Goal: Task Accomplishment & Management: Use online tool/utility

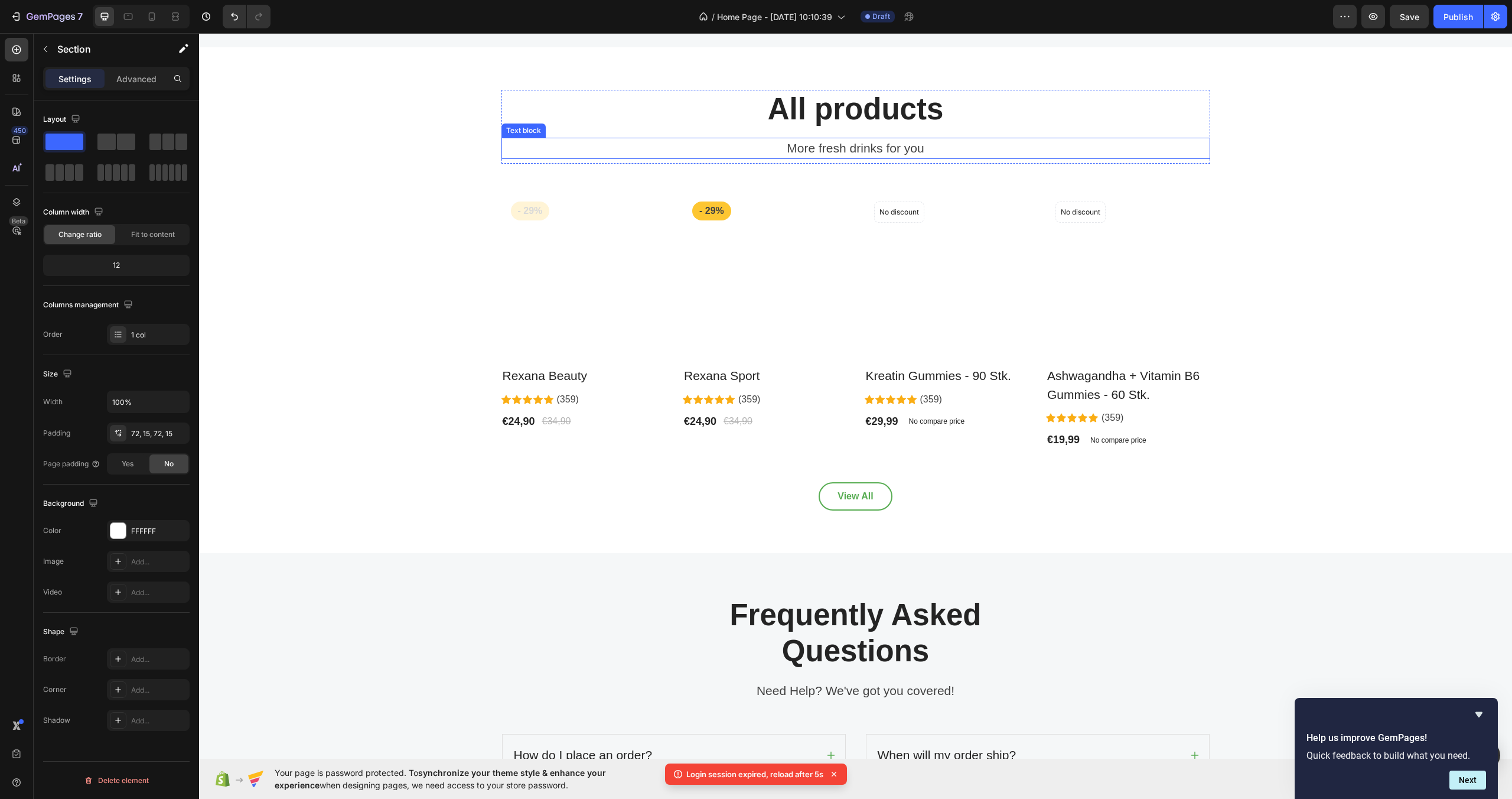
scroll to position [2394, 0]
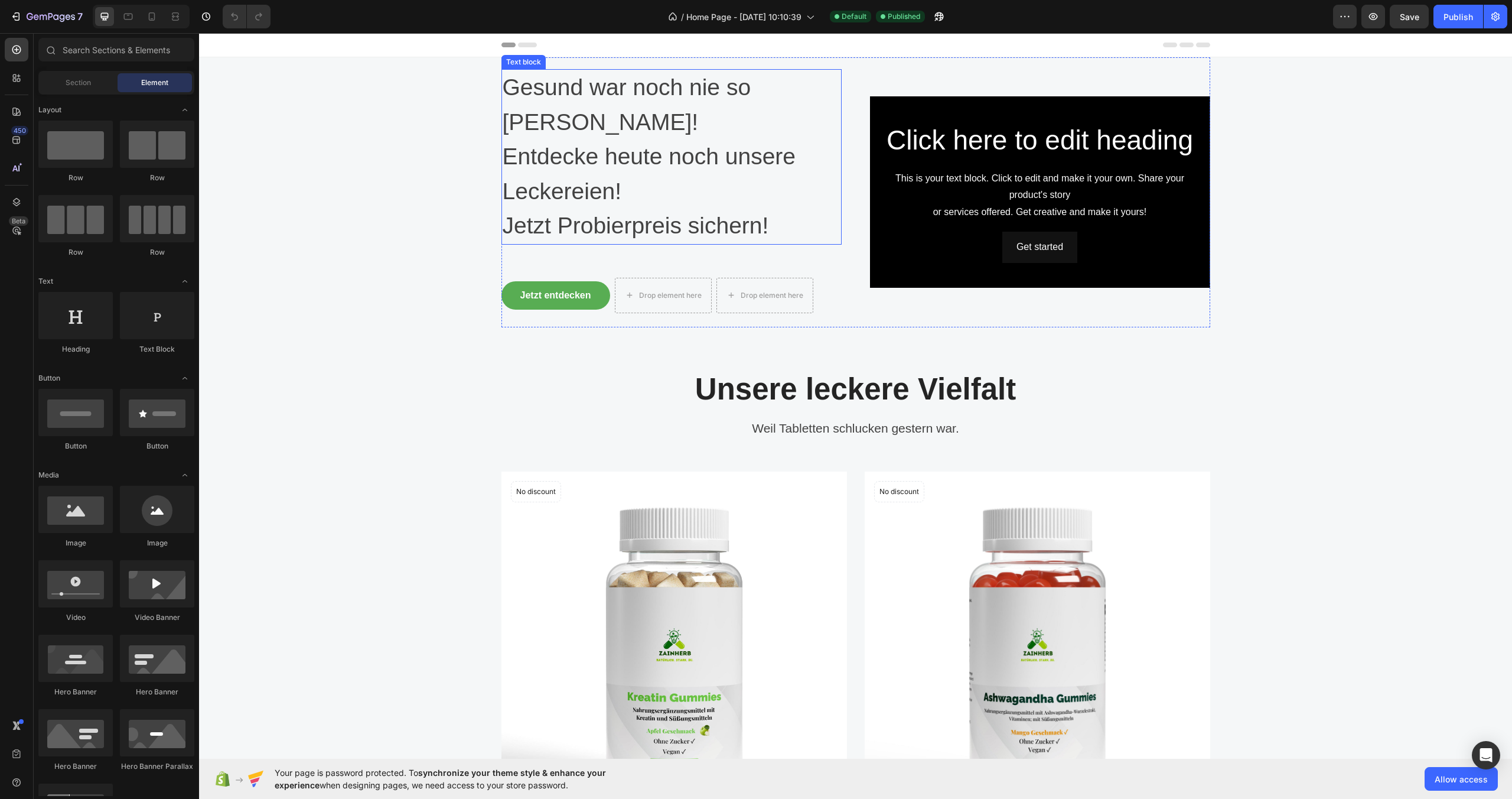
click at [641, 140] on p "Entdecke heute noch unsere Leckereien!" at bounding box center [671, 174] width 338 height 69
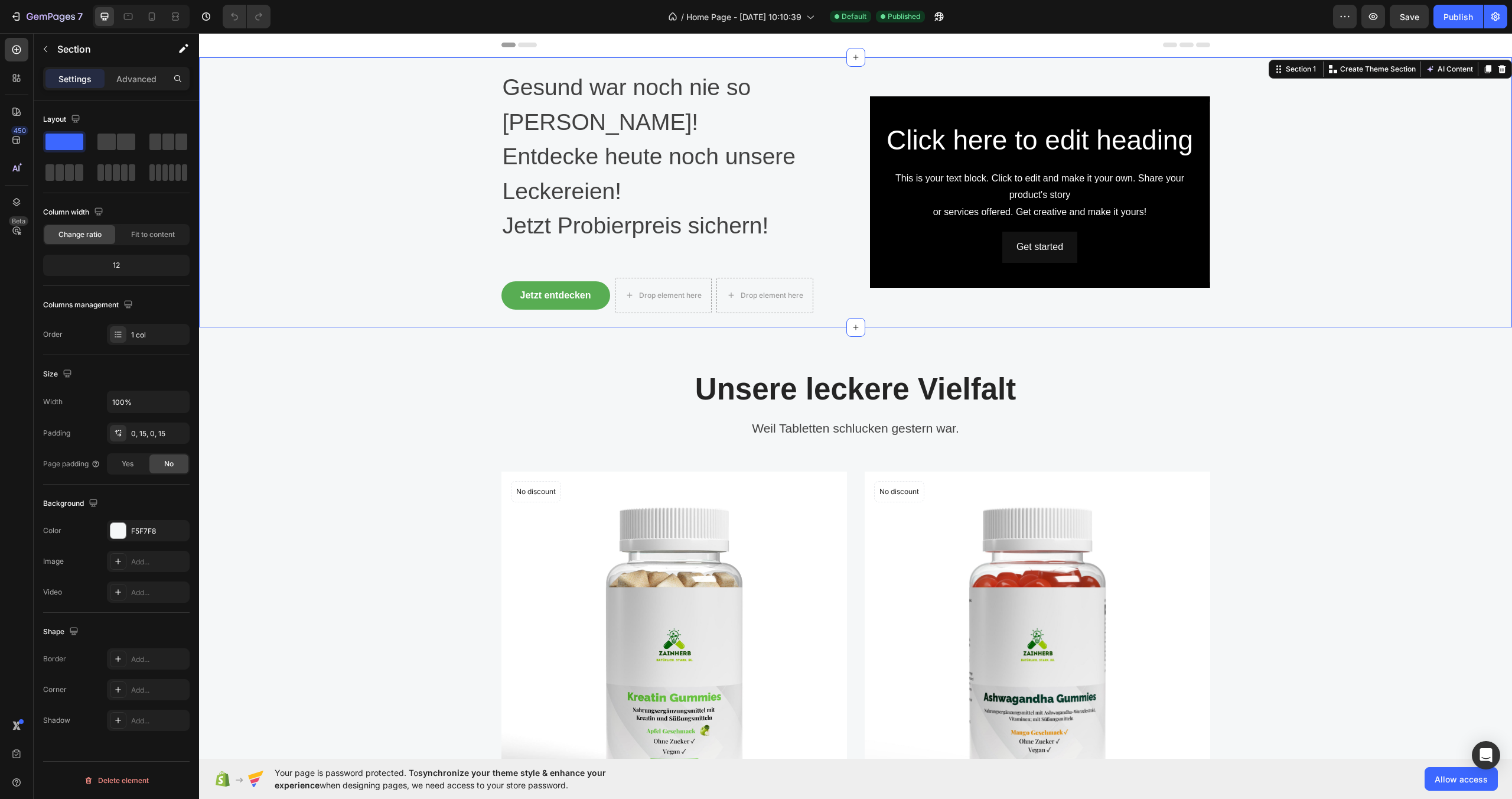
click at [471, 166] on div "Heading Gesund war noch nie so [PERSON_NAME]! Entdecke heute noch unsere Lecker…" at bounding box center [856, 192] width 1296 height 270
click at [879, 99] on div "Background Image" at bounding box center [1041, 191] width 340 height 191
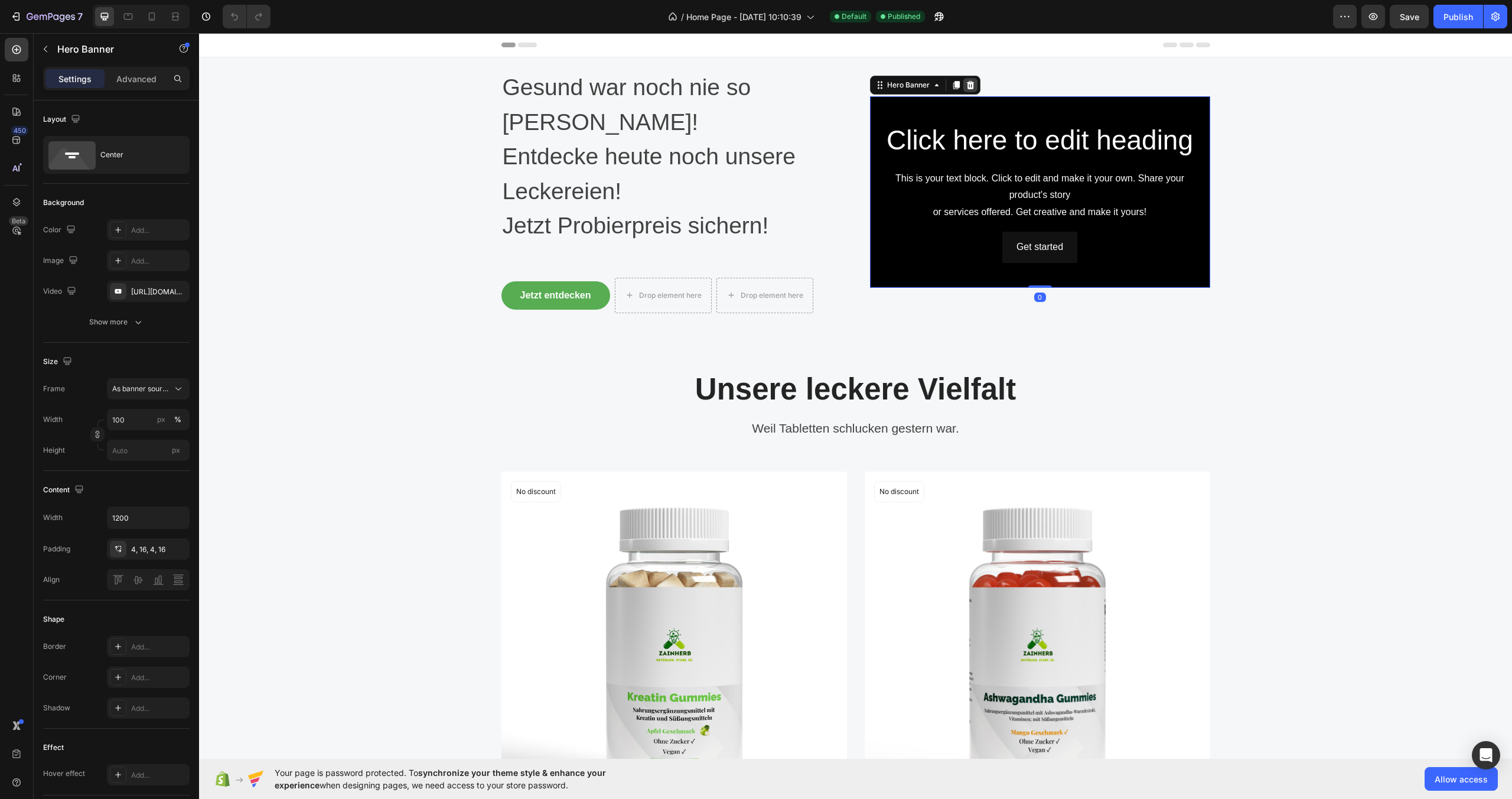
click at [966, 80] on icon at bounding box center [970, 85] width 10 height 10
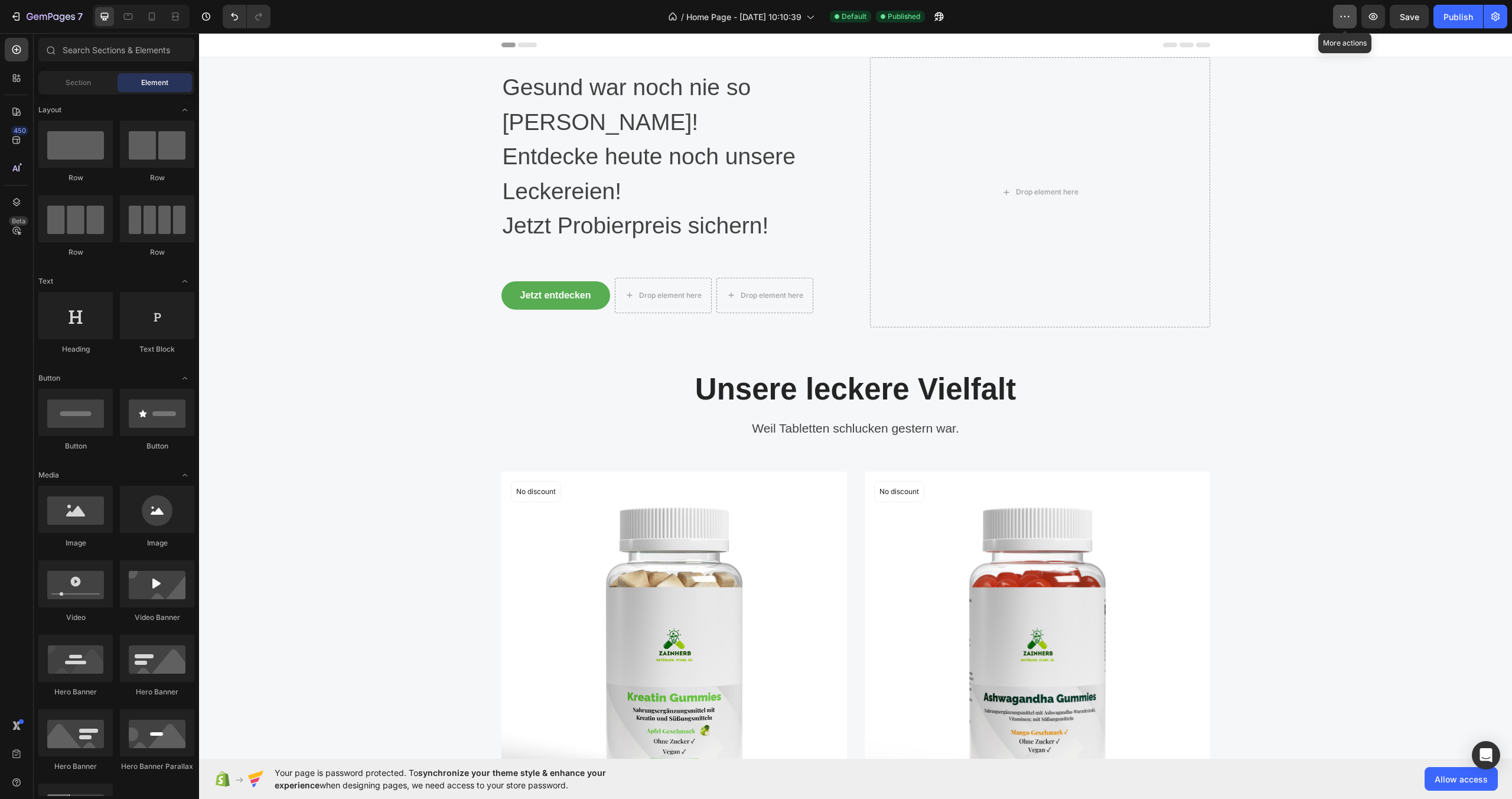
click at [1342, 23] on button "button" at bounding box center [1344, 16] width 24 height 24
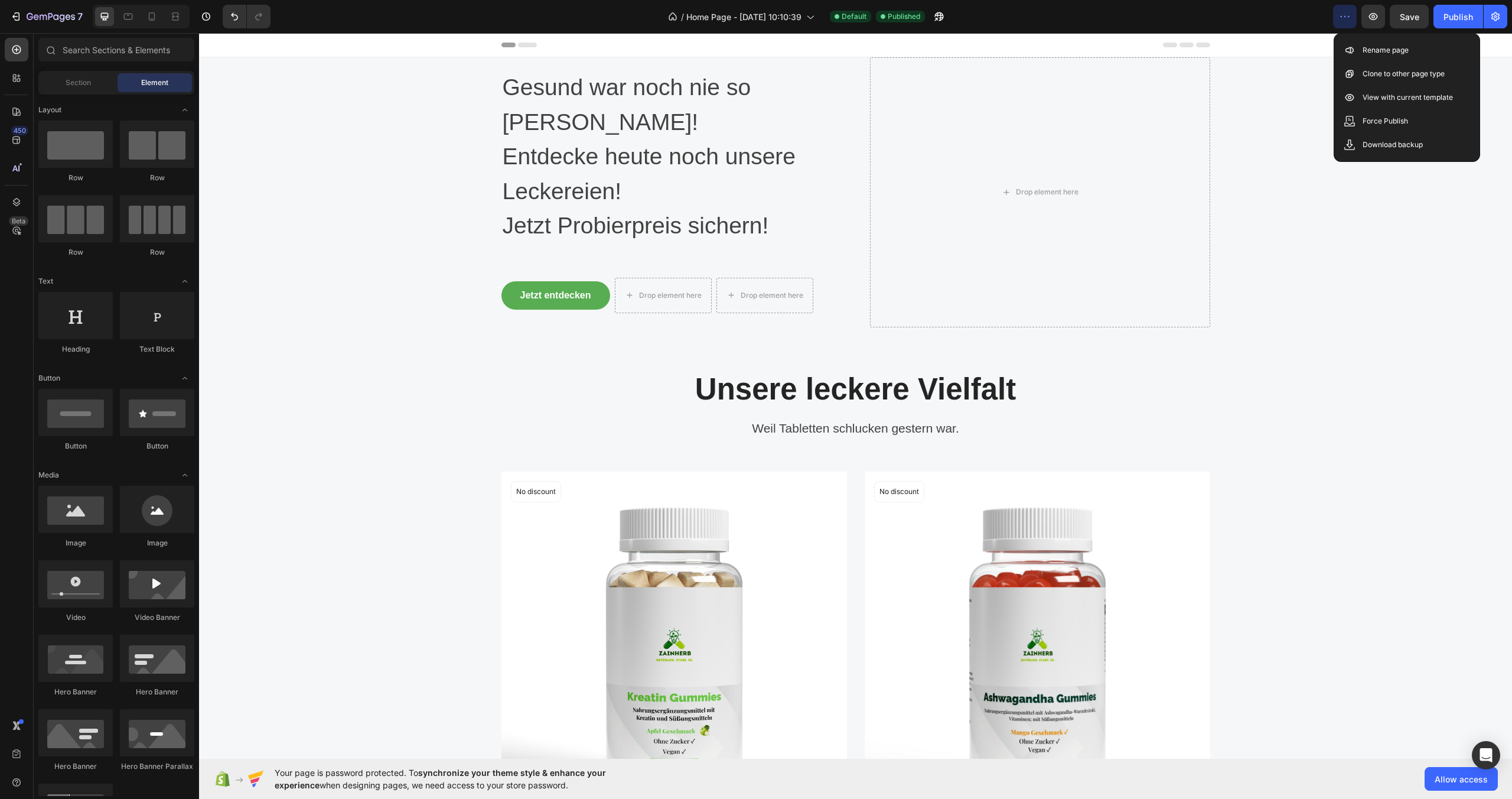
click at [1342, 23] on button "button" at bounding box center [1344, 16] width 24 height 24
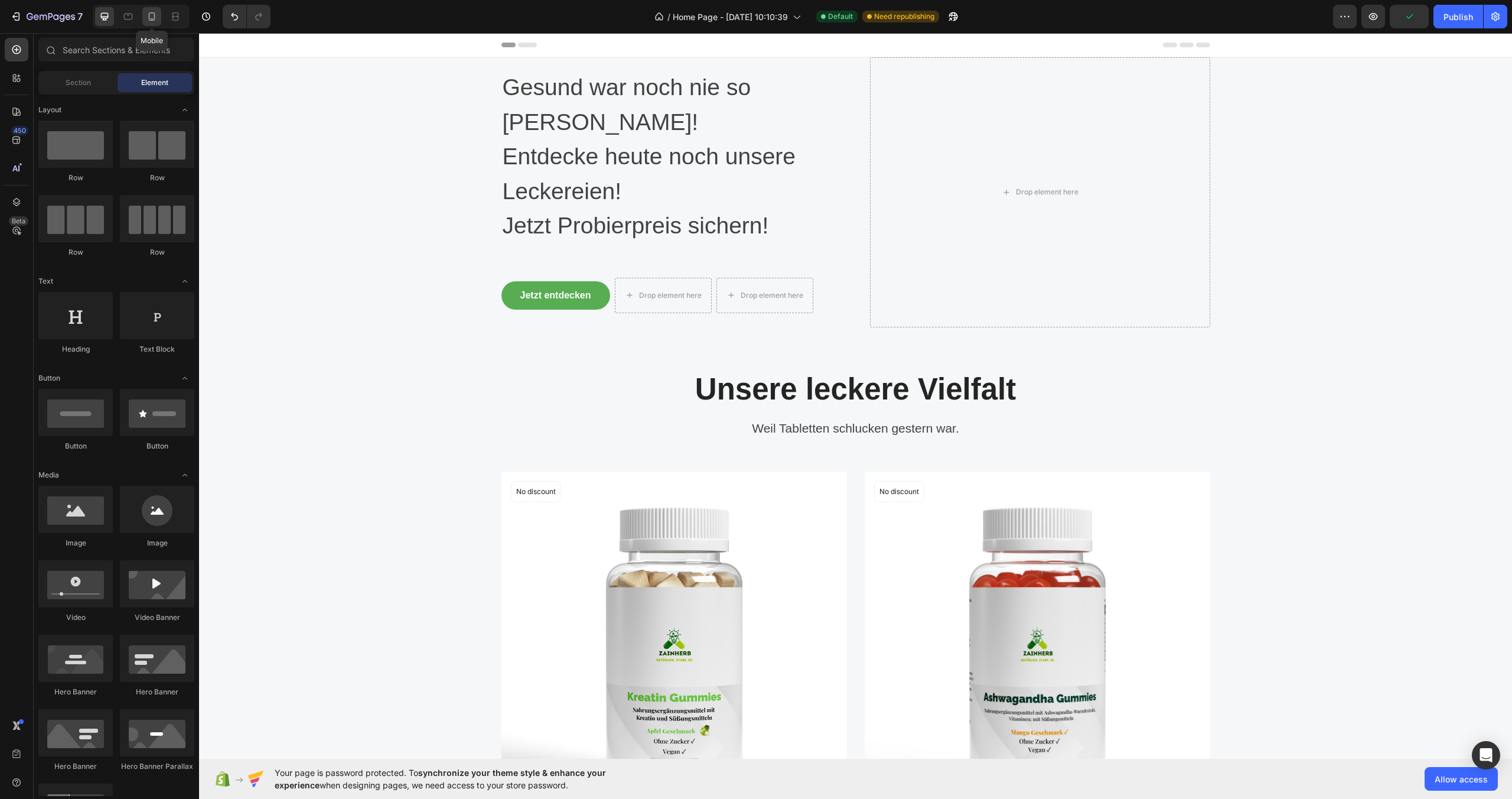
click at [158, 17] on div at bounding box center [152, 17] width 19 height 19
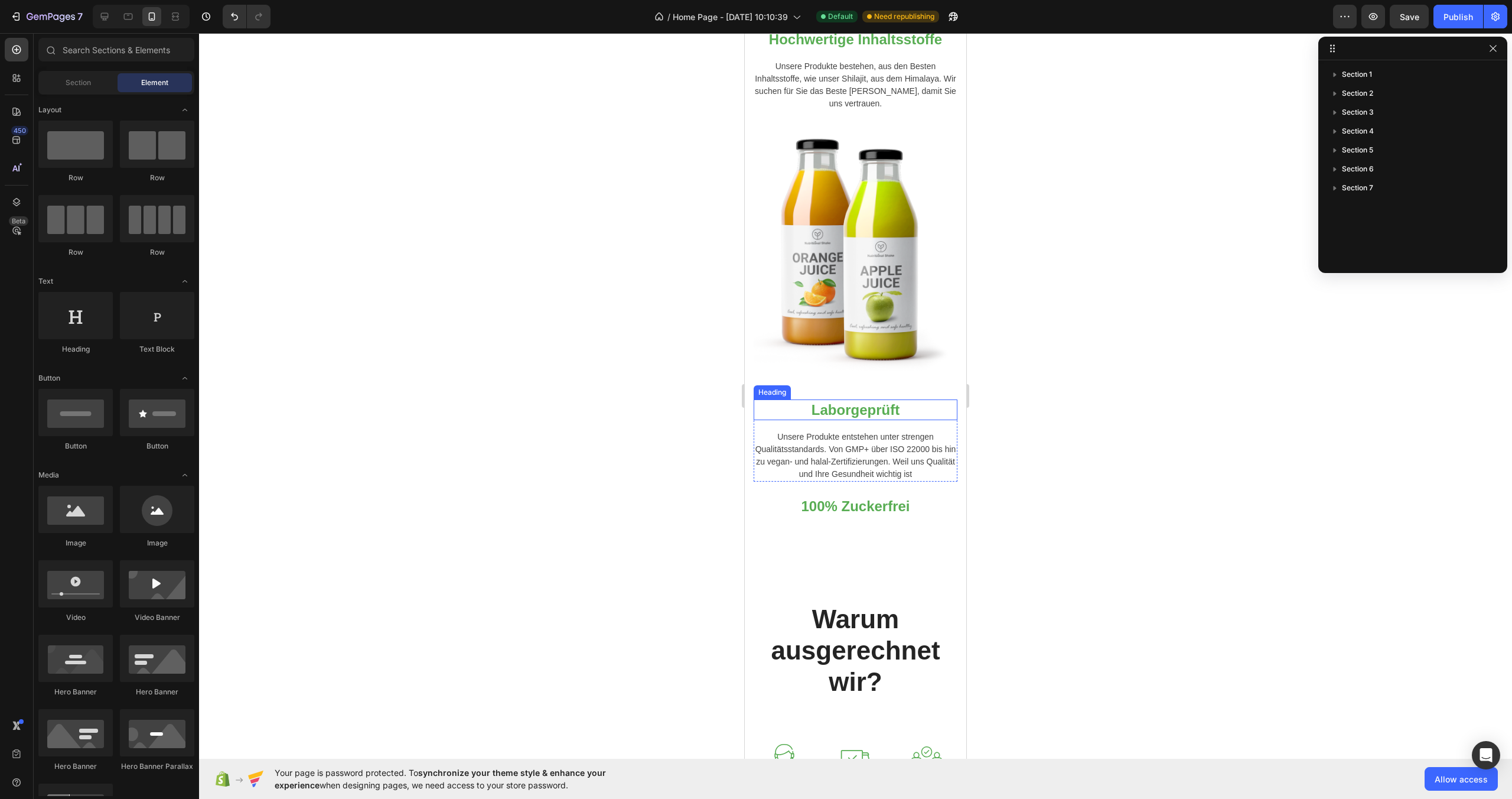
scroll to position [1142, 0]
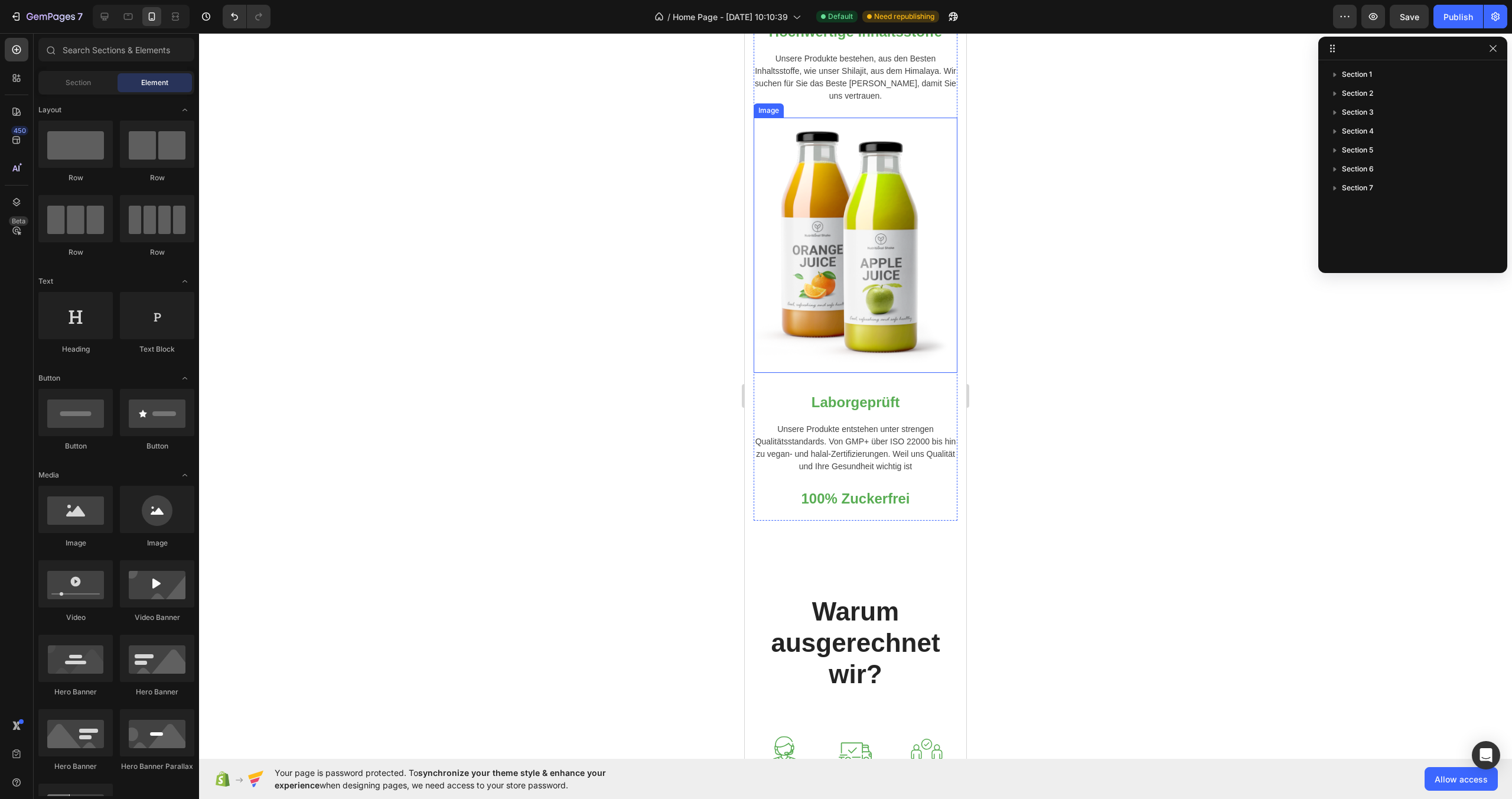
click at [883, 307] on img at bounding box center [855, 245] width 203 height 255
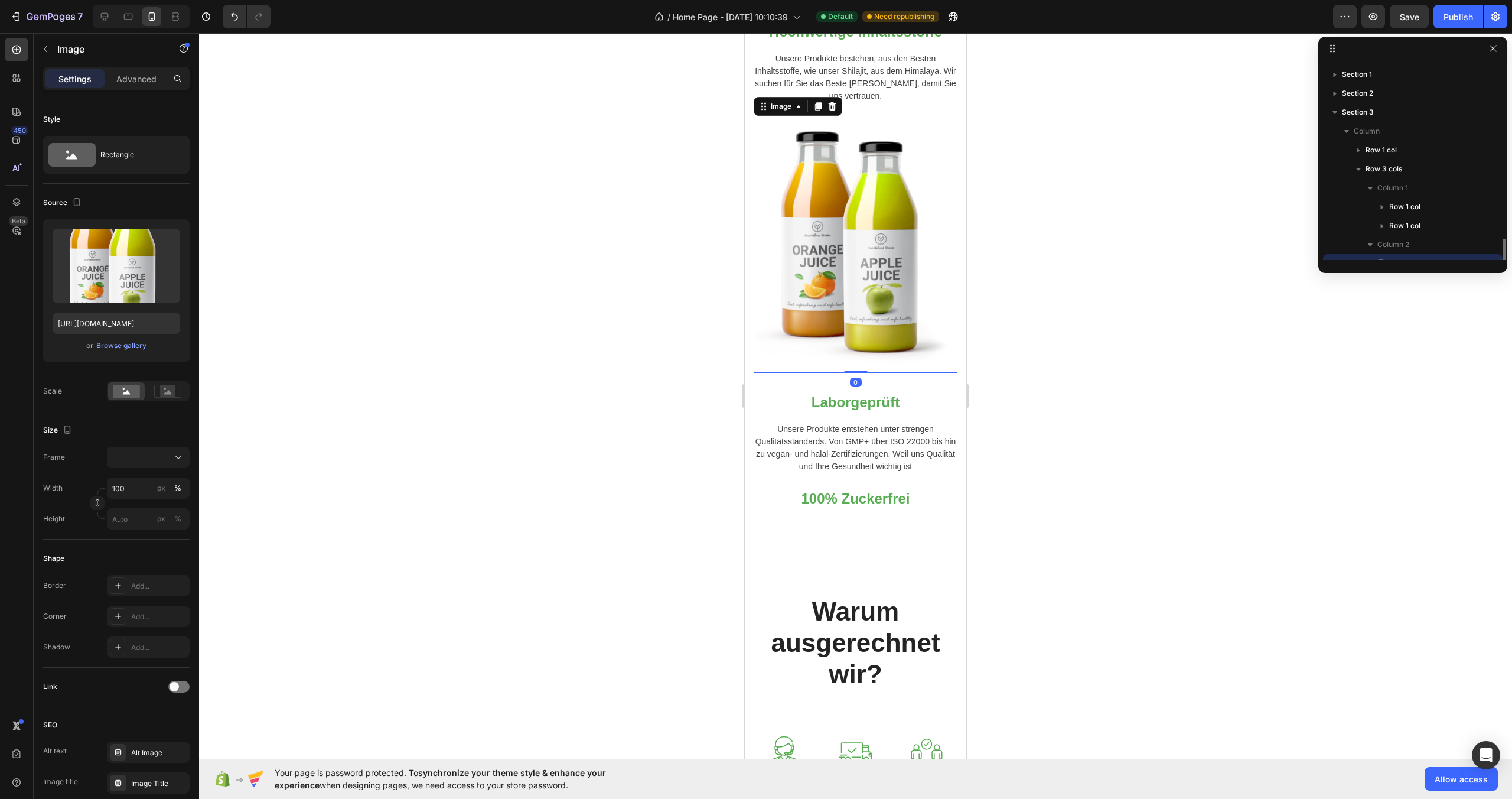
scroll to position [111, 0]
click at [474, 771] on span "synchronize your theme style & enhance your experience" at bounding box center [441, 779] width 332 height 23
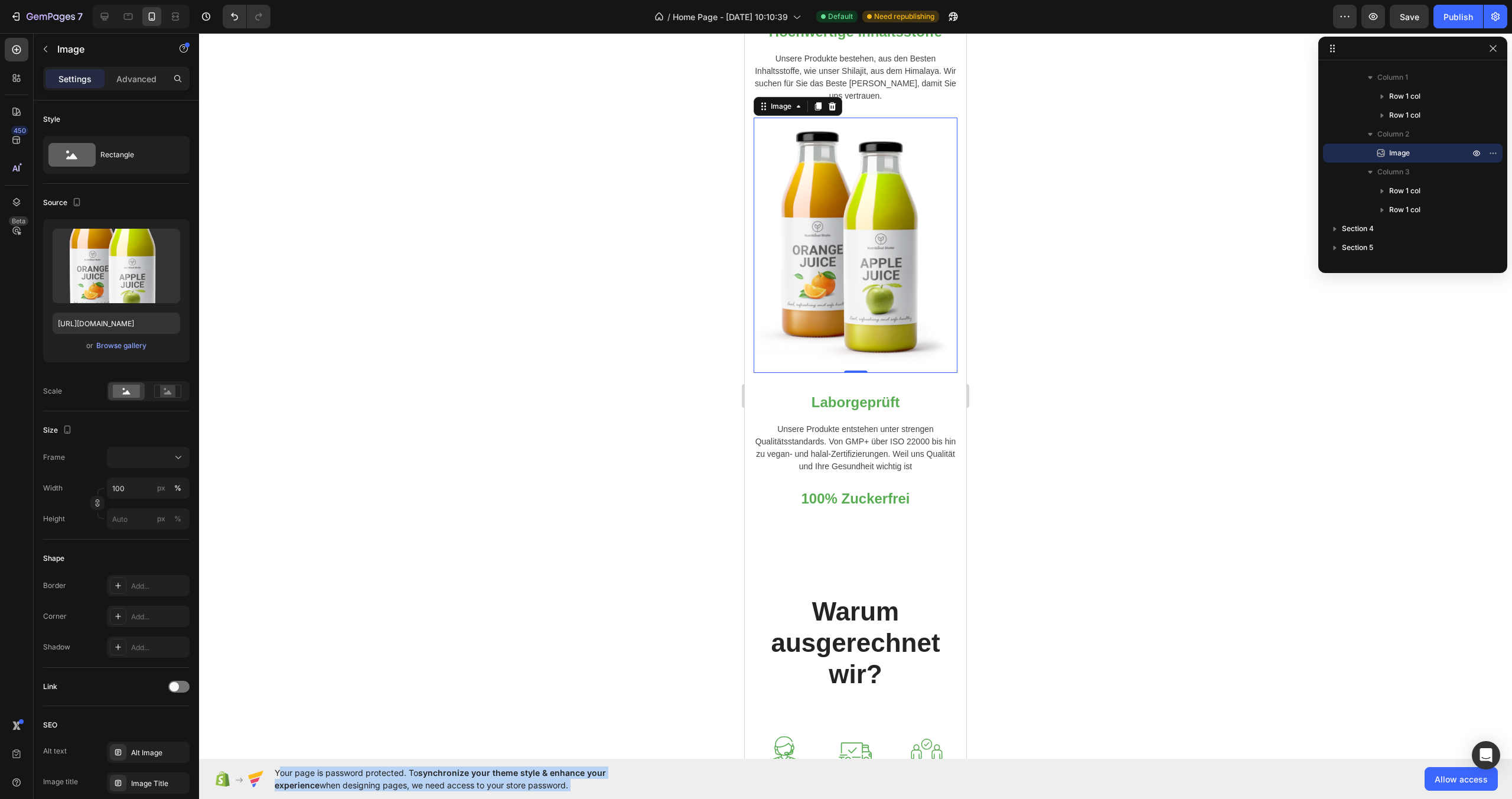
click at [474, 771] on span "synchronize your theme style & enhance your experience" at bounding box center [441, 779] width 332 height 23
click at [453, 782] on span "Your page is password protected. To synchronize your theme style & enhance your…" at bounding box center [464, 779] width 377 height 24
click at [1483, 779] on span "Allow access" at bounding box center [1461, 779] width 53 height 12
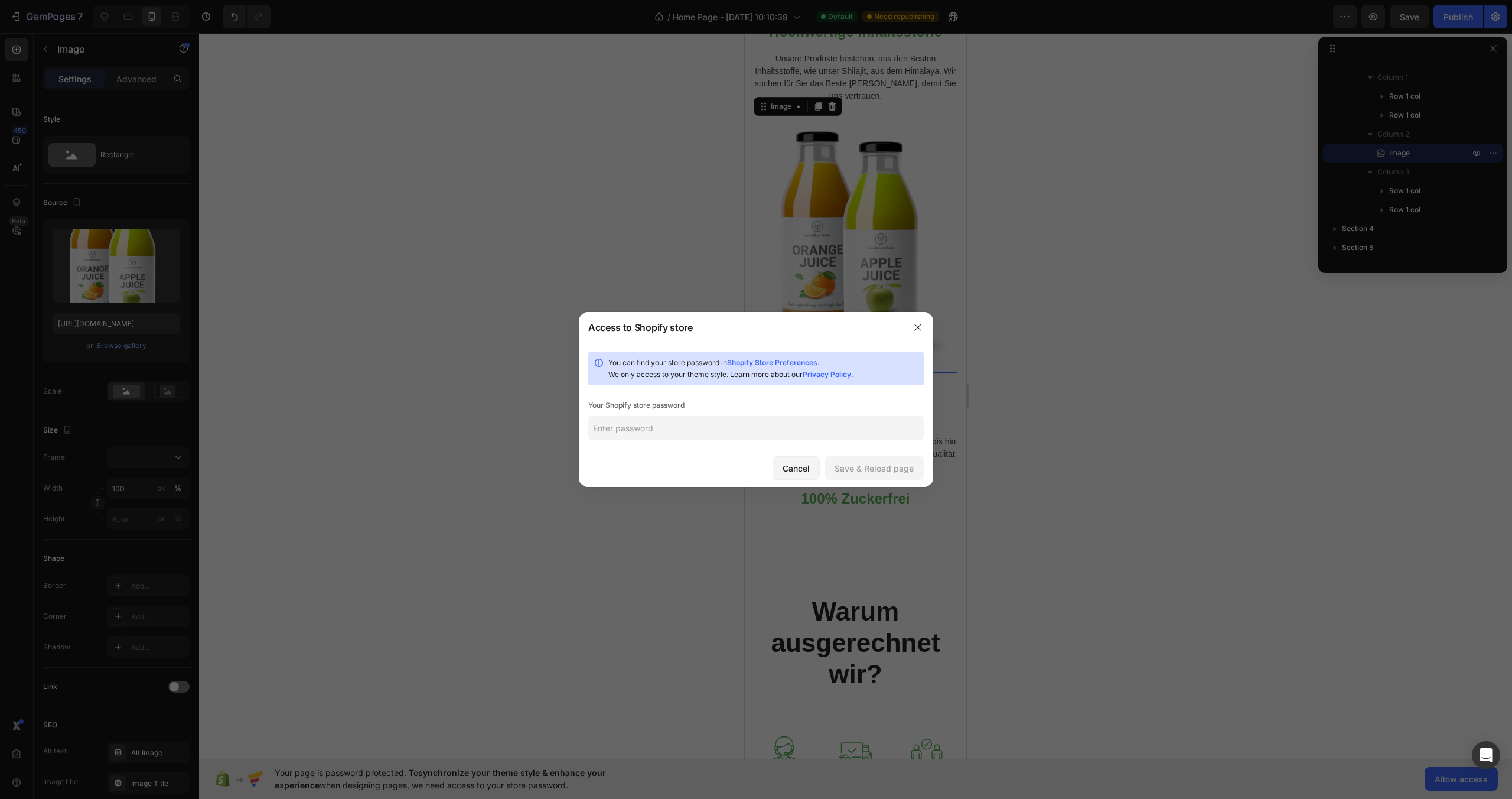
click at [802, 434] on input "text" at bounding box center [756, 427] width 335 height 24
click at [869, 474] on button "Save & Reload page" at bounding box center [875, 467] width 100 height 24
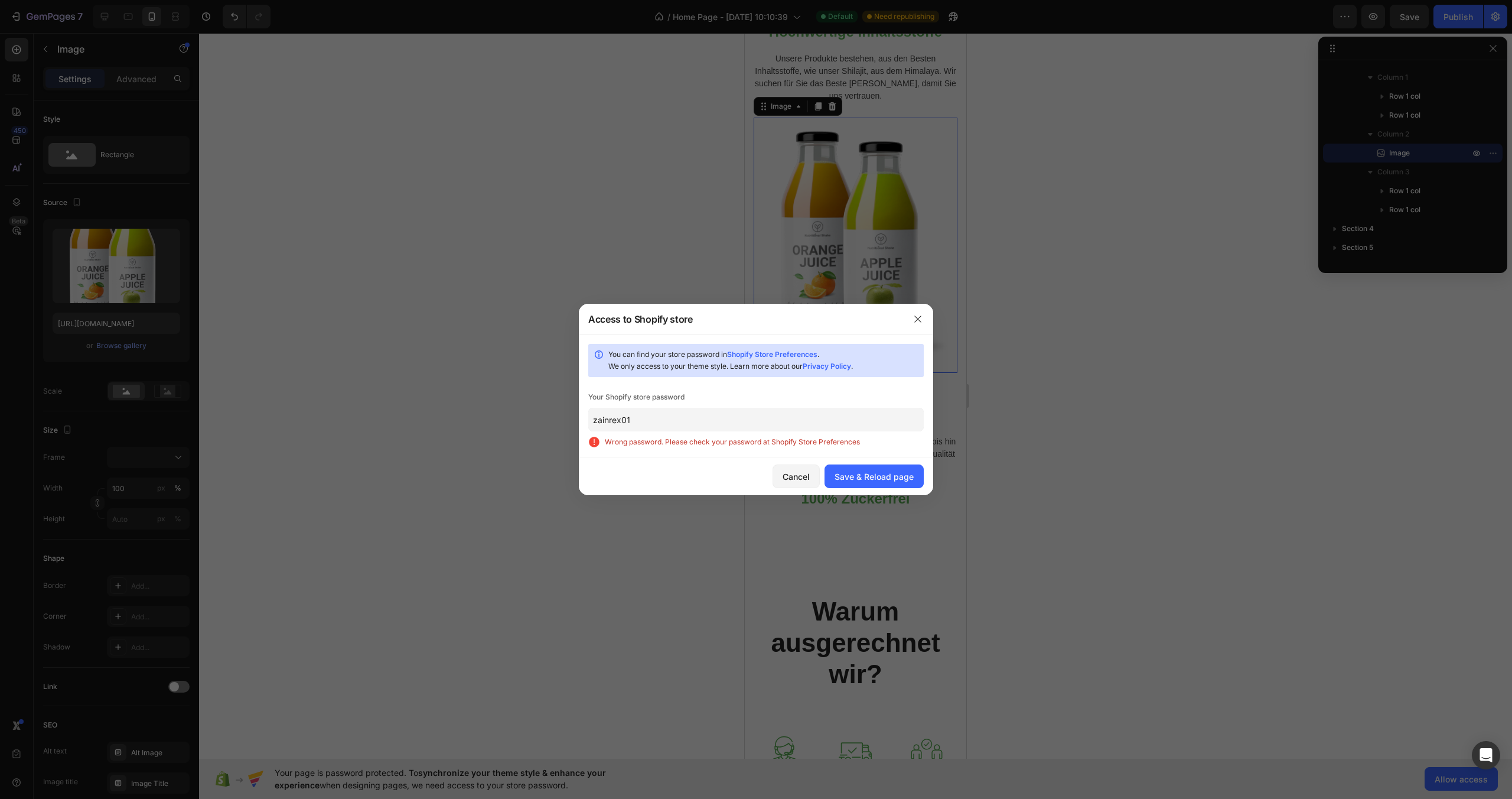
click at [699, 425] on input "zainrex01" at bounding box center [756, 419] width 335 height 24
paste input "04"
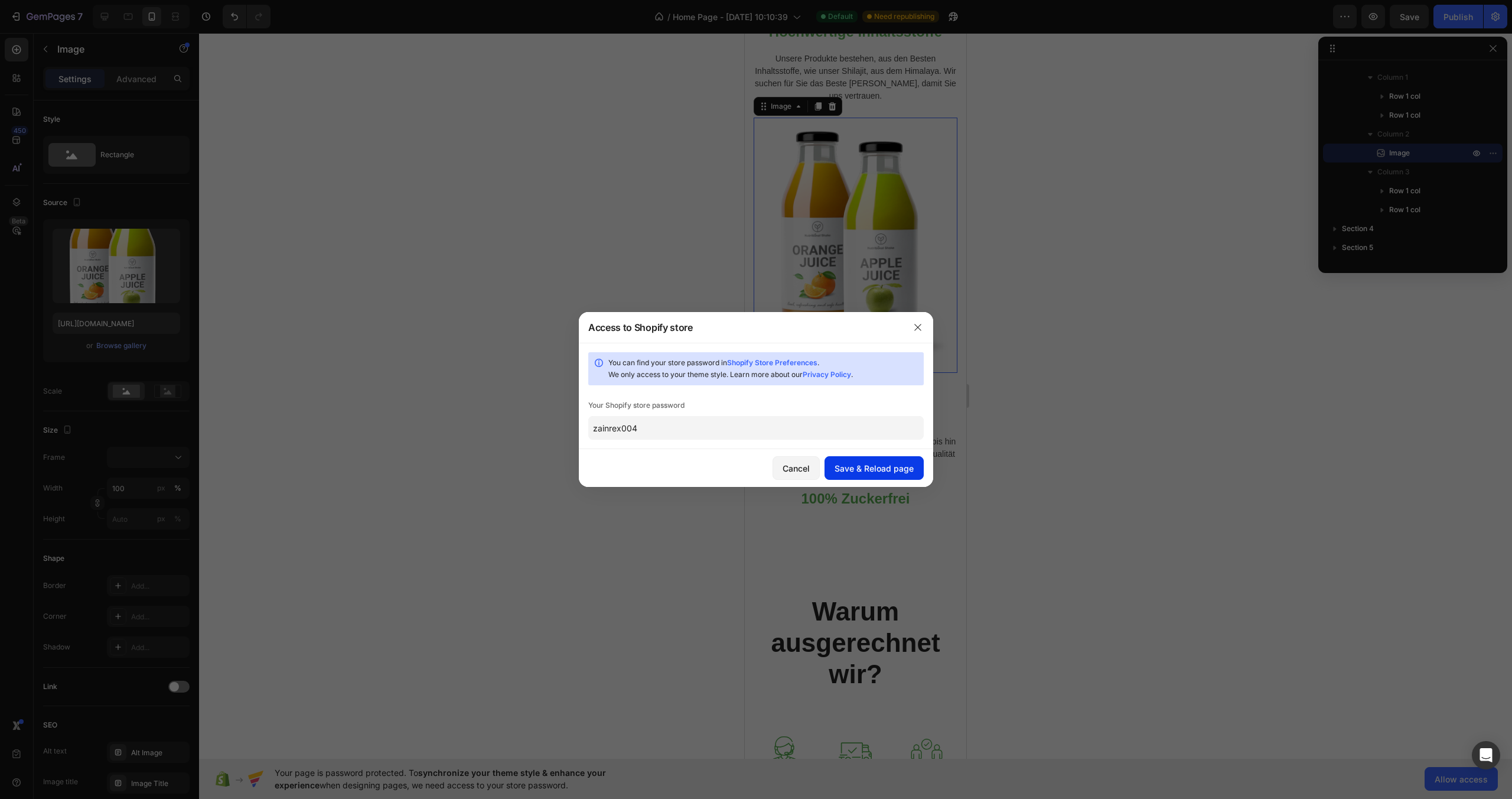
type input "zainrex004"
click at [870, 469] on div "Save & Reload page" at bounding box center [874, 468] width 79 height 12
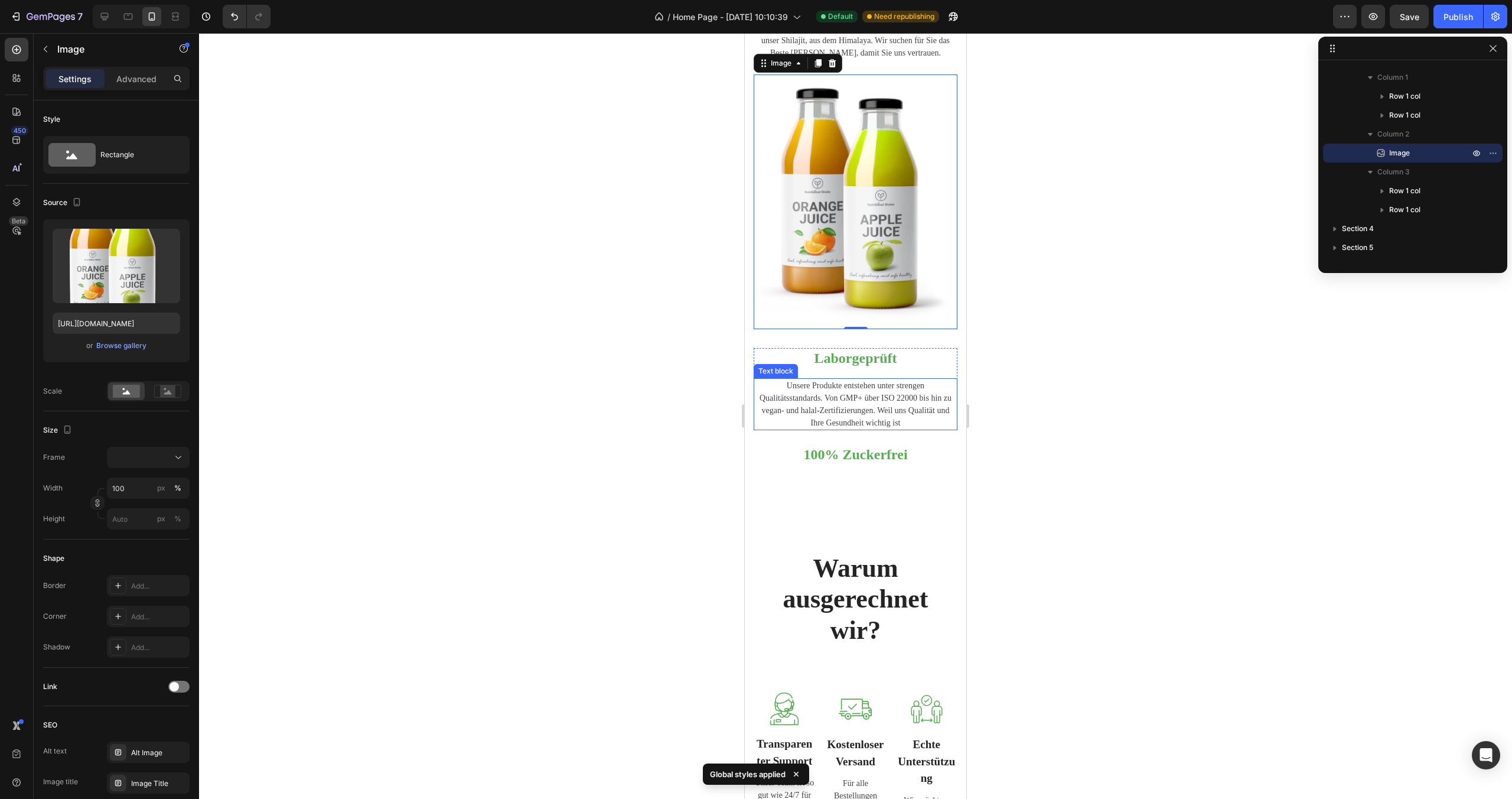
scroll to position [1111, 0]
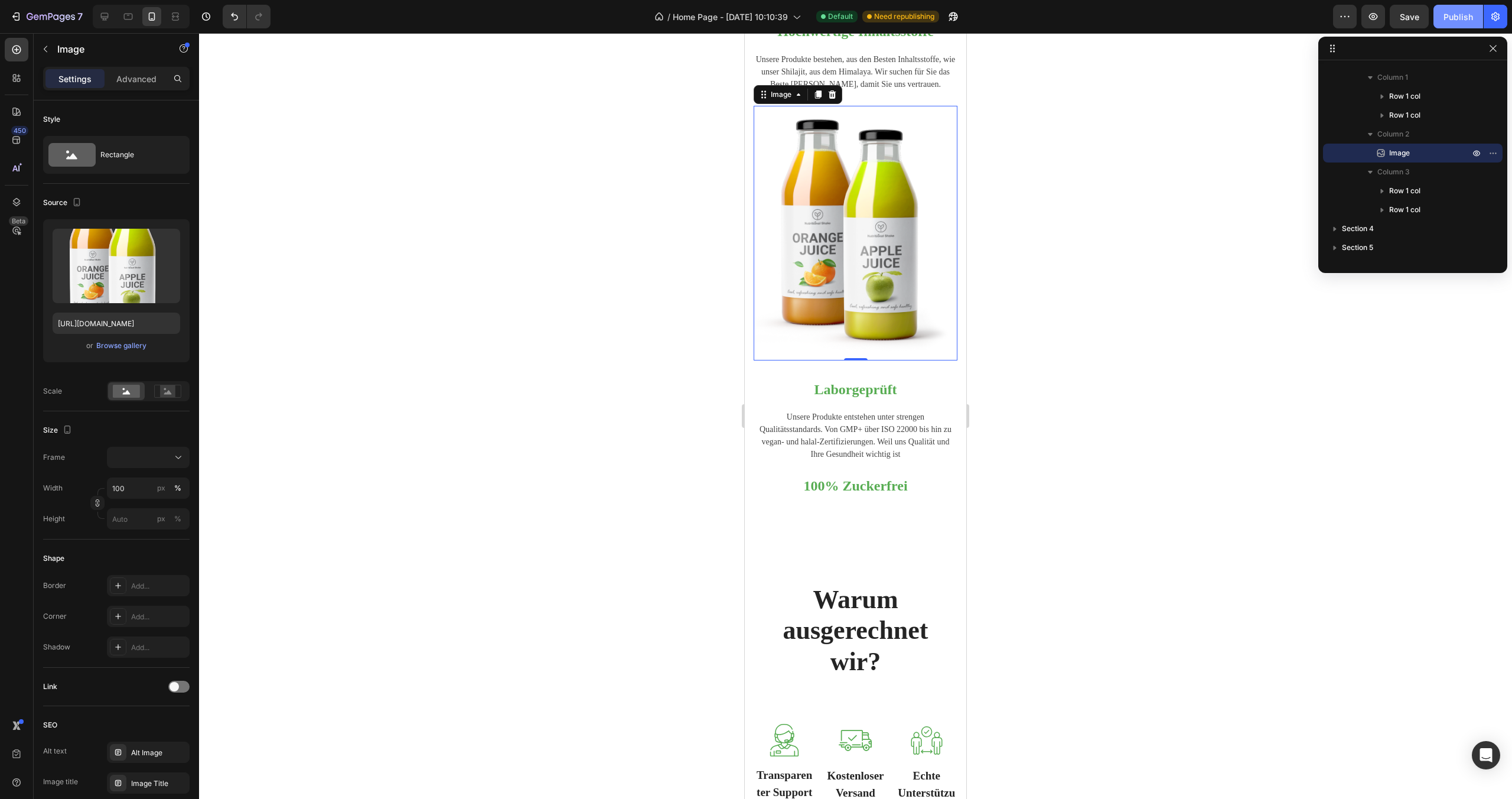
click at [1475, 21] on button "Publish" at bounding box center [1458, 16] width 50 height 24
click at [1497, 51] on icon "button" at bounding box center [1493, 48] width 10 height 10
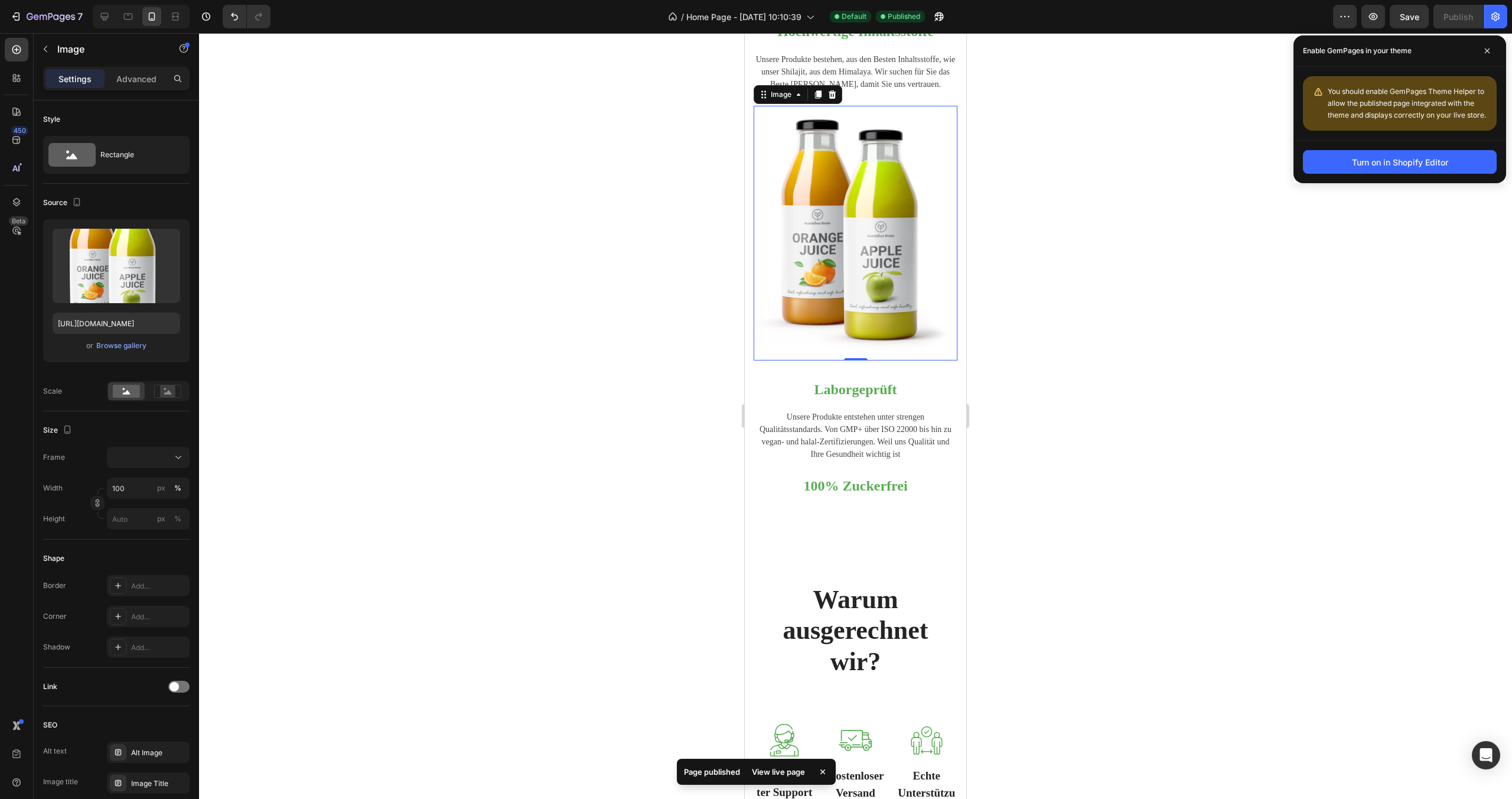
click at [1435, 90] on span "You should enable GemPages Theme Helper to allow the published page integrated …" at bounding box center [1406, 102] width 158 height 32
click at [1424, 79] on div "You should enable GemPages Theme Helper to allow the published page integrated …" at bounding box center [1400, 103] width 194 height 54
click at [1426, 97] on div "You should enable GemPages Theme Helper to allow the published page integrated …" at bounding box center [1407, 103] width 160 height 36
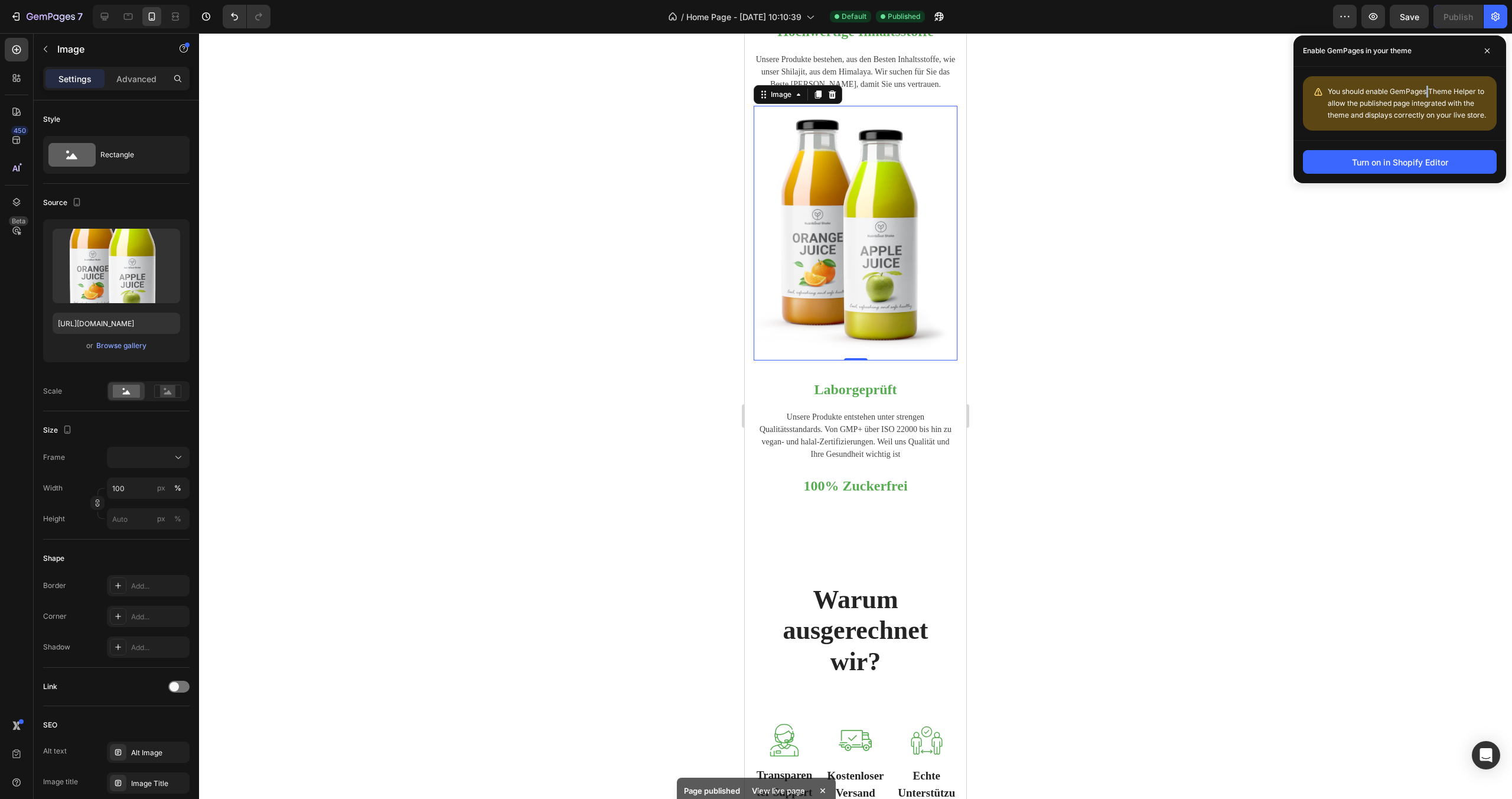
click at [1426, 97] on div "You should enable GemPages Theme Helper to allow the published page integrated …" at bounding box center [1407, 103] width 160 height 36
click at [1422, 76] on div "You should enable GemPages Theme Helper to allow the published page integrated …" at bounding box center [1400, 103] width 194 height 54
click at [1439, 171] on button "Turn on in Shopify Editor" at bounding box center [1400, 162] width 194 height 24
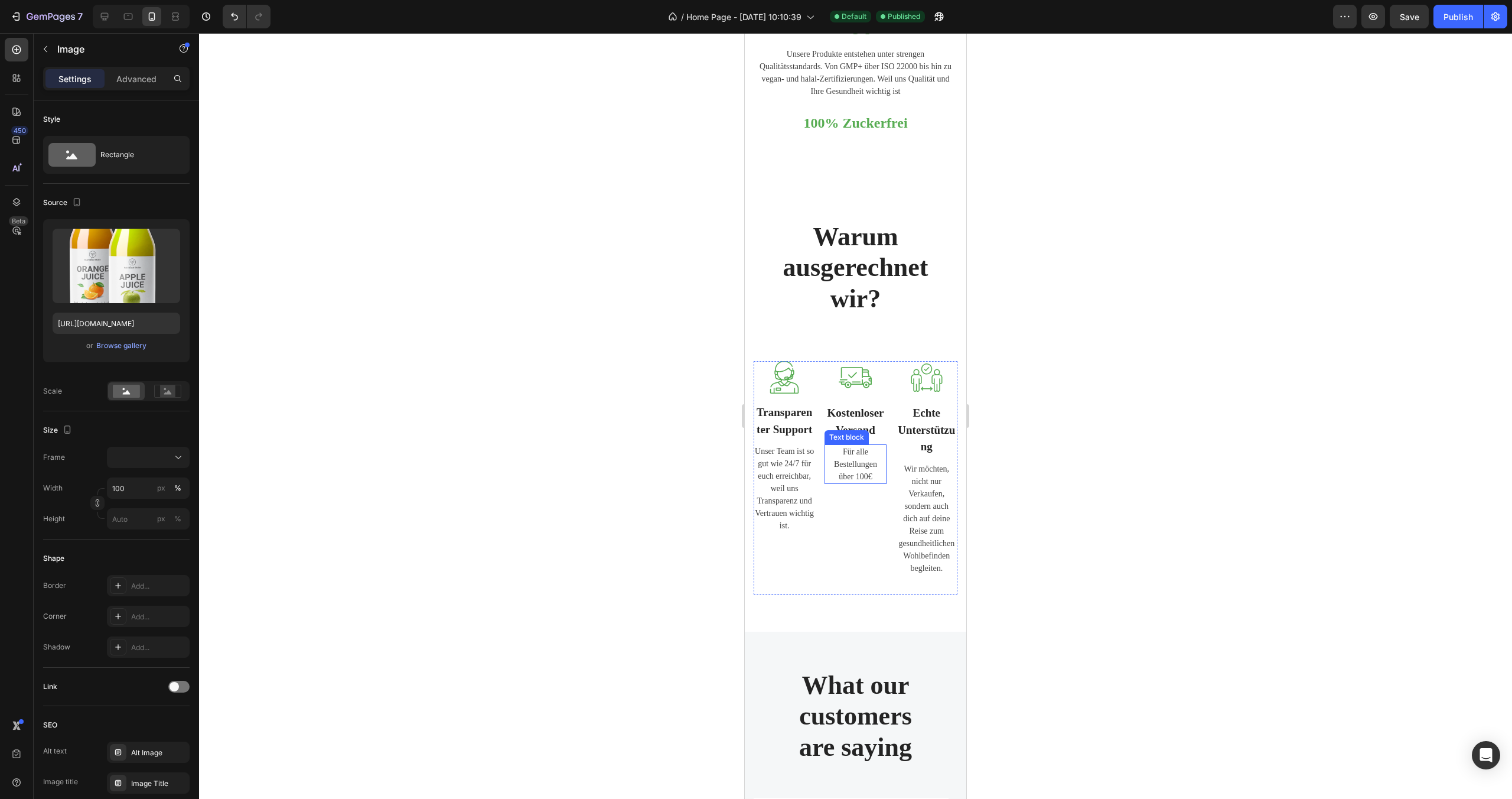
scroll to position [1473, 0]
click at [919, 423] on p "Echte Unterstützung" at bounding box center [927, 430] width 59 height 51
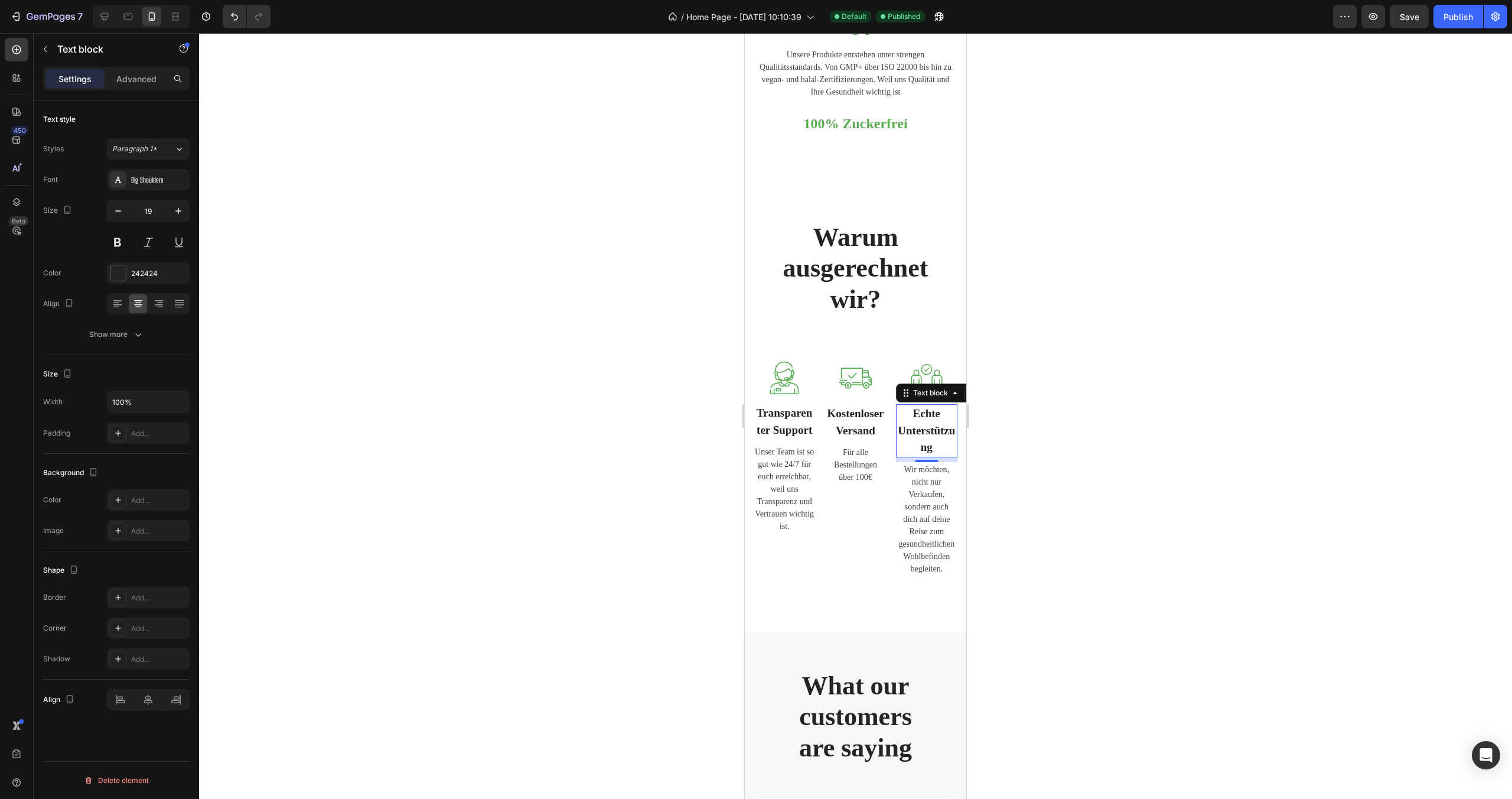
click at [944, 420] on p "Echte Unterstützung" at bounding box center [927, 430] width 59 height 51
click at [908, 437] on p "Echte Unterstützung" at bounding box center [927, 430] width 59 height 51
click at [941, 422] on p "Echte Unterstützung" at bounding box center [927, 430] width 59 height 51
click at [941, 419] on p "Echte Unterstüt" at bounding box center [927, 422] width 59 height 34
click at [1124, 444] on div at bounding box center [856, 416] width 1313 height 766
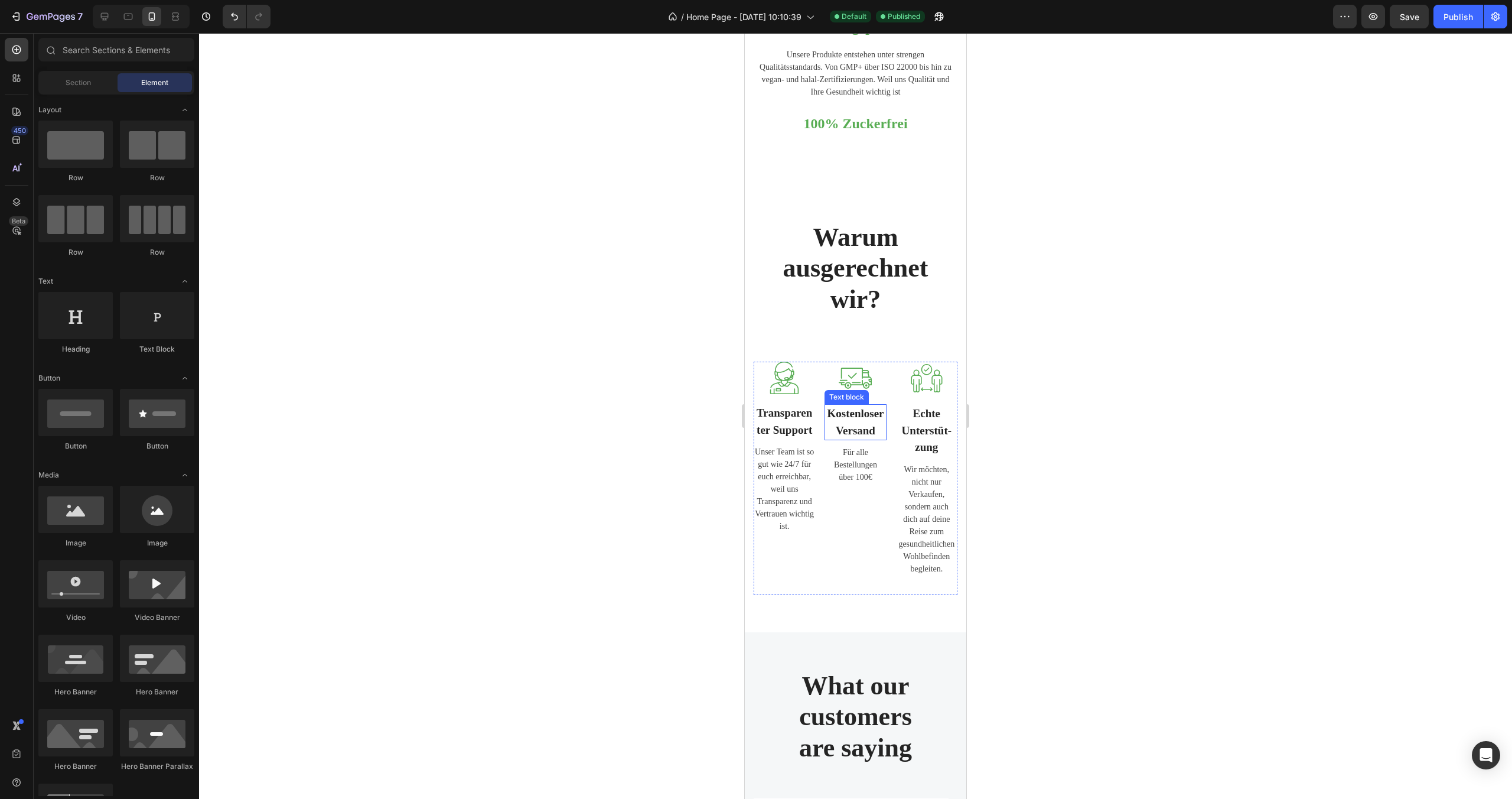
click at [865, 410] on p "Kostenloser Versand" at bounding box center [856, 422] width 59 height 34
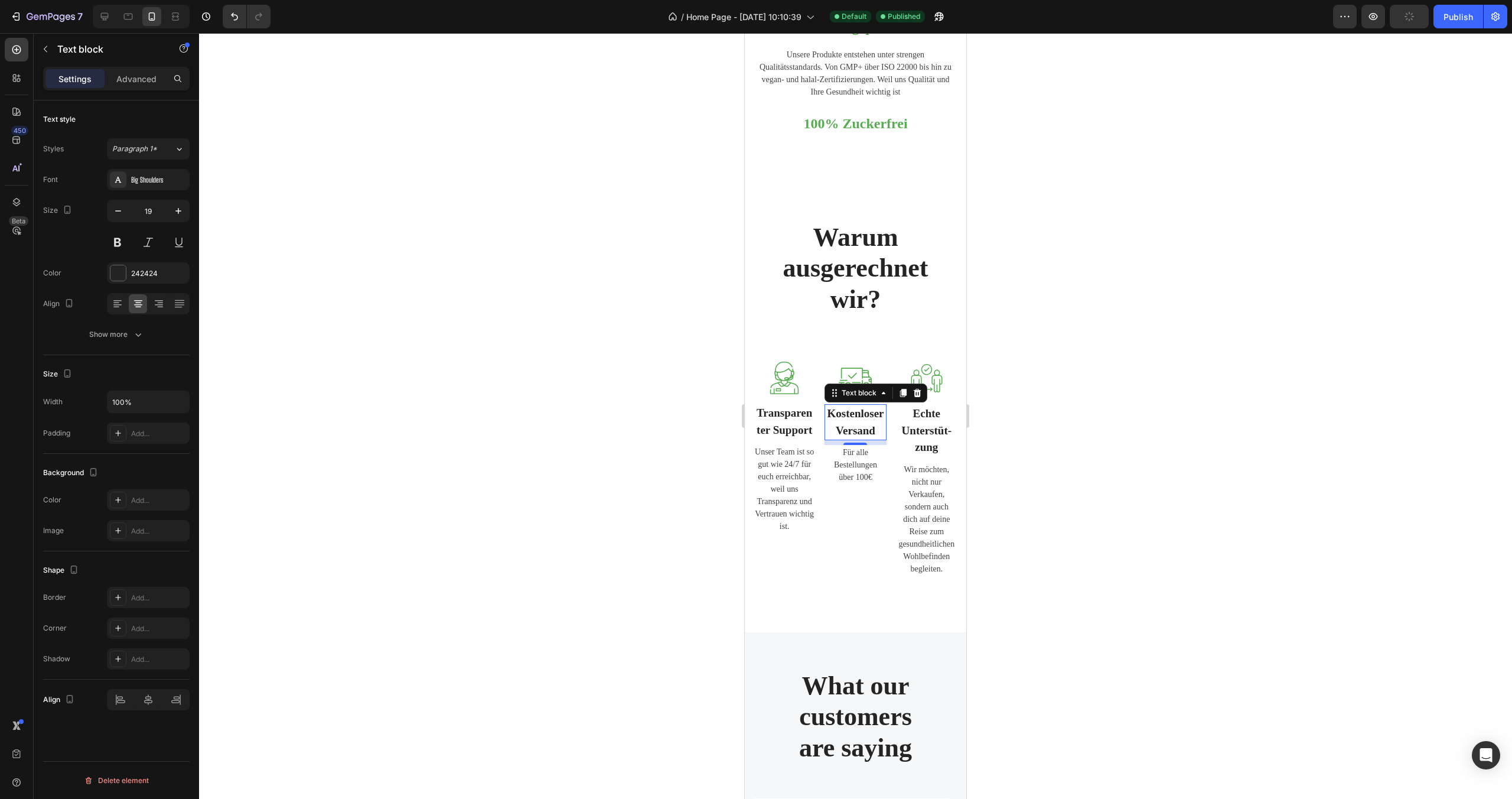
click at [870, 405] on p "Kostenloser Versand" at bounding box center [856, 422] width 59 height 34
click at [872, 405] on p "Kostenlo" at bounding box center [856, 414] width 59 height 17
click at [1048, 335] on div at bounding box center [856, 416] width 1313 height 766
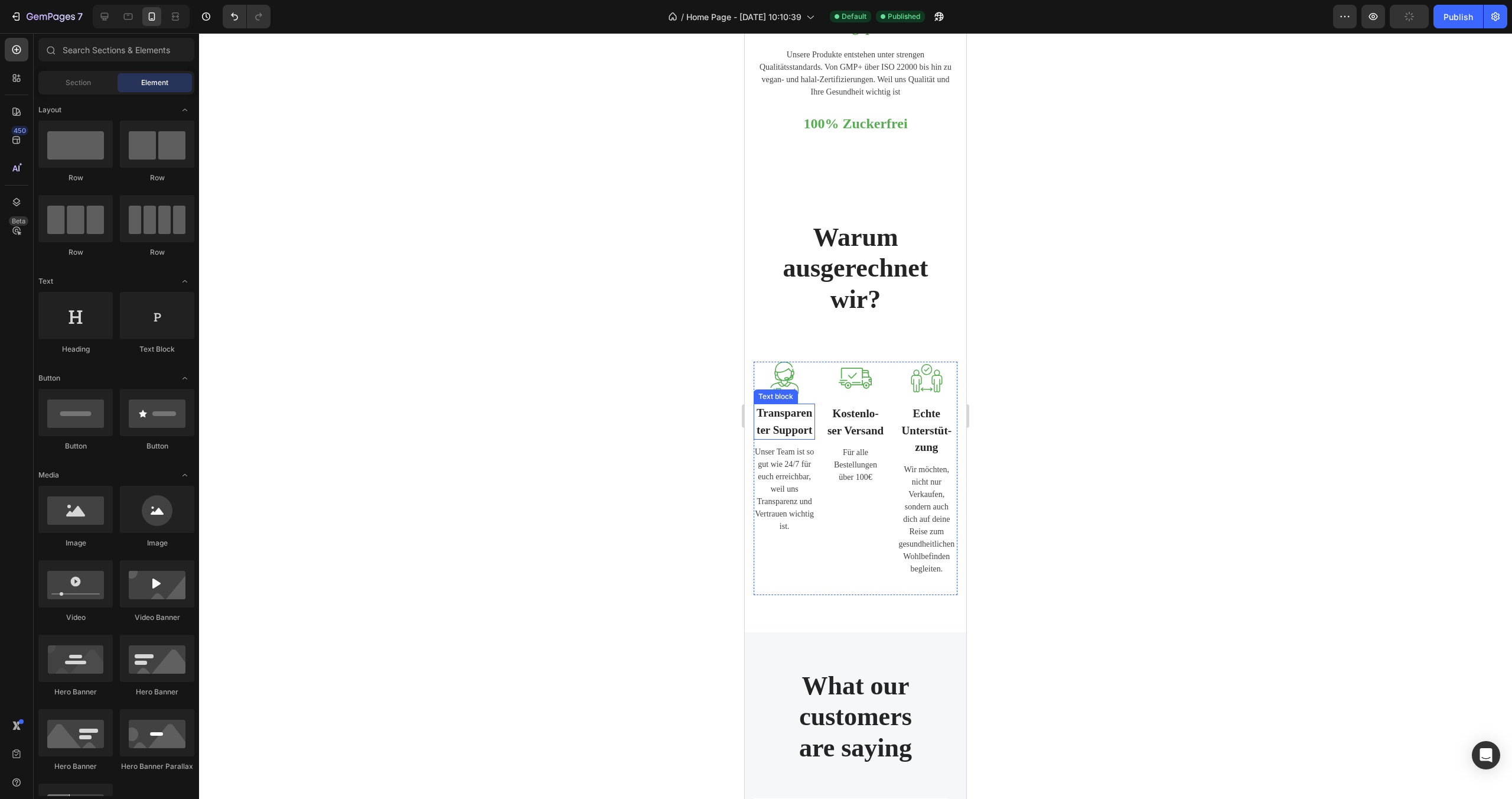
click at [788, 409] on p "Transparenter Support" at bounding box center [785, 421] width 59 height 34
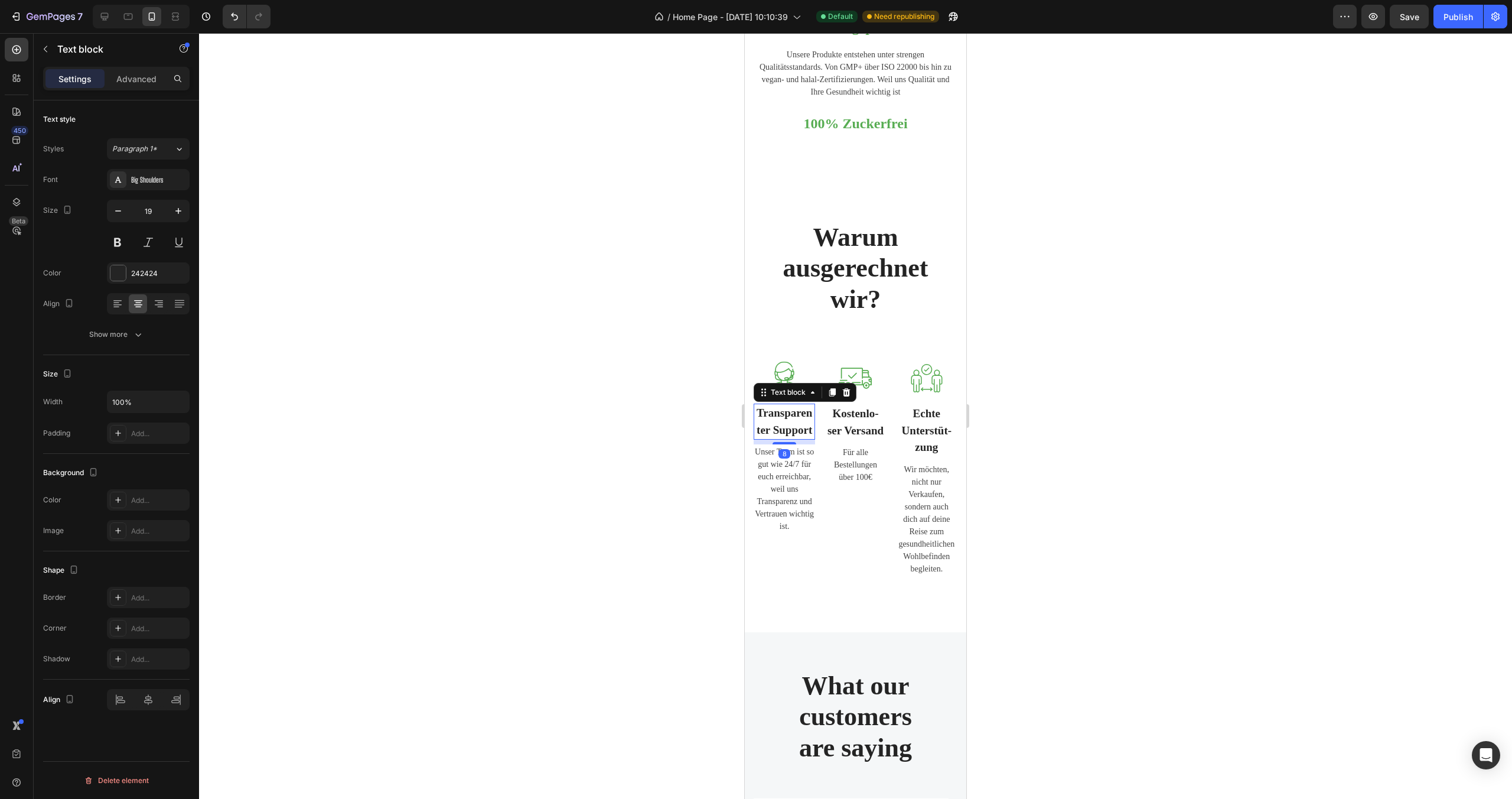
click at [801, 404] on p "Transparenter Support" at bounding box center [785, 421] width 59 height 34
click at [795, 404] on p "Transparenter Support" at bounding box center [785, 421] width 59 height 34
click at [805, 406] on p "Transpa" at bounding box center [785, 413] width 59 height 17
drag, startPoint x: 1146, startPoint y: 385, endPoint x: 1152, endPoint y: 390, distance: 7.8
click at [1148, 390] on div at bounding box center [856, 416] width 1313 height 766
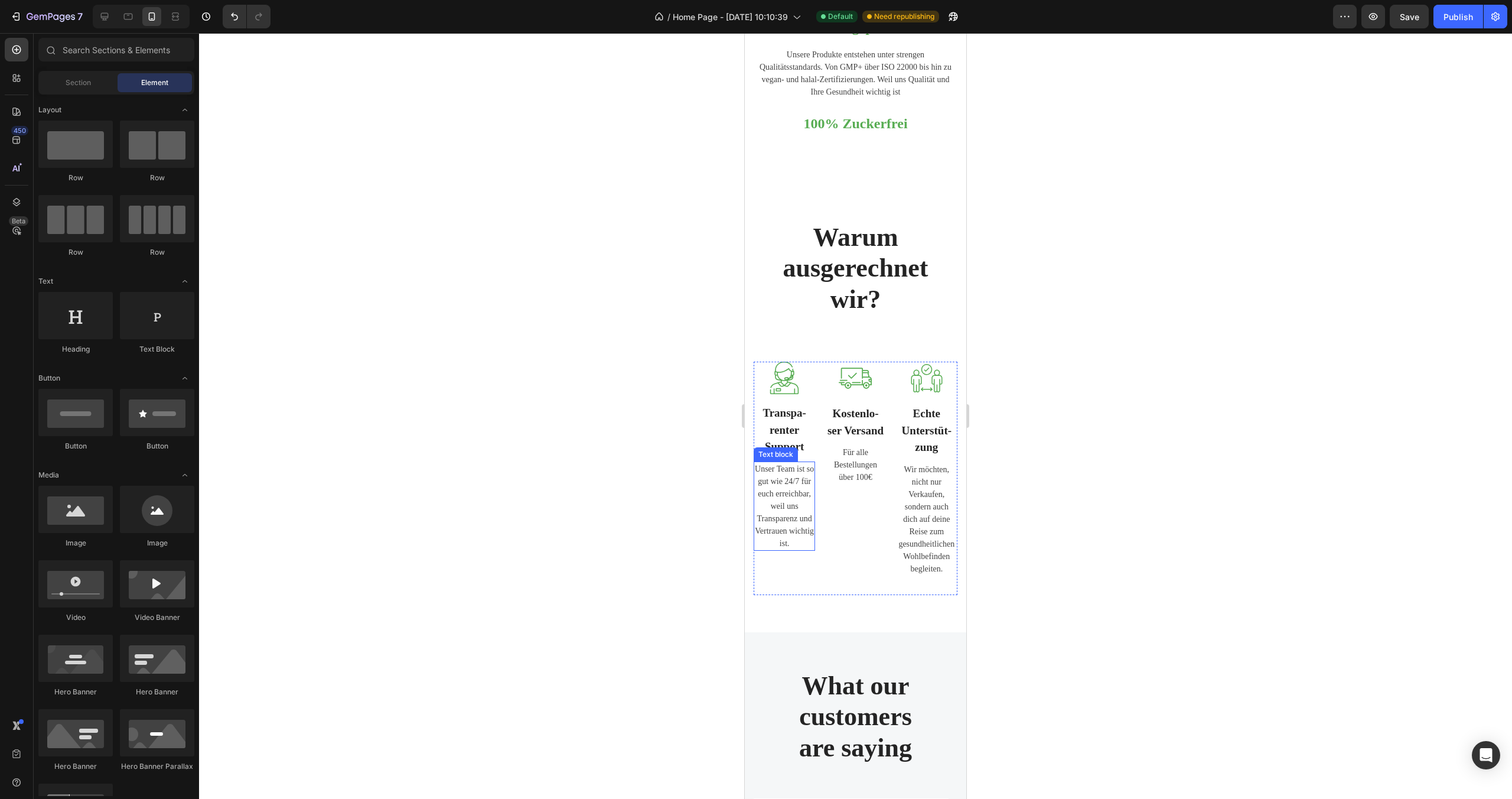
click at [797, 486] on p "Unser Team ist so gut wie 24/7 für euch erreichbar, weil uns Transparenz und Ve…" at bounding box center [785, 506] width 59 height 86
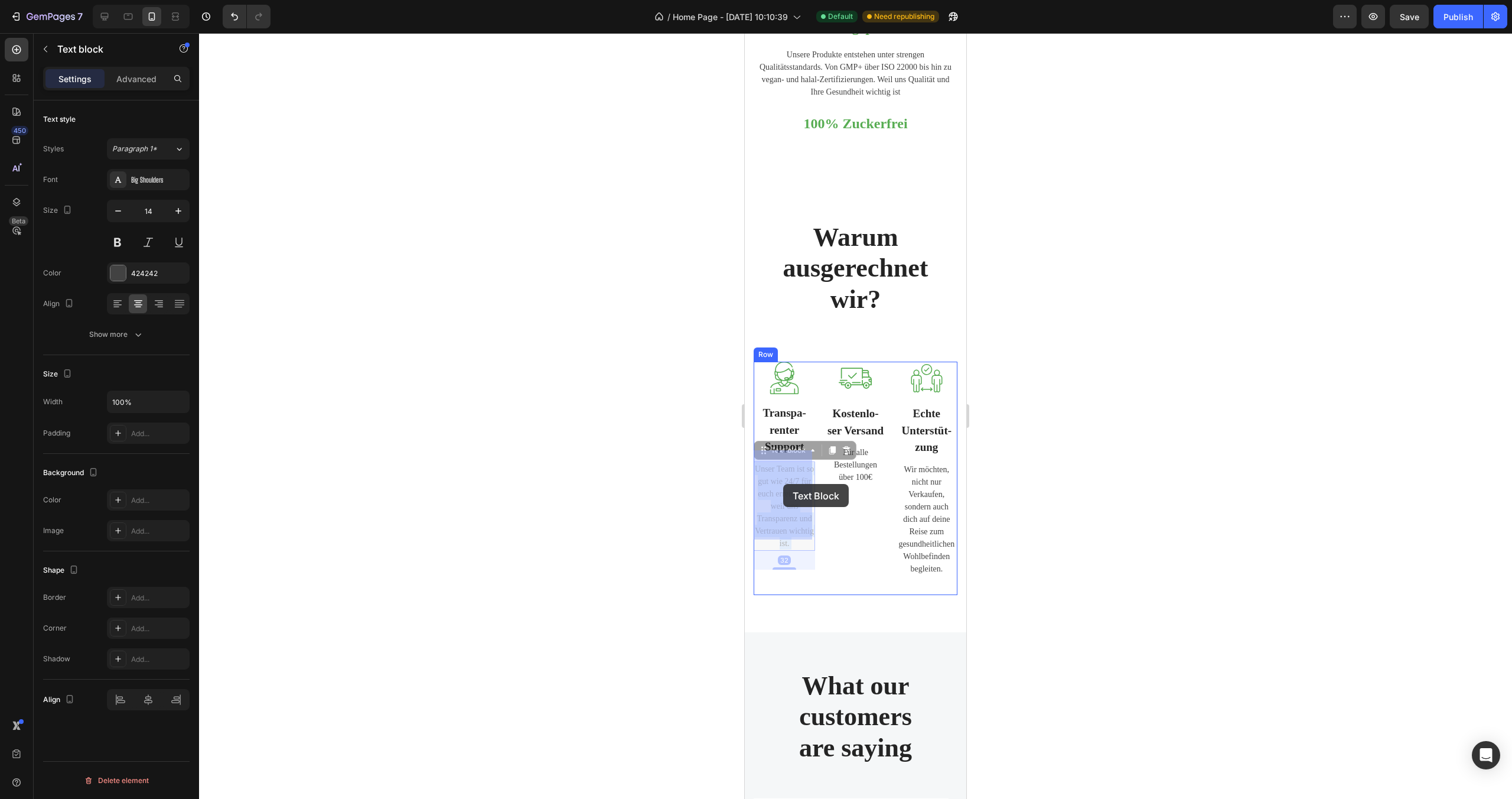
drag, startPoint x: 797, startPoint y: 482, endPoint x: 784, endPoint y: 484, distance: 13.2
click at [788, 481] on p "Unser Team ist so gut wie 24/7 für euch erreichbar, weil uns Transparenz und Ve…" at bounding box center [785, 506] width 59 height 86
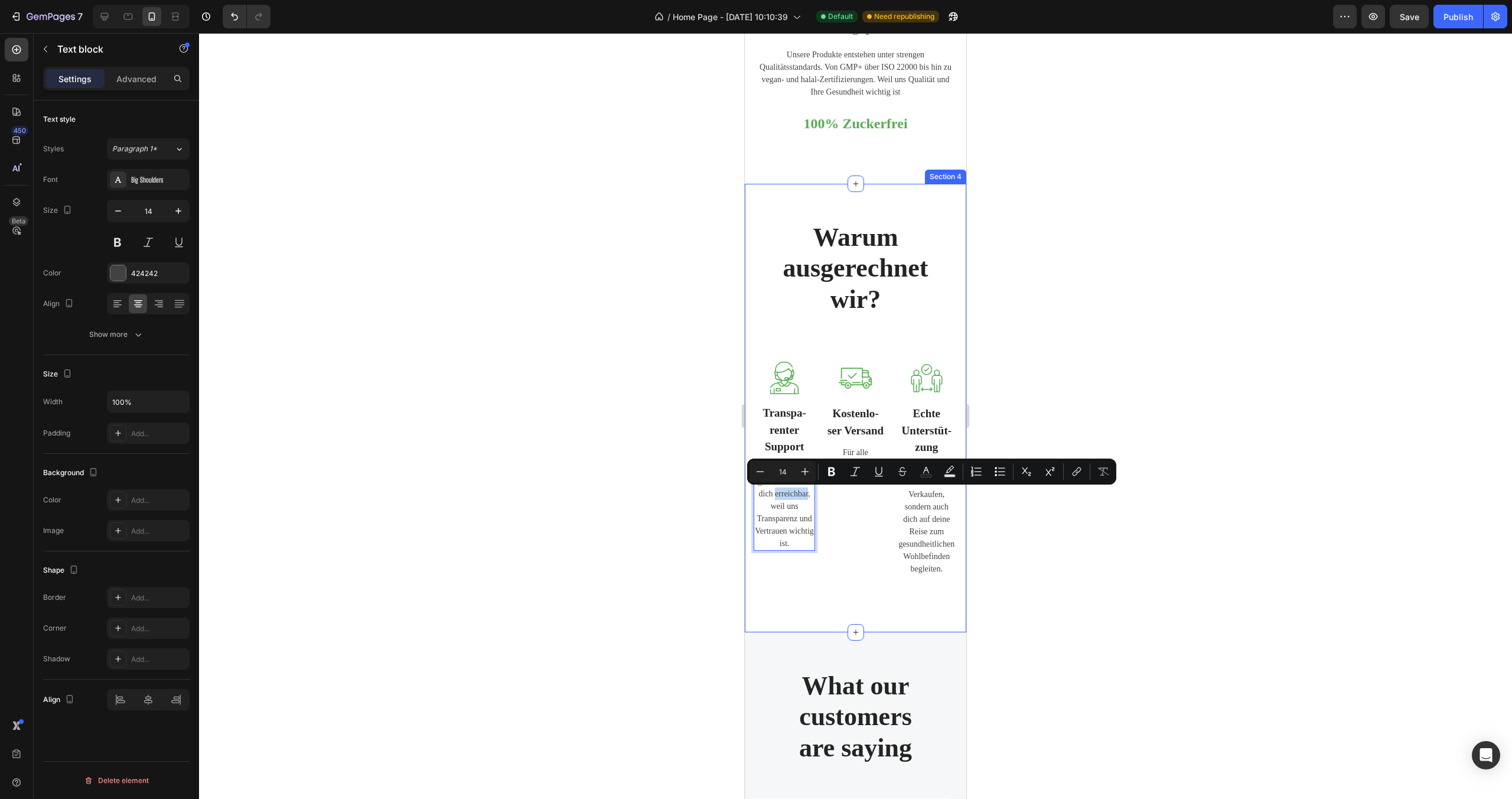
drag, startPoint x: 792, startPoint y: 497, endPoint x: 750, endPoint y: 492, distance: 42.3
click at [750, 492] on div "Warum ausgerechnet wir? Heading Text block Row Image Transpa- renter Support Te…" at bounding box center [856, 408] width 222 height 449
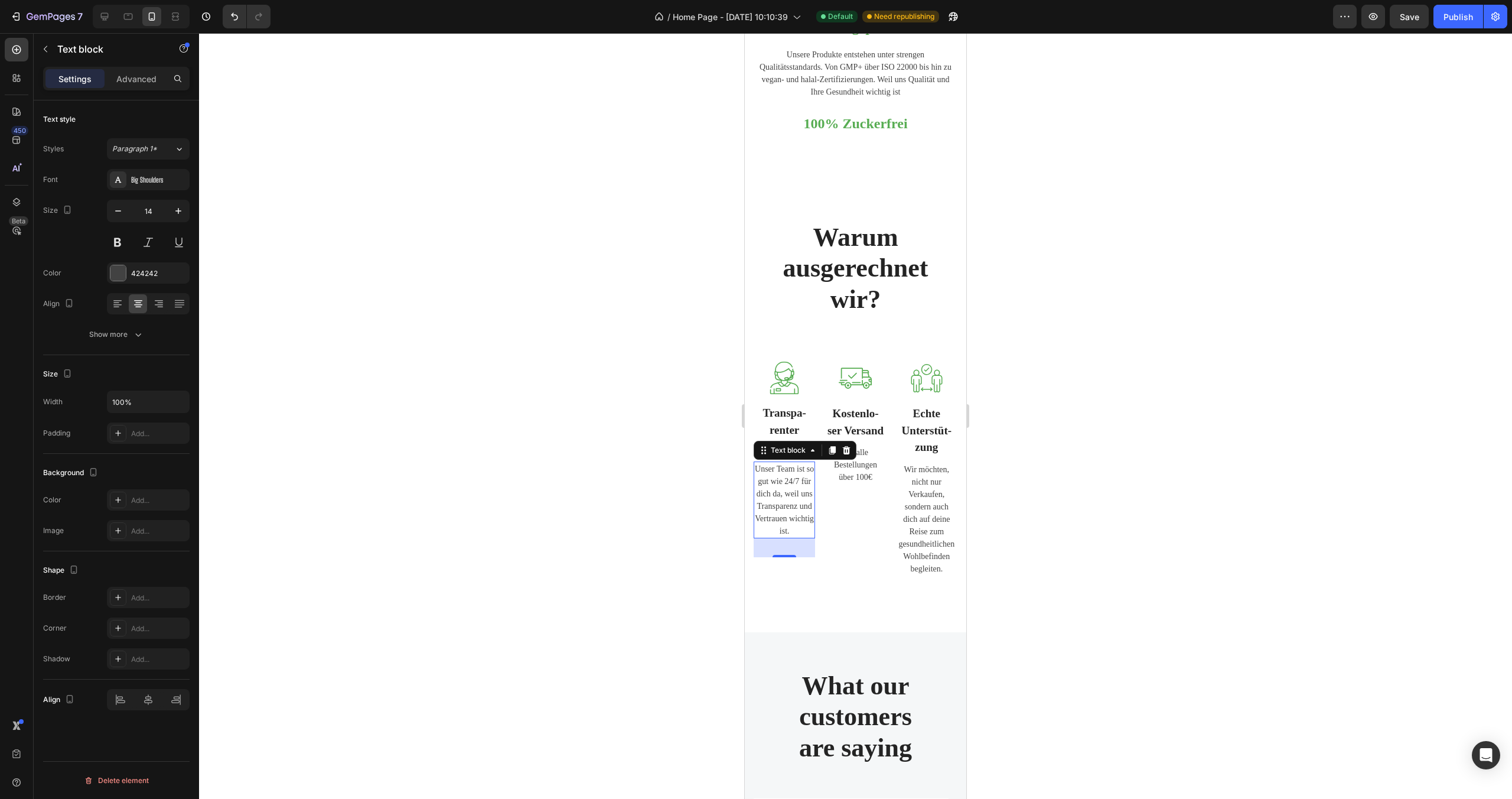
click at [1237, 417] on div at bounding box center [856, 416] width 1313 height 766
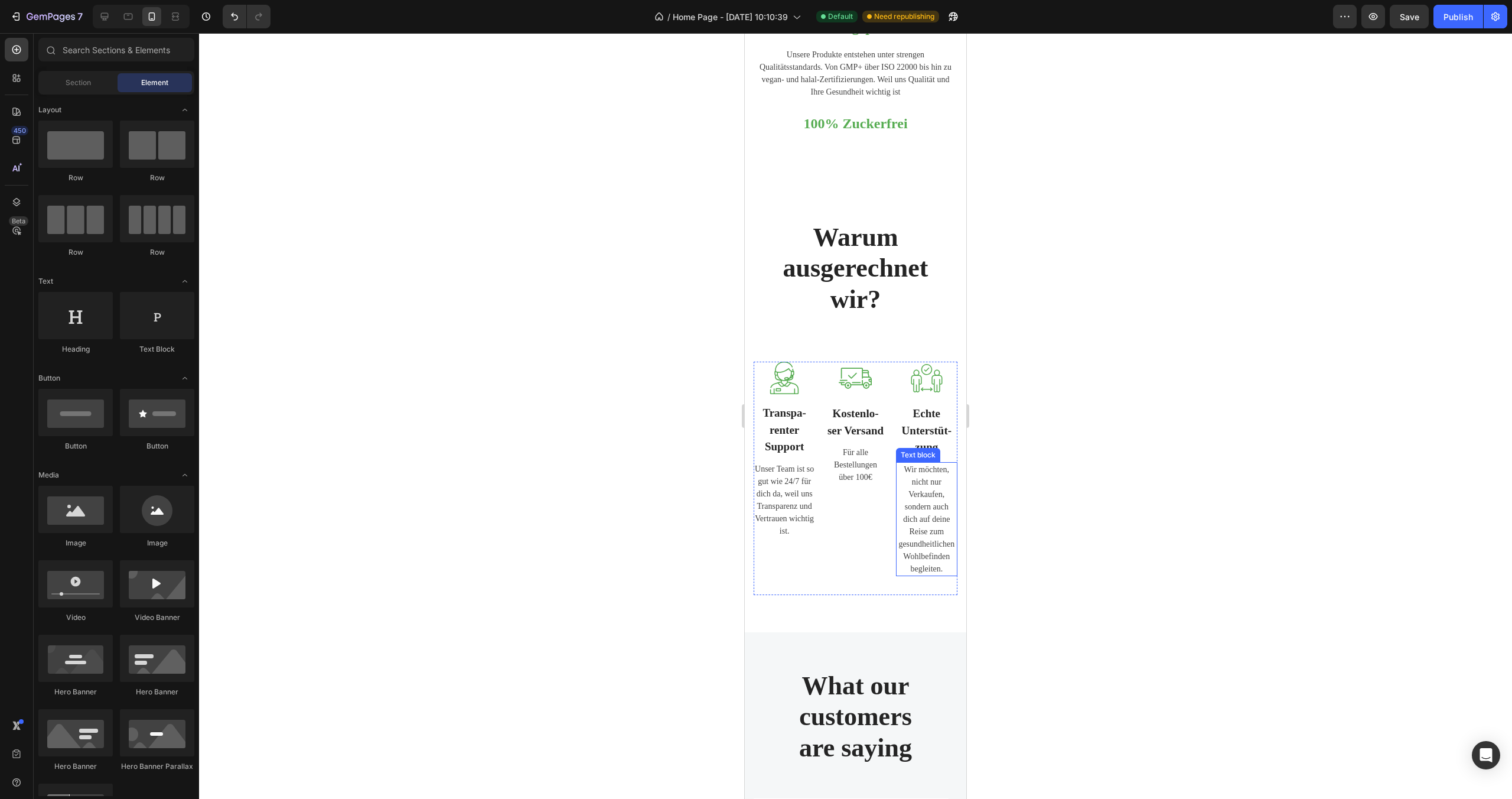
click at [925, 501] on p "Wir möchten, nicht nur Verkaufen, sondern auch dich auf deine Reise zum gesundh…" at bounding box center [927, 519] width 59 height 112
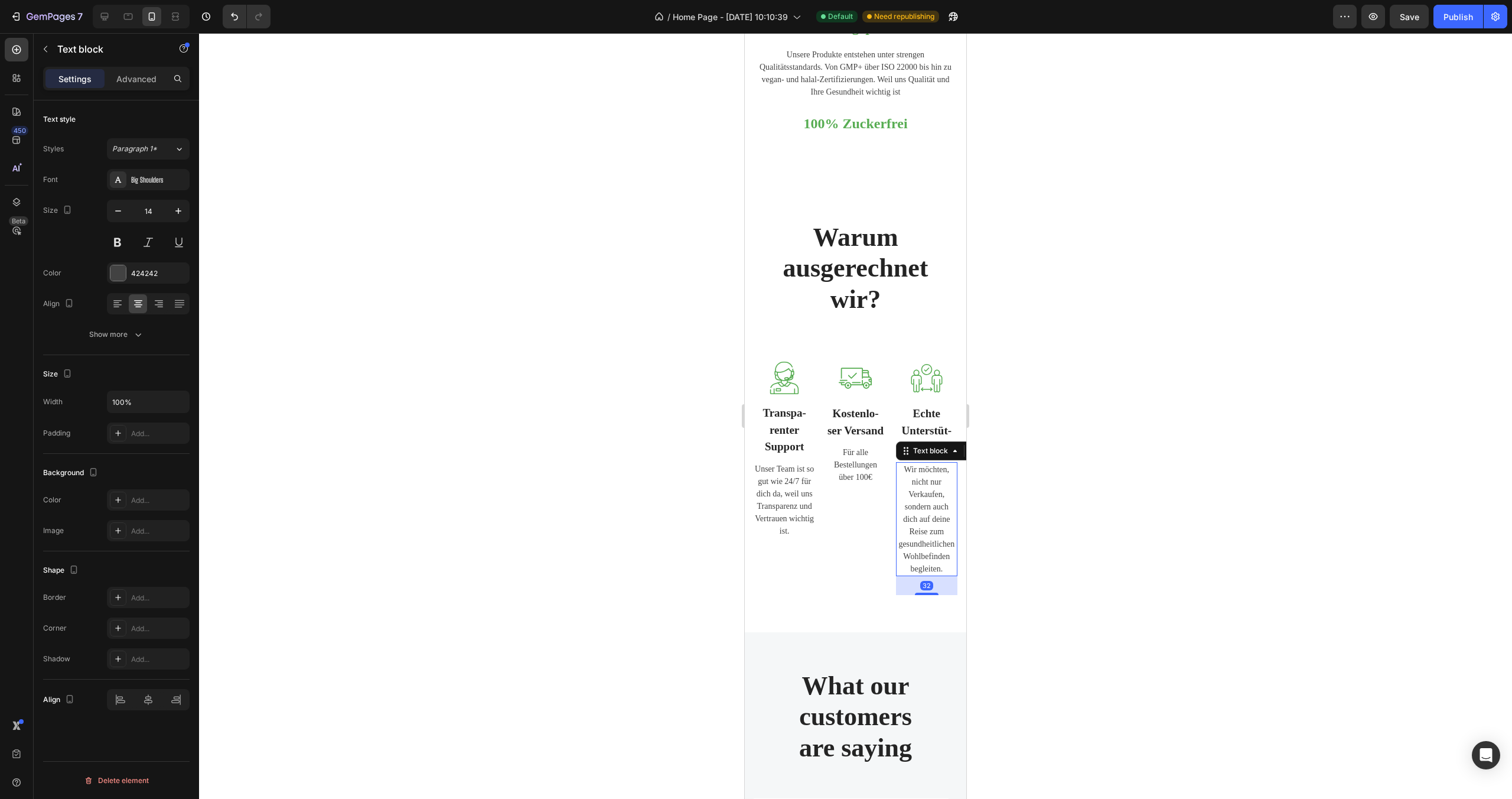
click at [922, 521] on p "Wir möchten, nicht nur Verkaufen, sondern auch dich auf deine Reise zum gesundh…" at bounding box center [927, 519] width 59 height 112
click at [1000, 546] on div at bounding box center [856, 416] width 1313 height 766
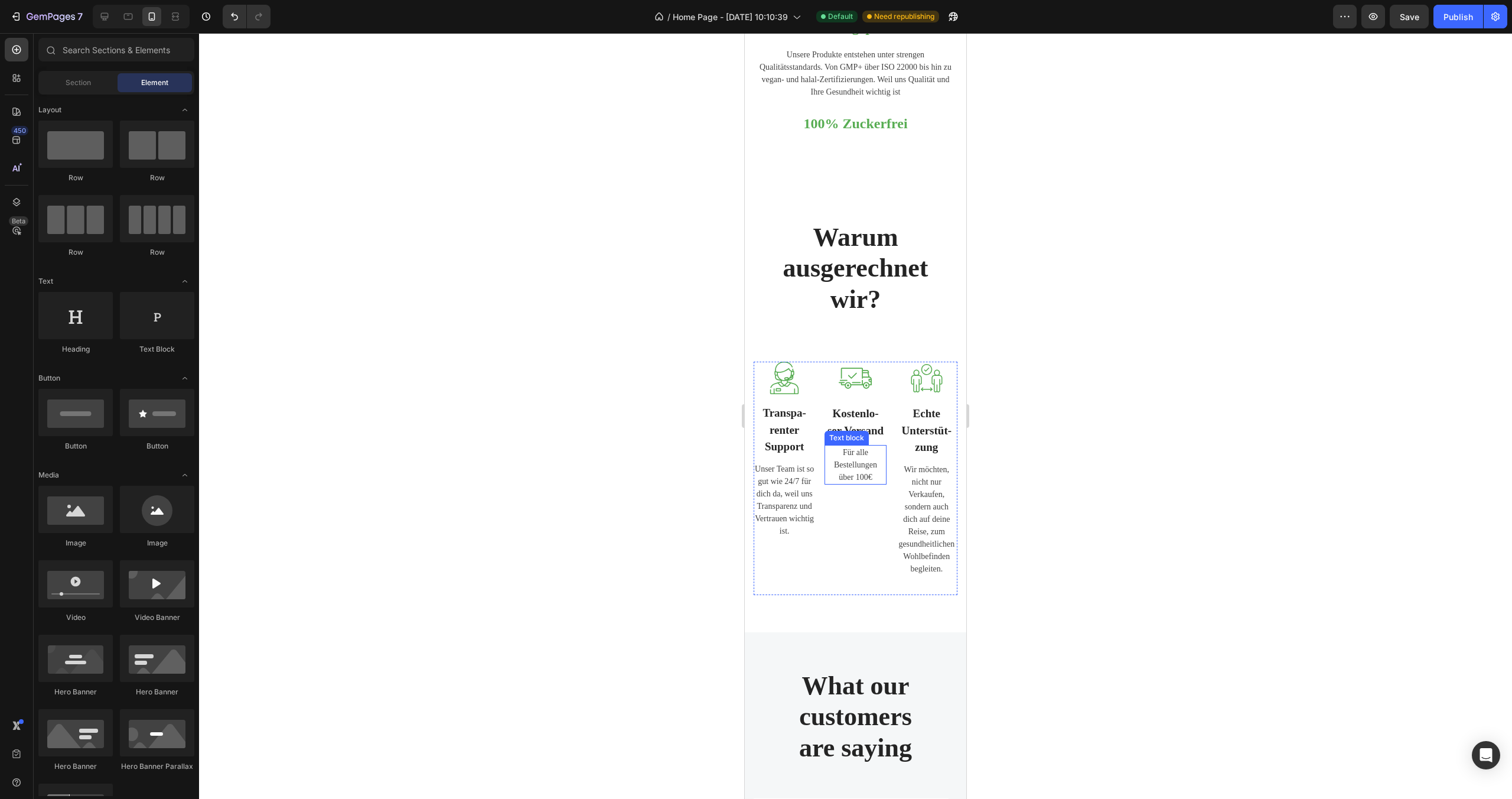
click at [858, 454] on p "Für alle Bestellungen über 100€" at bounding box center [856, 465] width 59 height 38
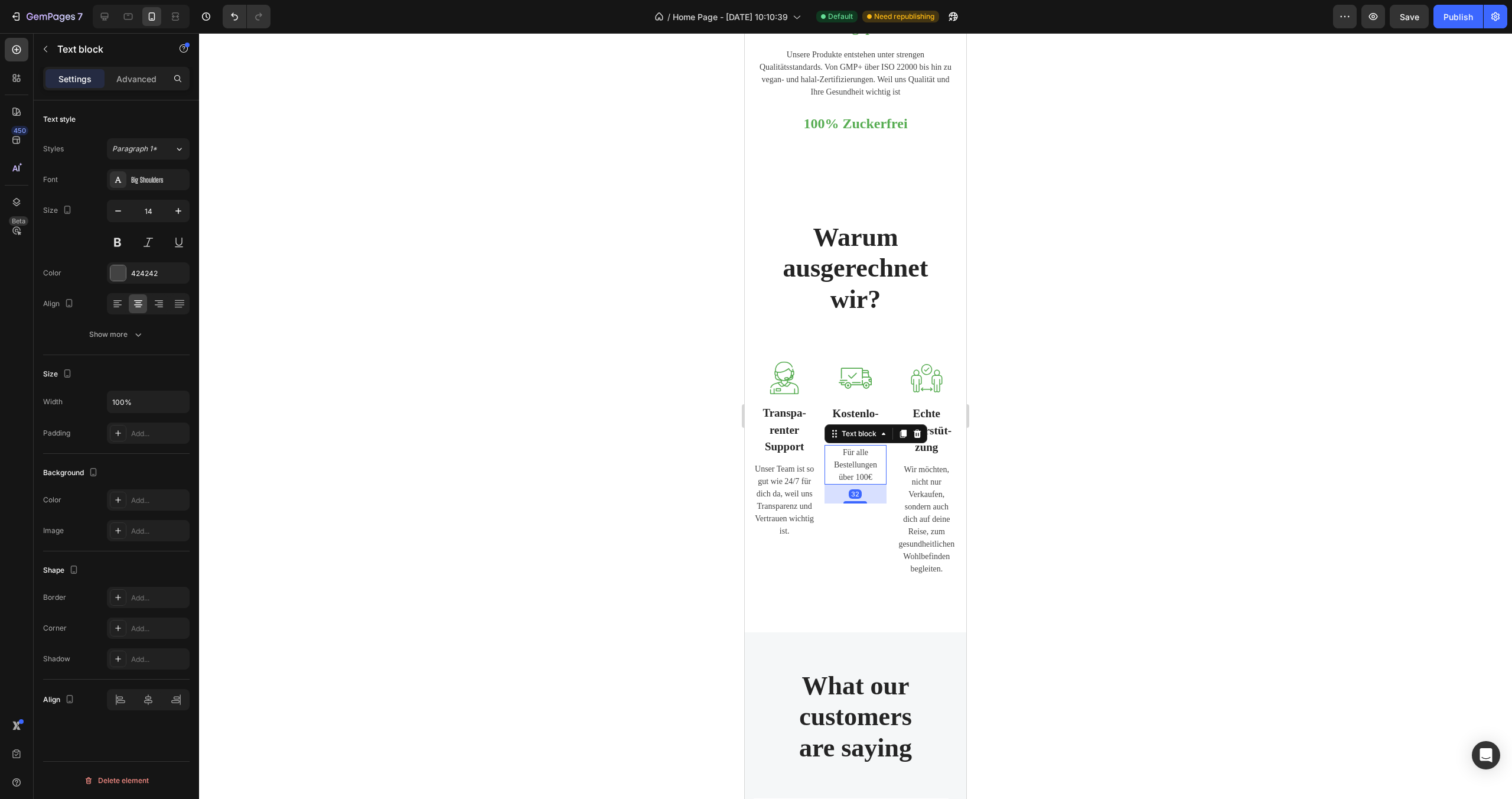
click at [870, 465] on p "Für alle Bestellungen über 100€" at bounding box center [856, 465] width 59 height 38
click at [1231, 616] on div at bounding box center [856, 416] width 1313 height 766
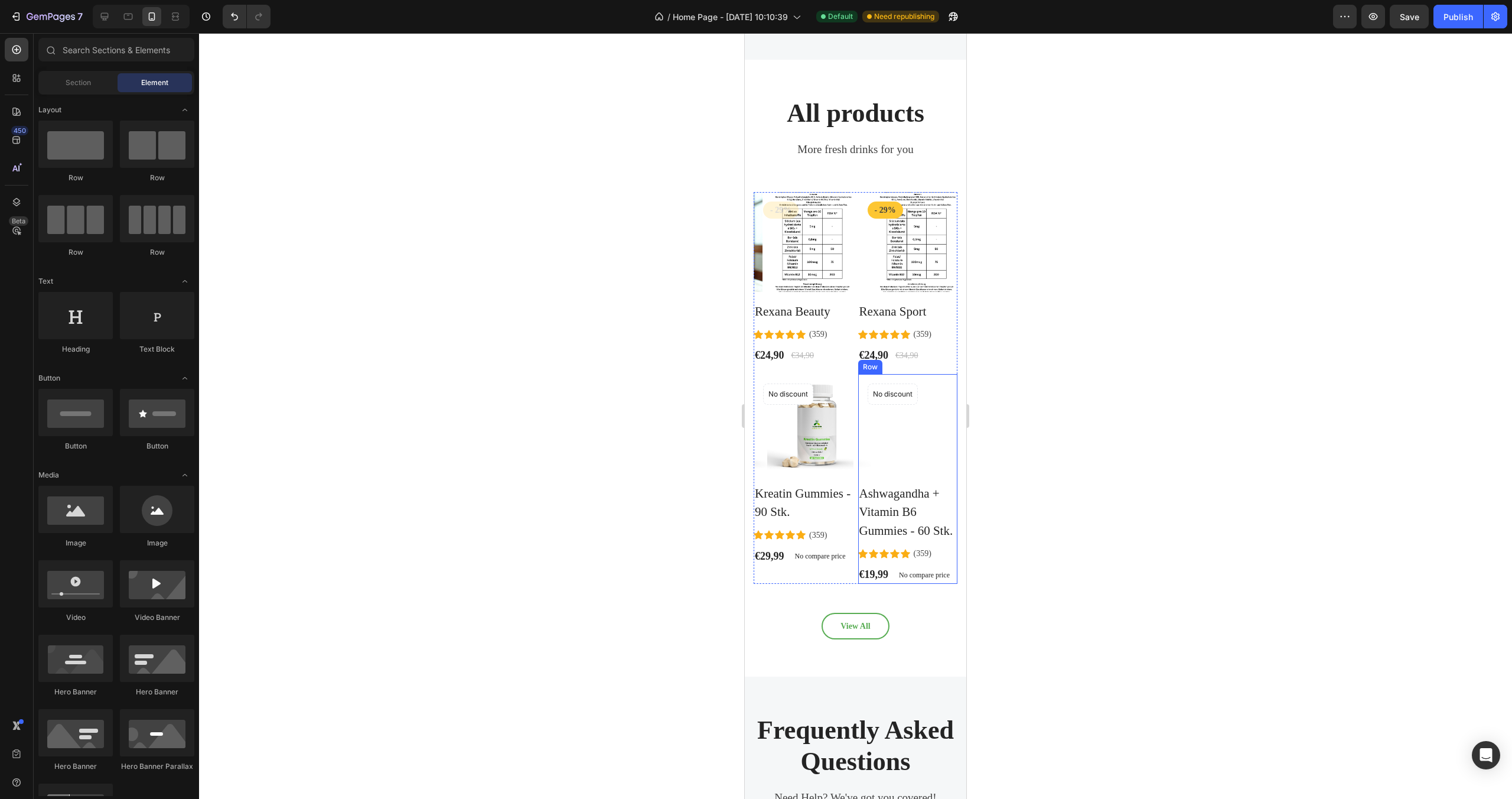
scroll to position [2546, 0]
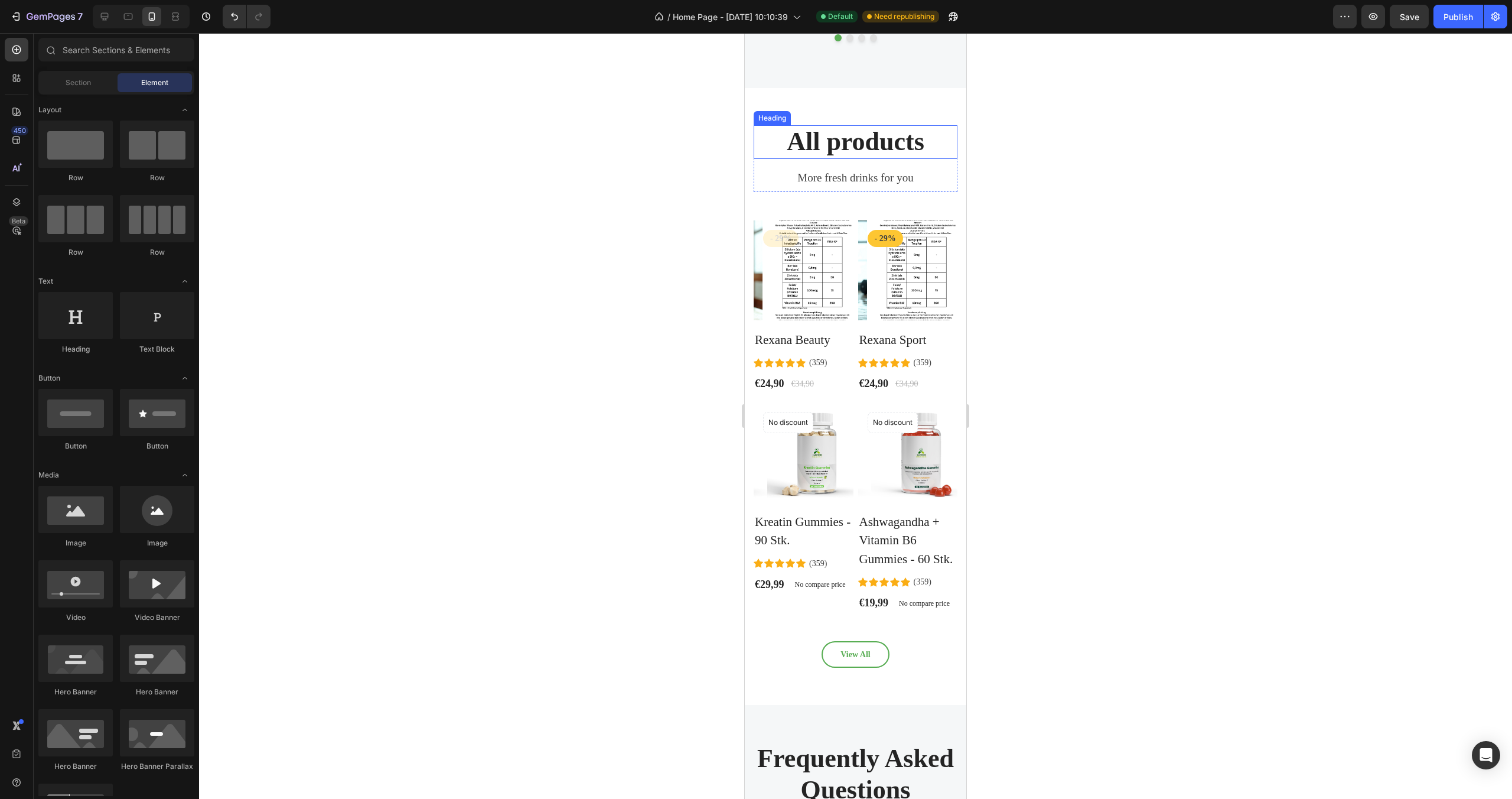
click at [884, 147] on p "All products" at bounding box center [856, 142] width 202 height 31
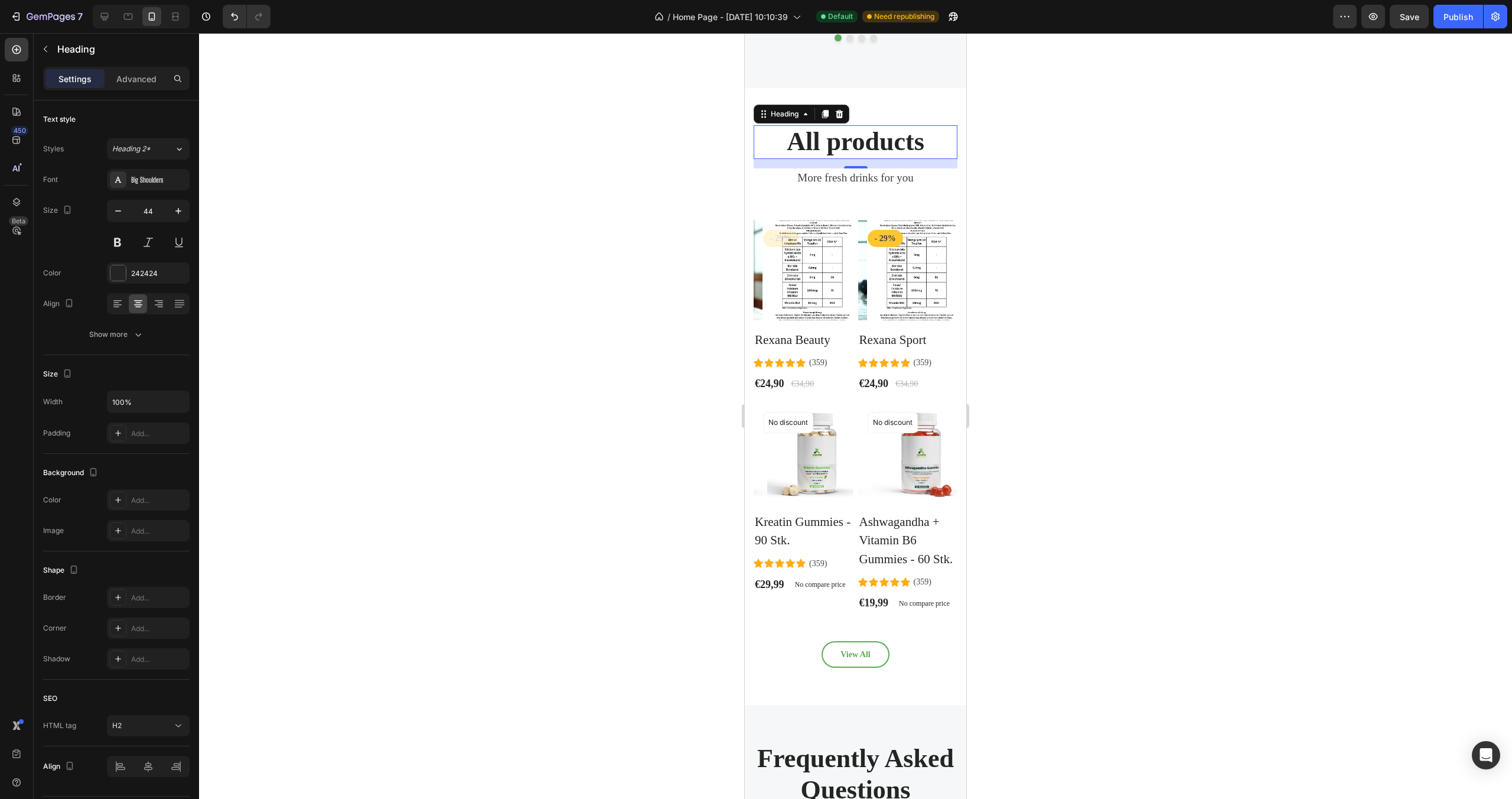
click at [922, 142] on p "All products" at bounding box center [856, 142] width 202 height 31
click at [882, 178] on p "More fresh drinks for you" at bounding box center [856, 178] width 202 height 17
click at [907, 178] on p "More fresh drinks for you" at bounding box center [856, 178] width 202 height 17
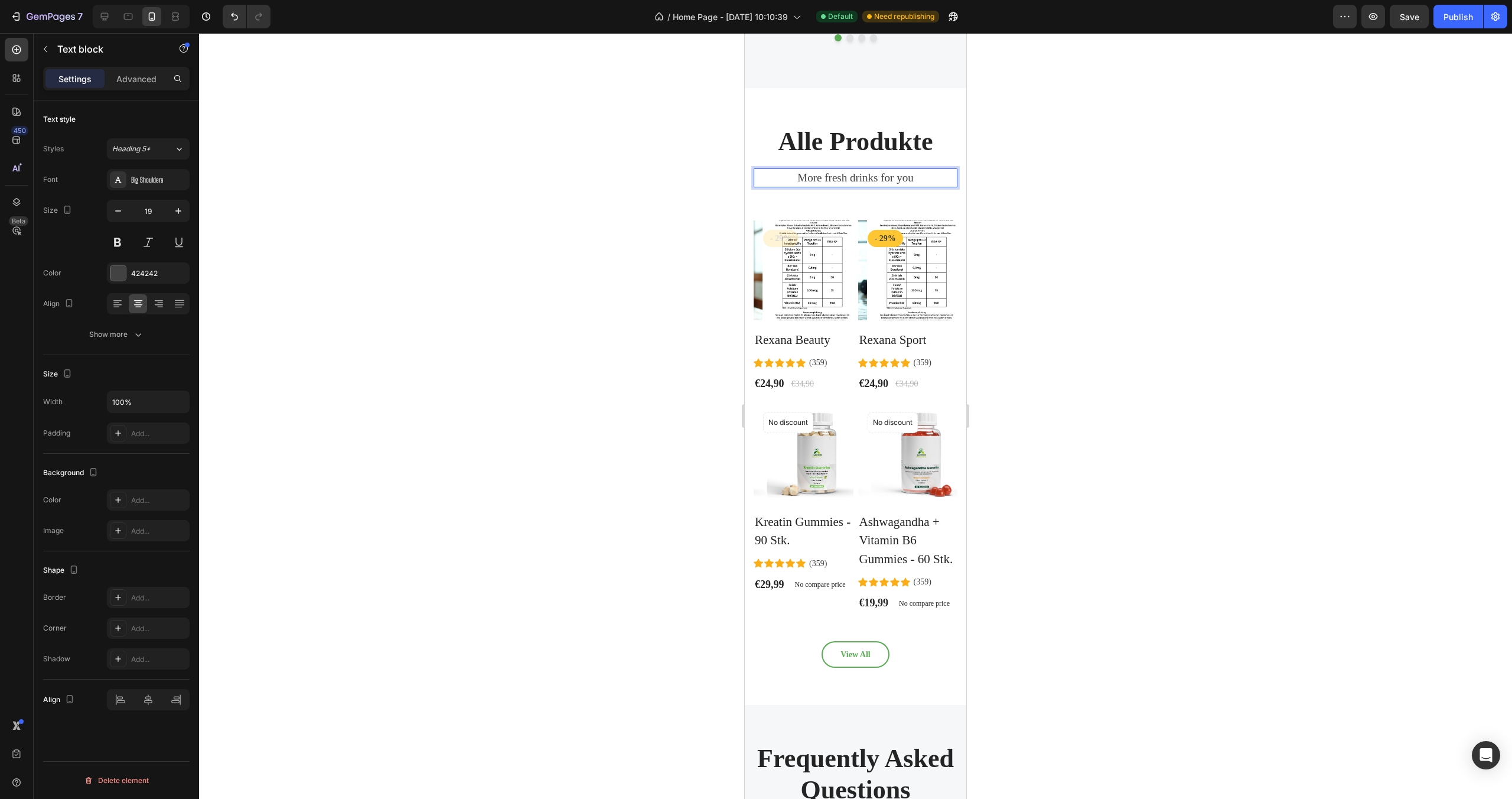
click at [907, 178] on p "More fresh drinks for you" at bounding box center [856, 178] width 202 height 17
click at [911, 147] on p "Alle Produkte" at bounding box center [856, 142] width 202 height 31
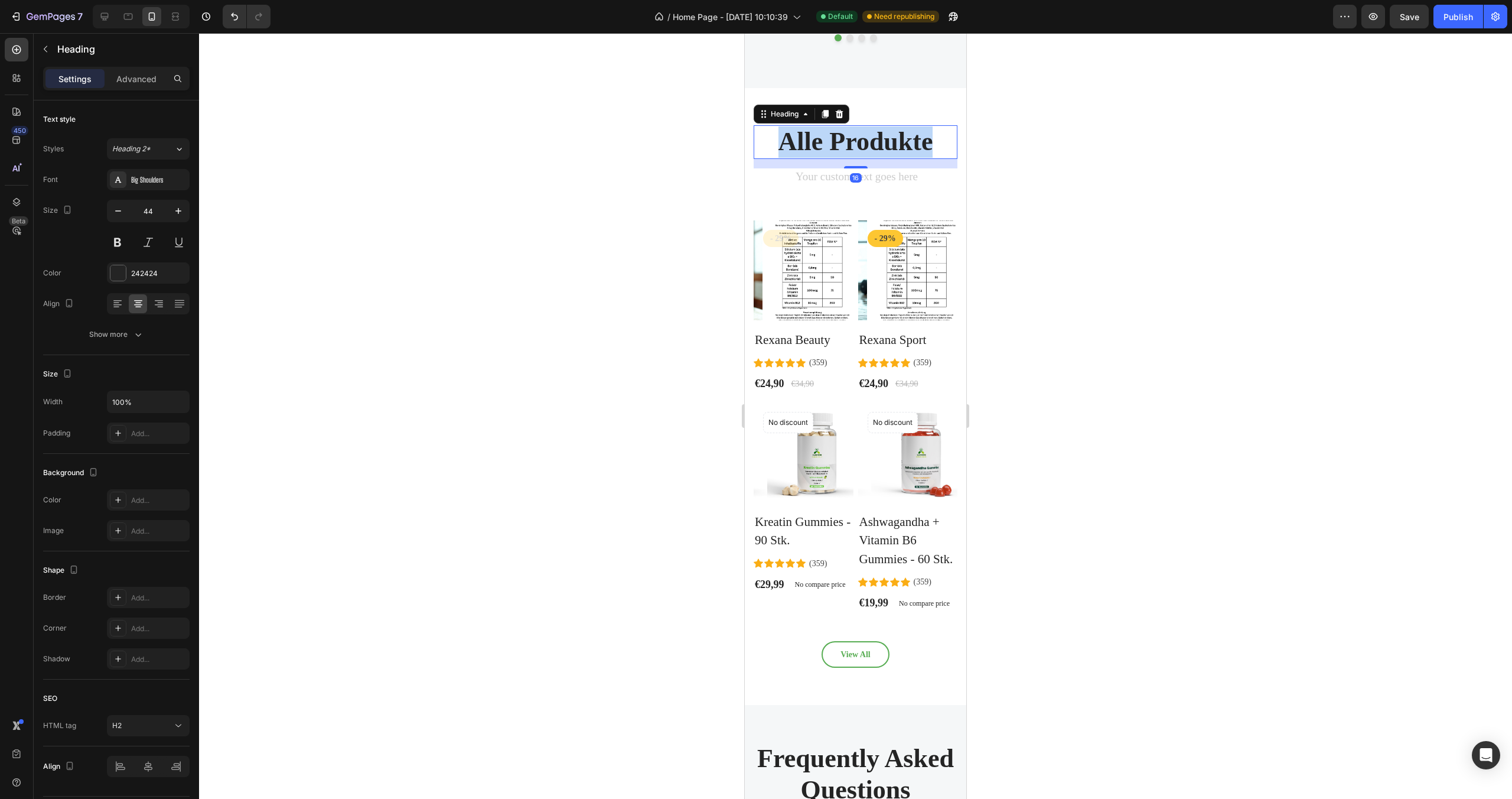
click at [911, 147] on p "Alle Produkte" at bounding box center [856, 142] width 202 height 31
click at [906, 247] on img at bounding box center [917, 270] width 100 height 100
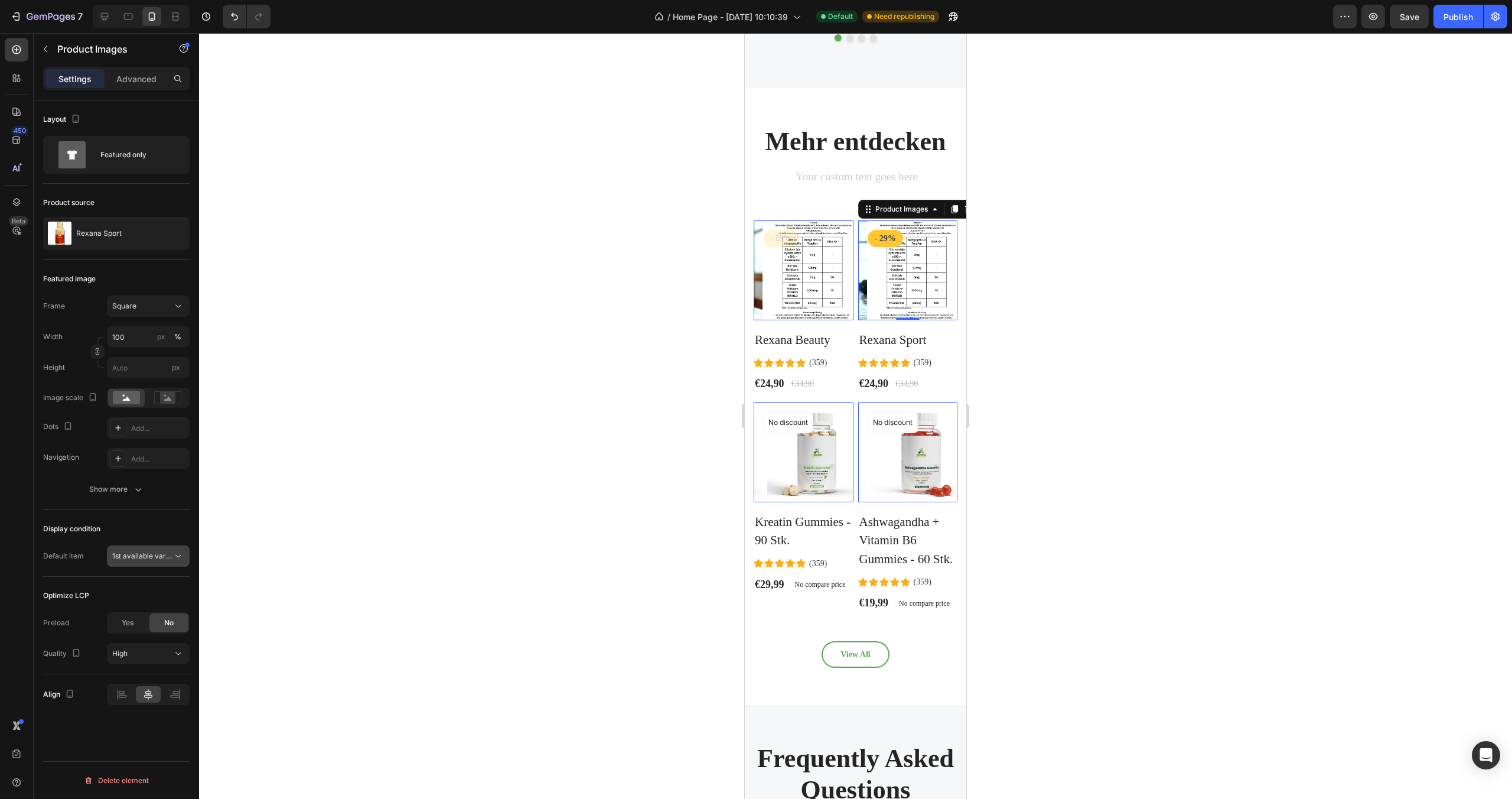
click at [171, 558] on span "1st available variant" at bounding box center [146, 555] width 66 height 9
click at [159, 602] on p "1st image" at bounding box center [146, 607] width 67 height 10
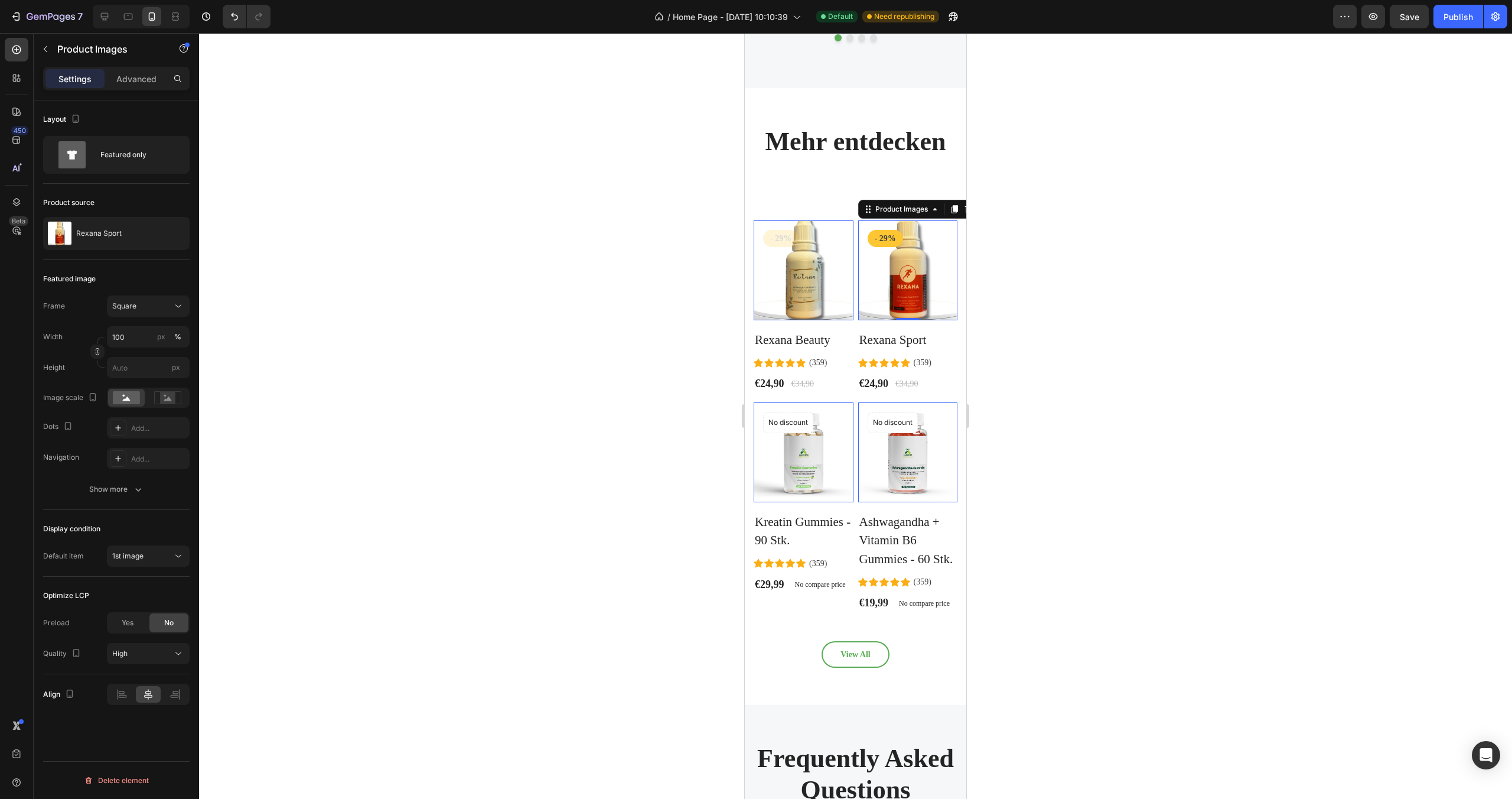
click at [1093, 313] on div at bounding box center [856, 416] width 1313 height 766
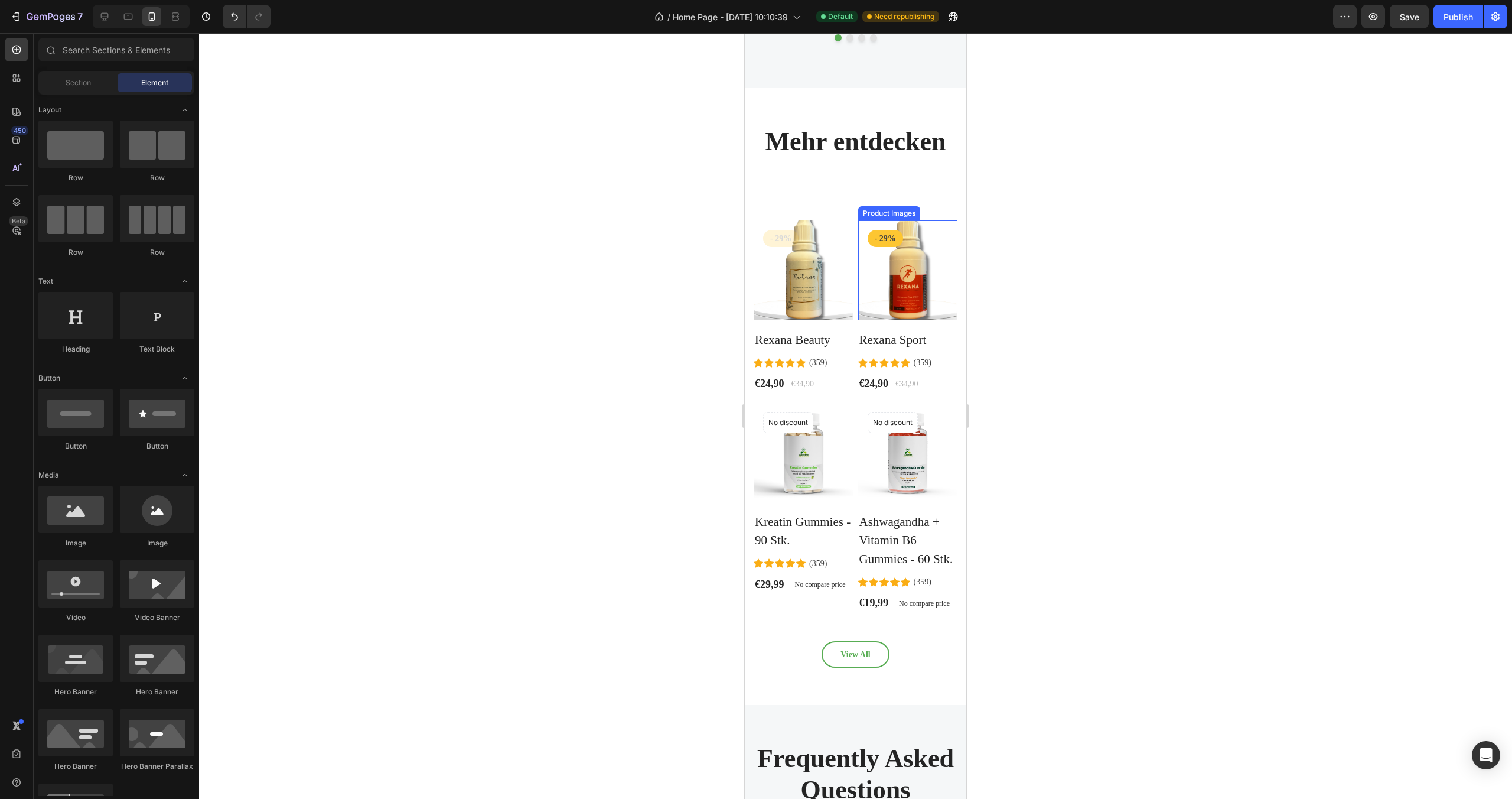
click at [884, 292] on img at bounding box center [908, 270] width 100 height 100
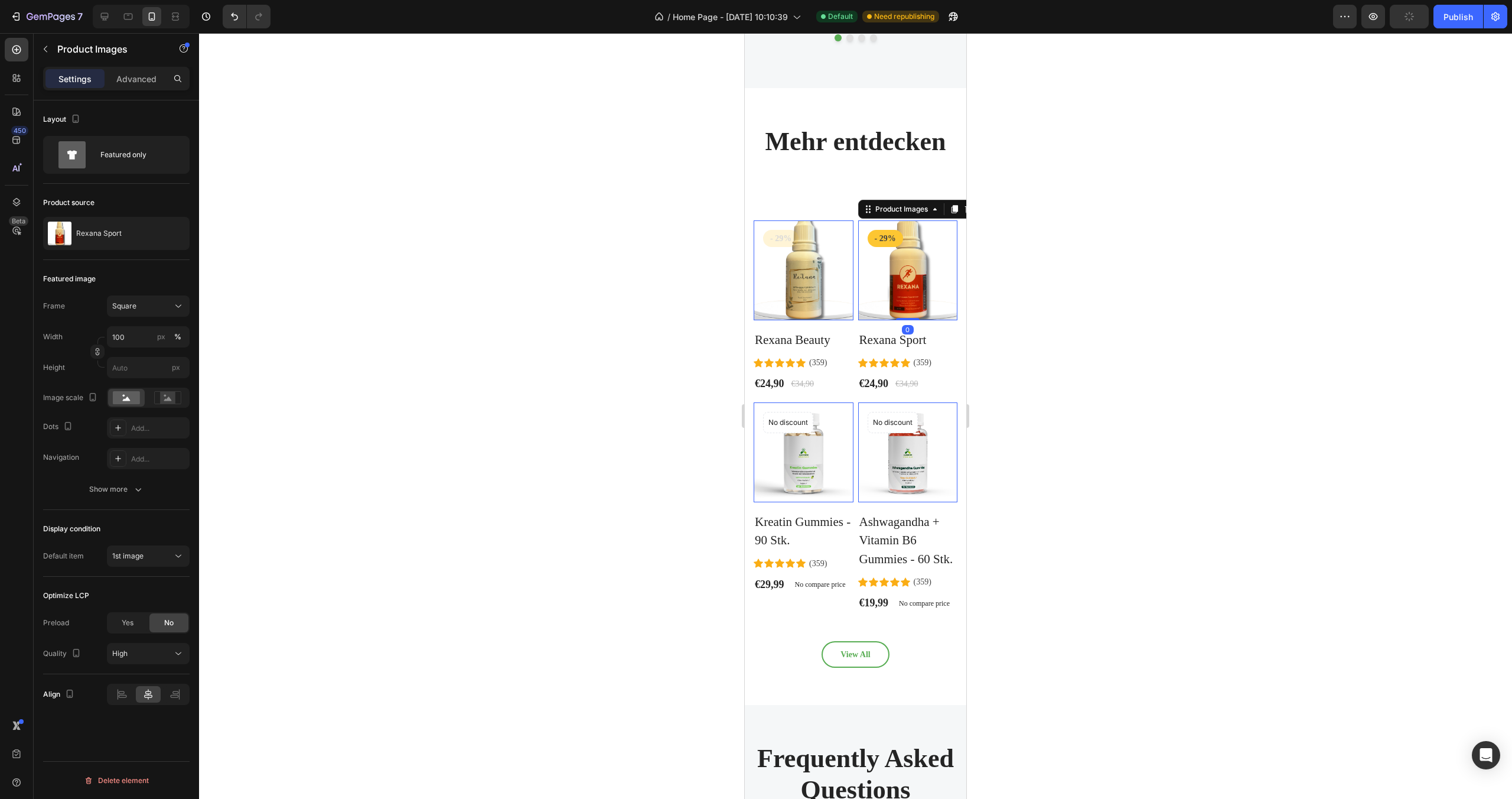
click at [876, 283] on img at bounding box center [908, 270] width 100 height 100
drag, startPoint x: 1006, startPoint y: 309, endPoint x: 1000, endPoint y: 308, distance: 6.1
click at [1006, 309] on div at bounding box center [856, 416] width 1313 height 766
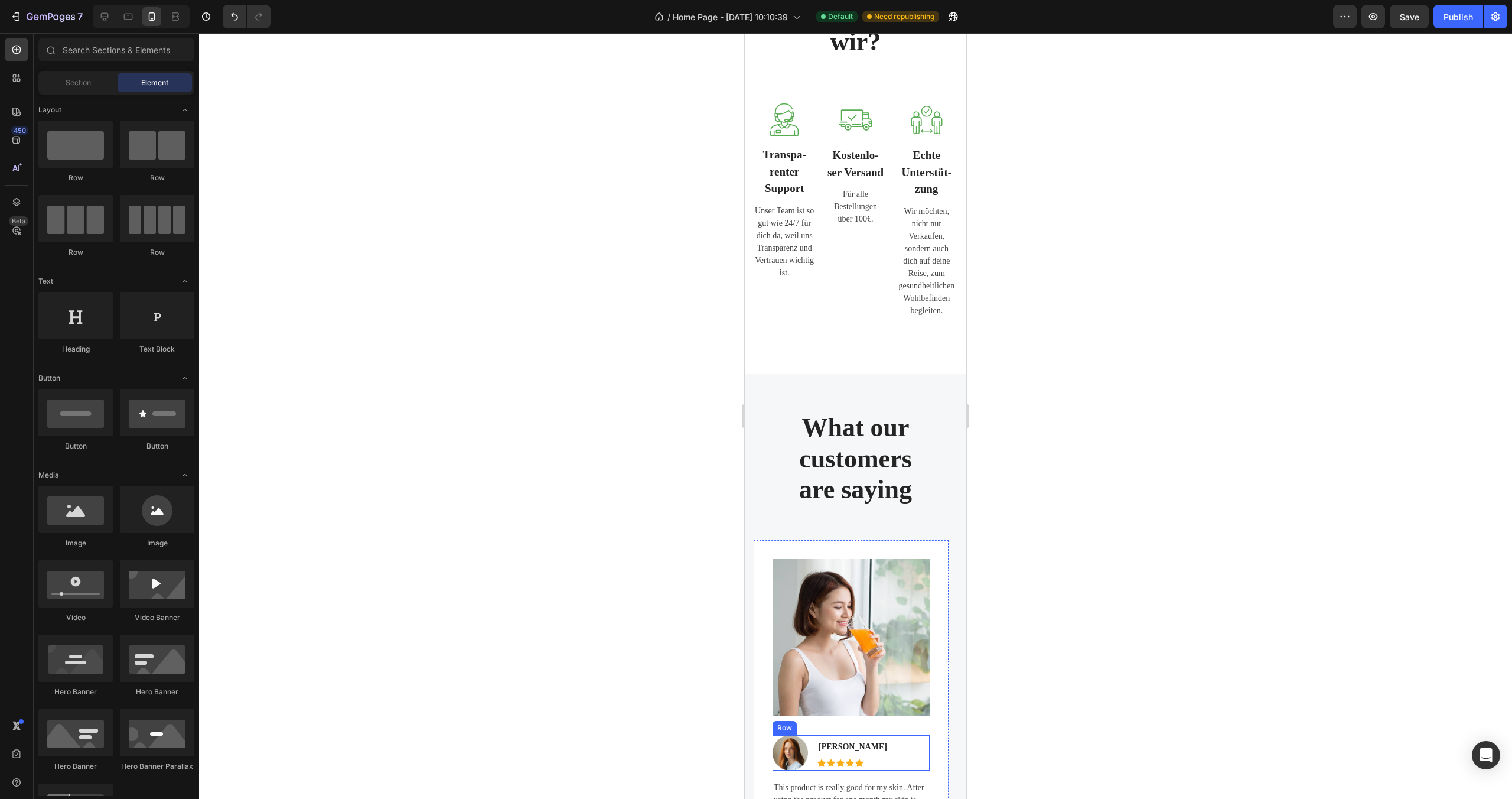
scroll to position [1707, 0]
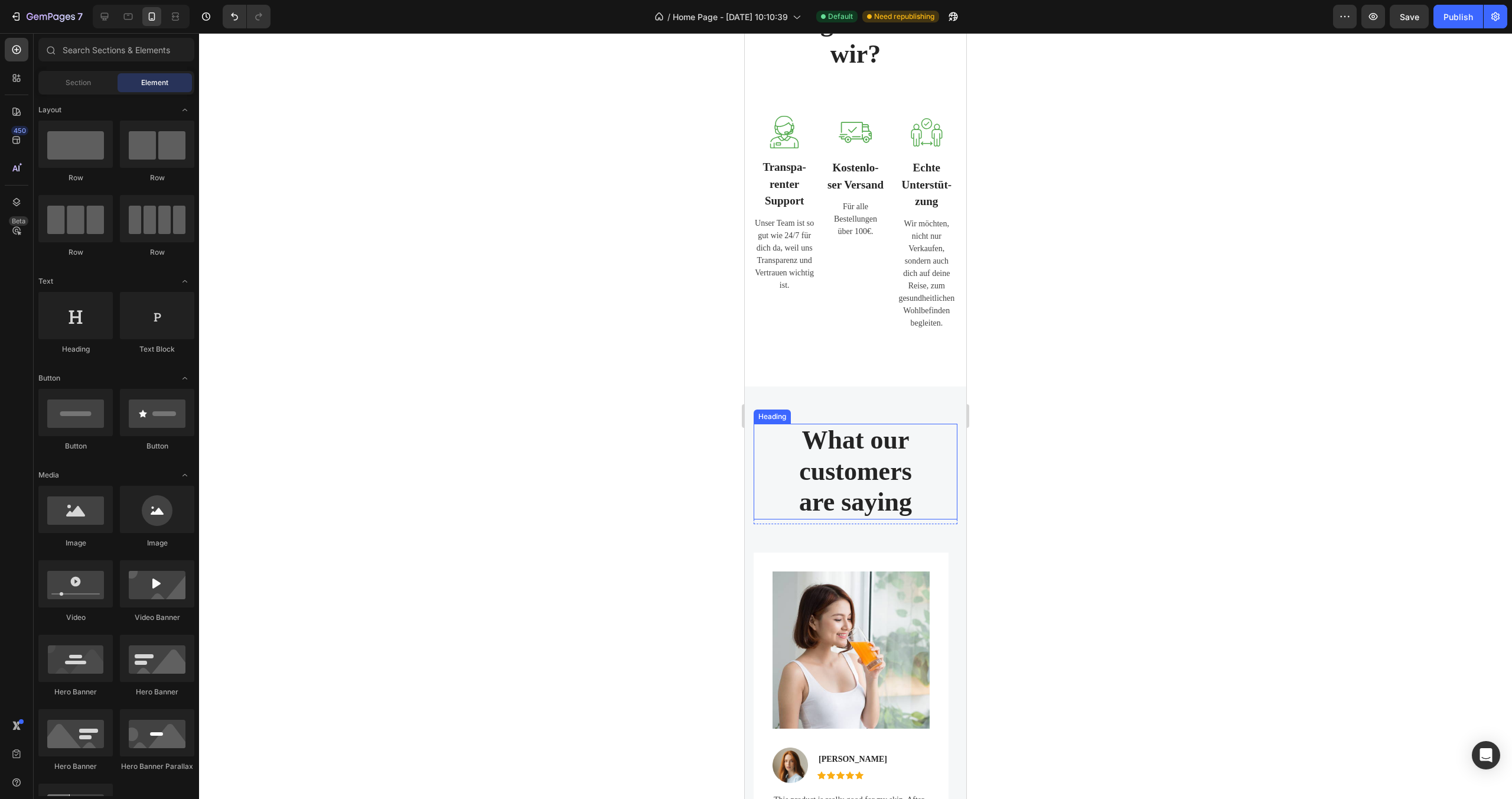
click at [845, 455] on p "What our customers are saying" at bounding box center [856, 471] width 202 height 93
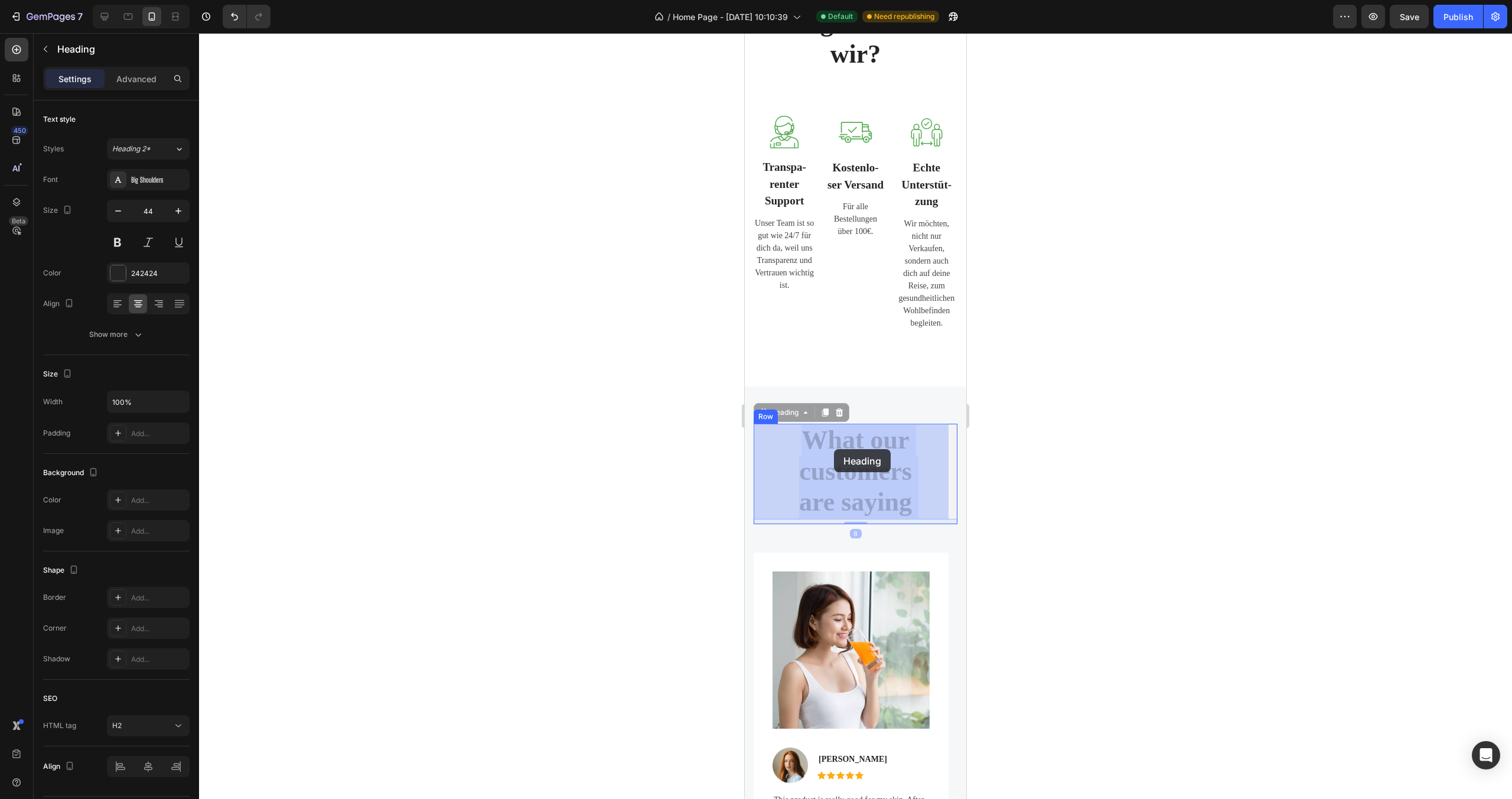
drag, startPoint x: 801, startPoint y: 437, endPoint x: 830, endPoint y: 448, distance: 31.0
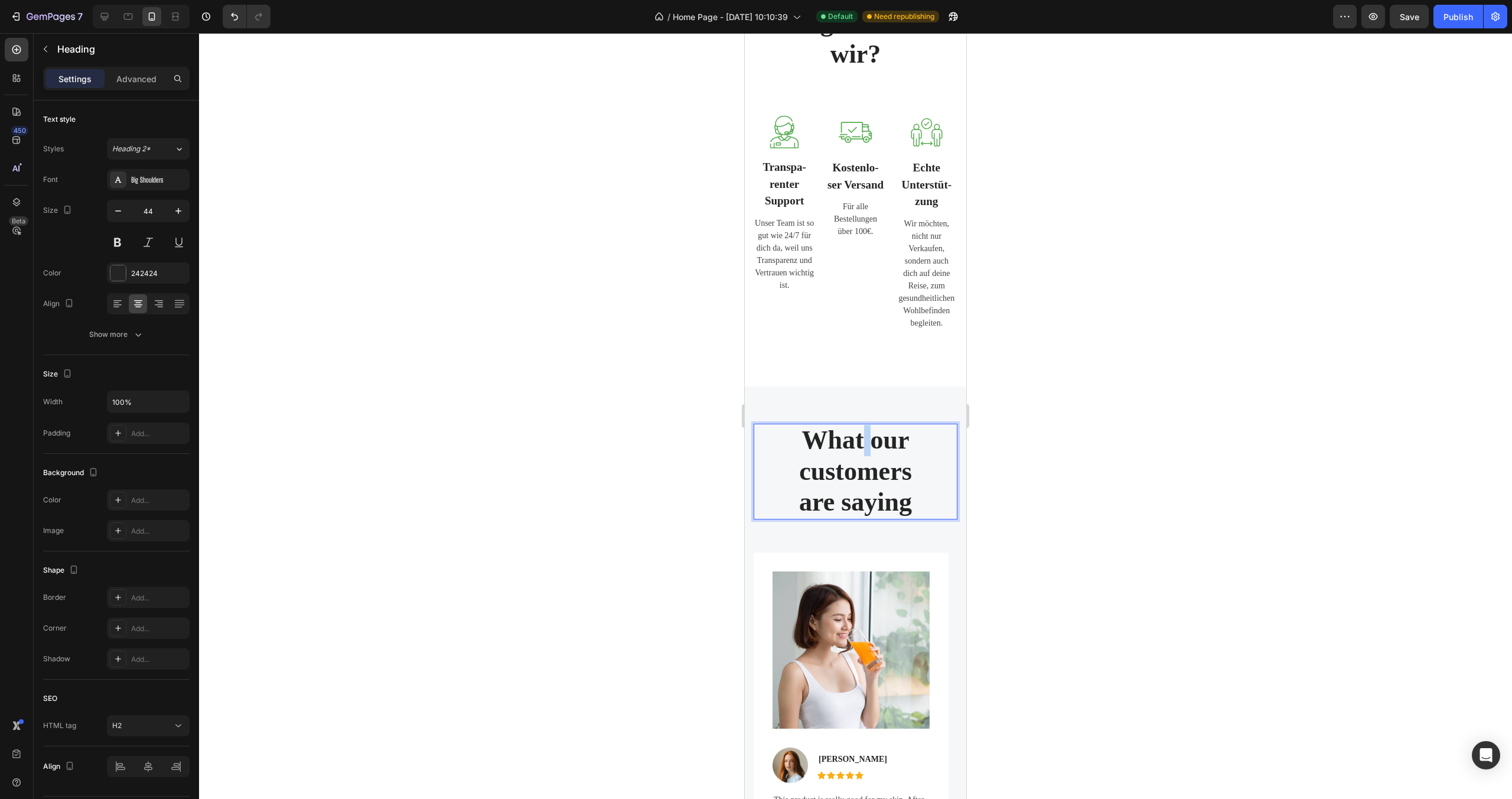
click at [856, 455] on p "What our customers are saying" at bounding box center [856, 471] width 202 height 93
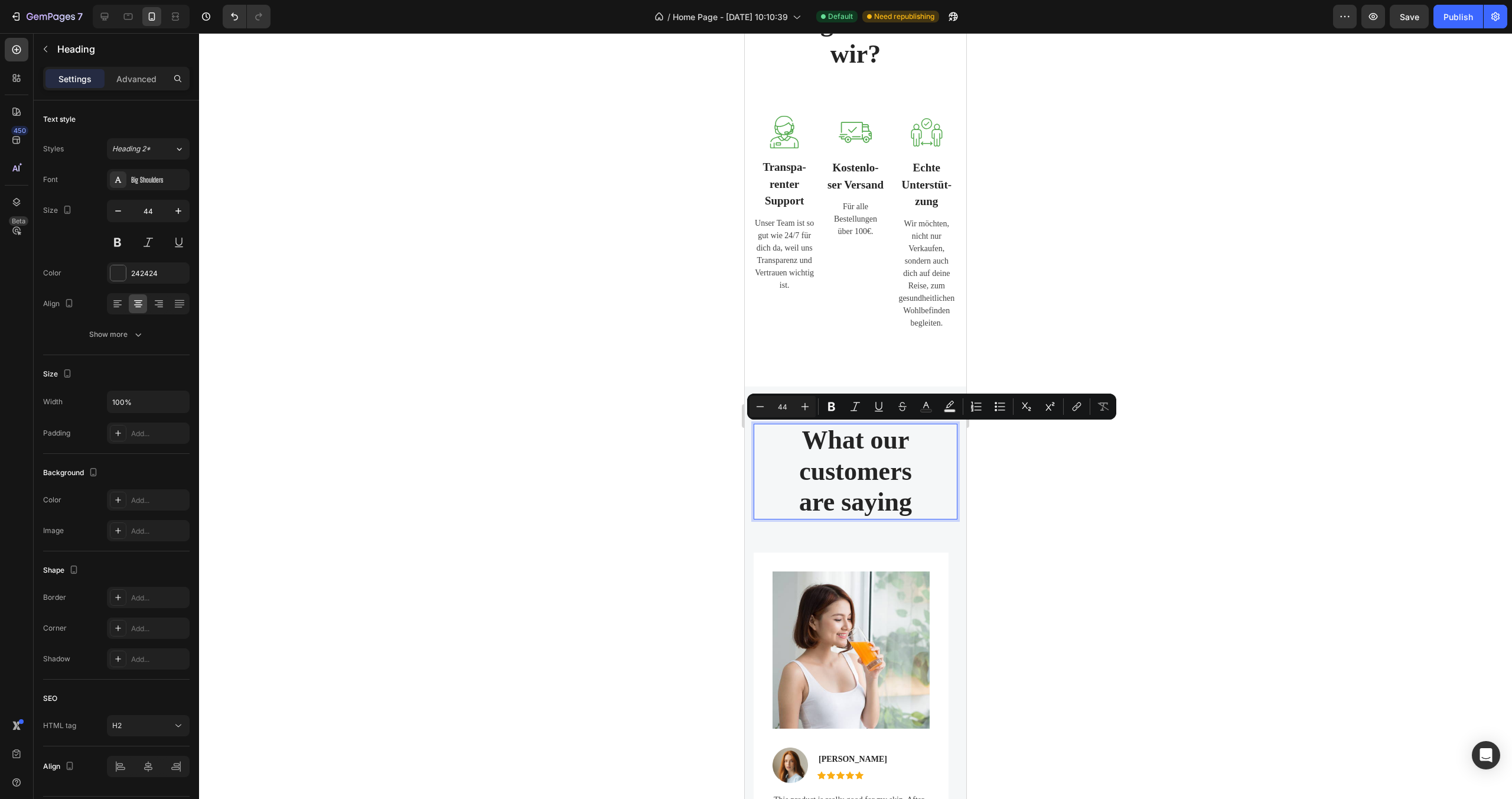
click at [927, 508] on p "What our customers are saying" at bounding box center [856, 471] width 202 height 93
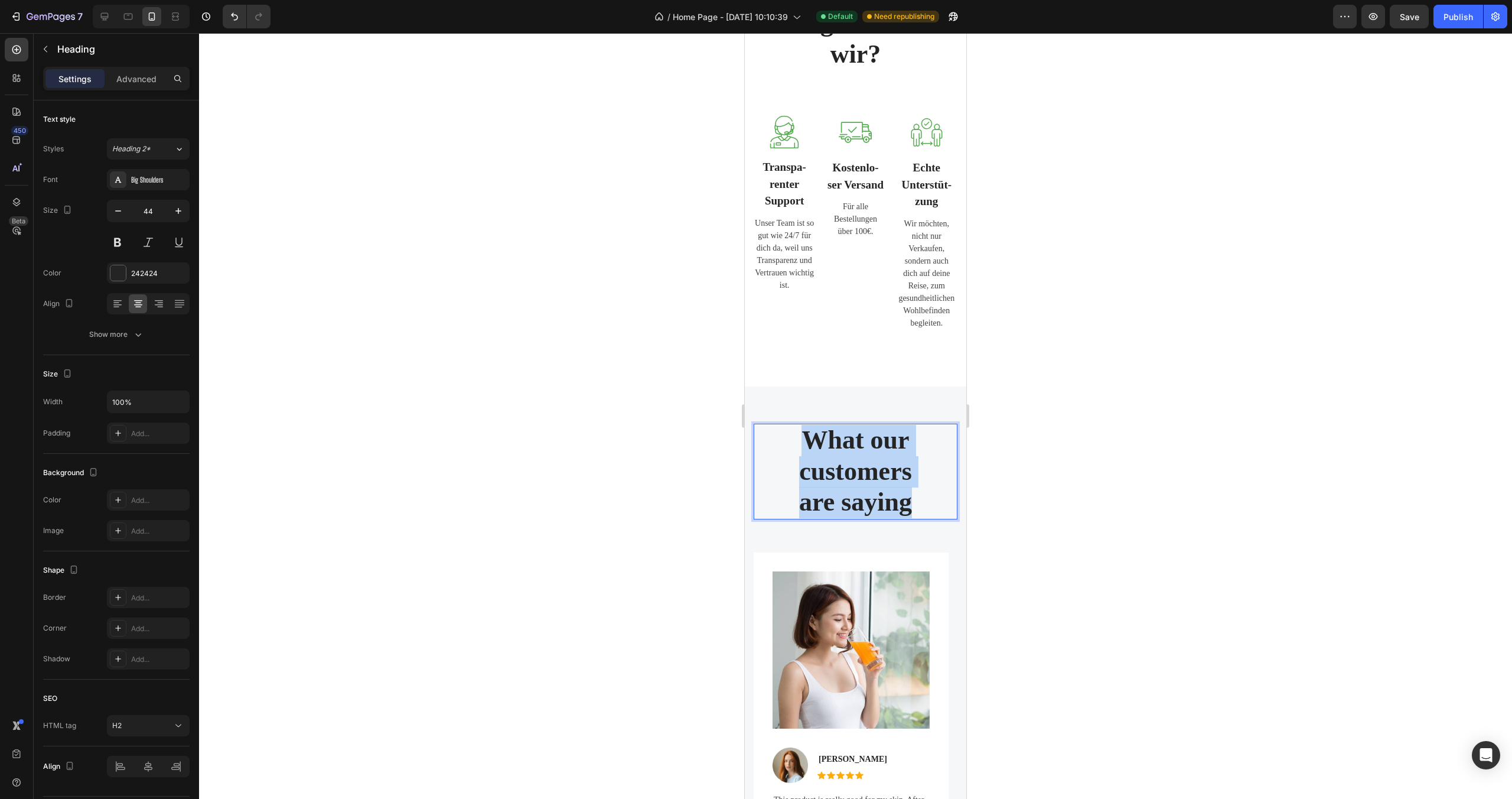
drag, startPoint x: 902, startPoint y: 498, endPoint x: 790, endPoint y: 429, distance: 131.5
click at [790, 429] on p "What our customers are saying" at bounding box center [856, 471] width 202 height 93
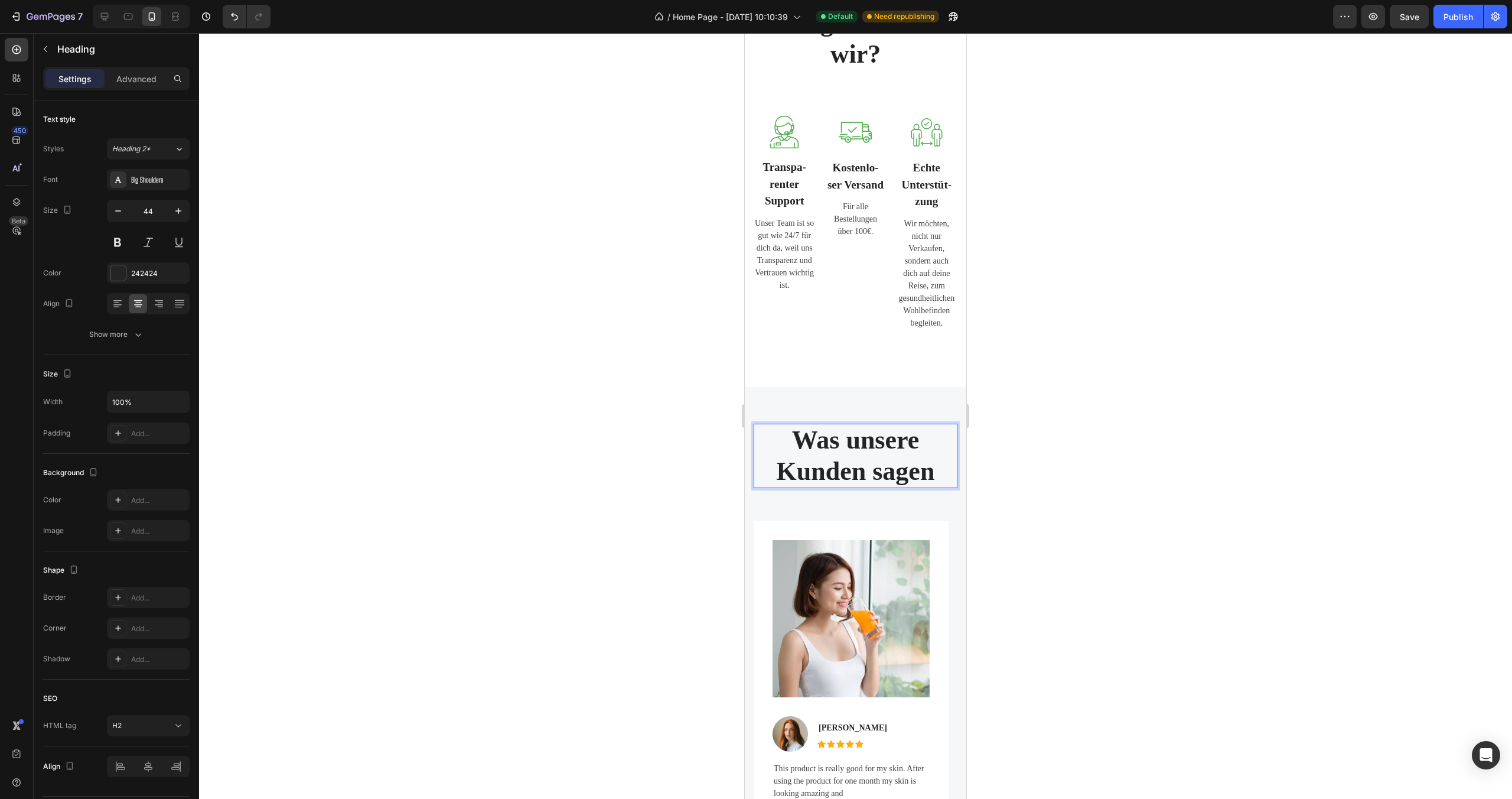
drag, startPoint x: 1083, startPoint y: 396, endPoint x: 1078, endPoint y: 403, distance: 8.6
click at [1078, 403] on div at bounding box center [856, 416] width 1313 height 766
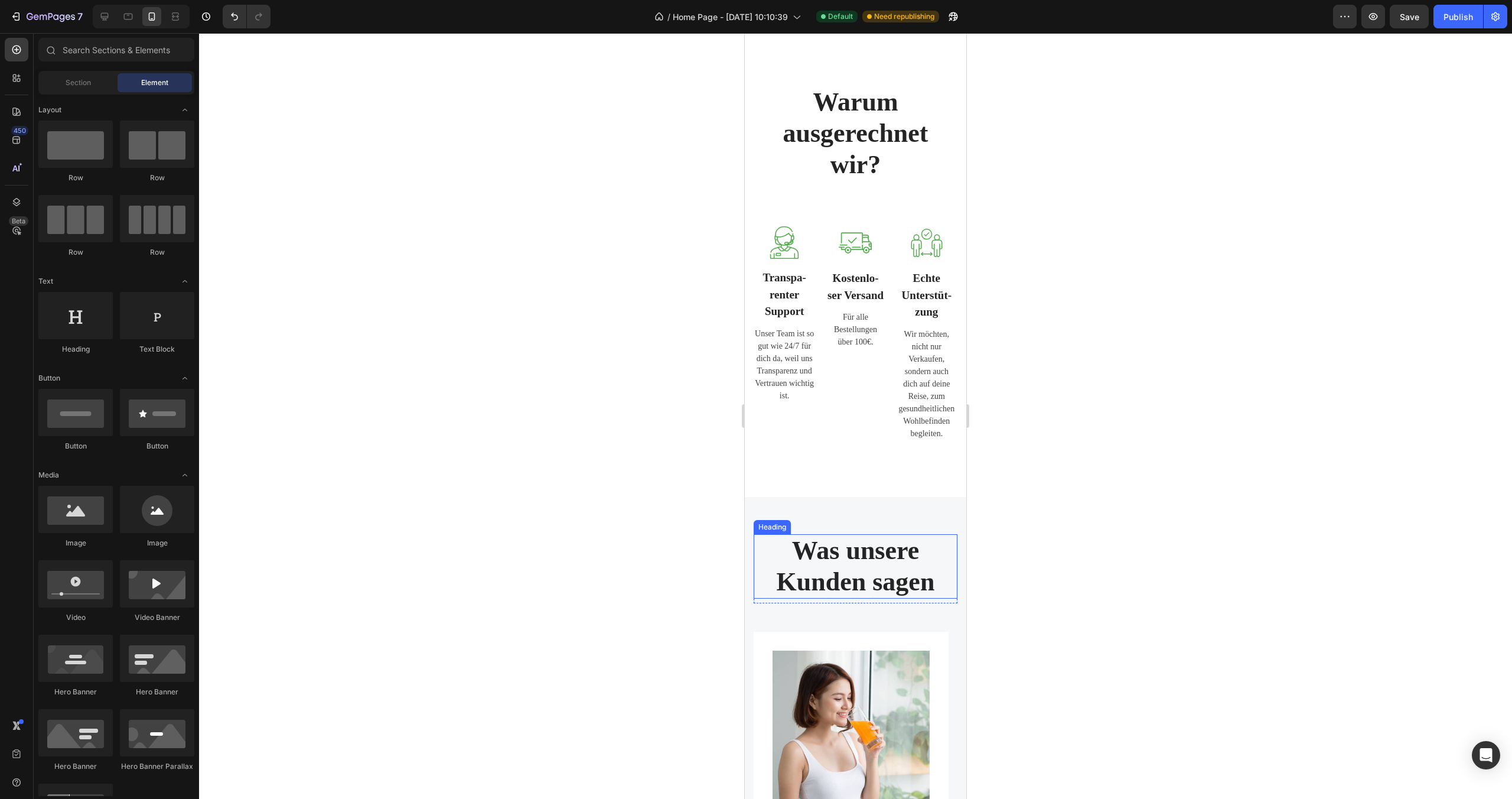
scroll to position [1698, 0]
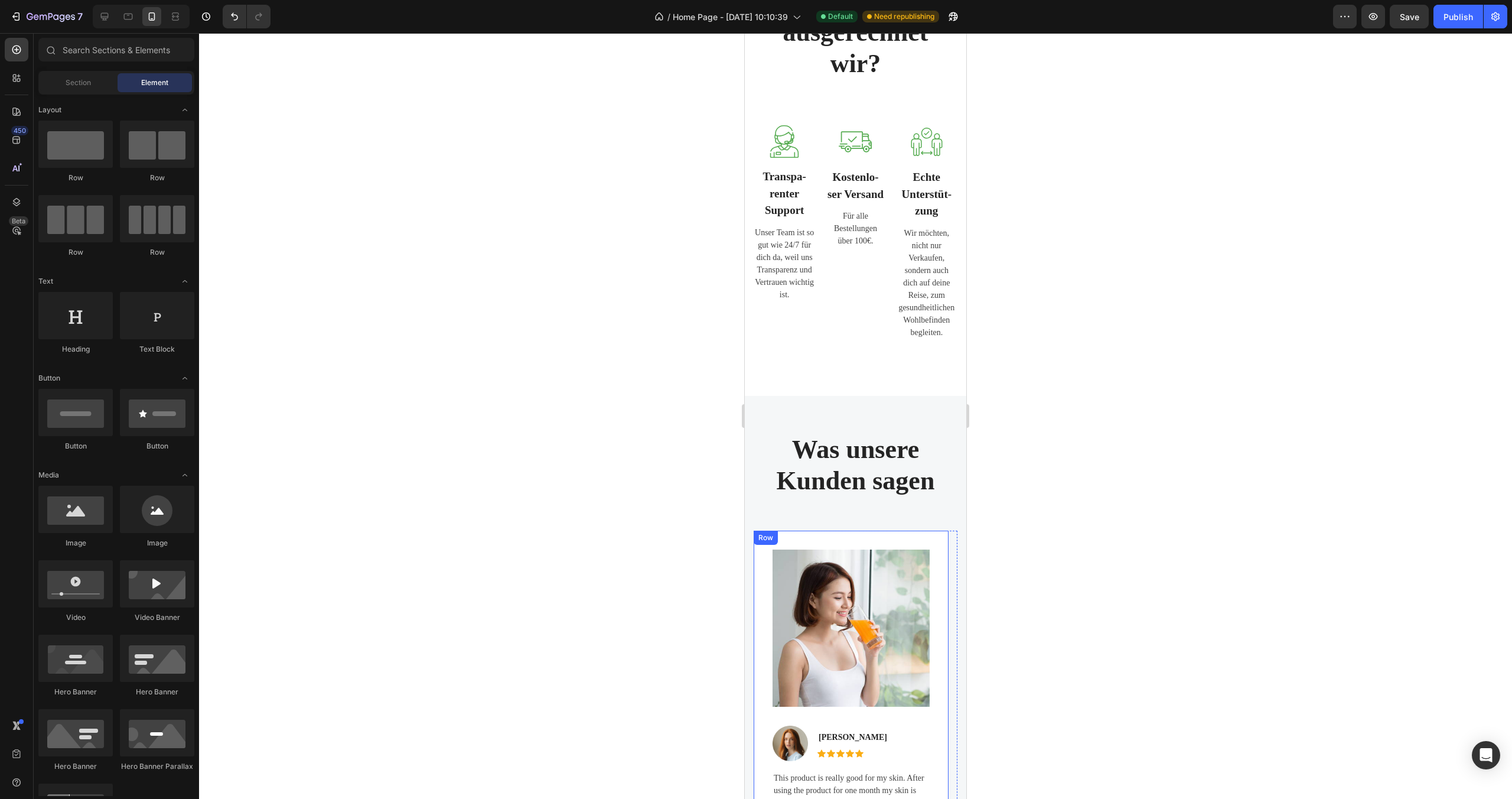
click at [872, 537] on div "Image Image [PERSON_NAME] Text block Icon Icon Icon Icon Icon Icon List Hoz Row…" at bounding box center [850, 686] width 195 height 311
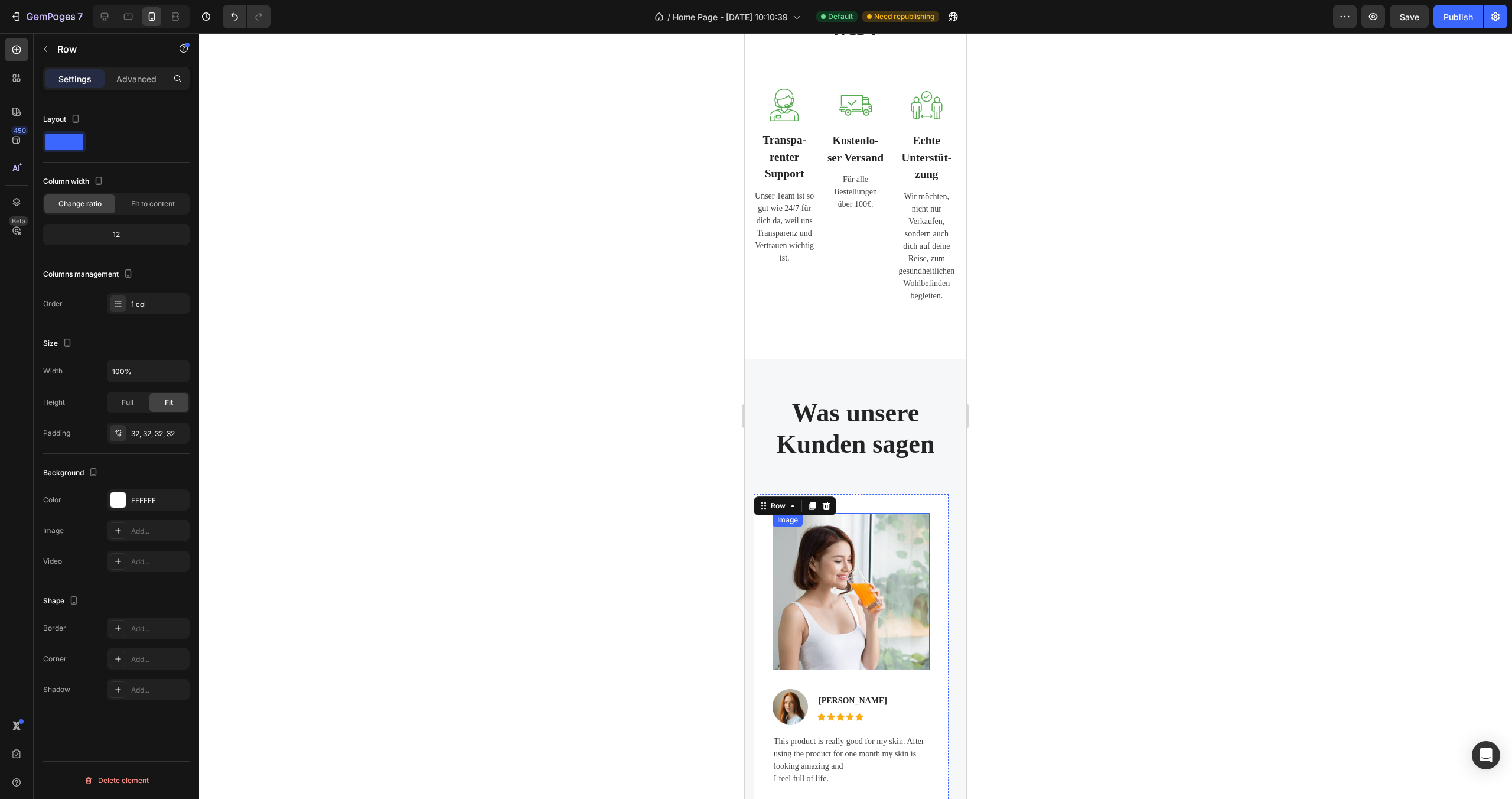
scroll to position [2008, 0]
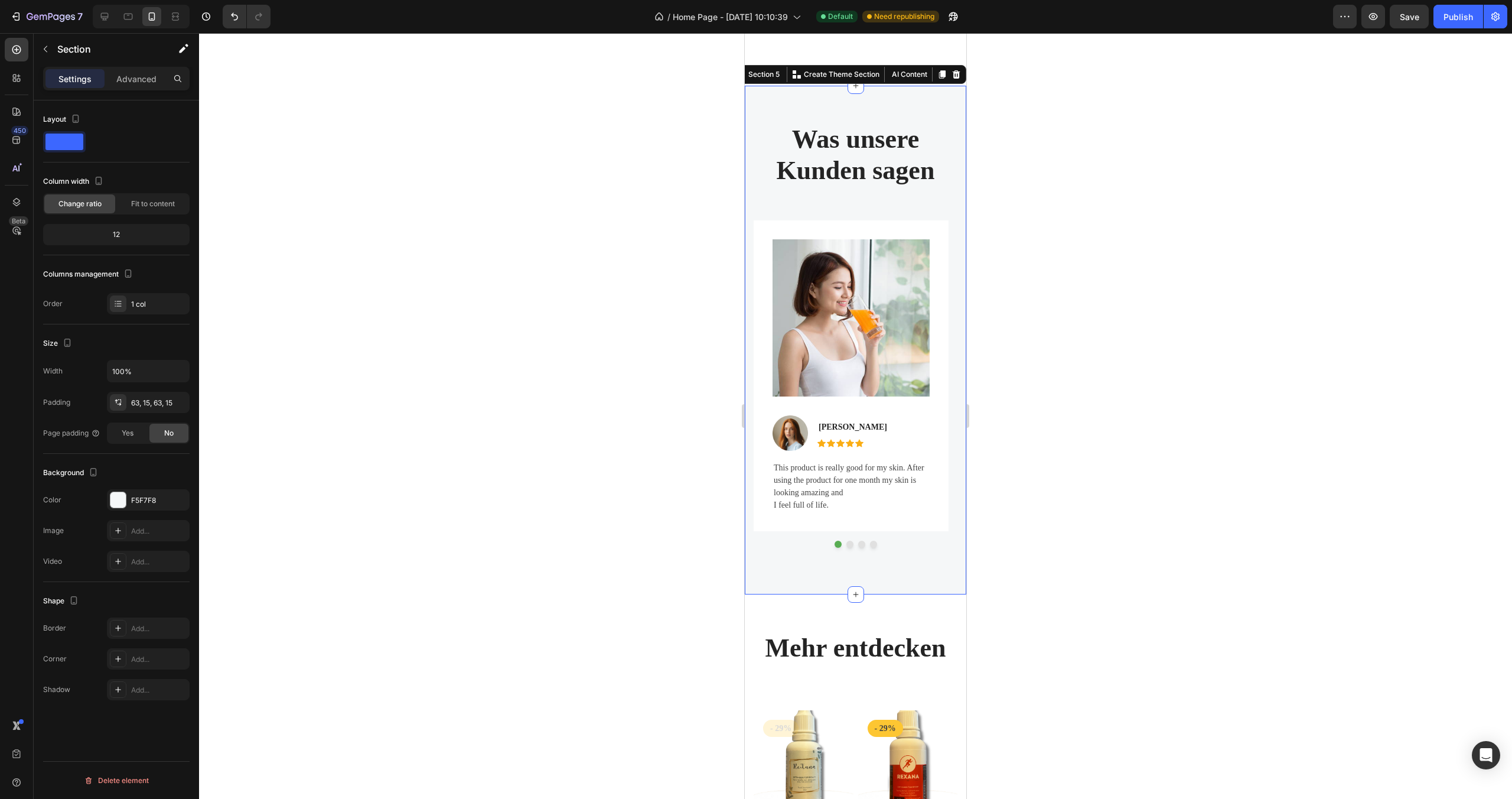
click at [830, 100] on div "Was unsere Kunden sagen Heading Row Image Image [PERSON_NAME] Text block Icon I…" at bounding box center [856, 340] width 222 height 509
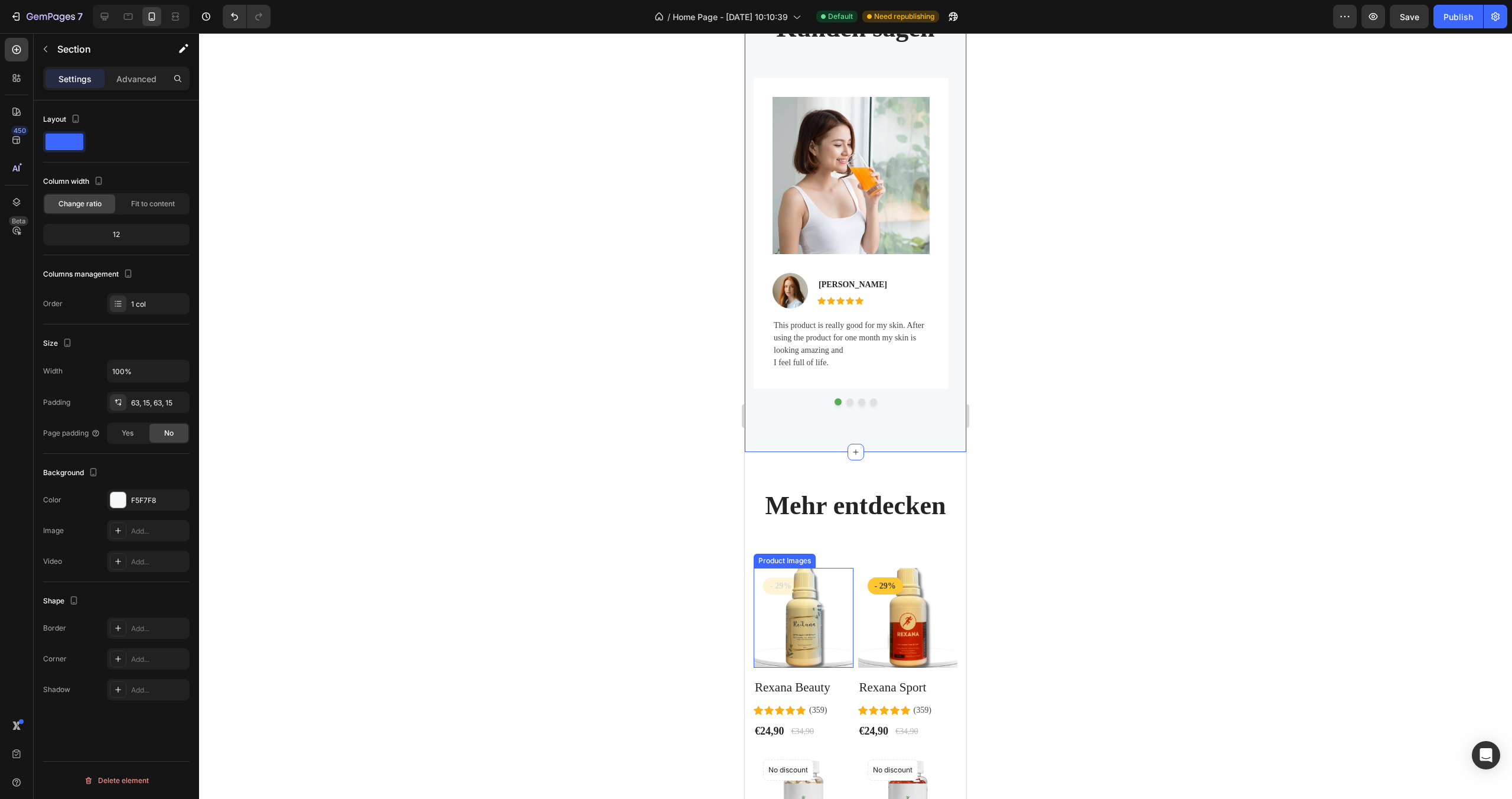
scroll to position [2225, 0]
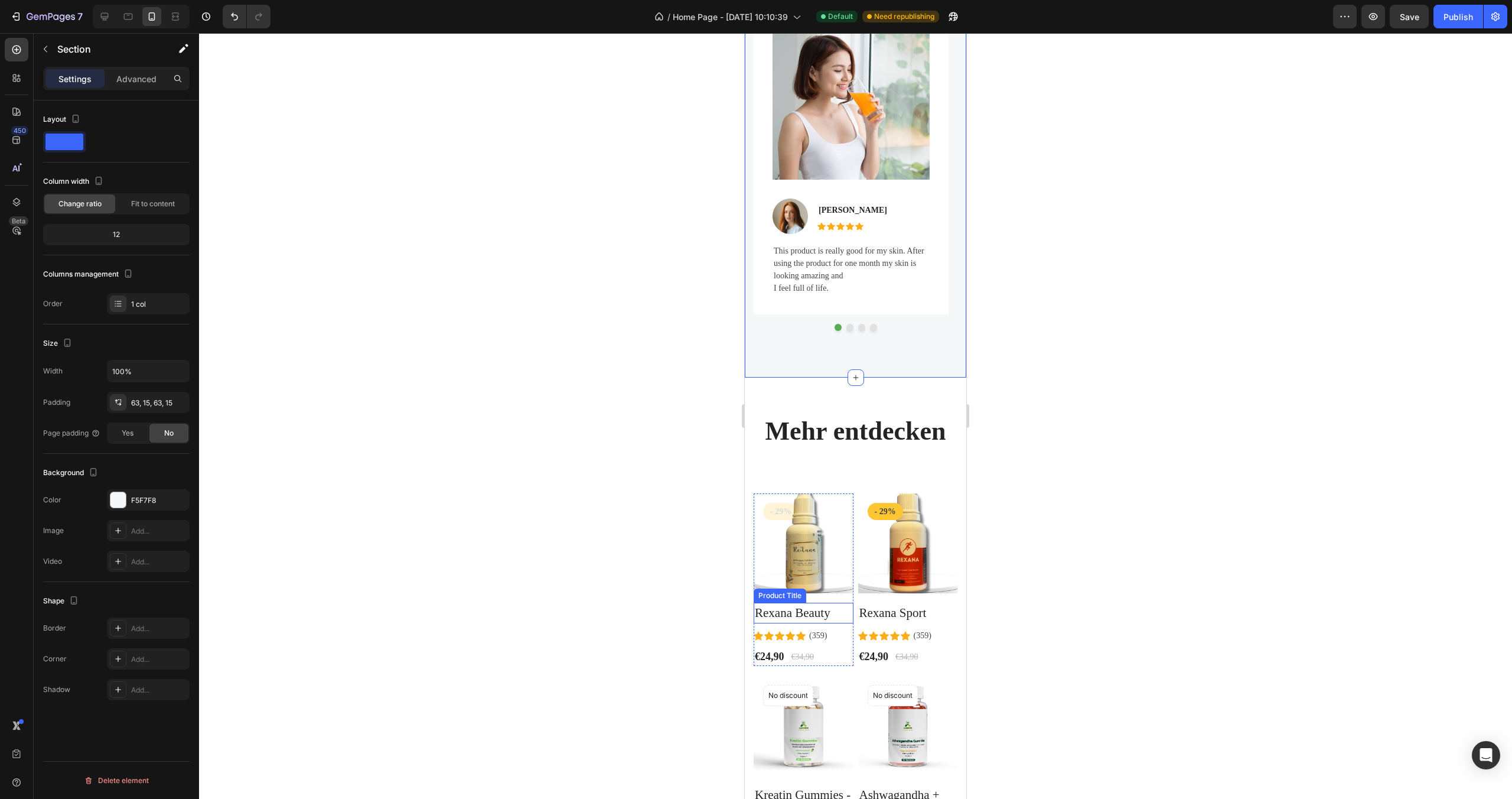
click at [801, 604] on h2 "Rexana Beauty" at bounding box center [803, 613] width 100 height 21
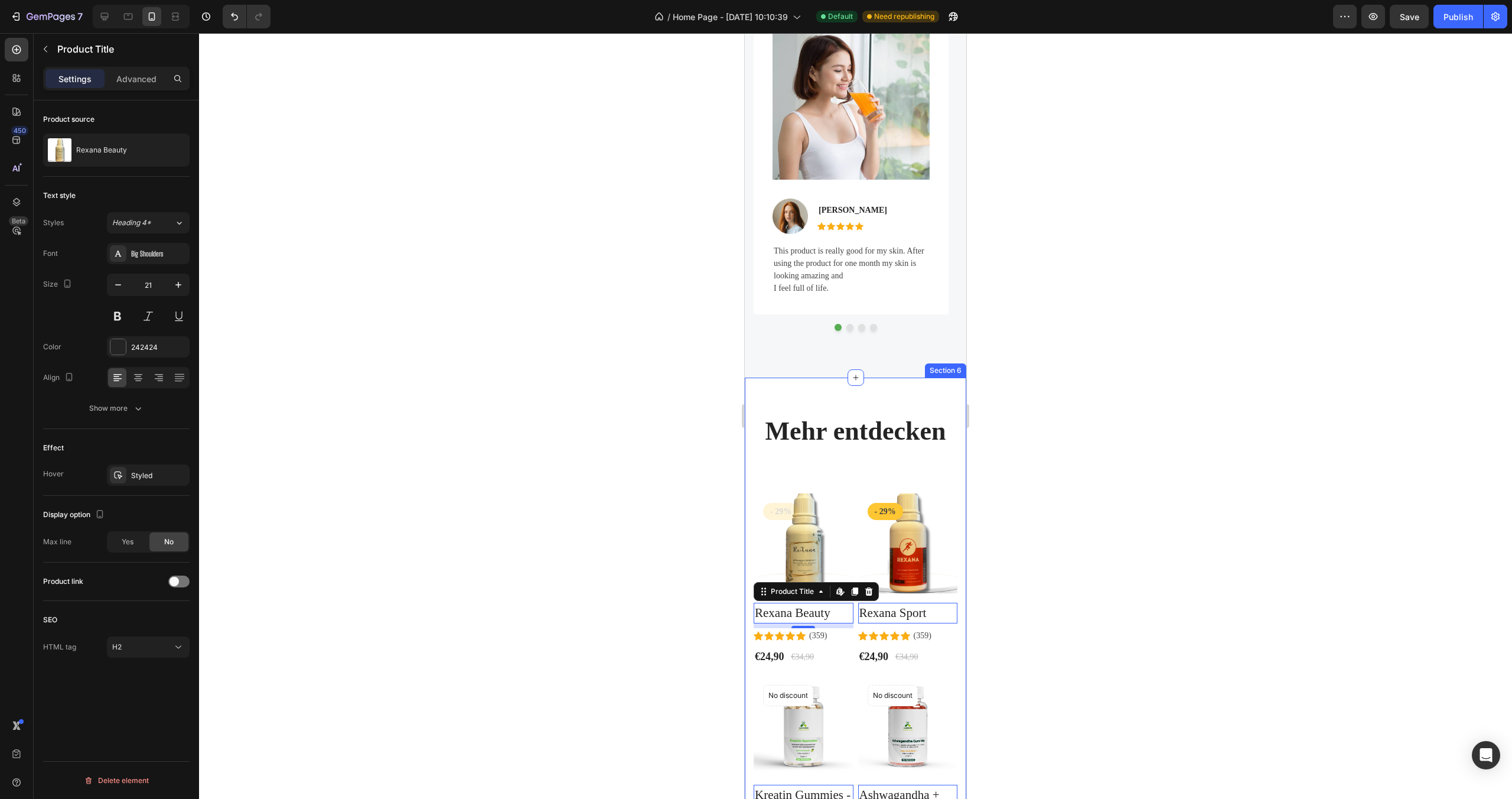
click at [820, 479] on div "Mehr entdecken Heading Text block Row Product Images - 29% Product Badge Row Re…" at bounding box center [855, 678] width 203 height 526
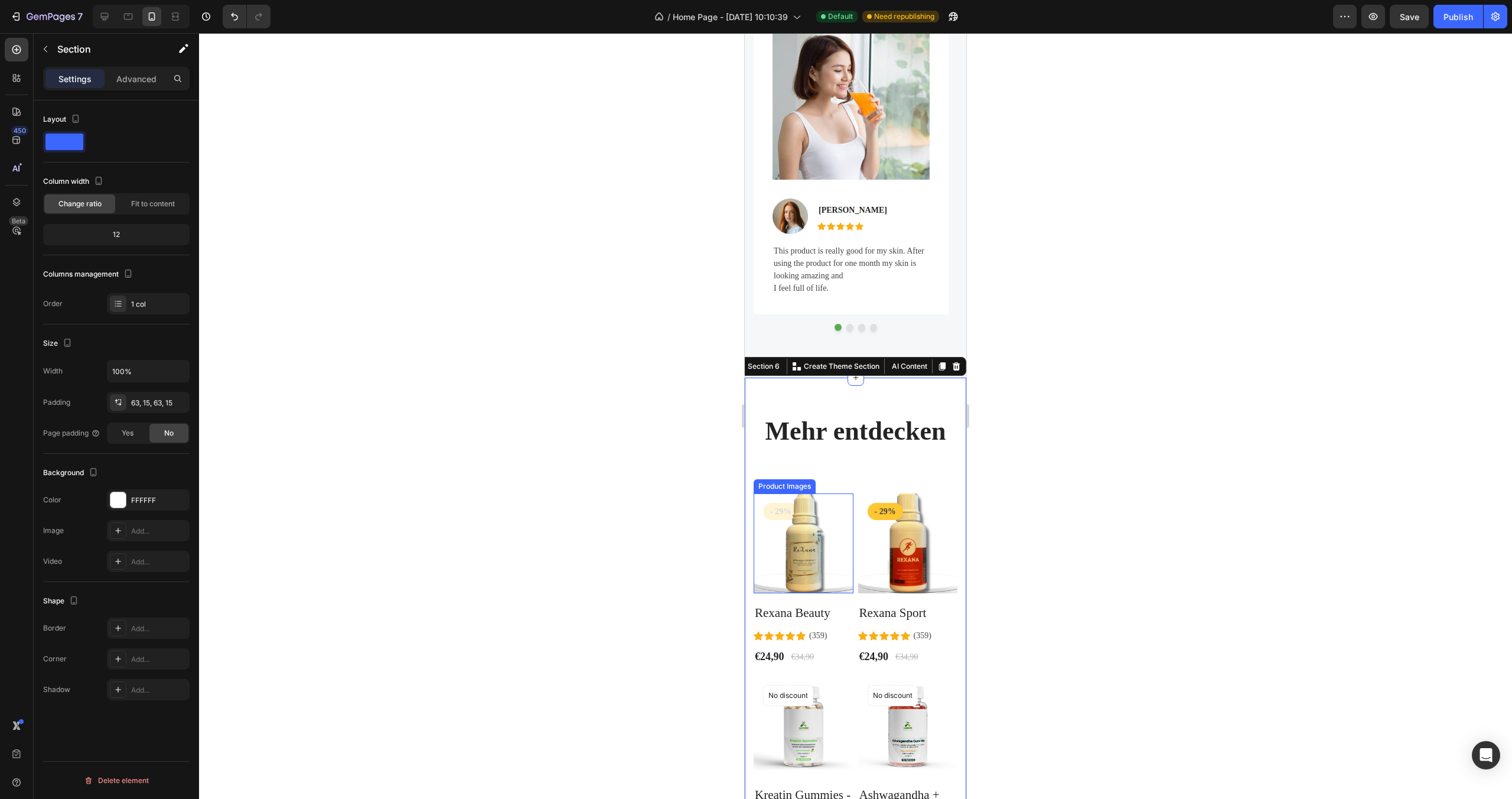
click at [801, 506] on img at bounding box center [803, 543] width 100 height 100
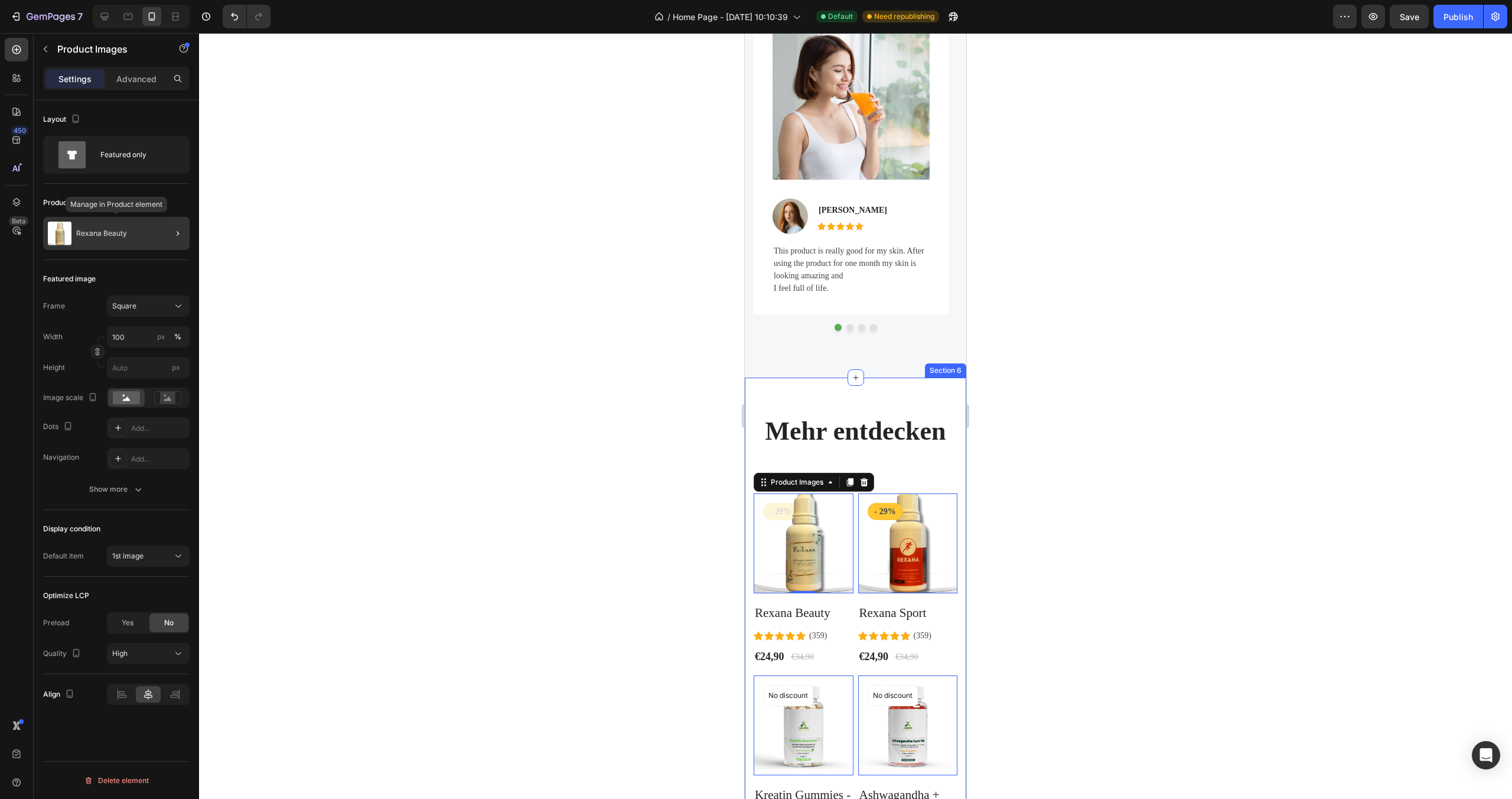
click at [144, 240] on div "Rexana Beauty" at bounding box center [116, 233] width 147 height 33
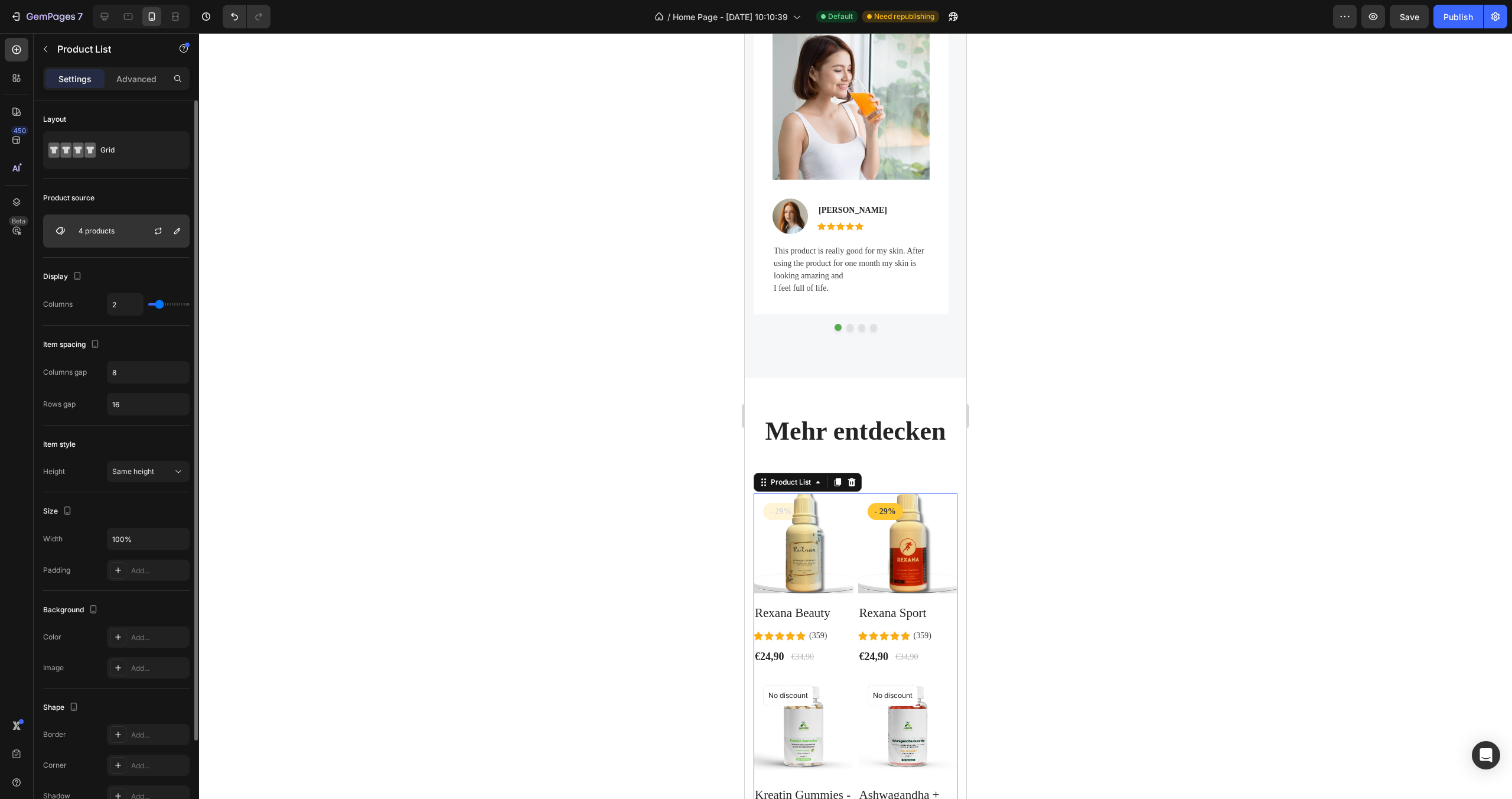
click at [131, 237] on div "4 products" at bounding box center [116, 231] width 147 height 33
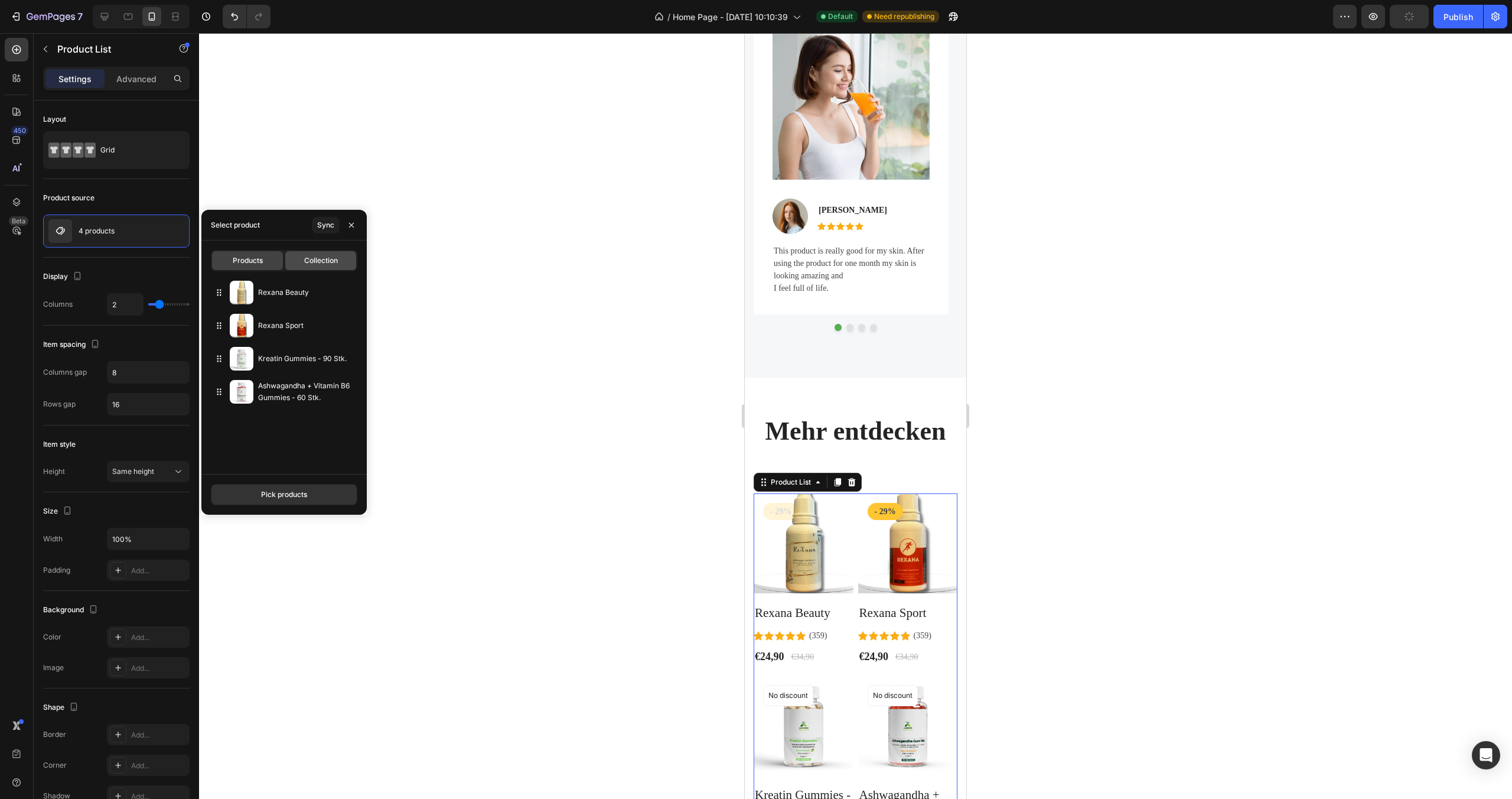
click at [317, 259] on span "Collection" at bounding box center [320, 260] width 34 height 10
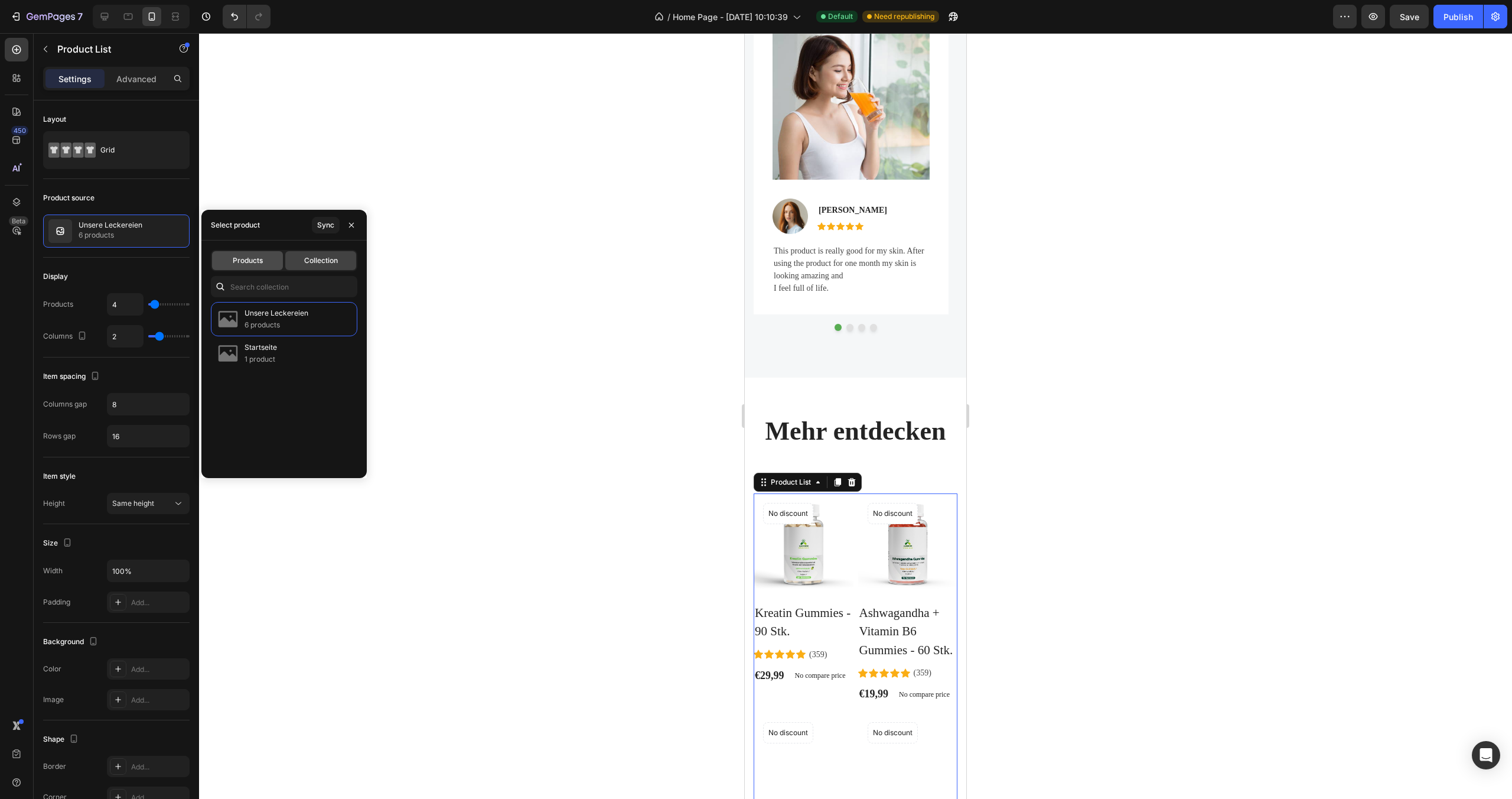
click at [244, 263] on span "Products" at bounding box center [248, 260] width 31 height 10
type input "2"
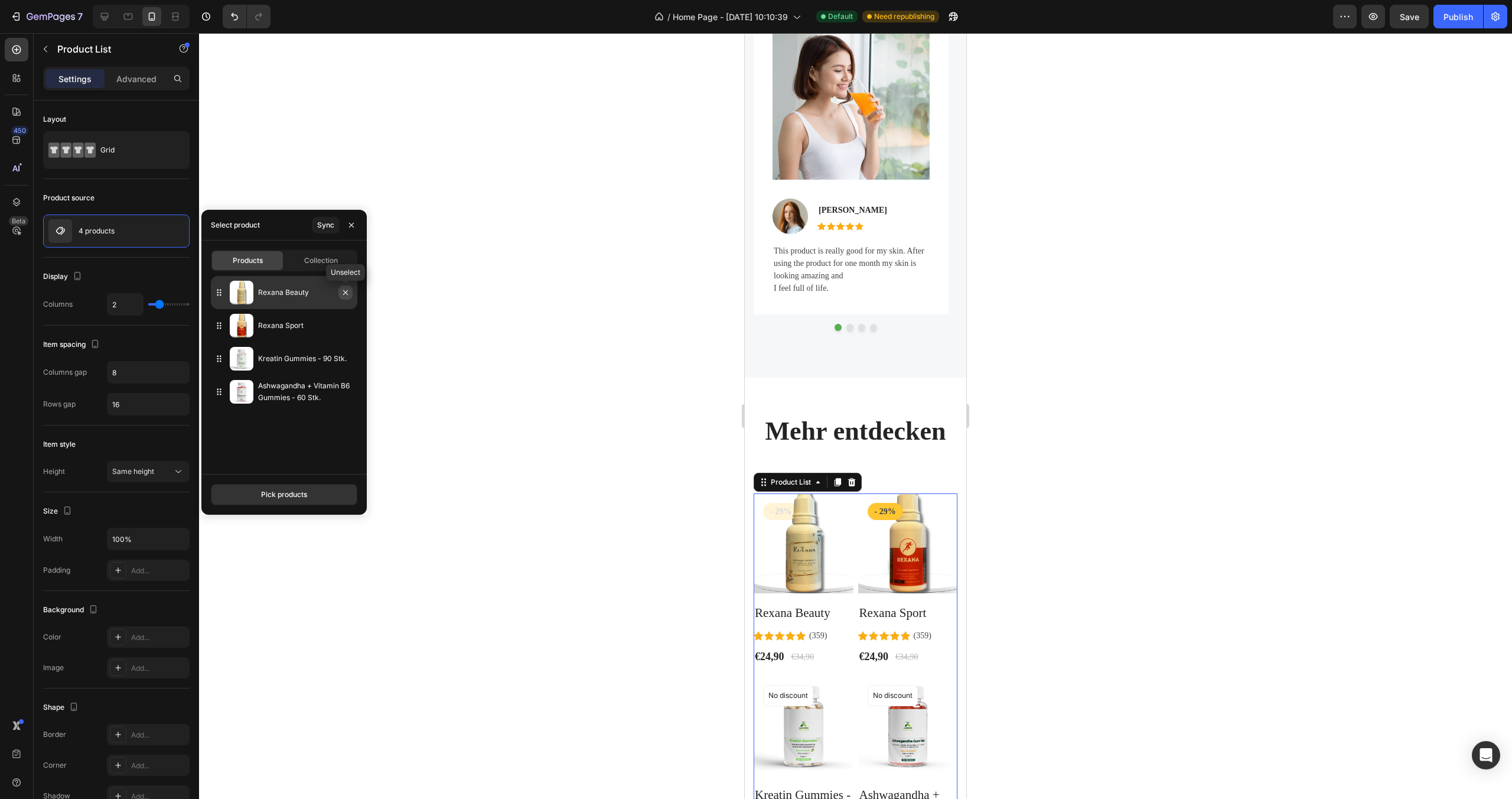
click at [347, 294] on icon "button" at bounding box center [345, 292] width 4 height 4
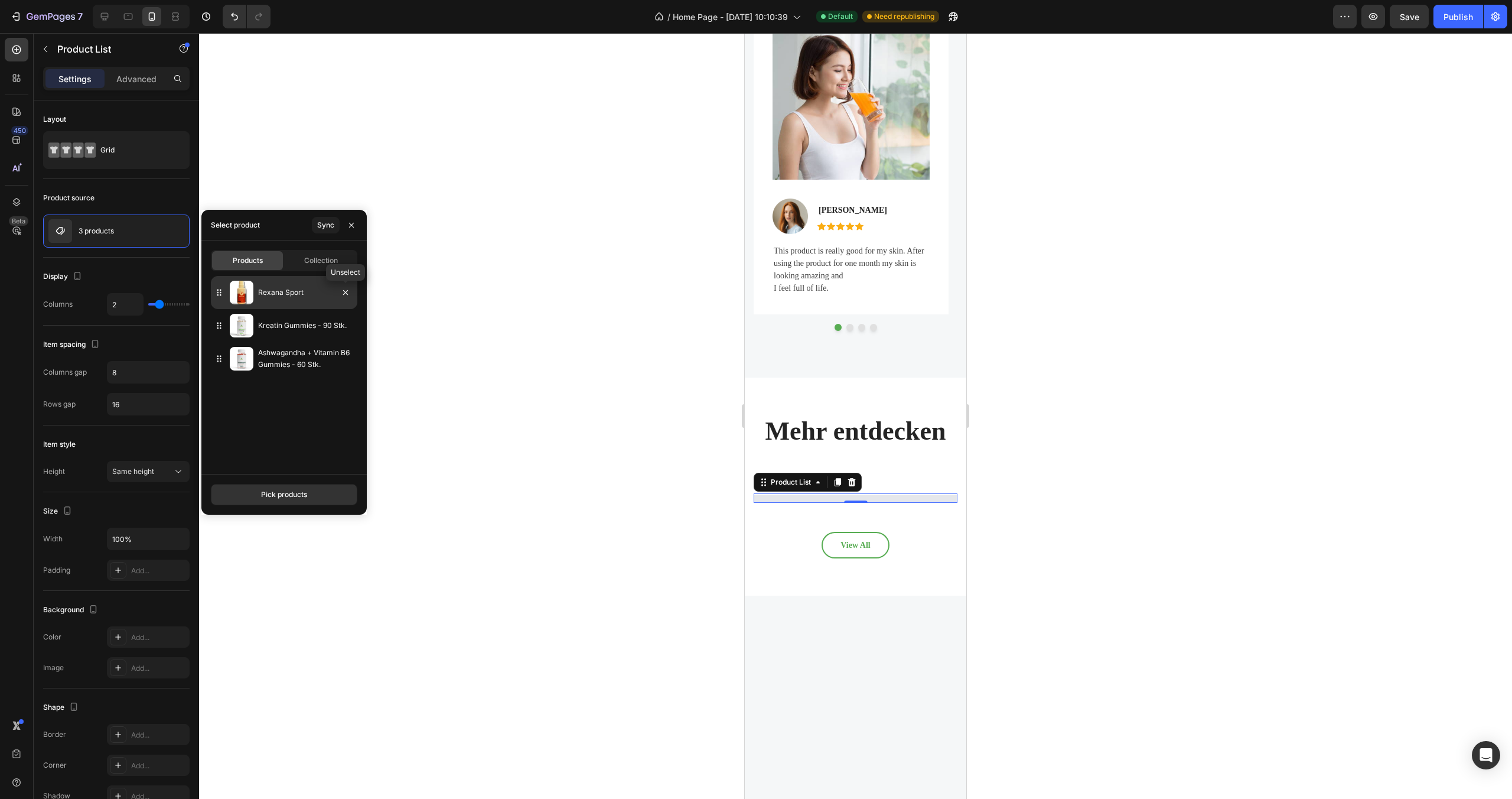
click at [347, 294] on icon "button" at bounding box center [345, 293] width 10 height 10
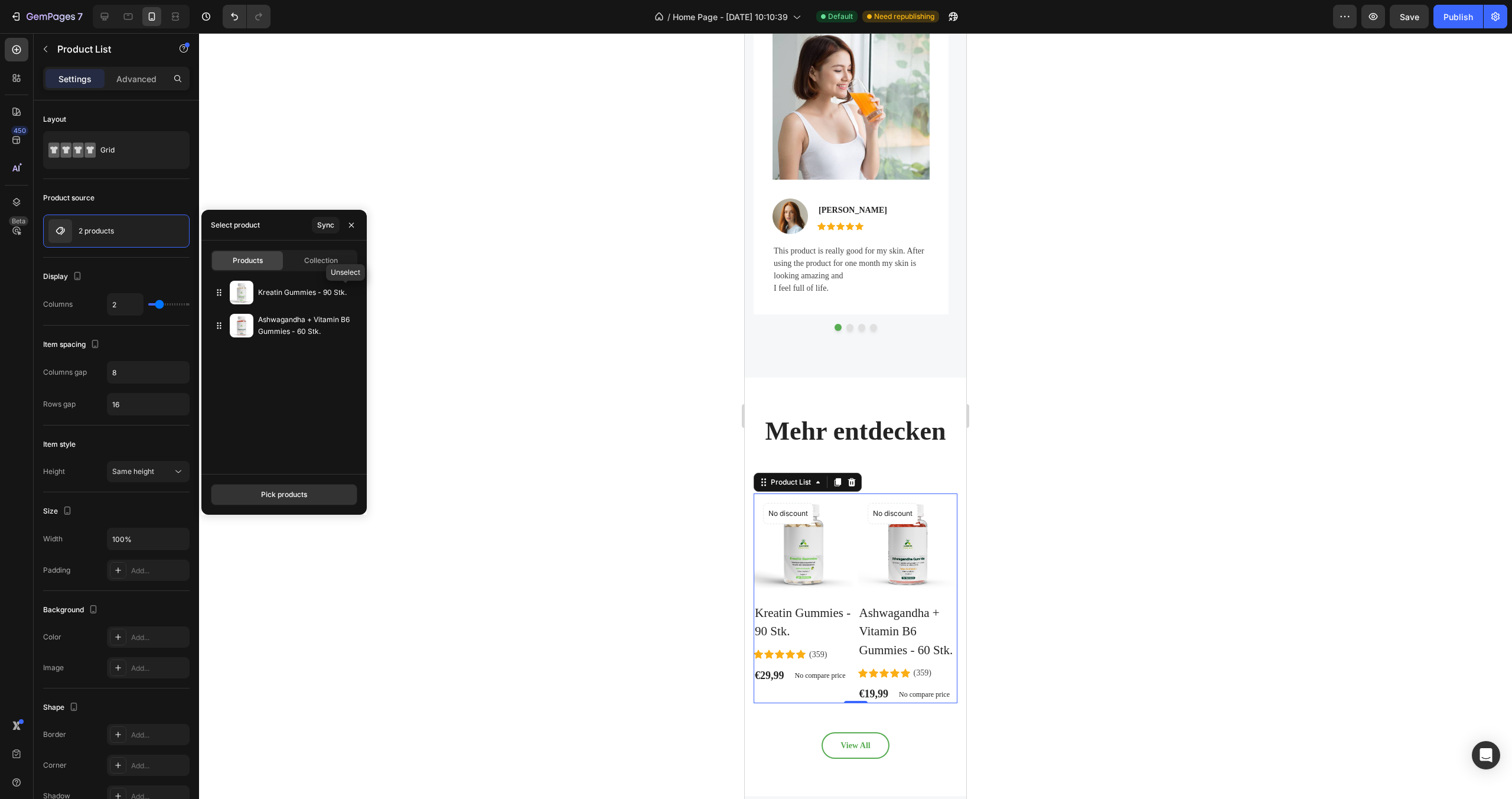
click at [0, 0] on icon "button" at bounding box center [0, 0] width 0 height 0
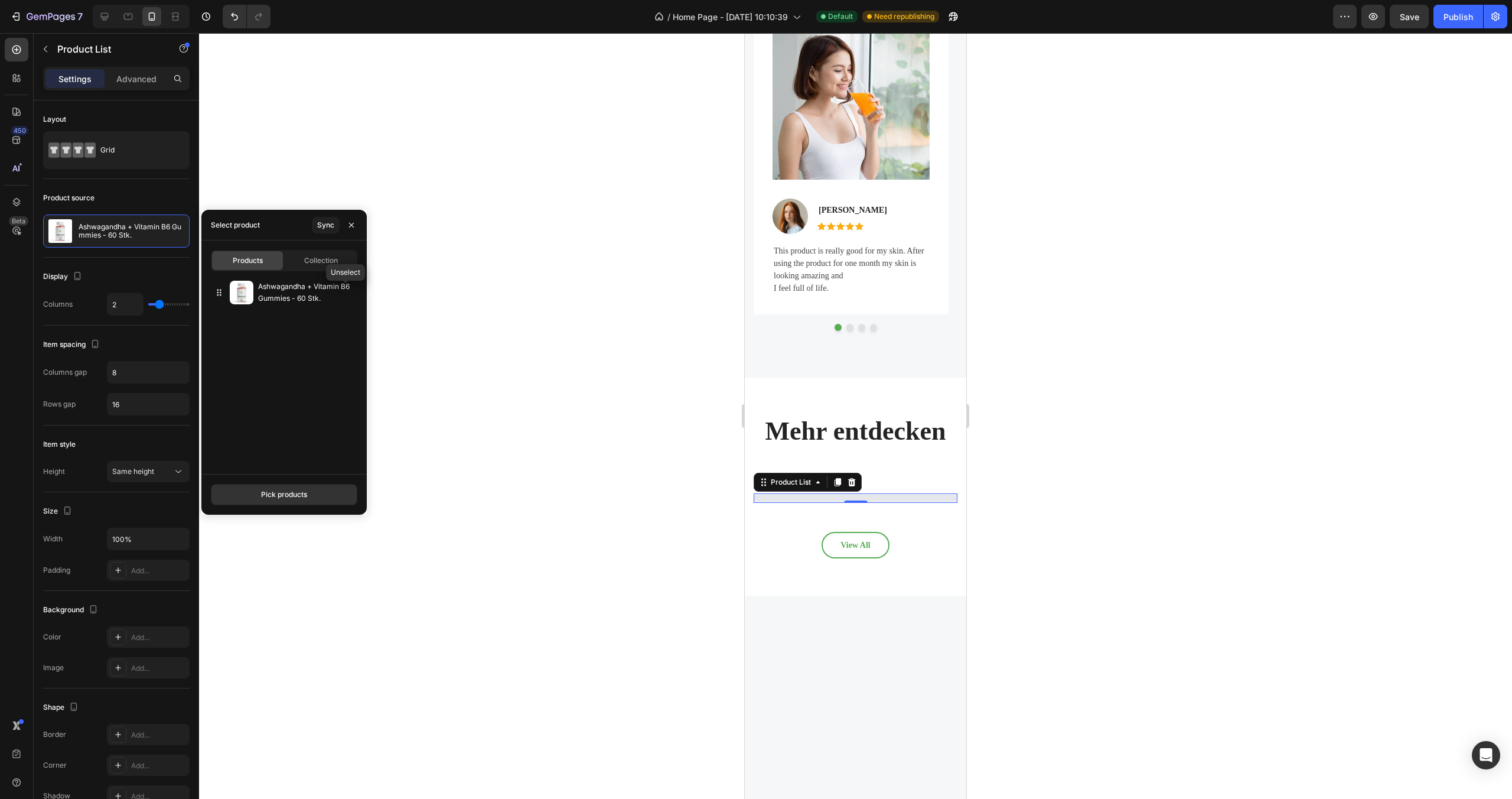
click at [0, 0] on icon "button" at bounding box center [0, 0] width 0 height 0
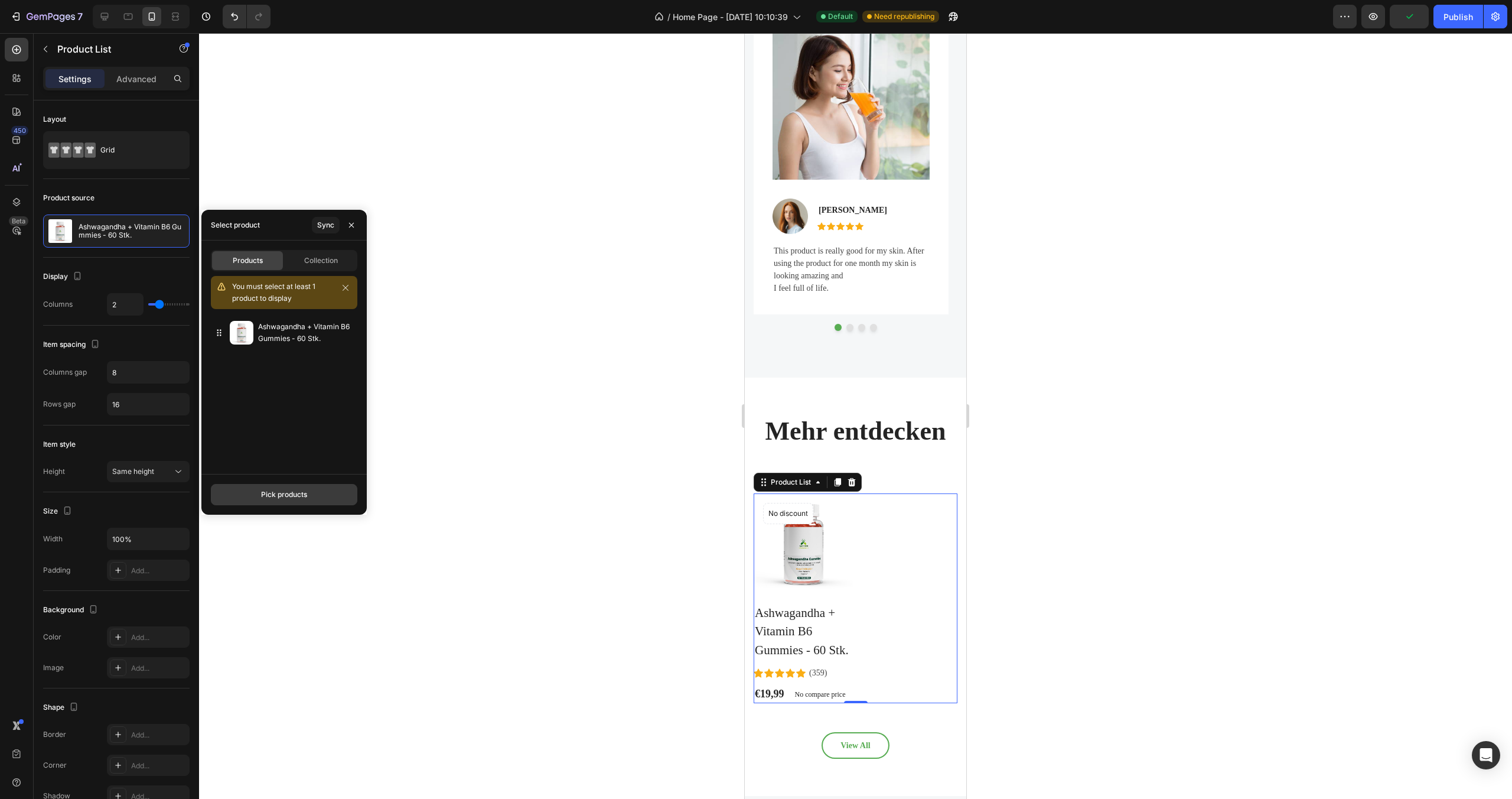
click at [322, 494] on button "Pick products" at bounding box center [285, 494] width 147 height 21
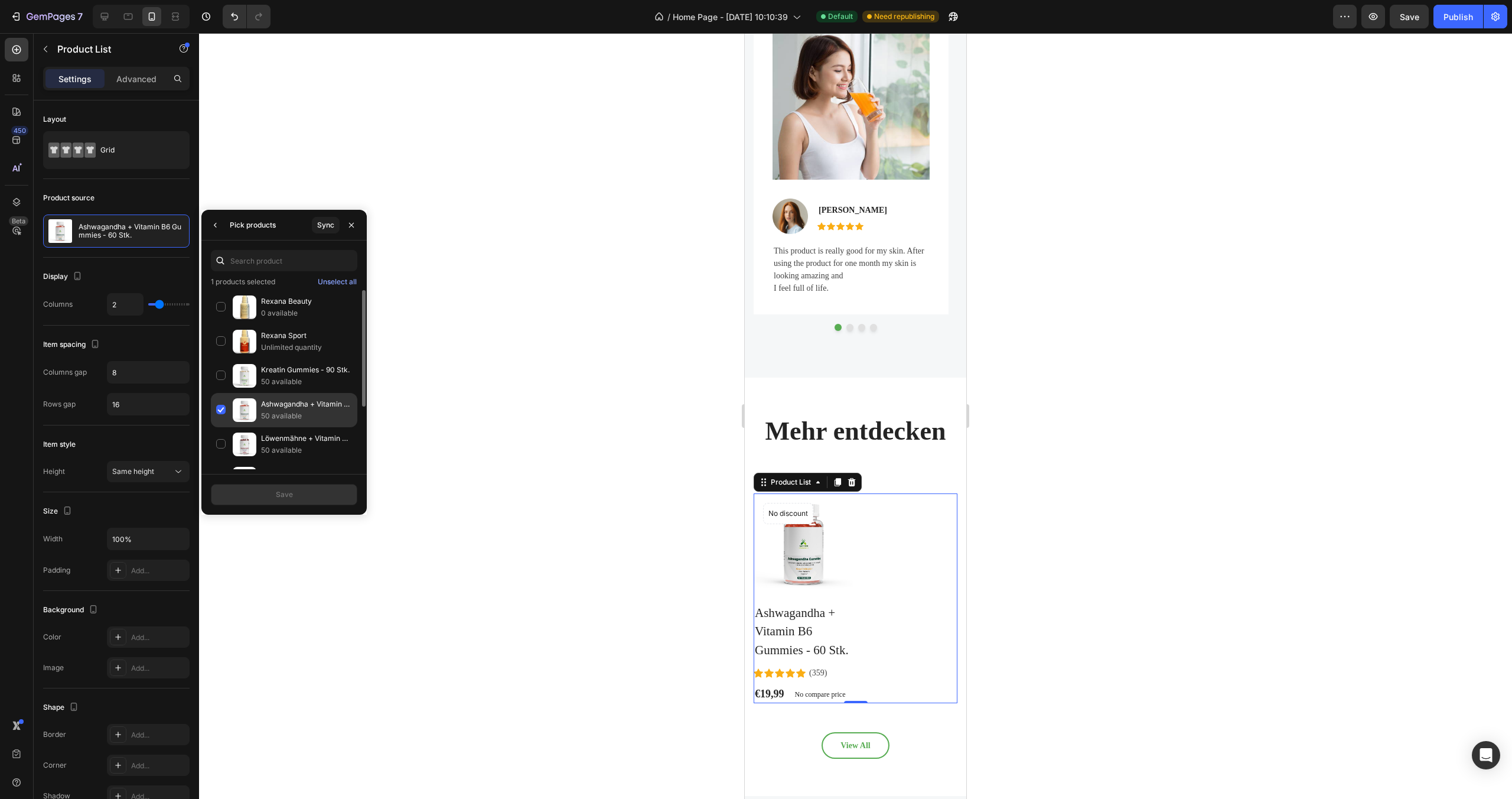
click at [220, 408] on div "Ashwagandha + Vitamin B6 Gummies - 60 Stk. 50 available" at bounding box center [285, 410] width 147 height 34
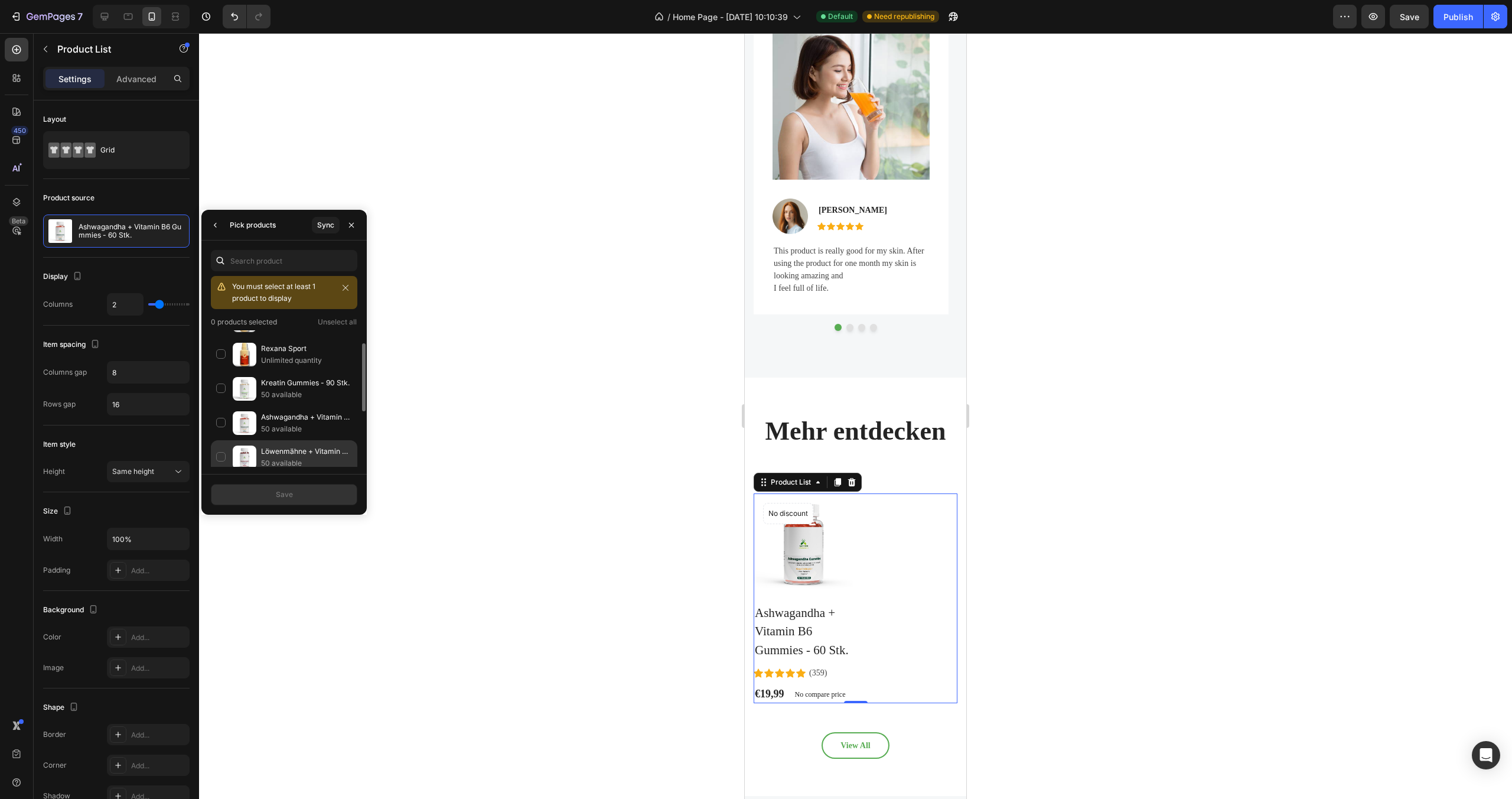
scroll to position [56, 0]
click at [222, 428] on div "Löwenmähne + Vitamin B6 Gummies - 60 Stk. 50 available" at bounding box center [285, 428] width 147 height 34
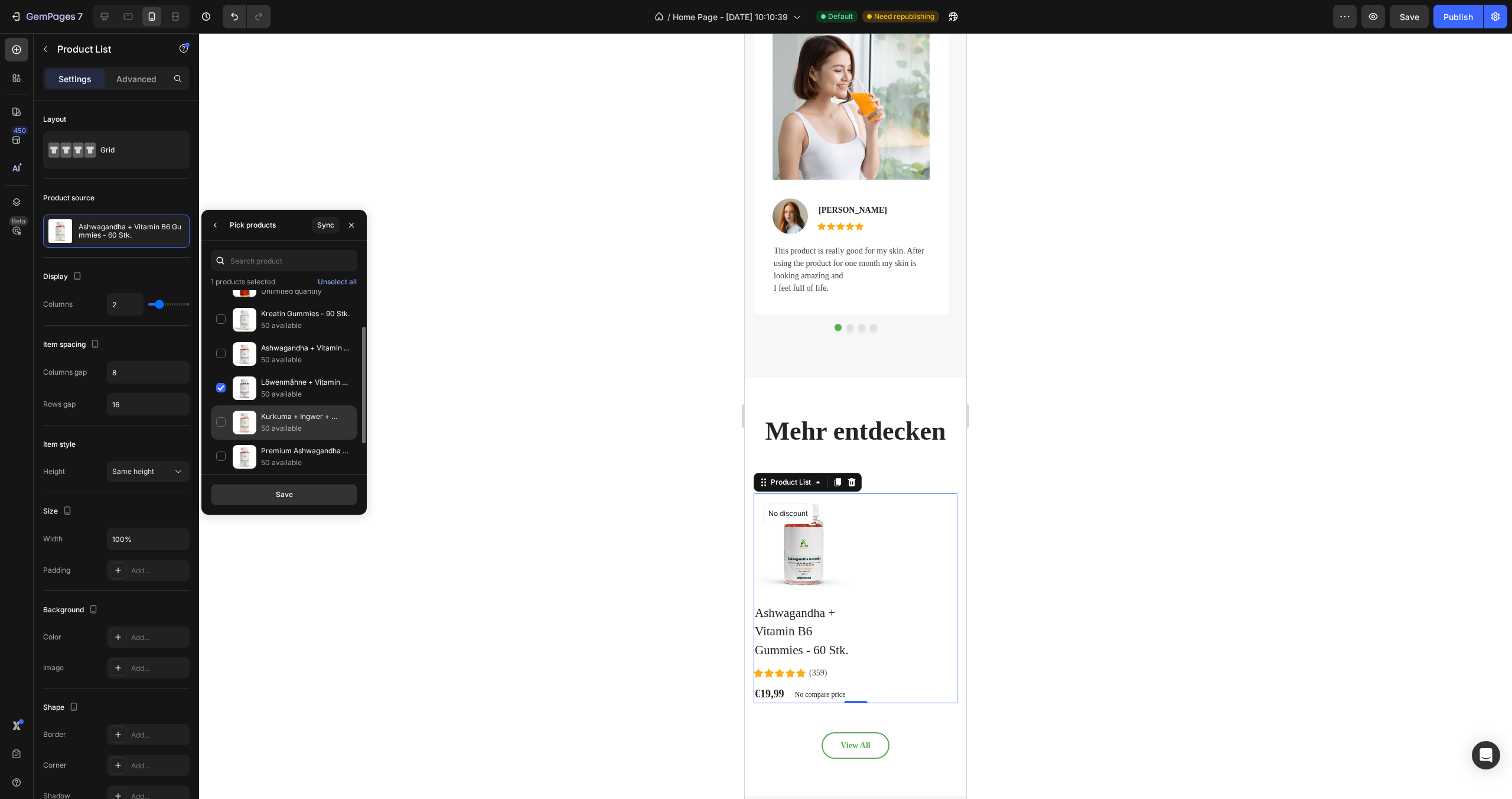
scroll to position [68, 0]
click at [222, 404] on div "Kurkuma + Ingwer + Schwarzer [PERSON_NAME] Gummies - 60 Stk. 50 available" at bounding box center [285, 410] width 147 height 34
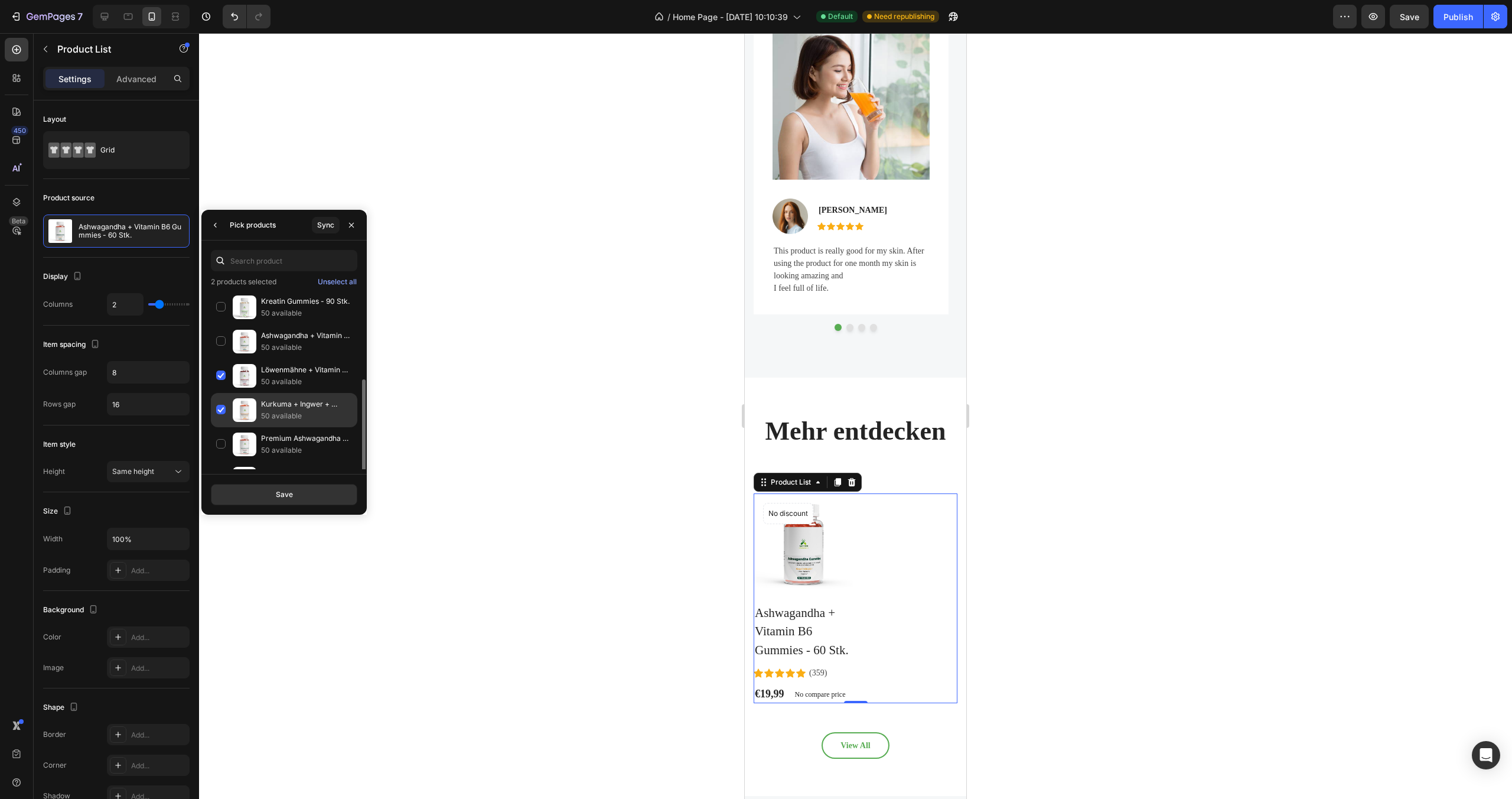
scroll to position [95, 0]
click at [220, 449] on div "Premium Shilajit Gummies 1000 + Vitamin C,B6, B12 - 60 Stk 50 available" at bounding box center [285, 451] width 147 height 34
click at [220, 419] on div "Premium Ashwagandha Gummies 300 + Vitamin B6,- 60 Stk 50 available" at bounding box center [285, 417] width 147 height 34
click at [443, 375] on div at bounding box center [856, 416] width 1313 height 766
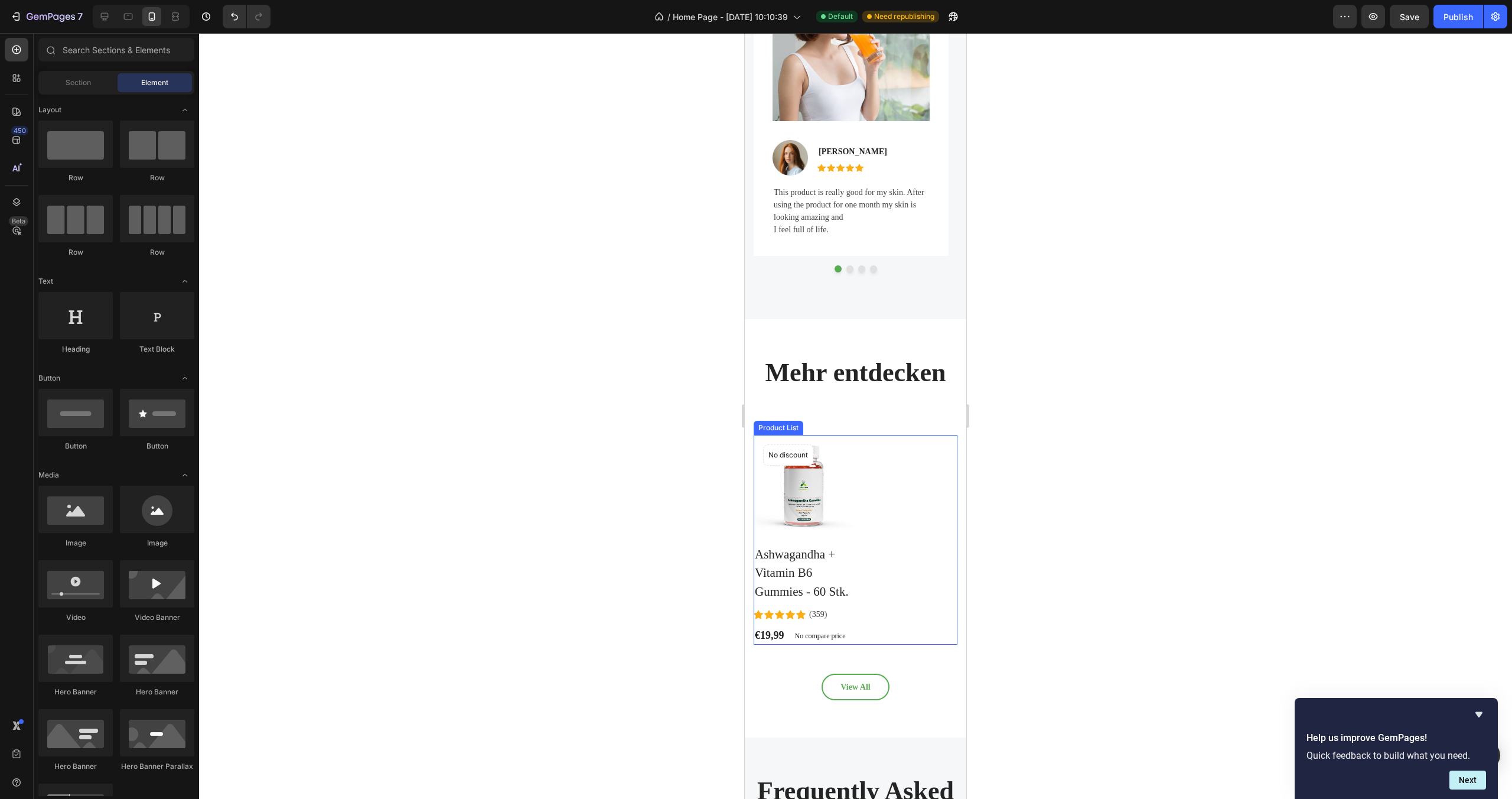
scroll to position [2289, 0]
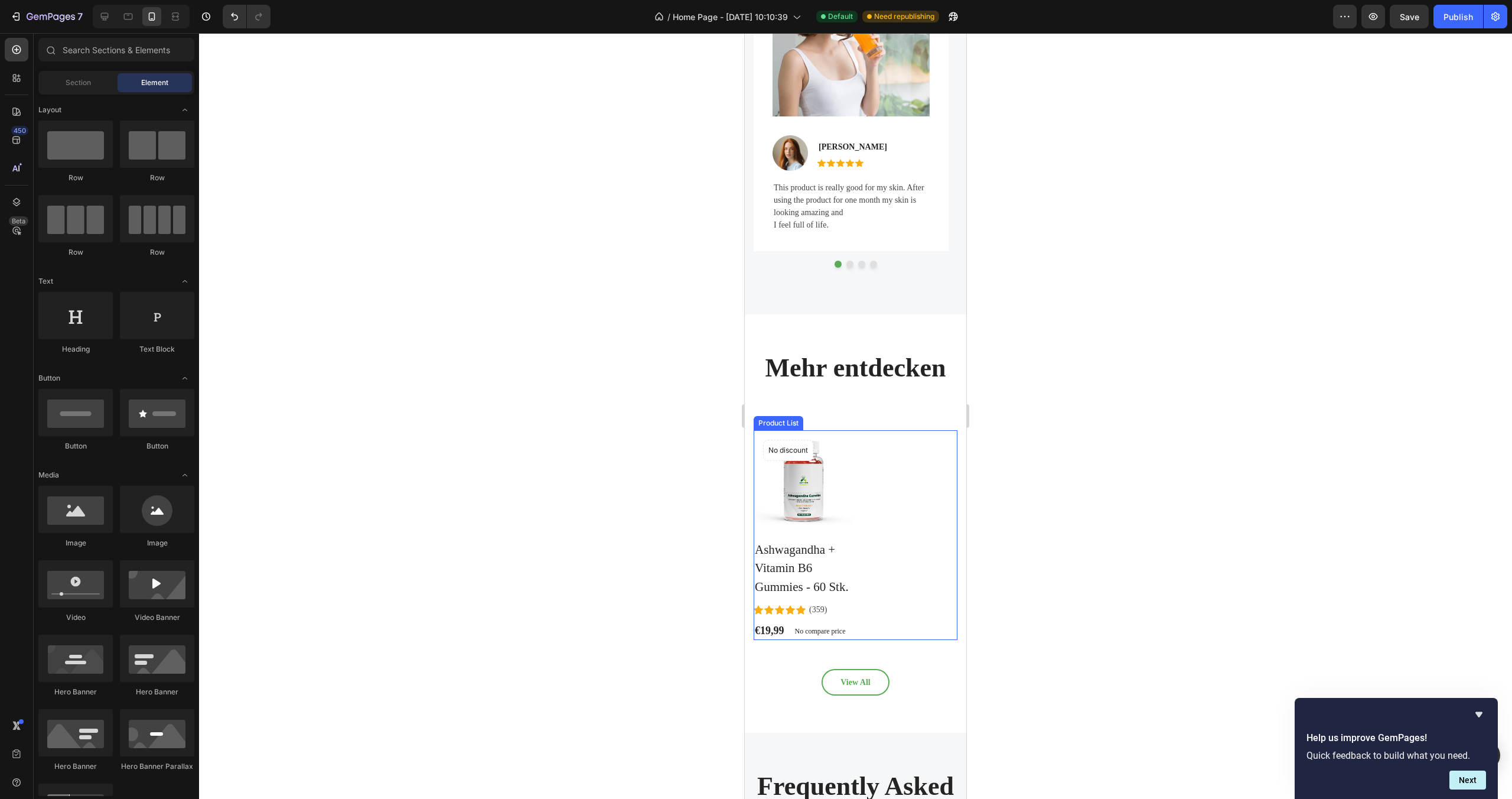
click at [899, 580] on div "Product Images No discount Not be displayed when published Product Badge Row As…" at bounding box center [855, 535] width 203 height 210
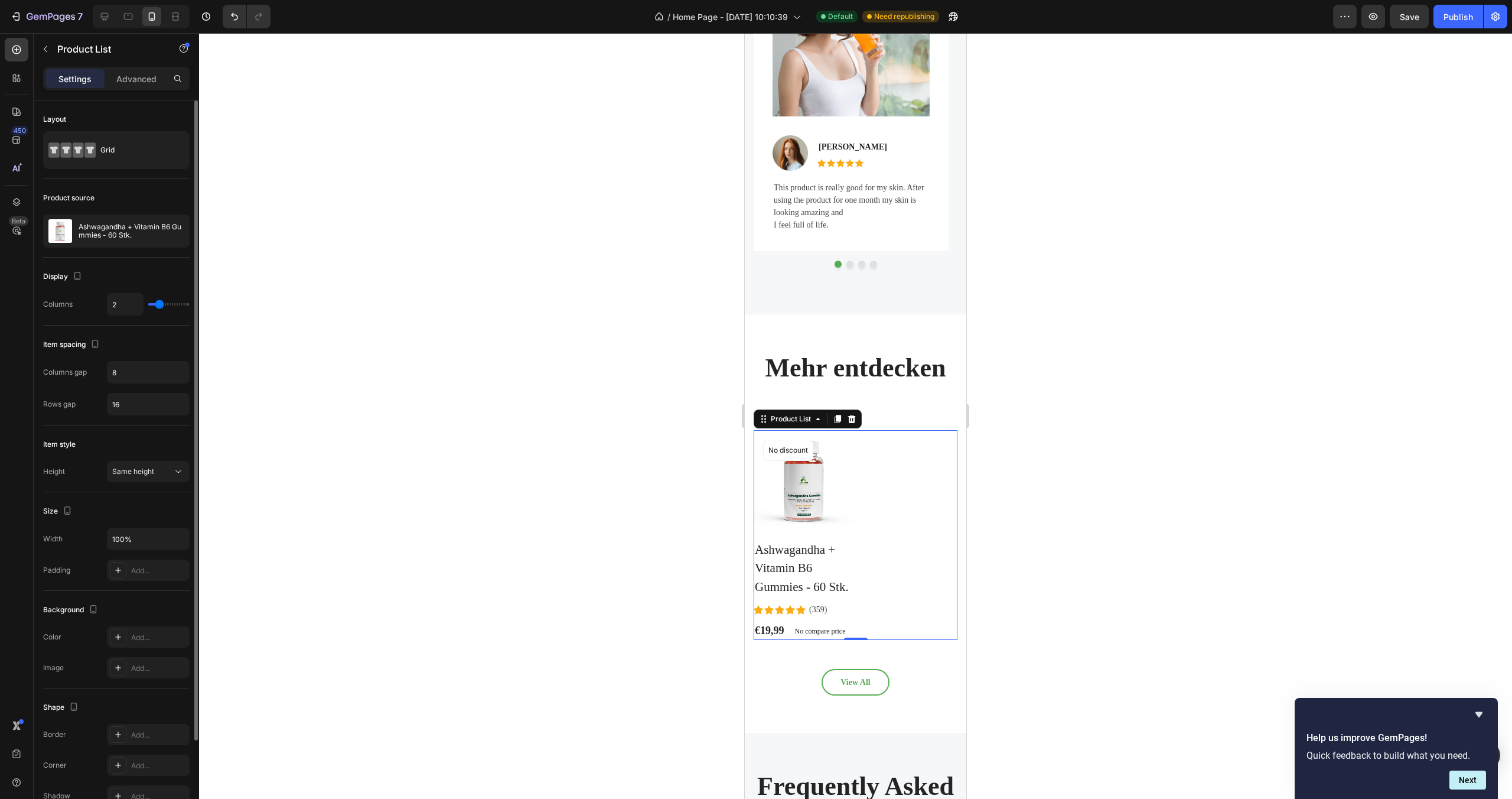
drag, startPoint x: 163, startPoint y: 308, endPoint x: 173, endPoint y: 307, distance: 10.0
click at [173, 307] on div "2" at bounding box center [148, 305] width 83 height 23
type input "3"
type input "4"
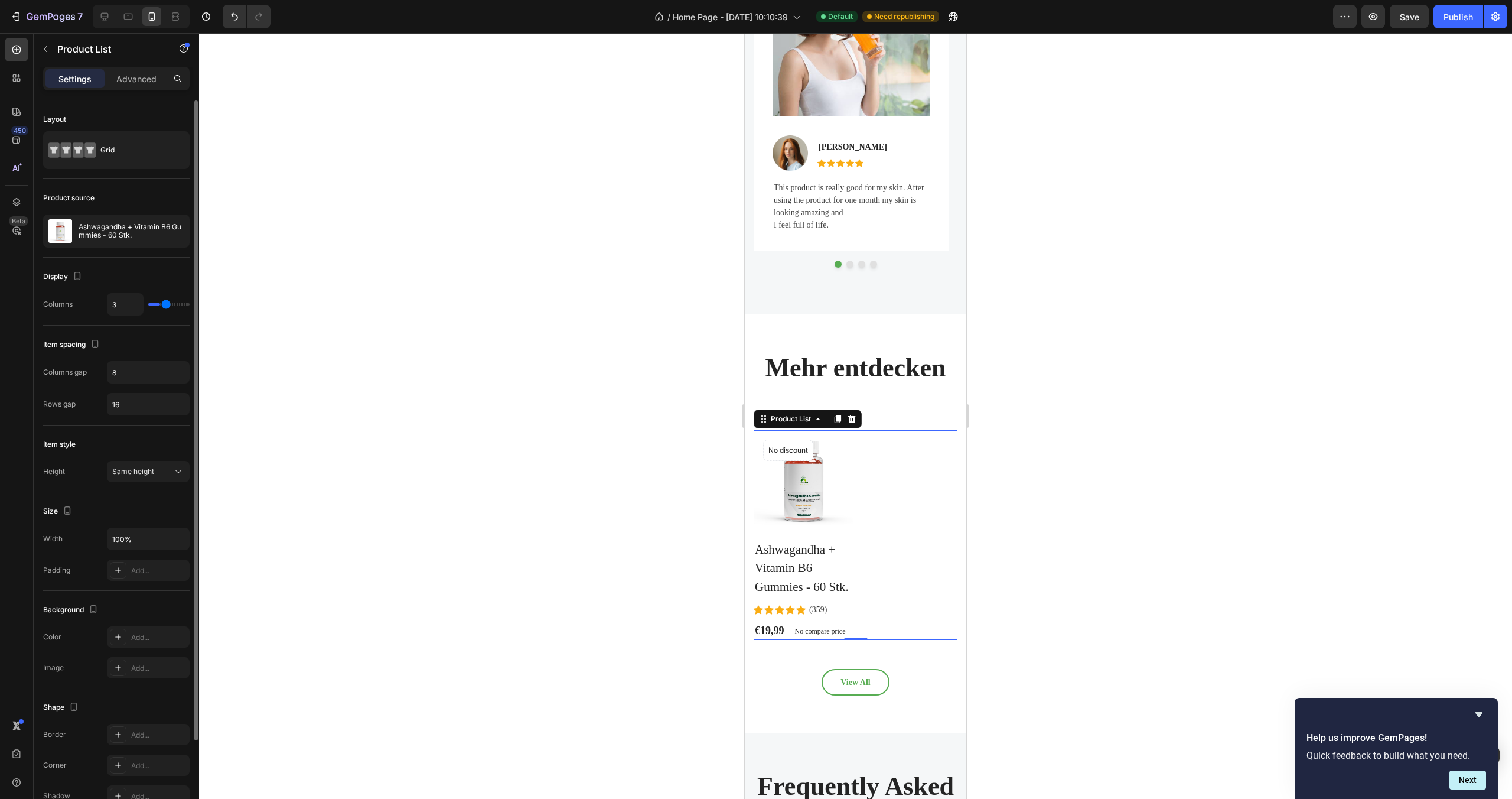
type input "4"
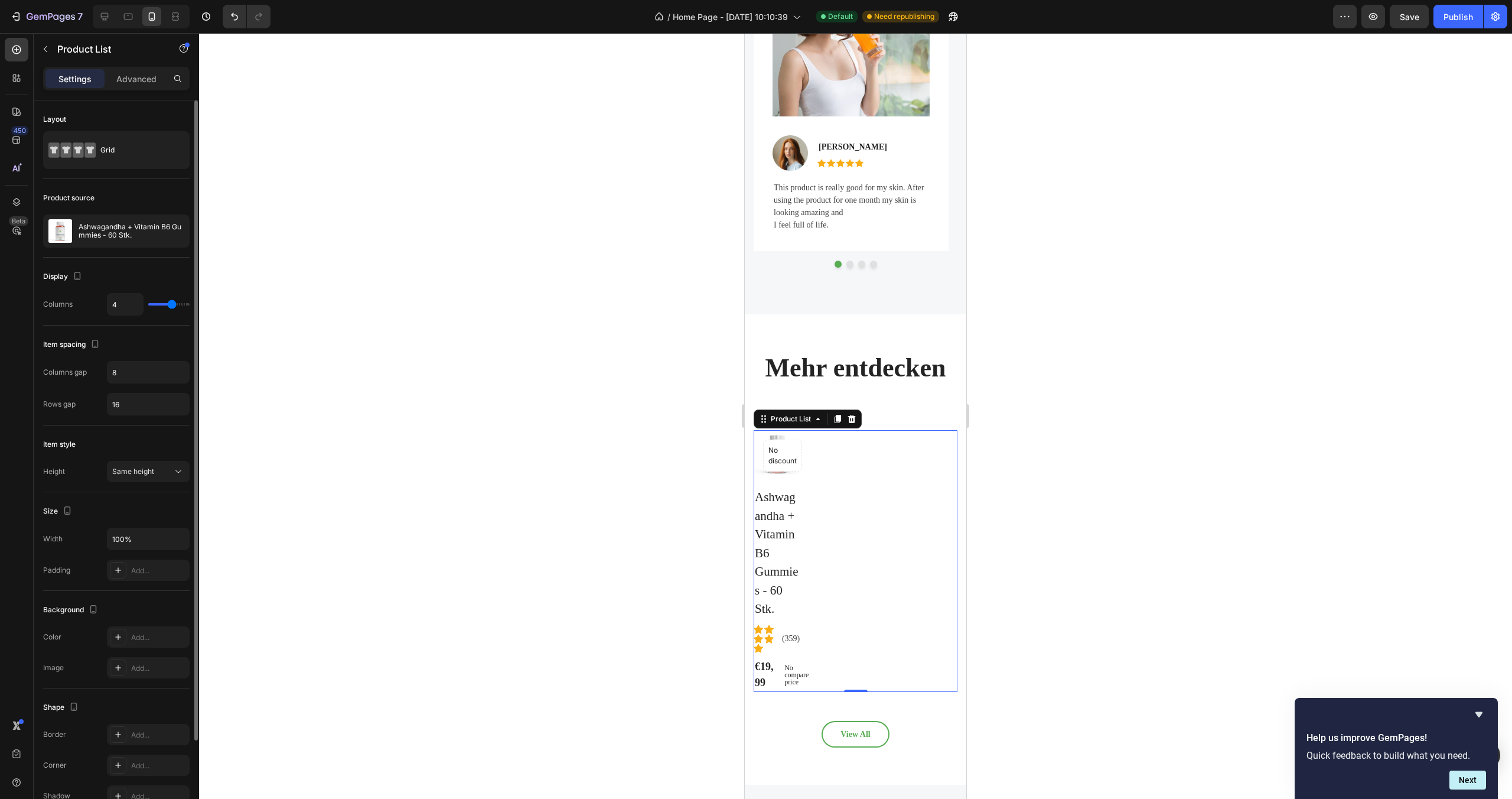
type input "3"
type input "2"
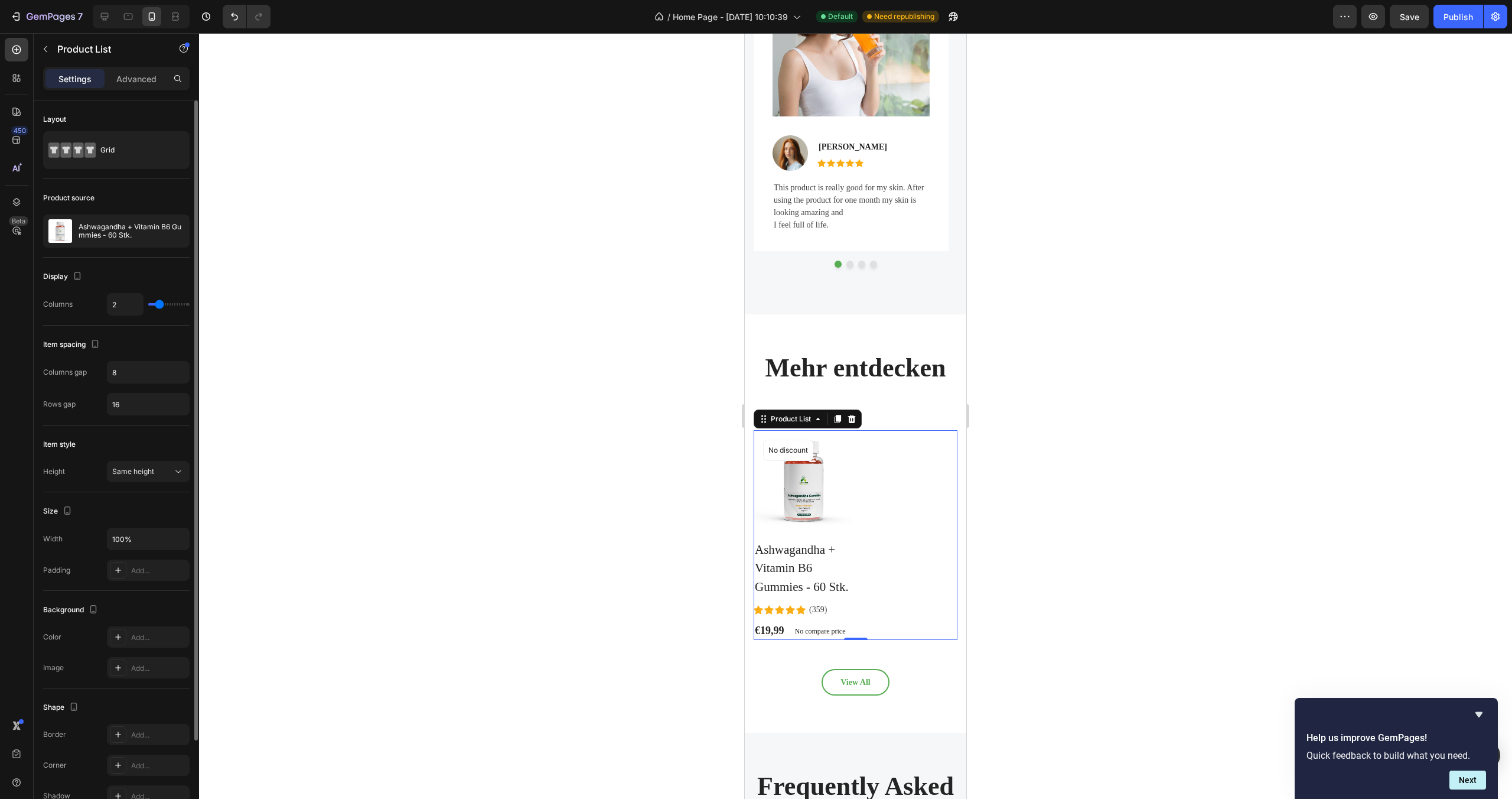
click at [161, 304] on input "range" at bounding box center [168, 304] width 41 height 3
click at [153, 240] on div at bounding box center [163, 231] width 52 height 32
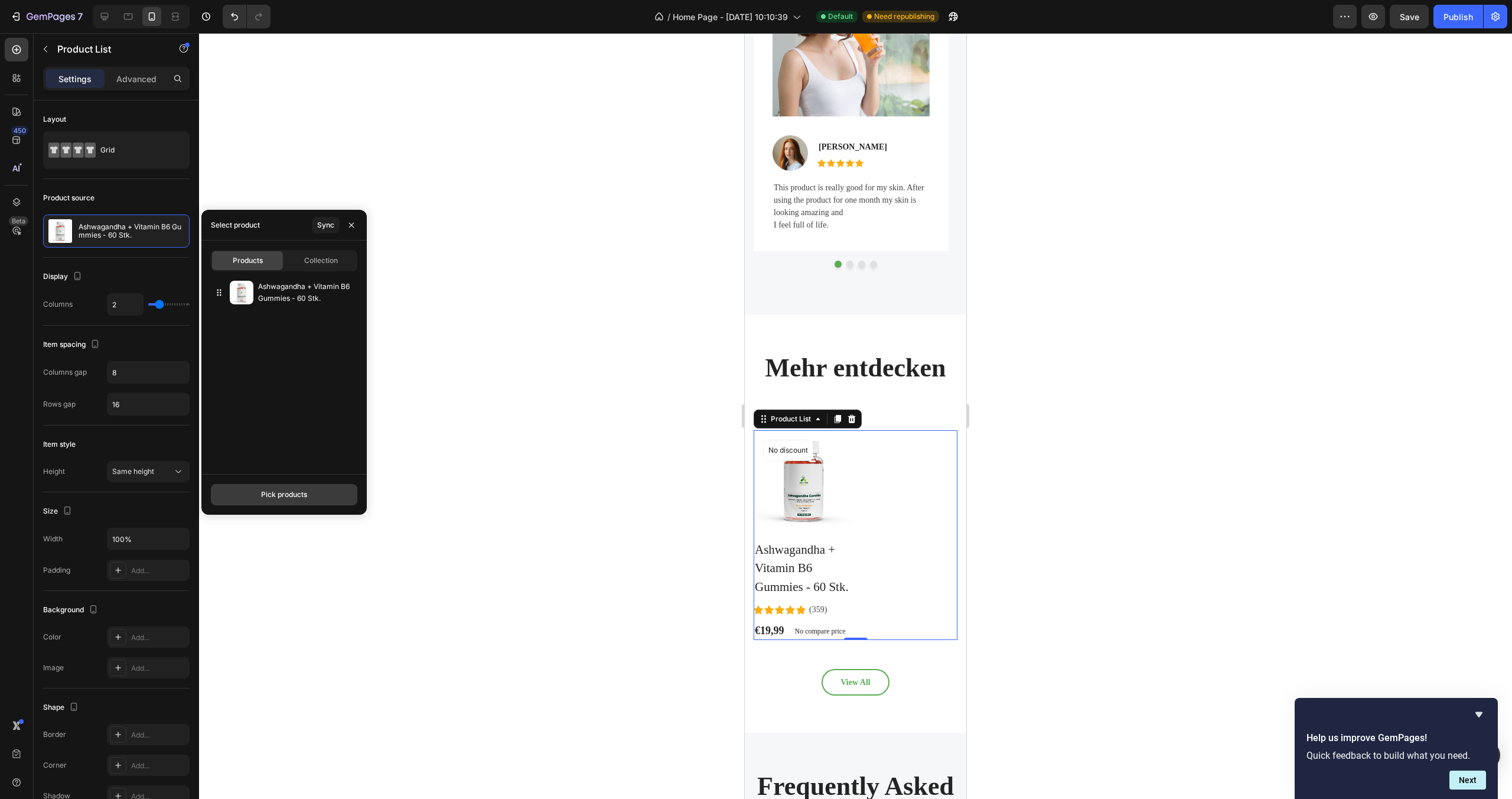
click at [295, 489] on div "Pick products" at bounding box center [284, 494] width 46 height 10
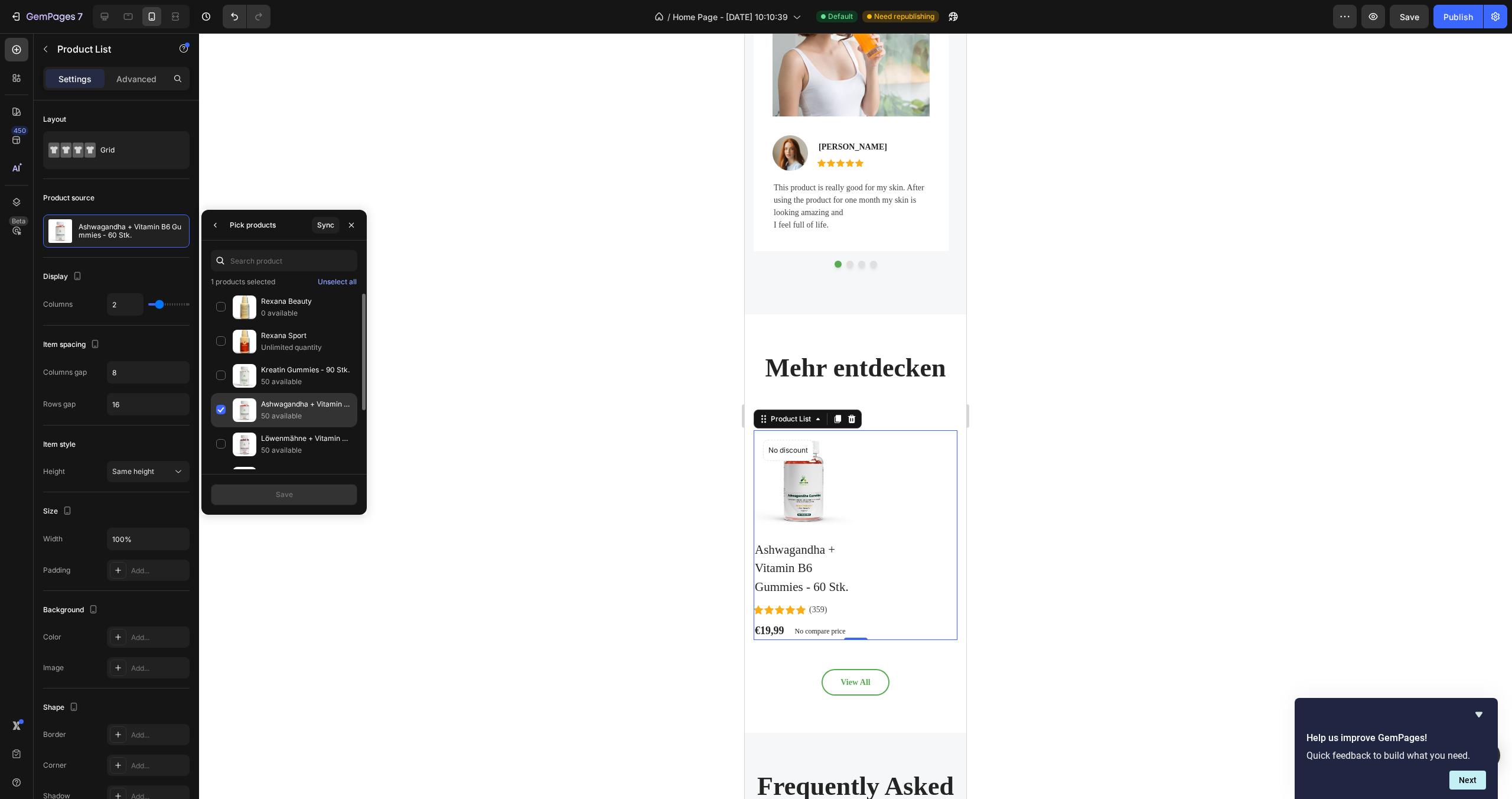
scroll to position [3, 0]
click at [223, 437] on div "Löwenmähne + Vitamin B6 Gummies - 60 Stk. 50 available" at bounding box center [285, 441] width 147 height 34
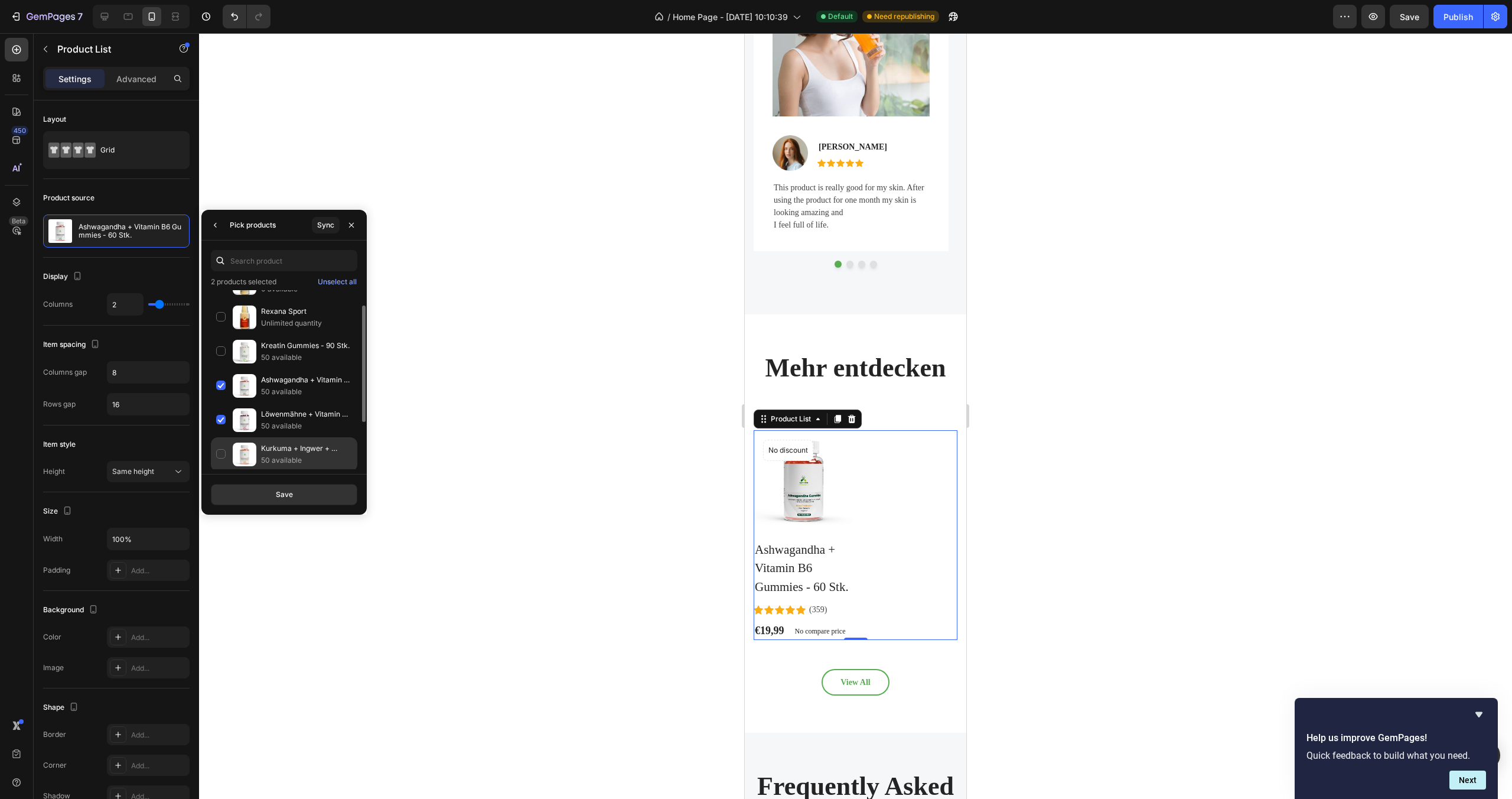
scroll to position [95, 0]
click at [217, 417] on div "Premium Ashwagandha Gummies 300 + Vitamin B6,- 60 Stk 50 available" at bounding box center [285, 417] width 147 height 34
click at [223, 449] on div "Premium Shilajit Gummies 1000 + Vitamin C,B6, B12 - 60 Stk 50 available" at bounding box center [285, 451] width 147 height 34
click at [290, 493] on div "Save" at bounding box center [285, 494] width 17 height 10
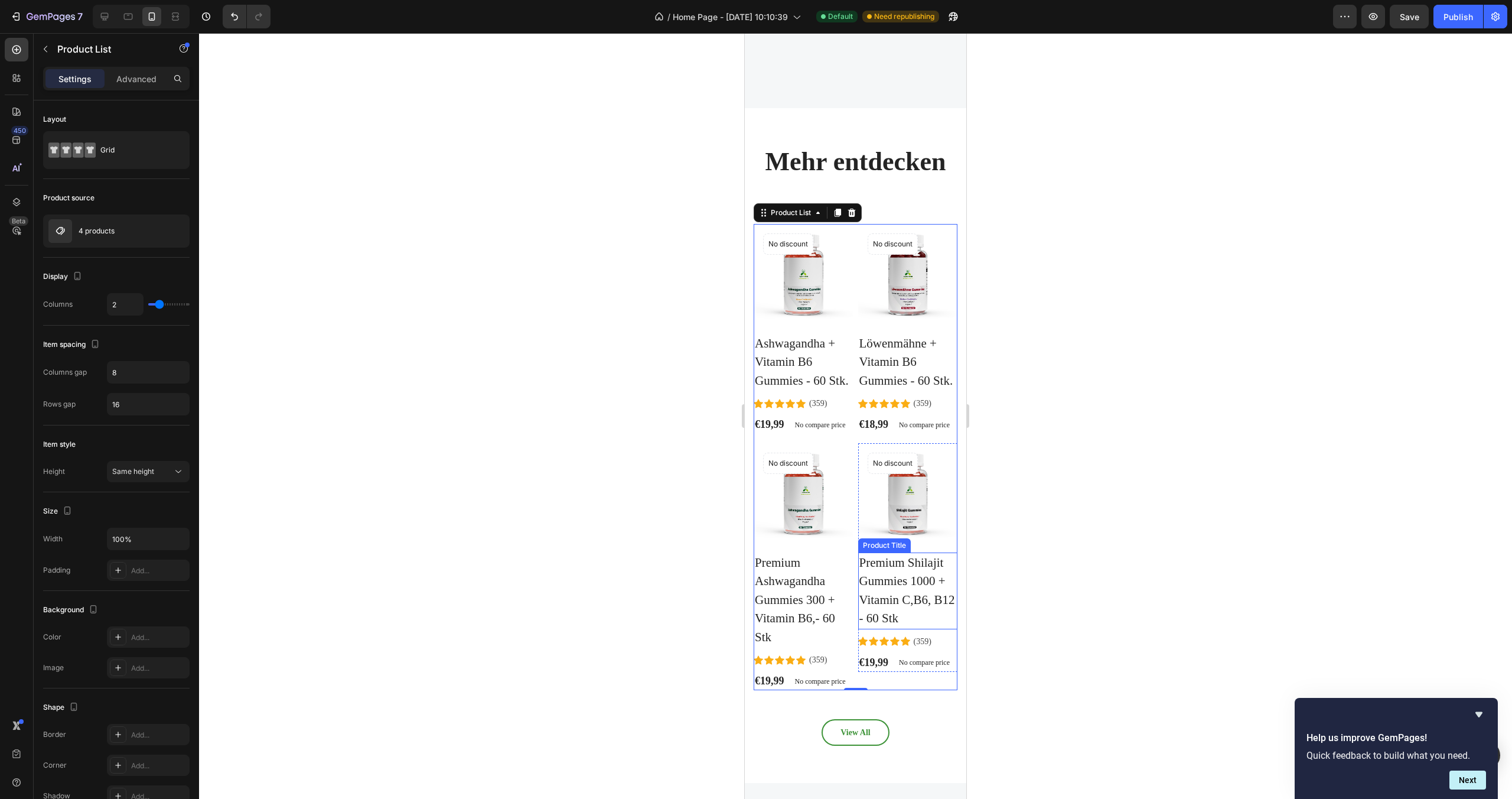
scroll to position [2747, 0]
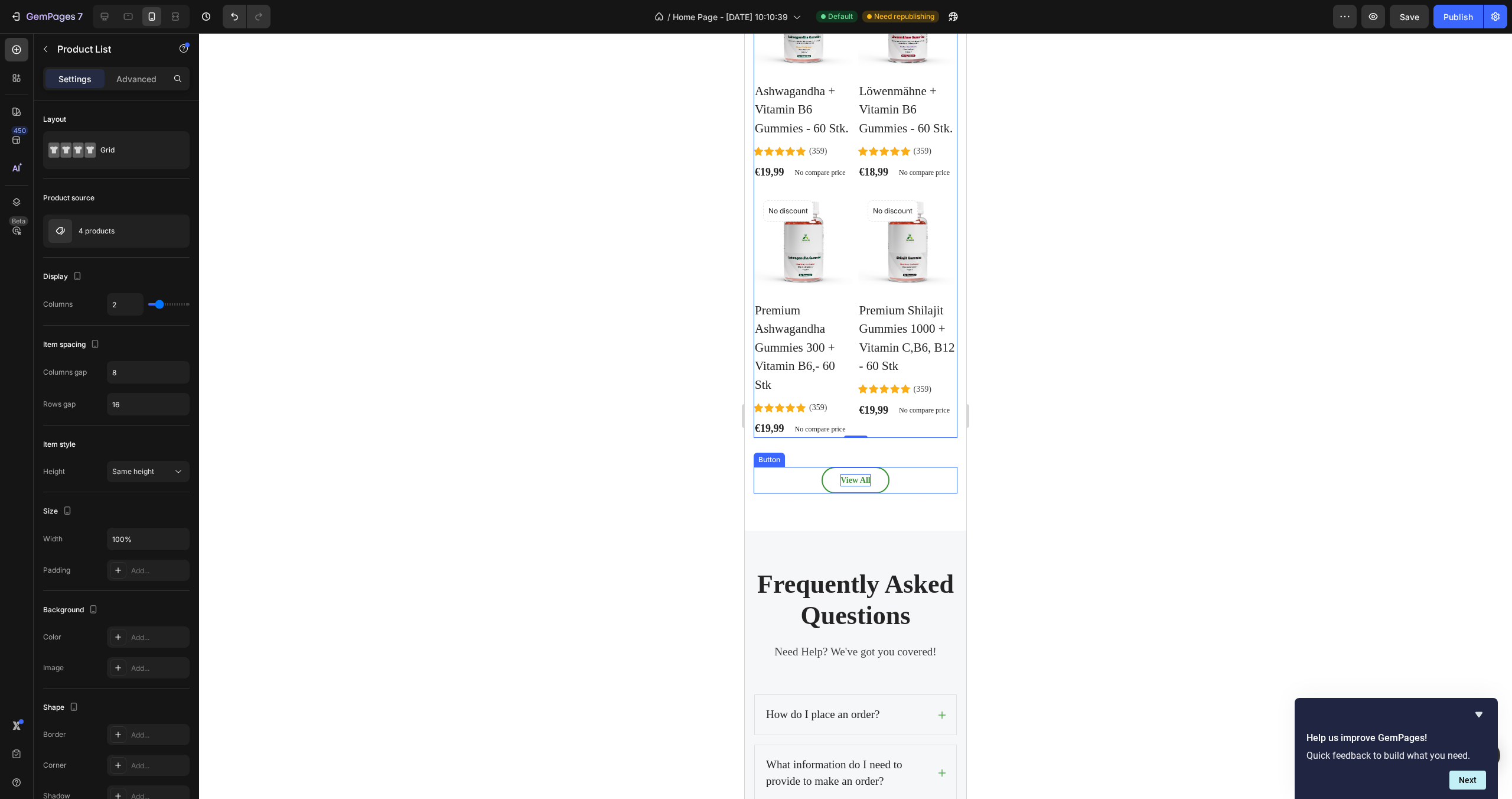
click at [864, 486] on div "View All" at bounding box center [856, 480] width 30 height 12
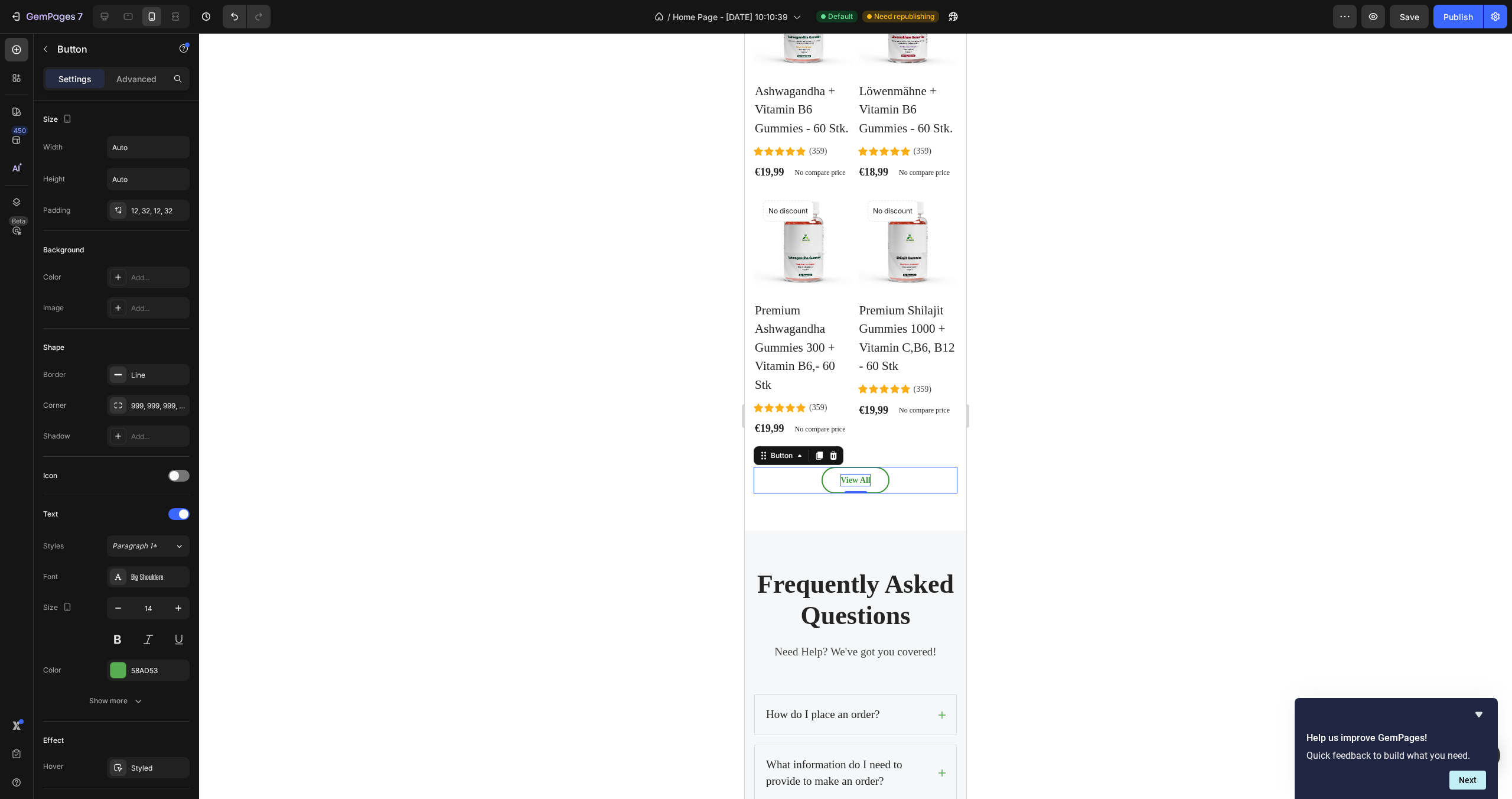
click at [863, 486] on div "View All" at bounding box center [856, 480] width 30 height 12
click at [863, 486] on p "View All" at bounding box center [856, 480] width 30 height 12
click at [1135, 551] on div at bounding box center [856, 416] width 1313 height 766
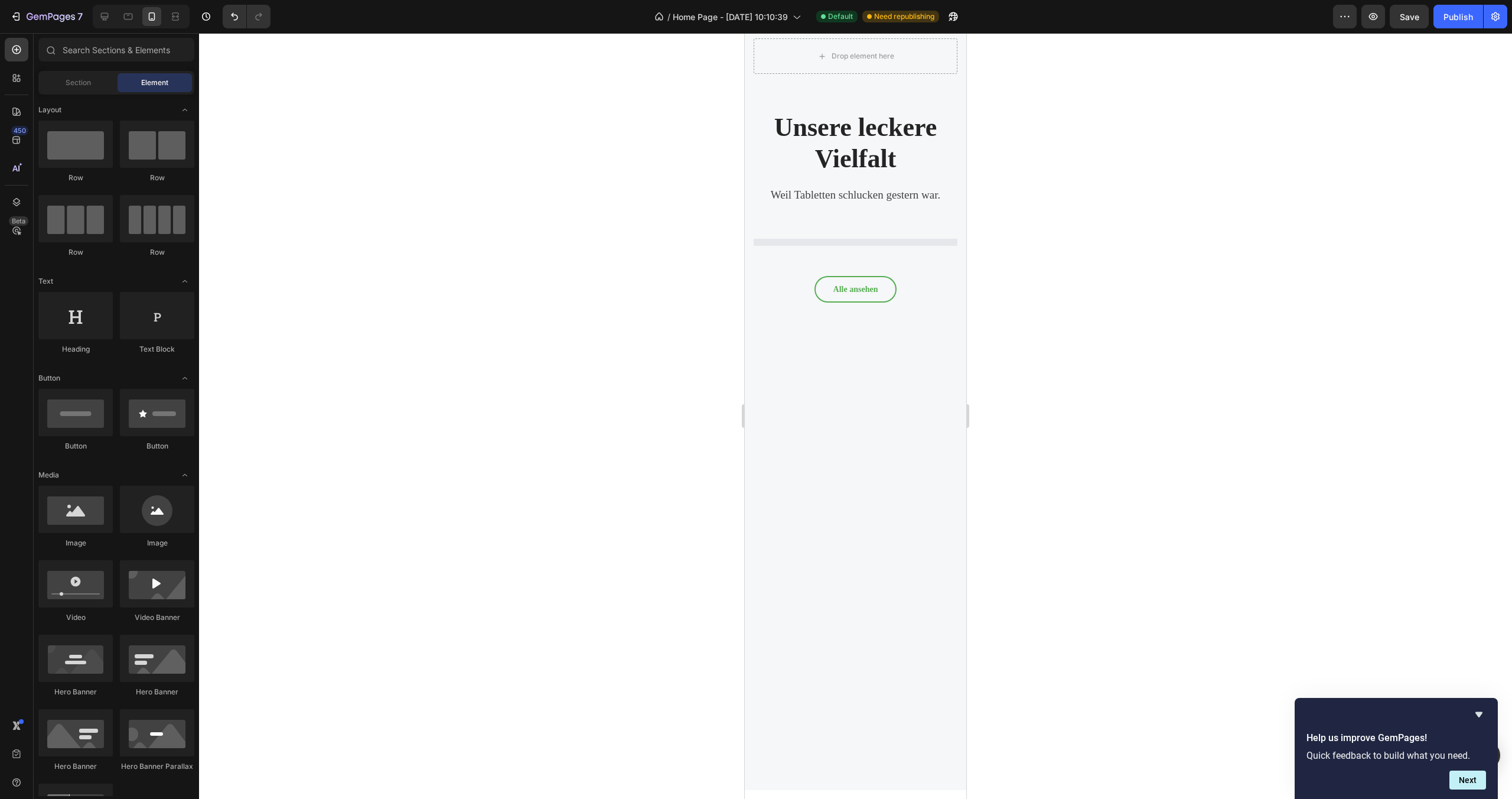
scroll to position [0, 0]
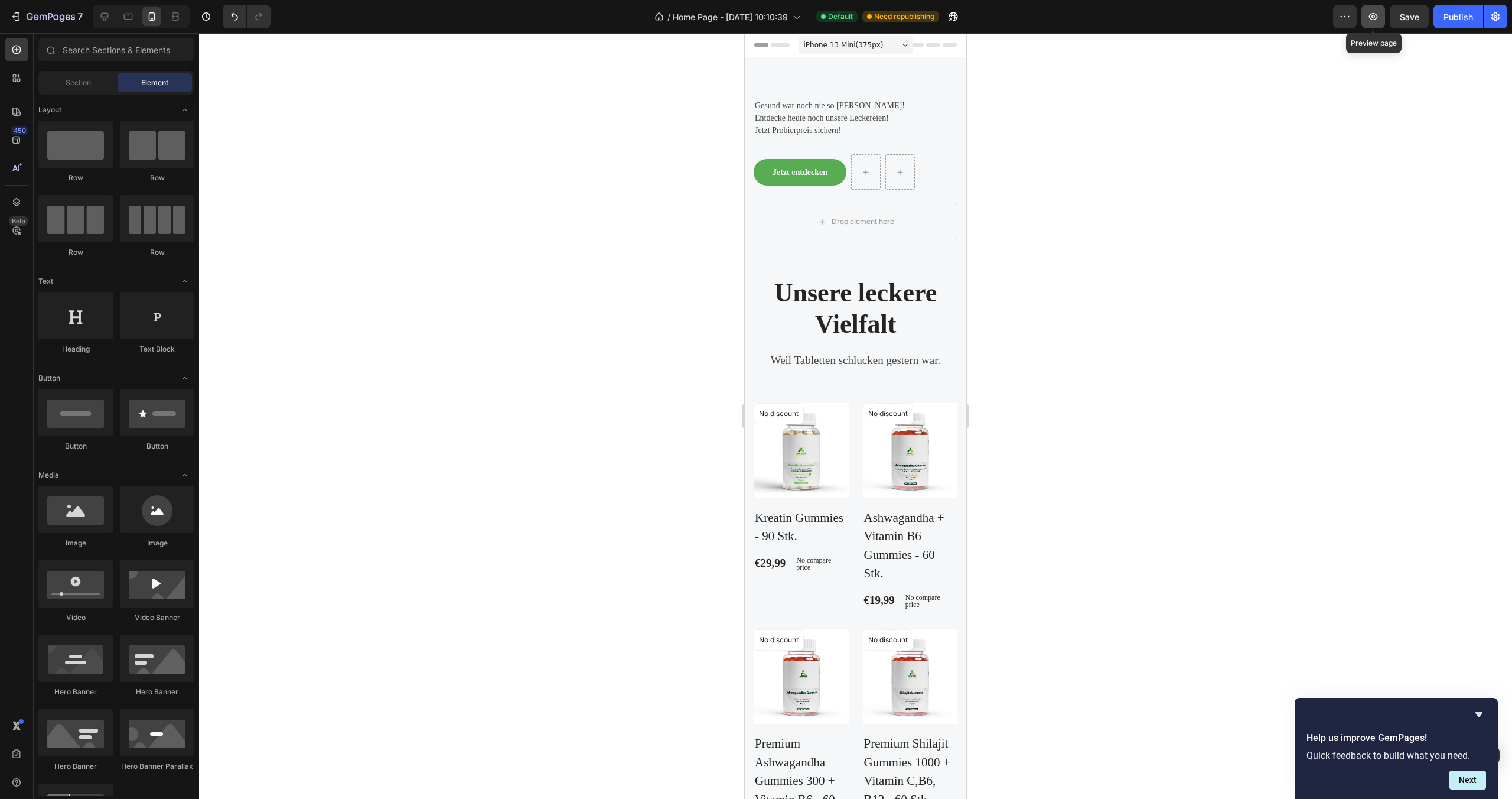
click at [1382, 21] on button "button" at bounding box center [1373, 16] width 24 height 24
click at [107, 16] on icon at bounding box center [105, 17] width 12 height 12
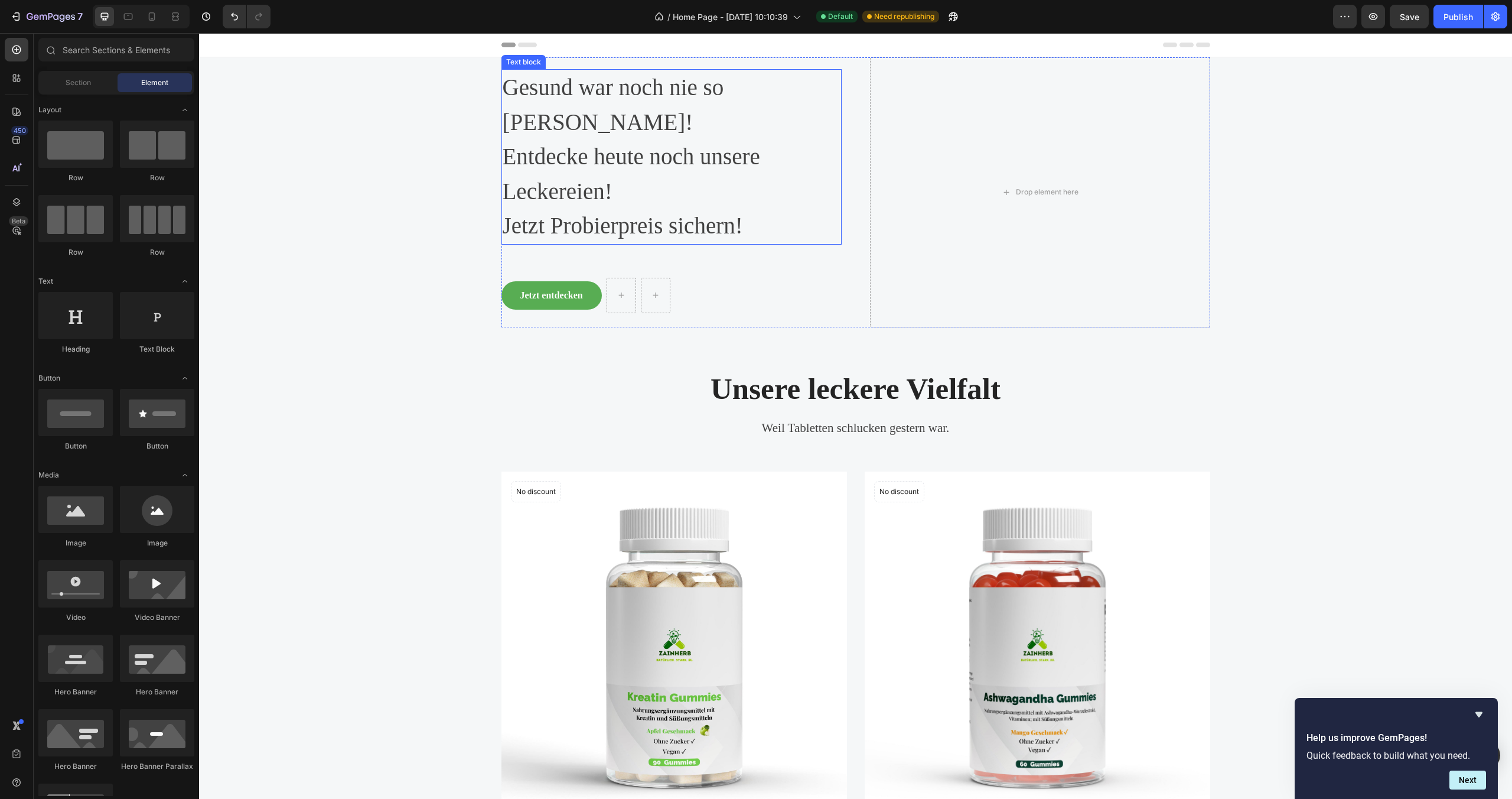
click at [630, 100] on p "Gesund war noch nie so [PERSON_NAME]!" at bounding box center [671, 105] width 338 height 69
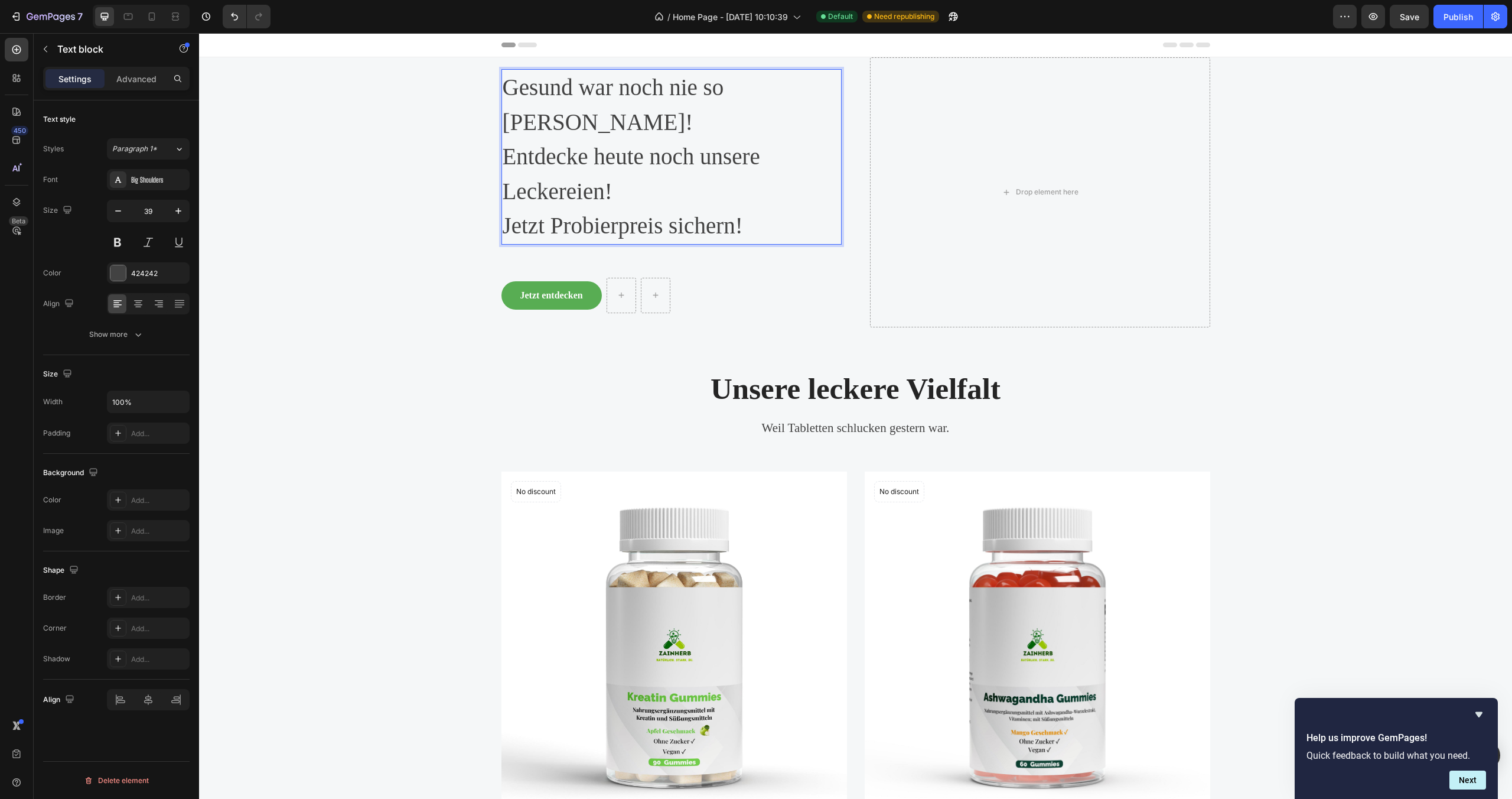
click at [788, 86] on p "Gesund war noch nie so [PERSON_NAME]!" at bounding box center [671, 105] width 338 height 69
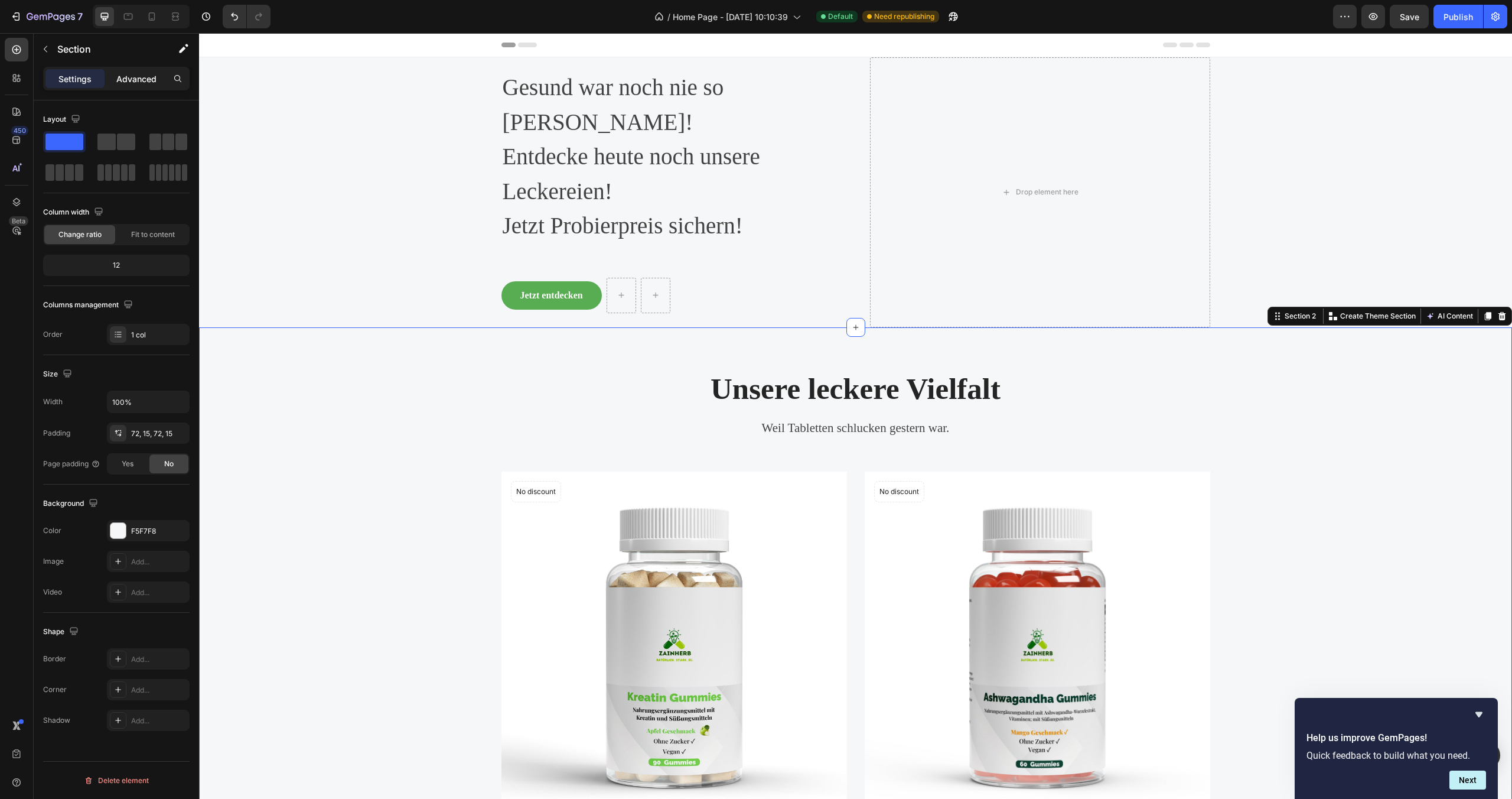
click at [148, 81] on p "Advanced" at bounding box center [136, 79] width 40 height 12
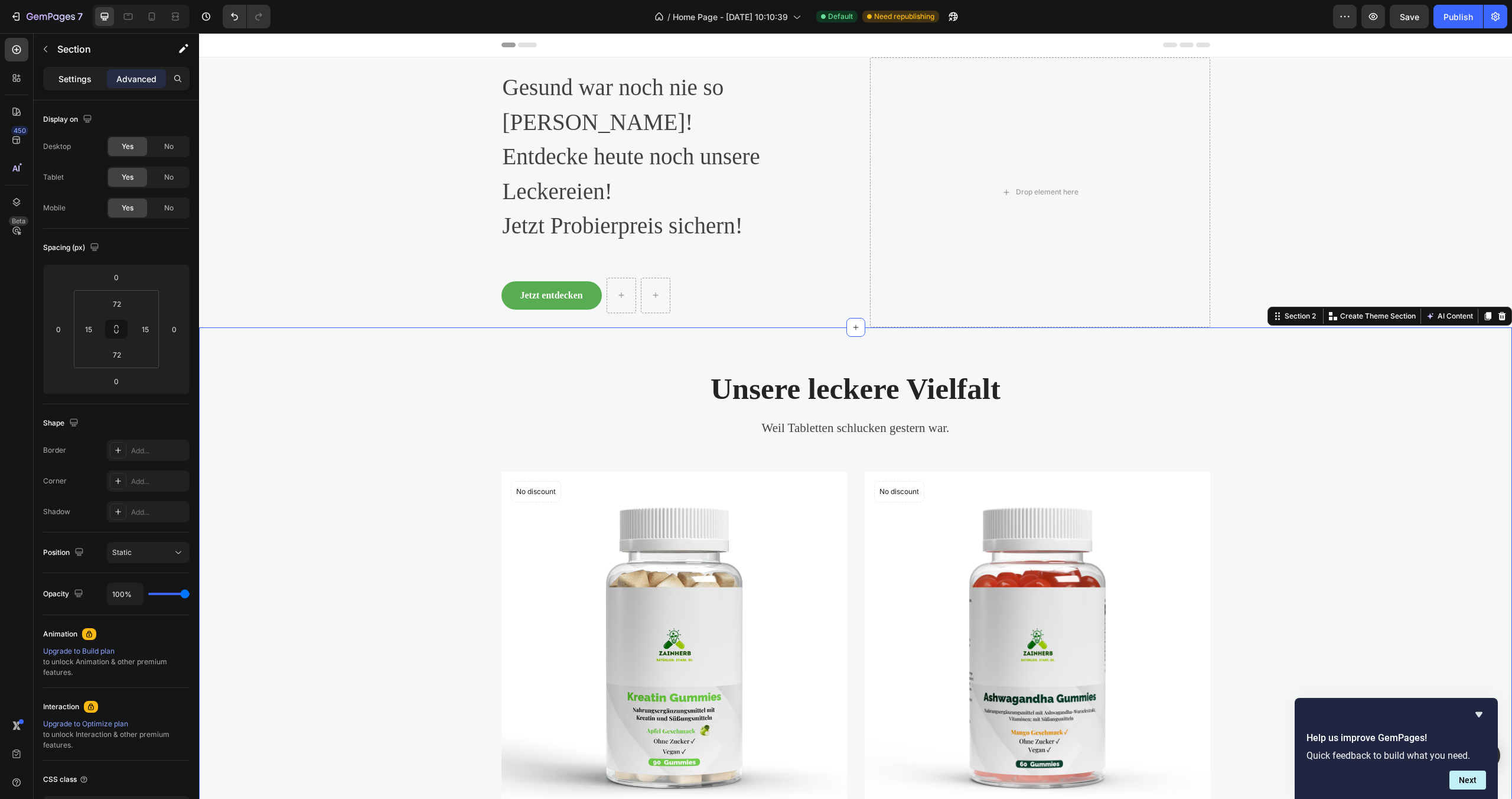
click at [84, 83] on p "Settings" at bounding box center [75, 79] width 33 height 12
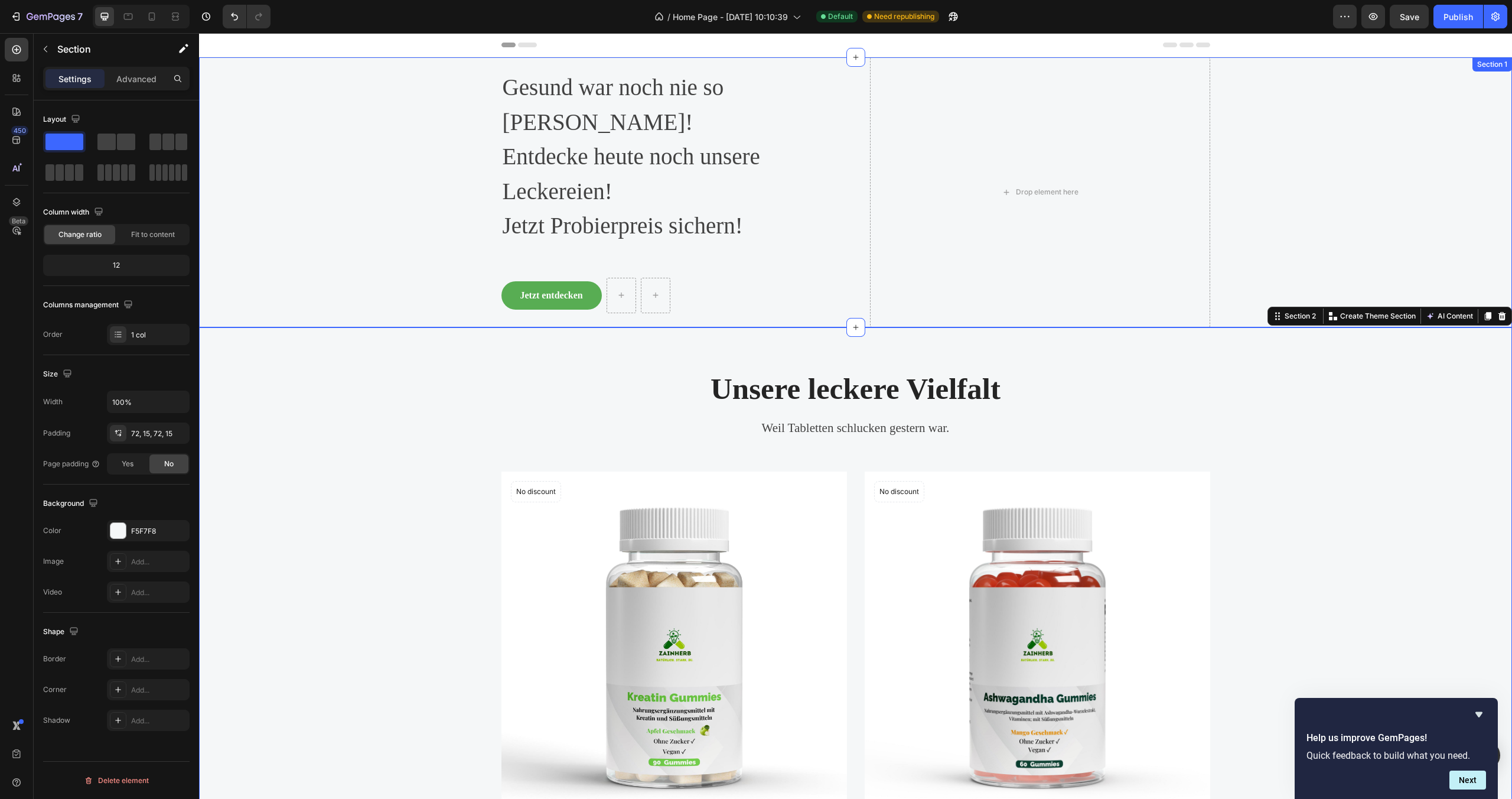
scroll to position [3, 0]
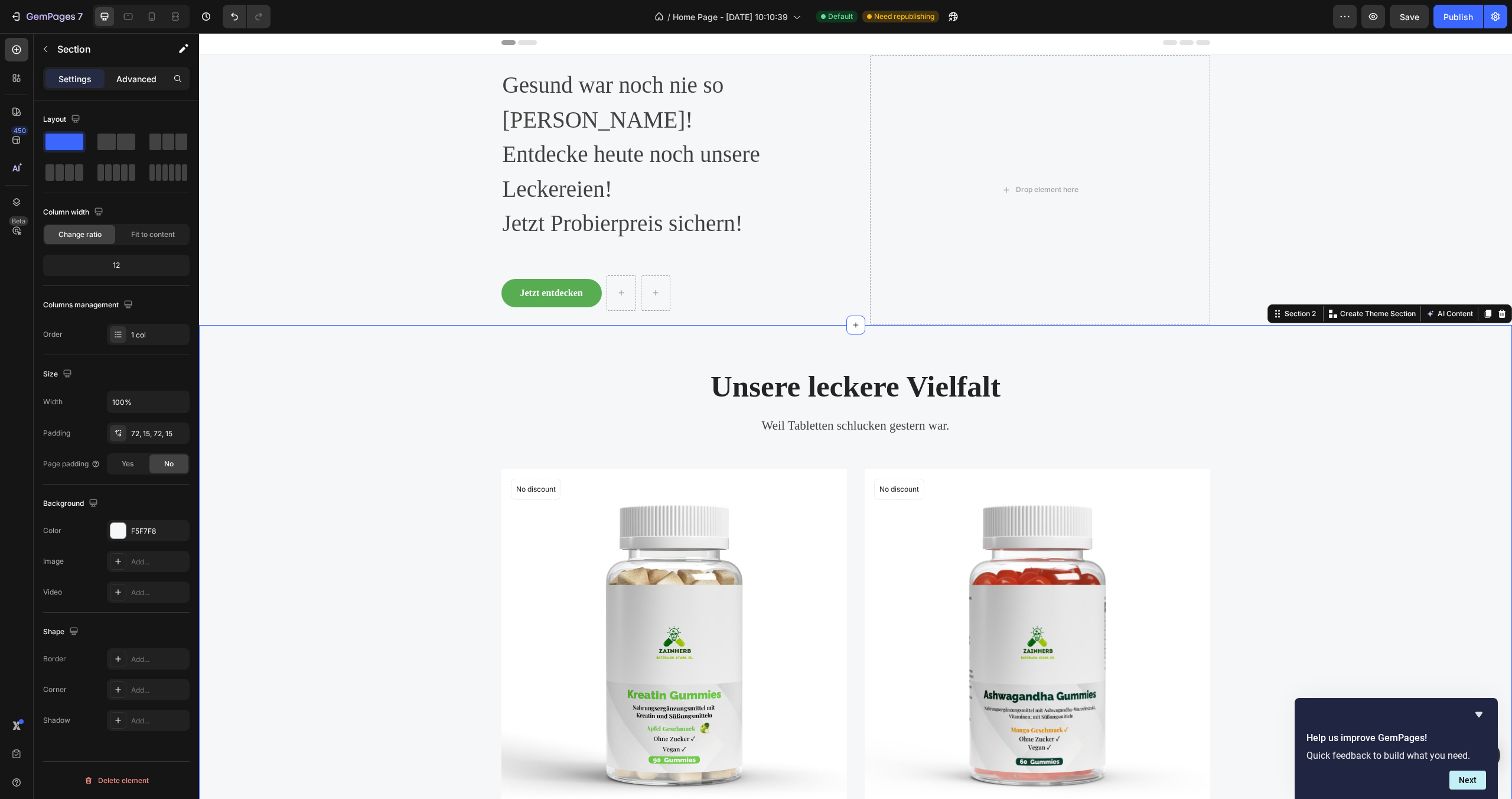
click at [143, 79] on p "Advanced" at bounding box center [136, 79] width 40 height 12
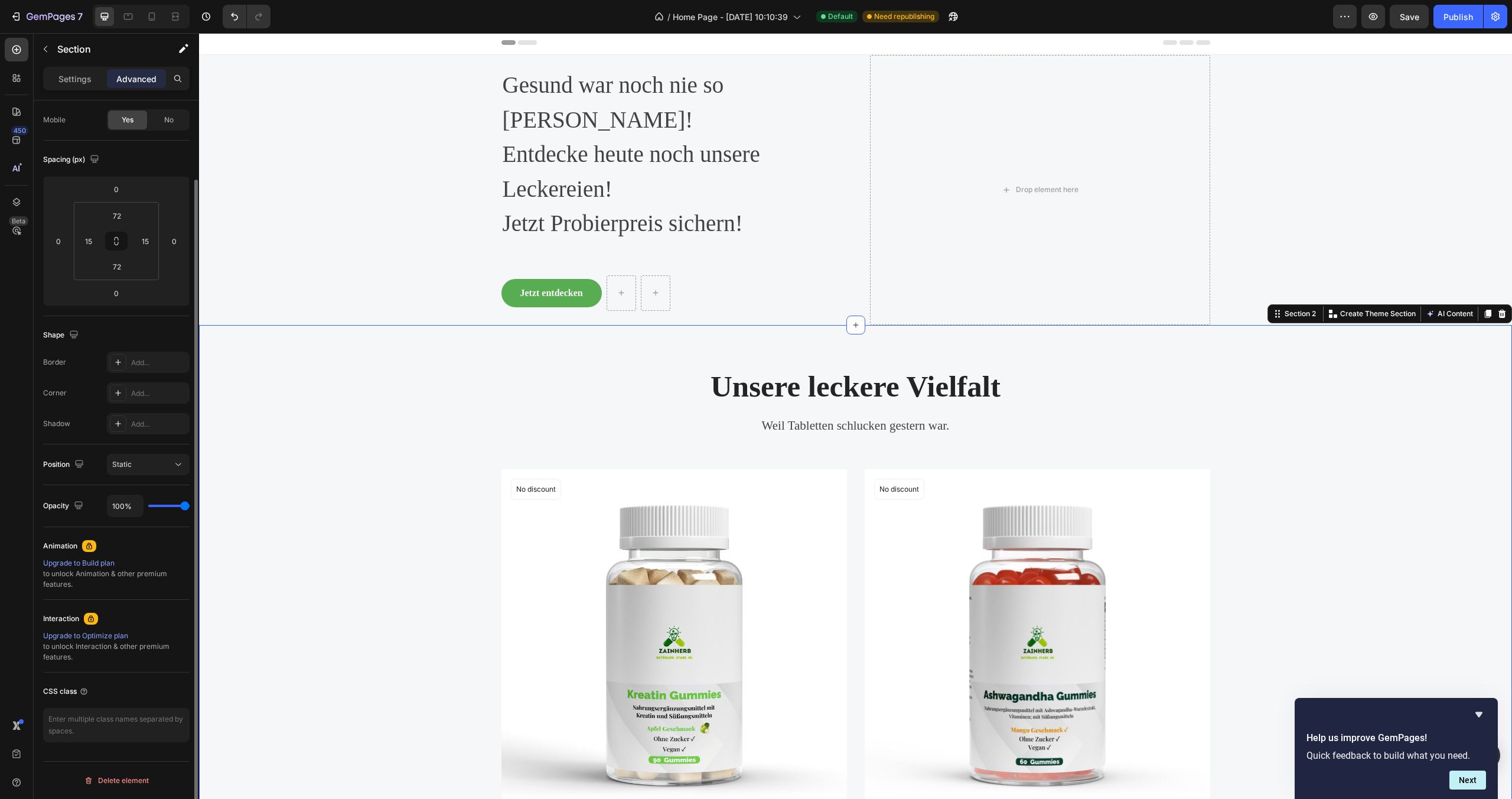
scroll to position [0, 0]
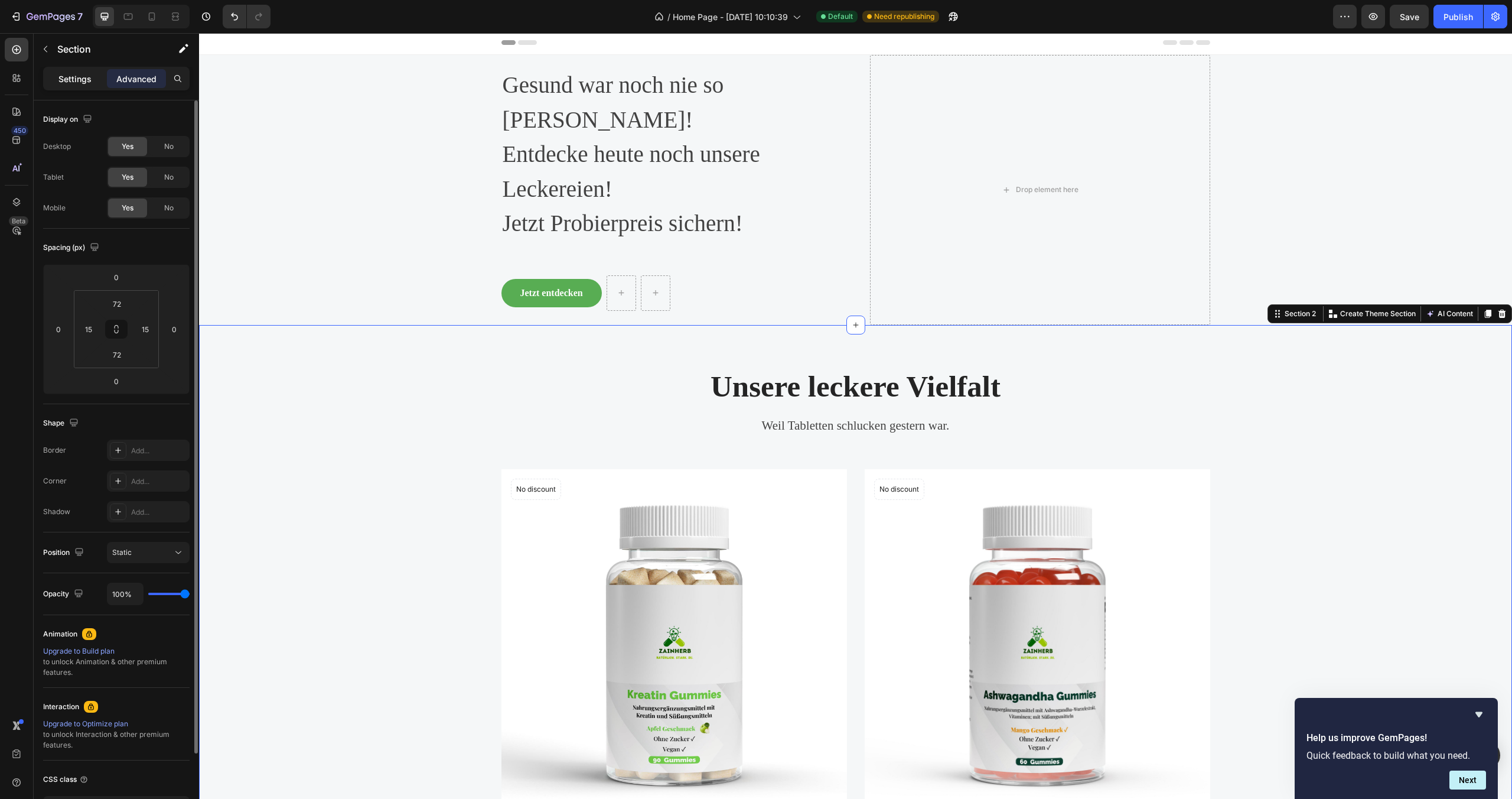
click at [65, 77] on p "Settings" at bounding box center [75, 79] width 33 height 12
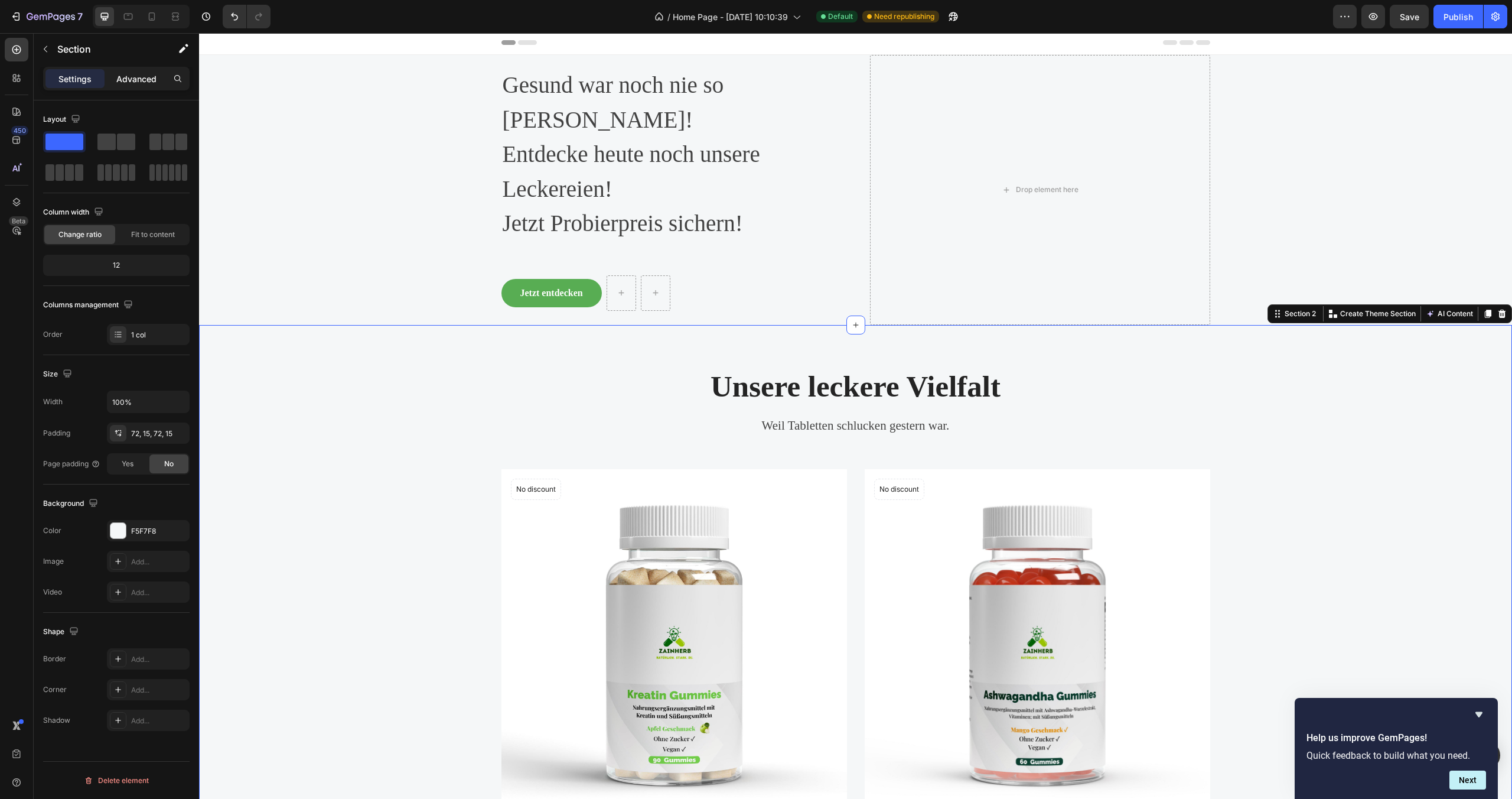
click at [150, 86] on div "Advanced" at bounding box center [136, 79] width 59 height 19
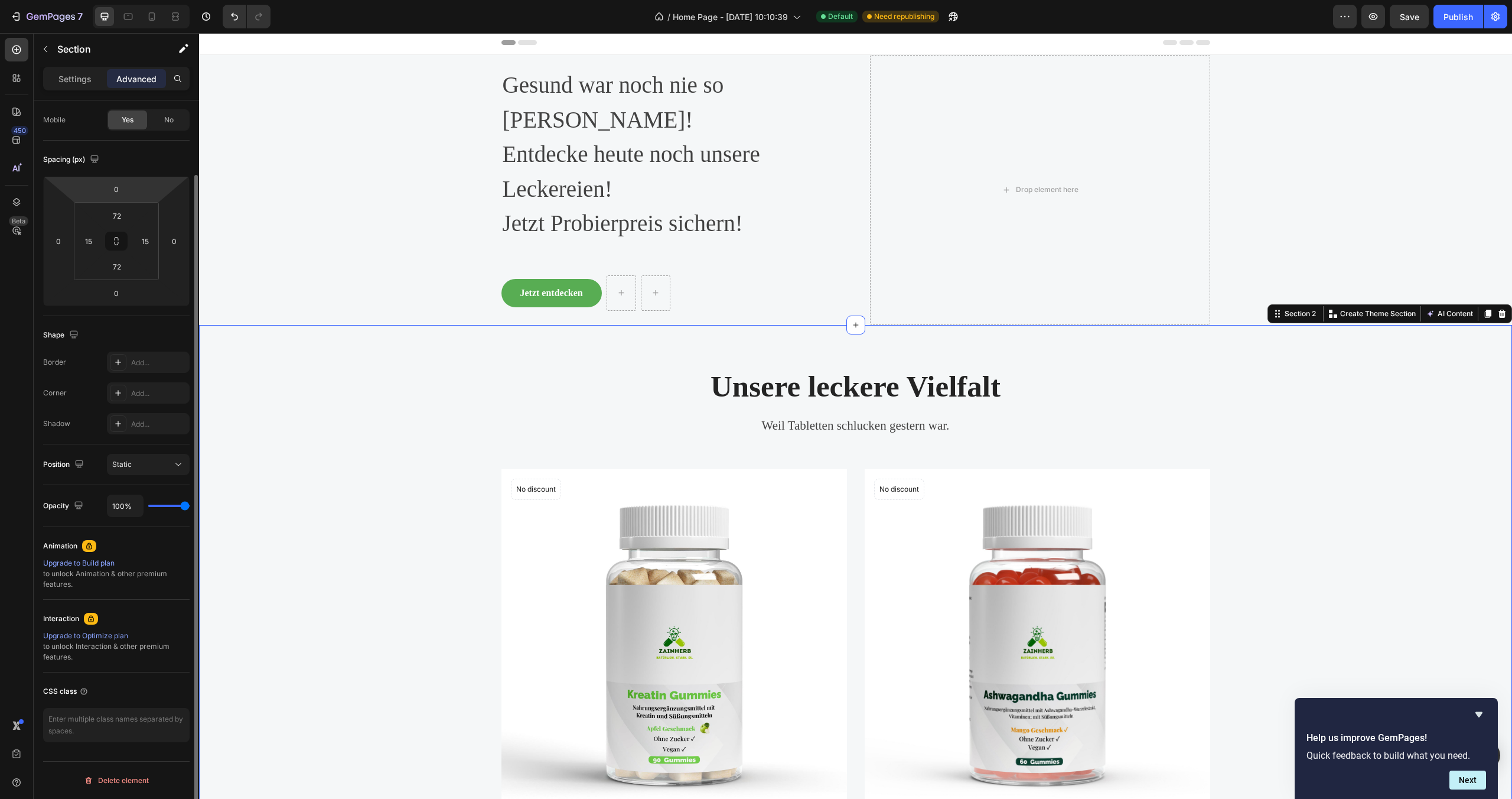
scroll to position [59, 0]
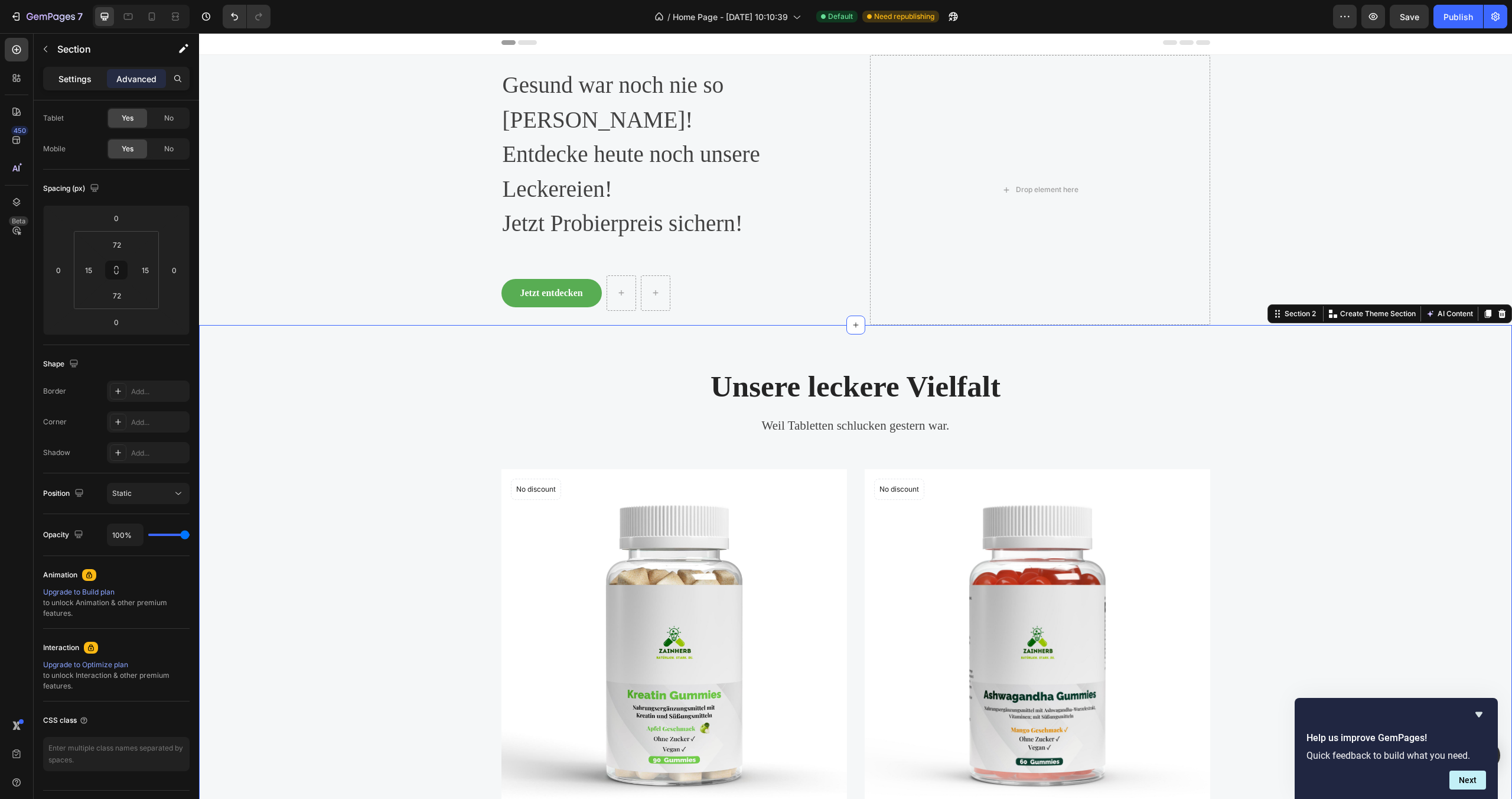
click at [76, 79] on p "Settings" at bounding box center [75, 79] width 33 height 12
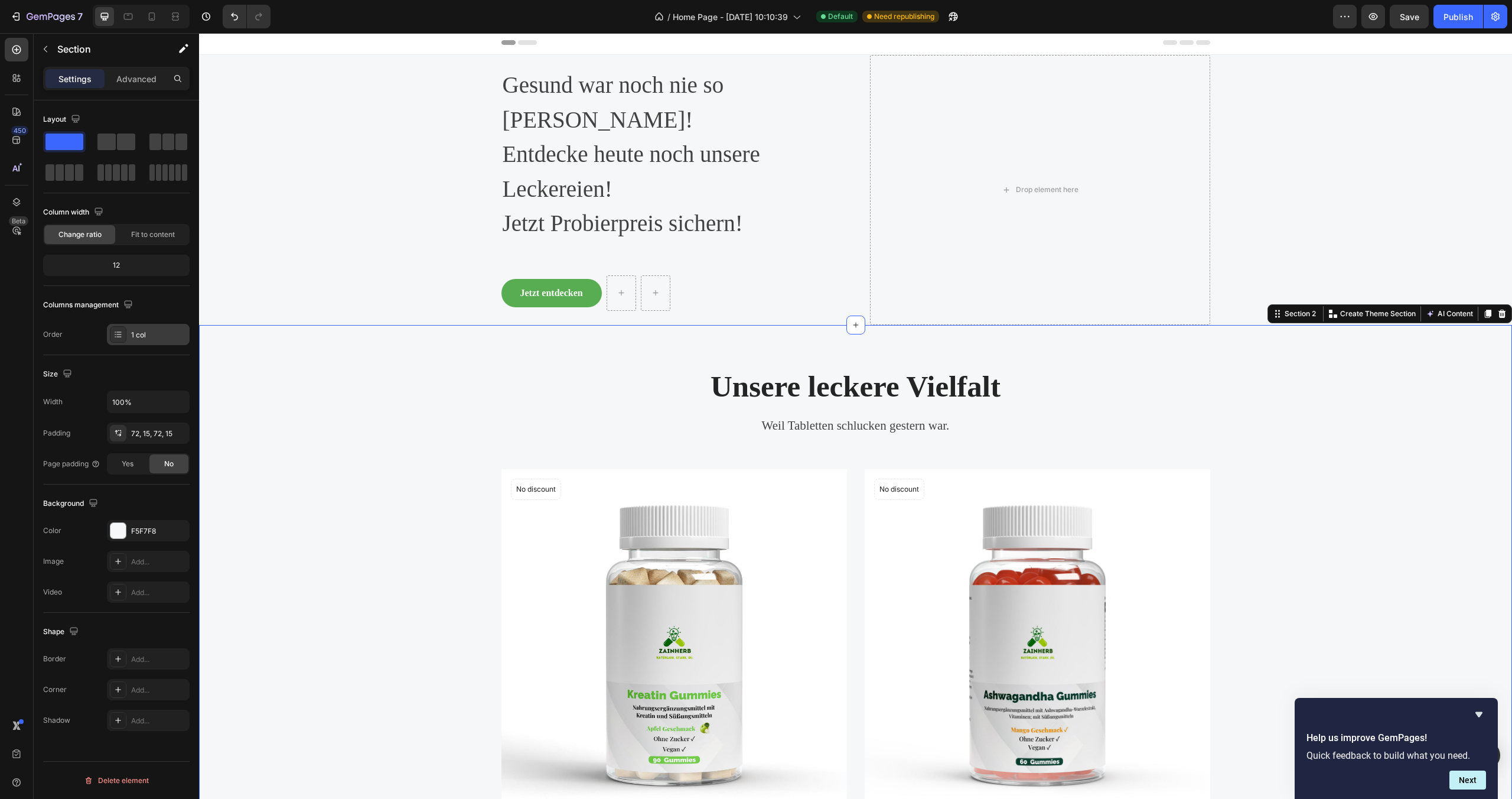
click at [143, 337] on div "1 col" at bounding box center [159, 335] width 56 height 10
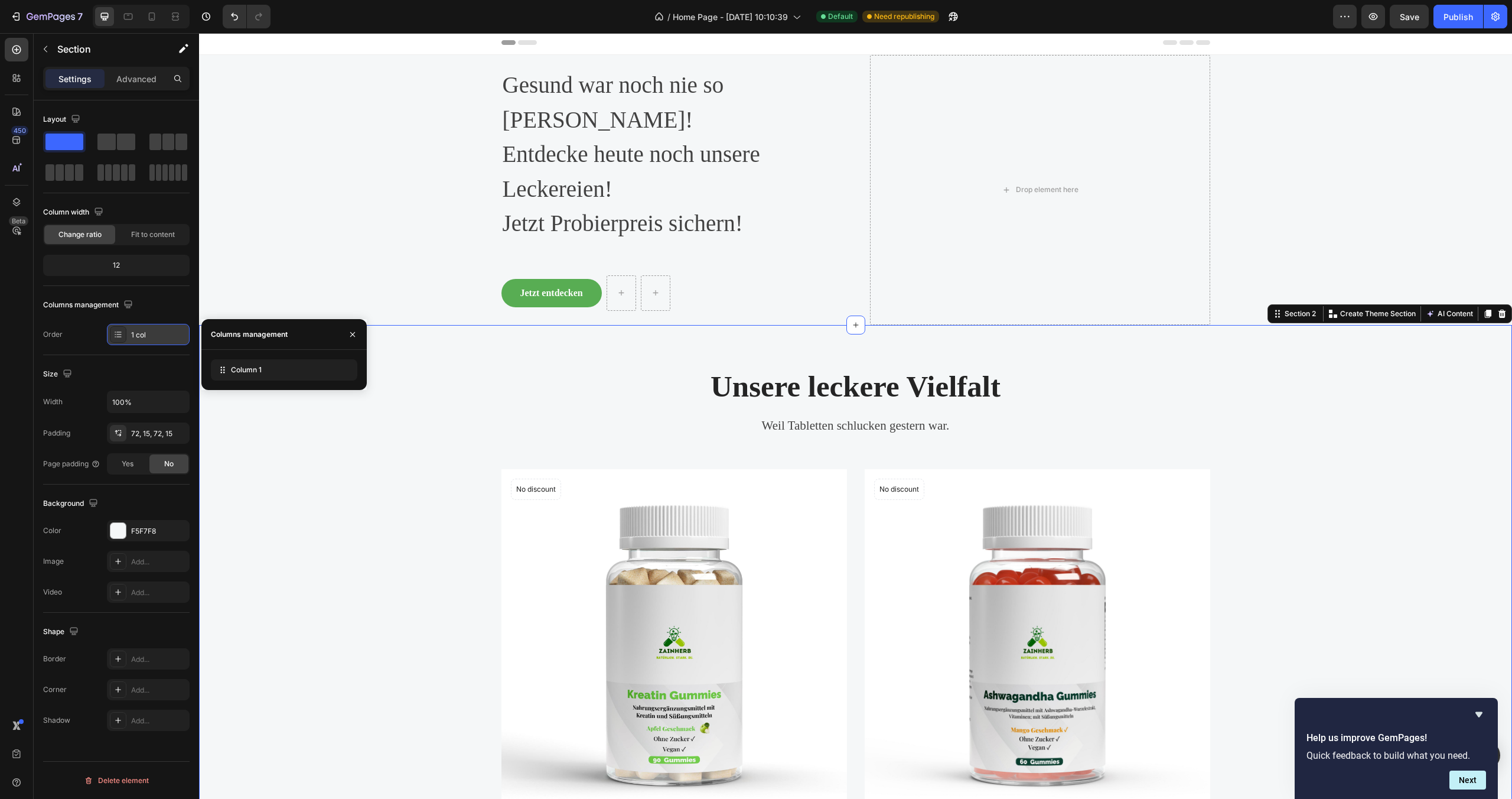
click at [143, 337] on div "1 col" at bounding box center [159, 335] width 56 height 10
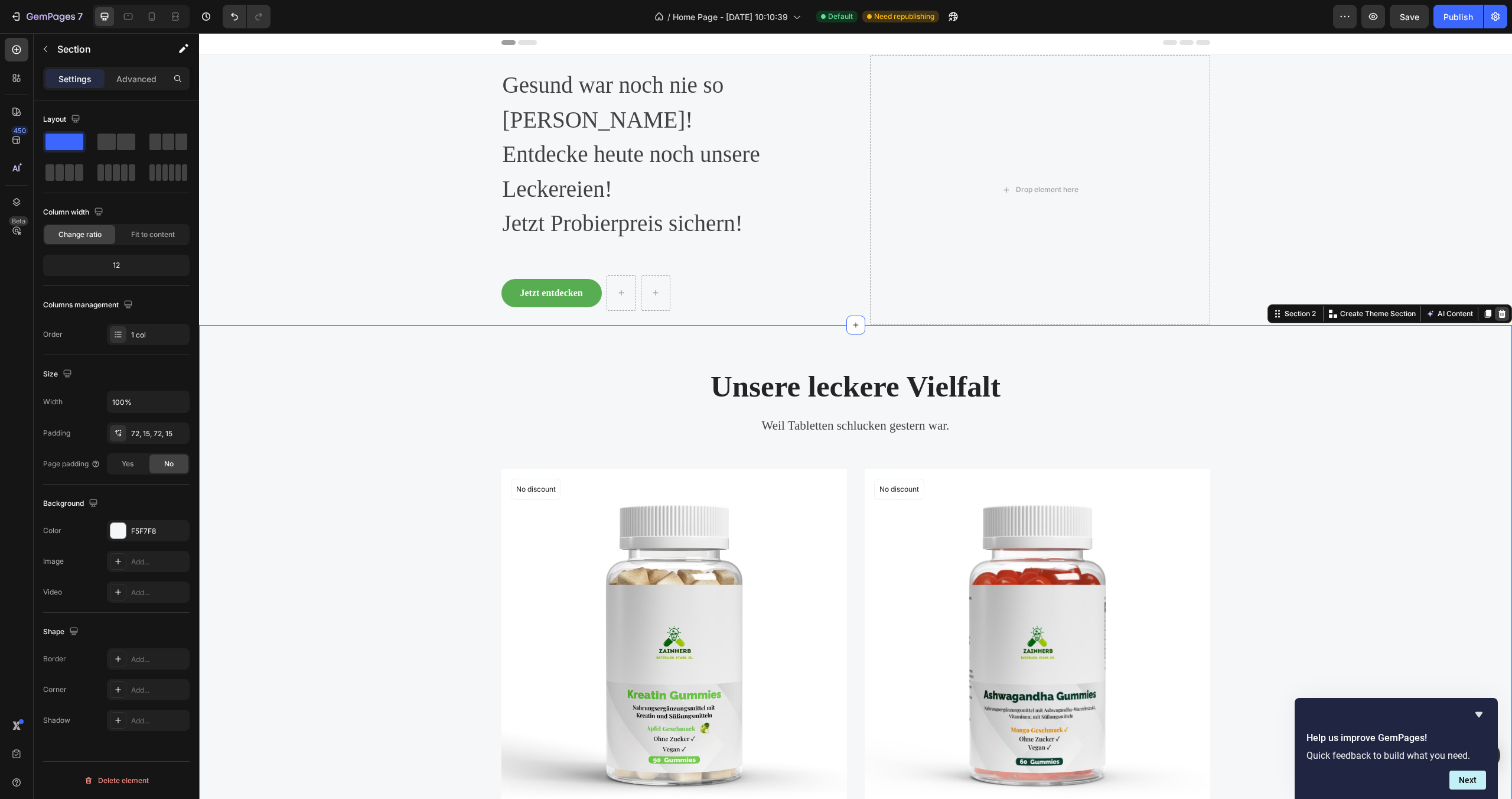
click at [1499, 309] on icon at bounding box center [1502, 313] width 8 height 8
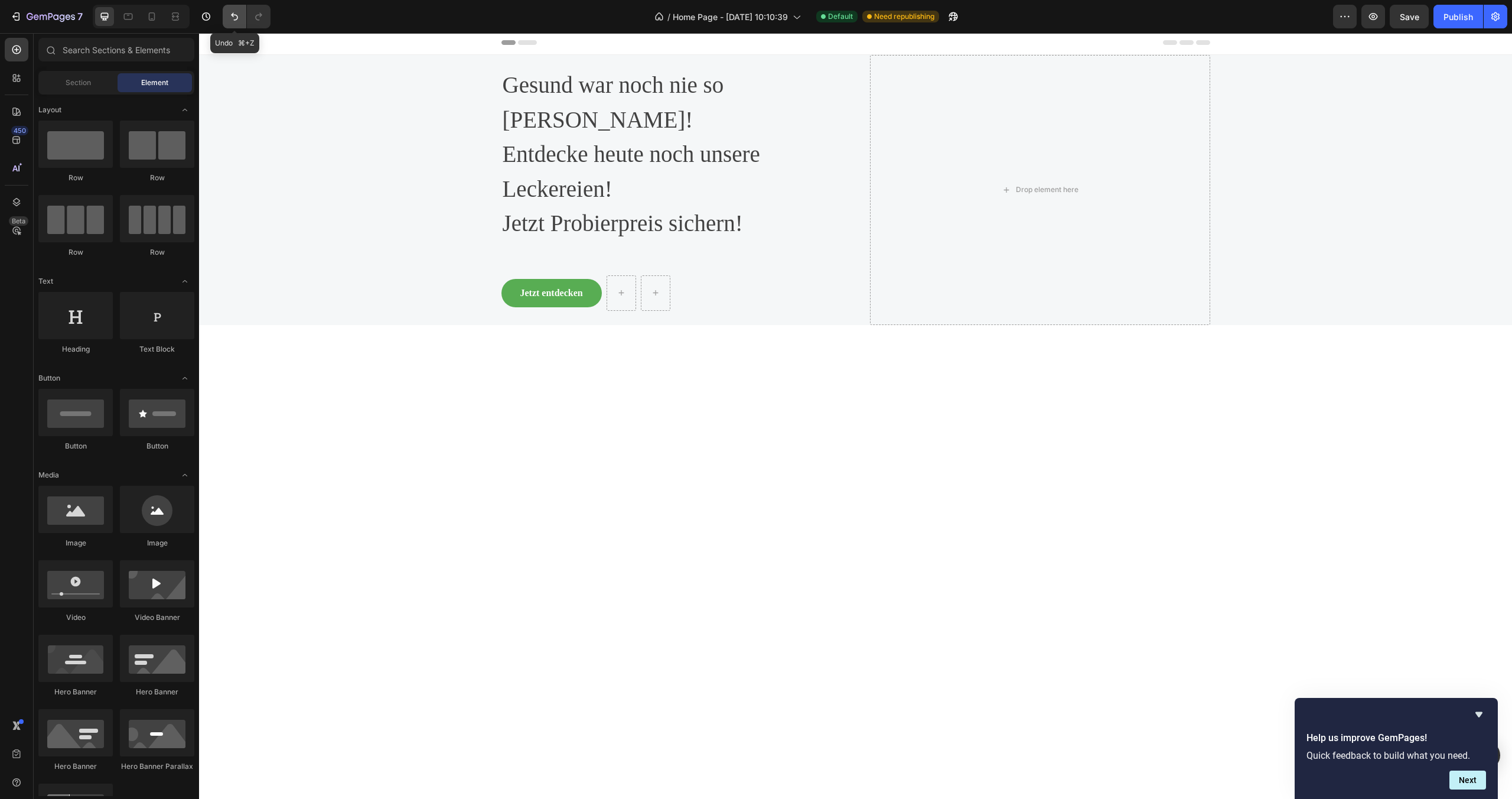
click at [236, 13] on icon "Undo/Redo" at bounding box center [235, 17] width 12 height 12
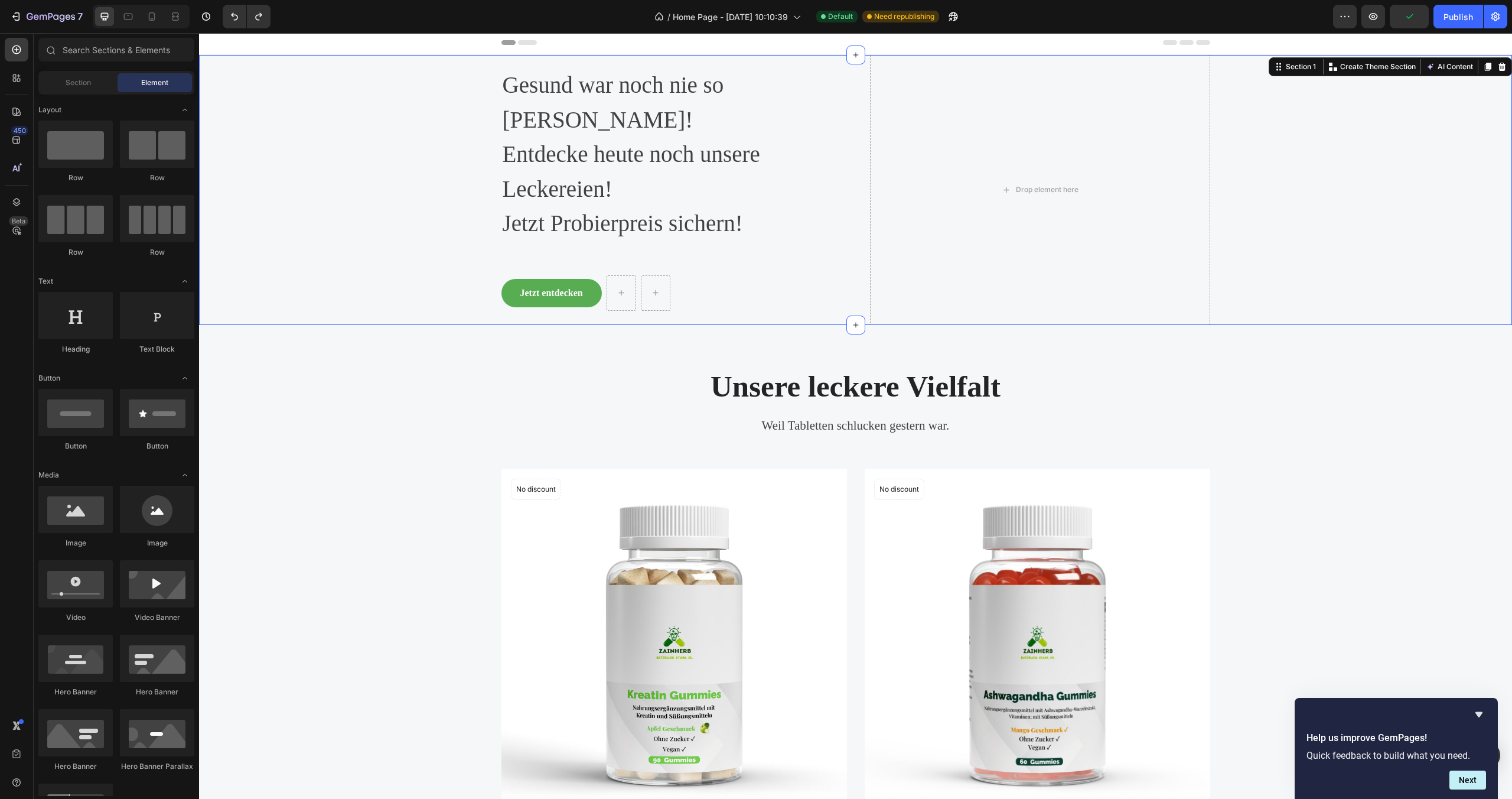
click at [293, 227] on div "Heading Gesund war noch nie so [PERSON_NAME]! Entdecke heute noch unsere Lecker…" at bounding box center [856, 189] width 1296 height 270
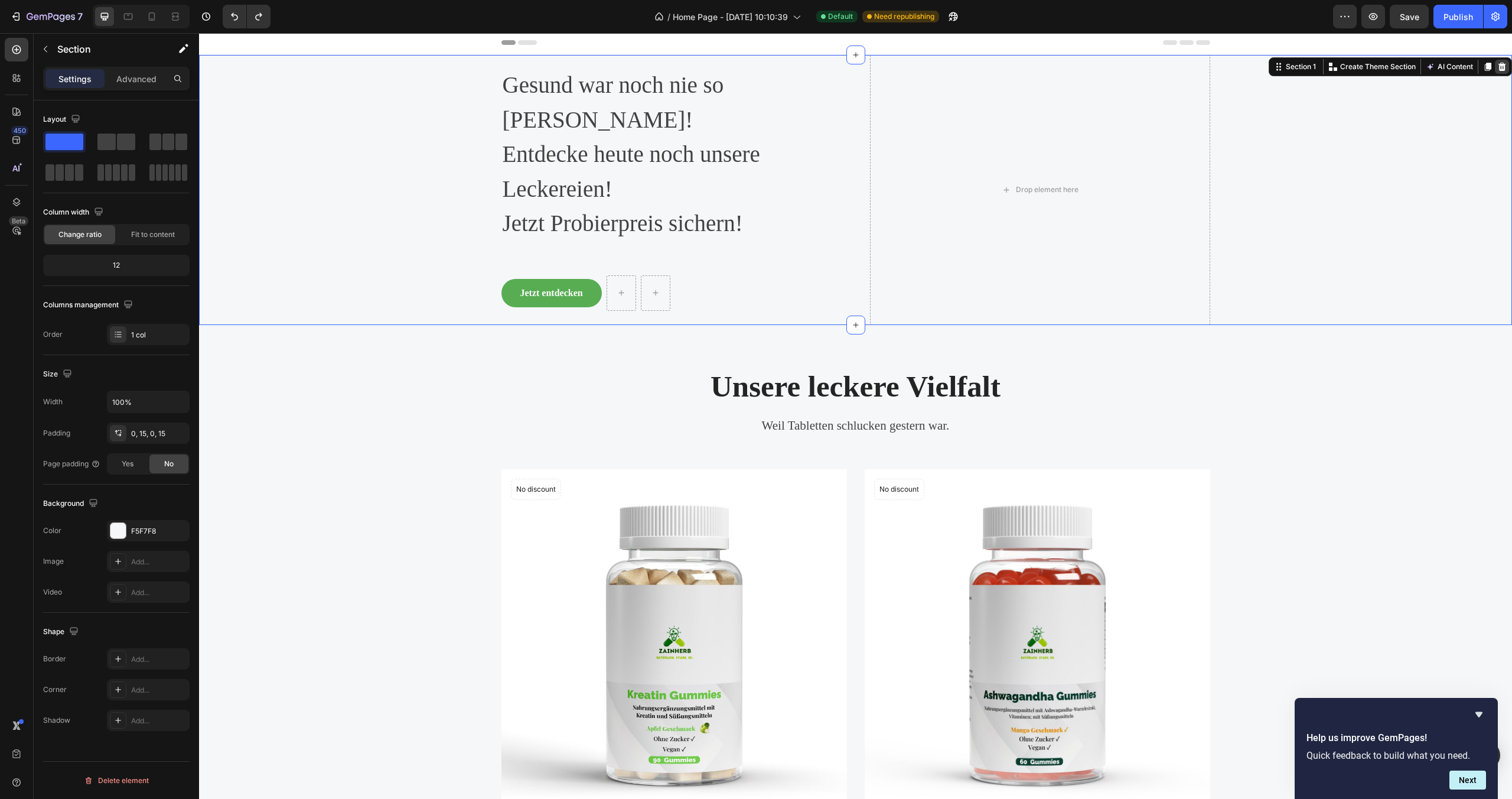
click at [1499, 70] on icon at bounding box center [1502, 66] width 8 height 8
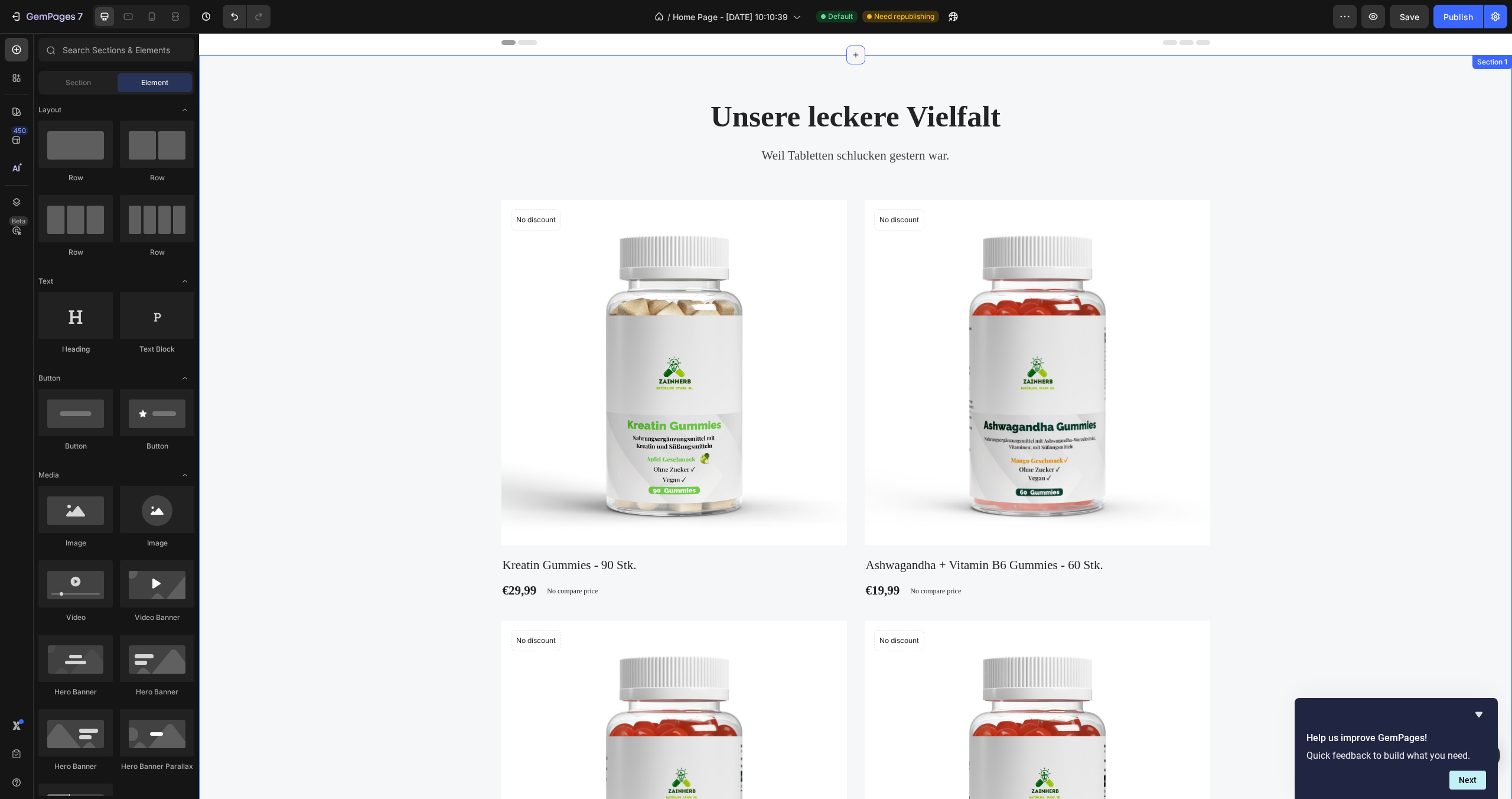
click at [851, 56] on icon at bounding box center [856, 55] width 10 height 10
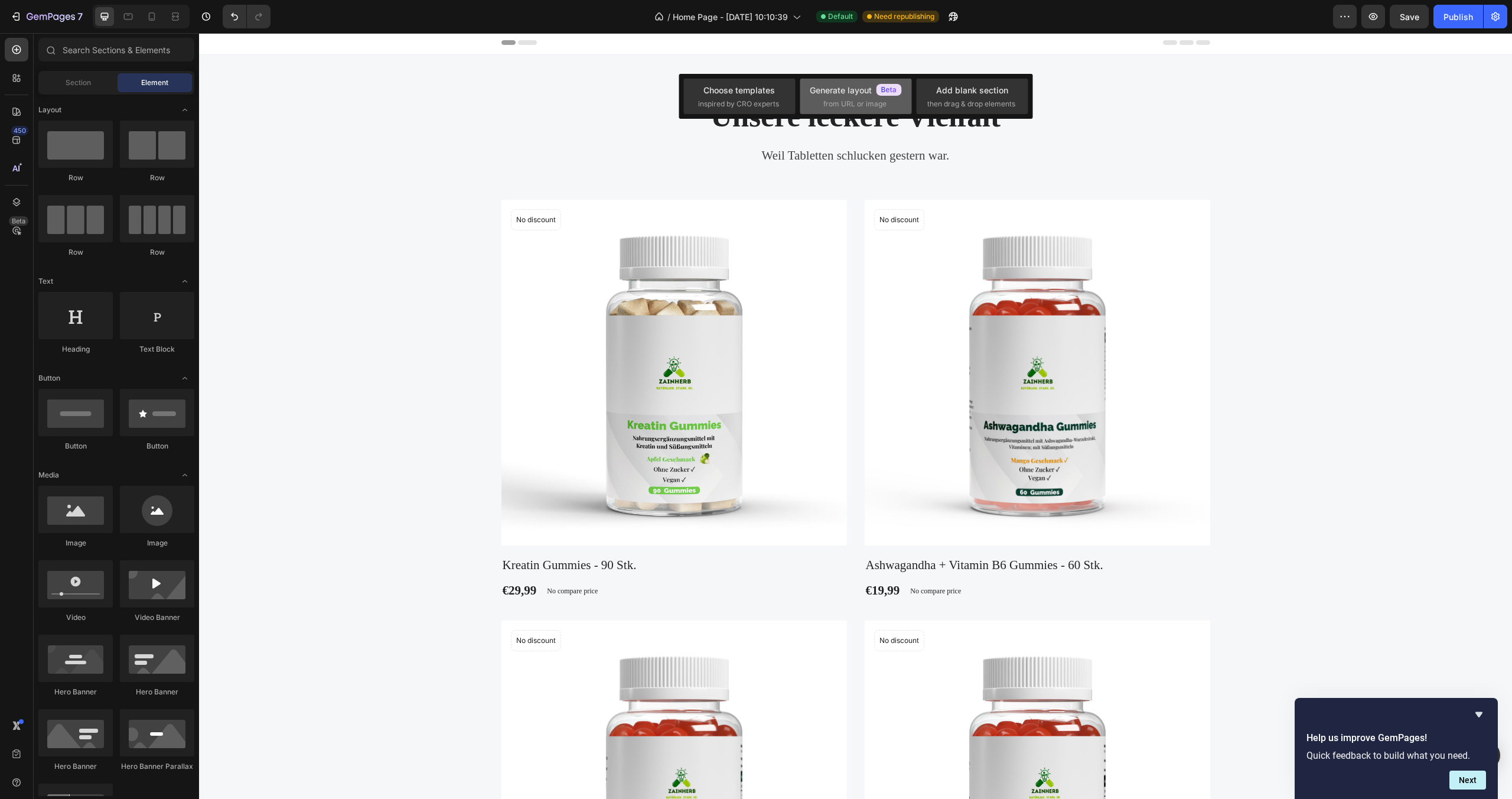
click at [862, 100] on span "from URL or image" at bounding box center [855, 104] width 63 height 10
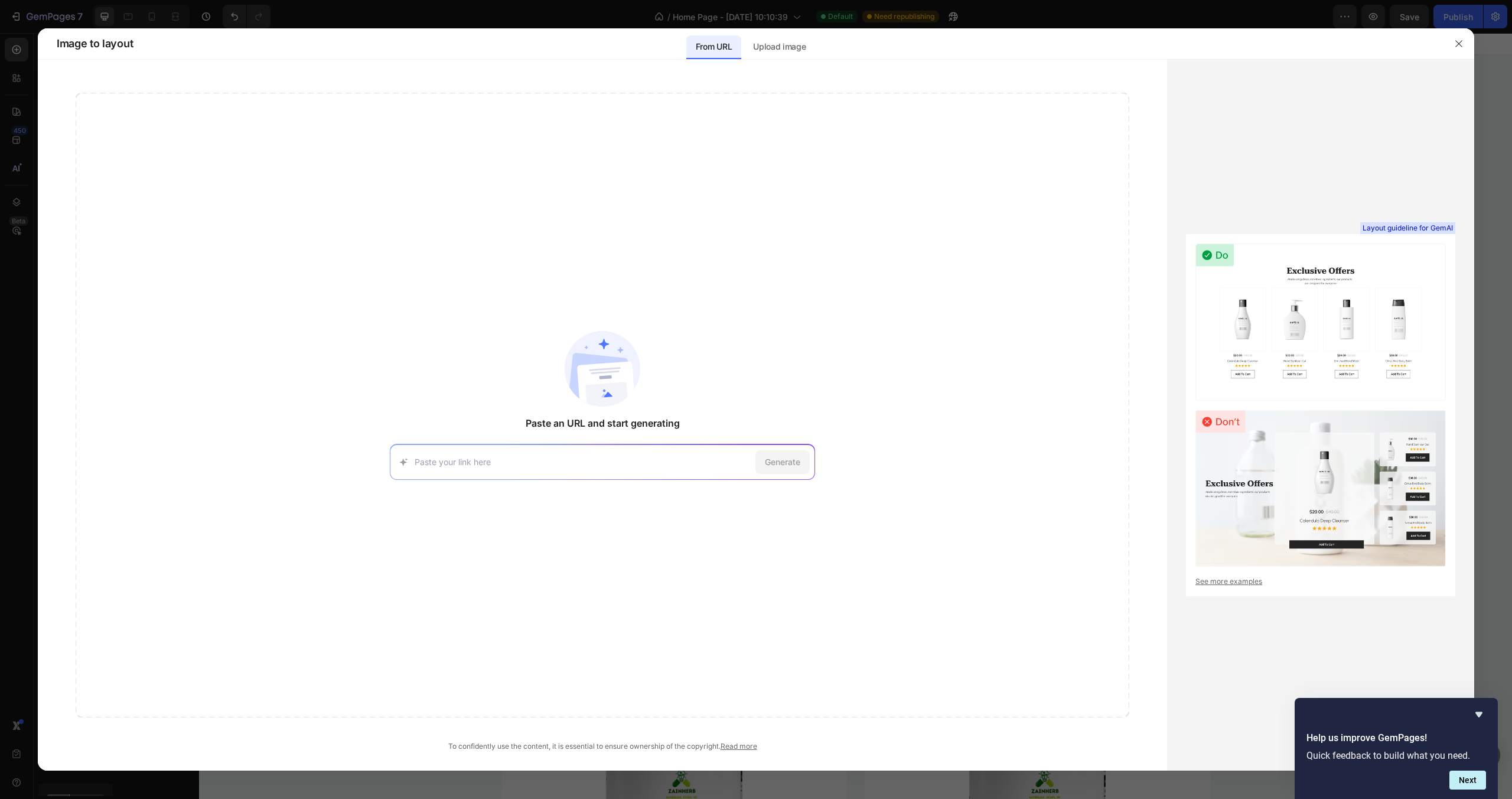
click at [688, 474] on div "Generate" at bounding box center [602, 462] width 425 height 36
click at [691, 462] on input at bounding box center [582, 462] width 336 height 12
click at [615, 424] on span "Paste an URL and start generating" at bounding box center [602, 423] width 155 height 14
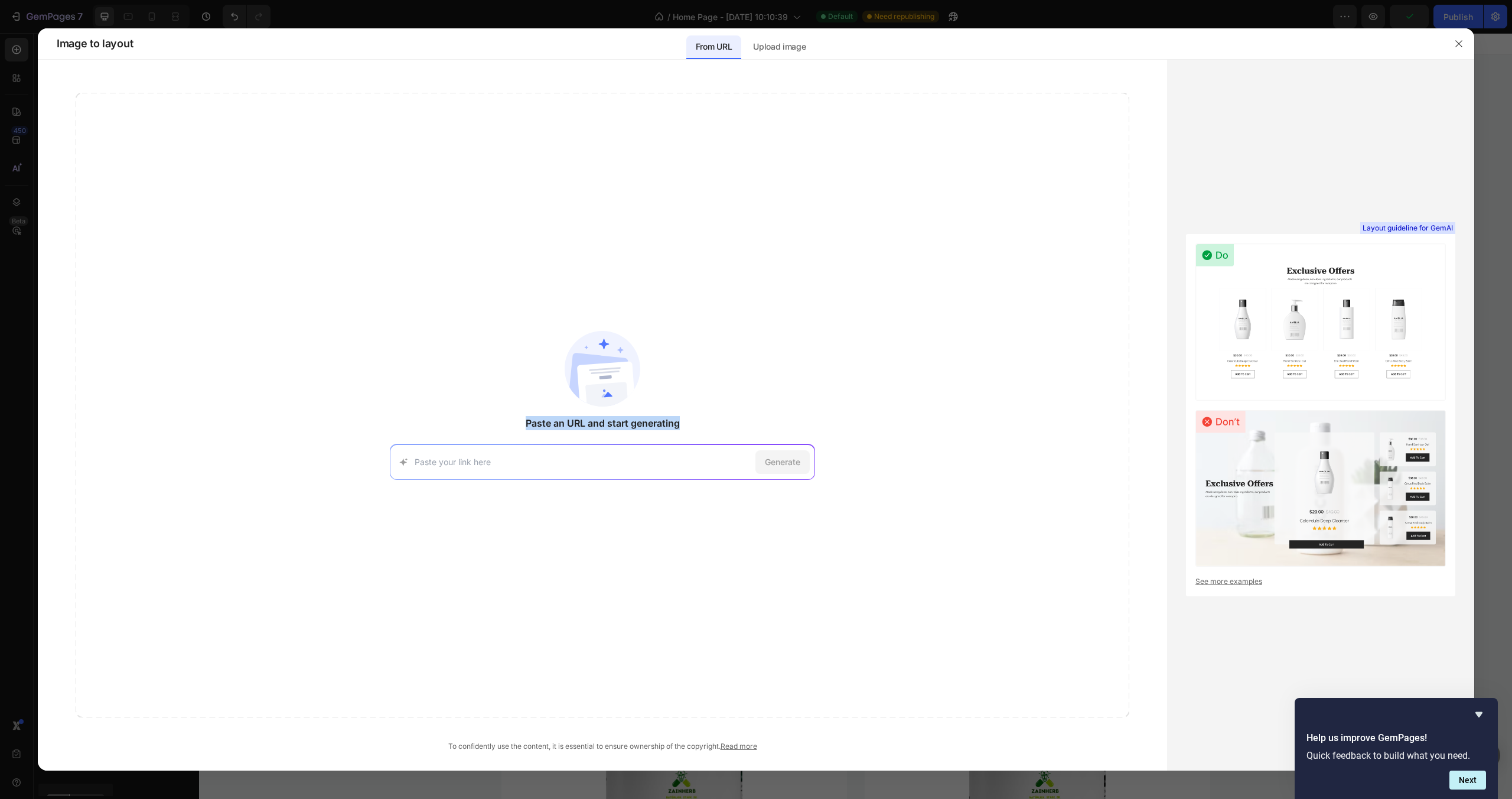
click at [615, 424] on span "Paste an URL and start generating" at bounding box center [602, 423] width 155 height 14
click at [616, 374] on img at bounding box center [602, 369] width 76 height 76
click at [778, 52] on p "Upload image" at bounding box center [780, 46] width 52 height 14
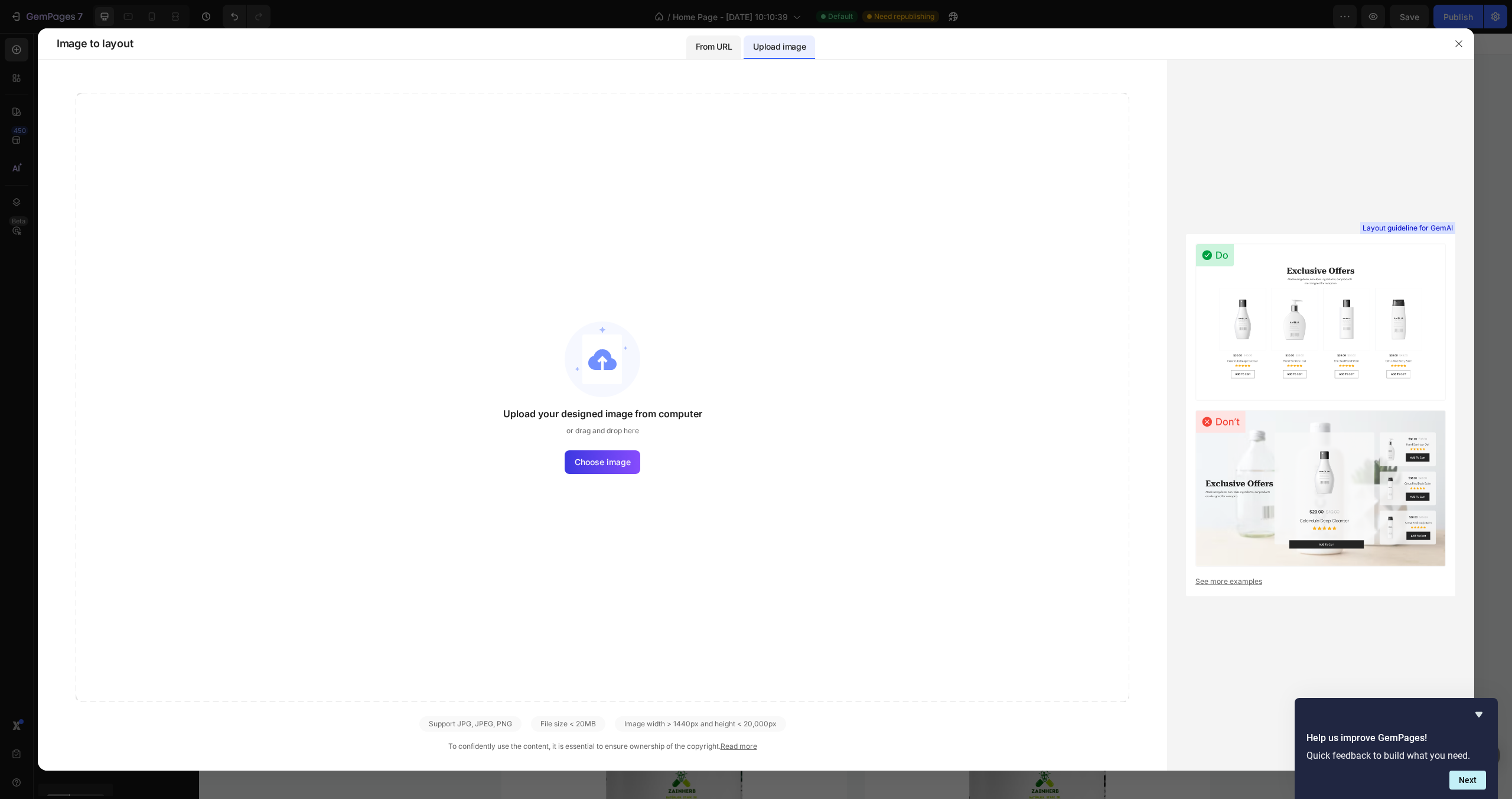
click at [714, 43] on p "From URL" at bounding box center [713, 46] width 36 height 14
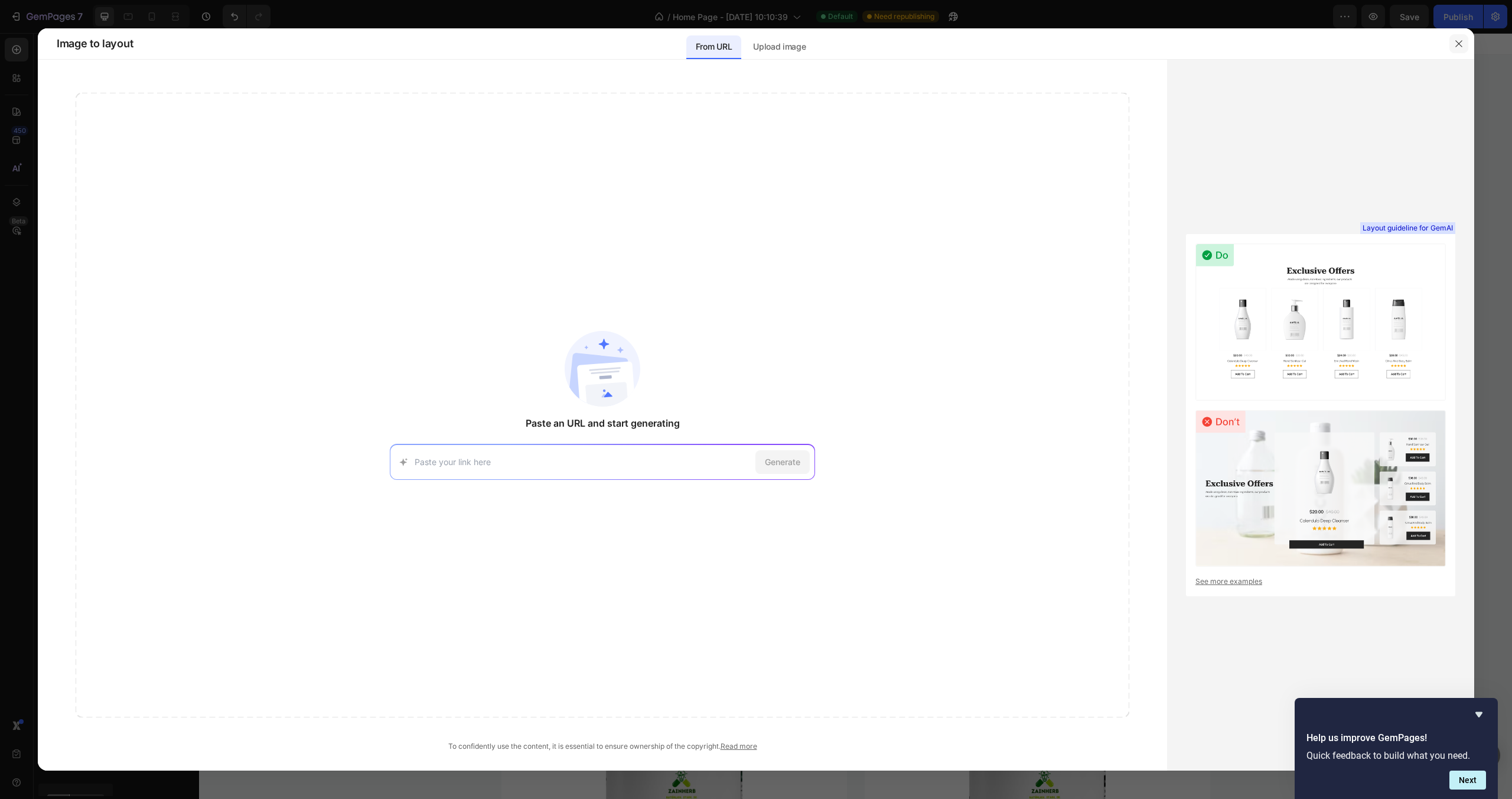
click at [1462, 45] on icon "button" at bounding box center [1459, 44] width 10 height 10
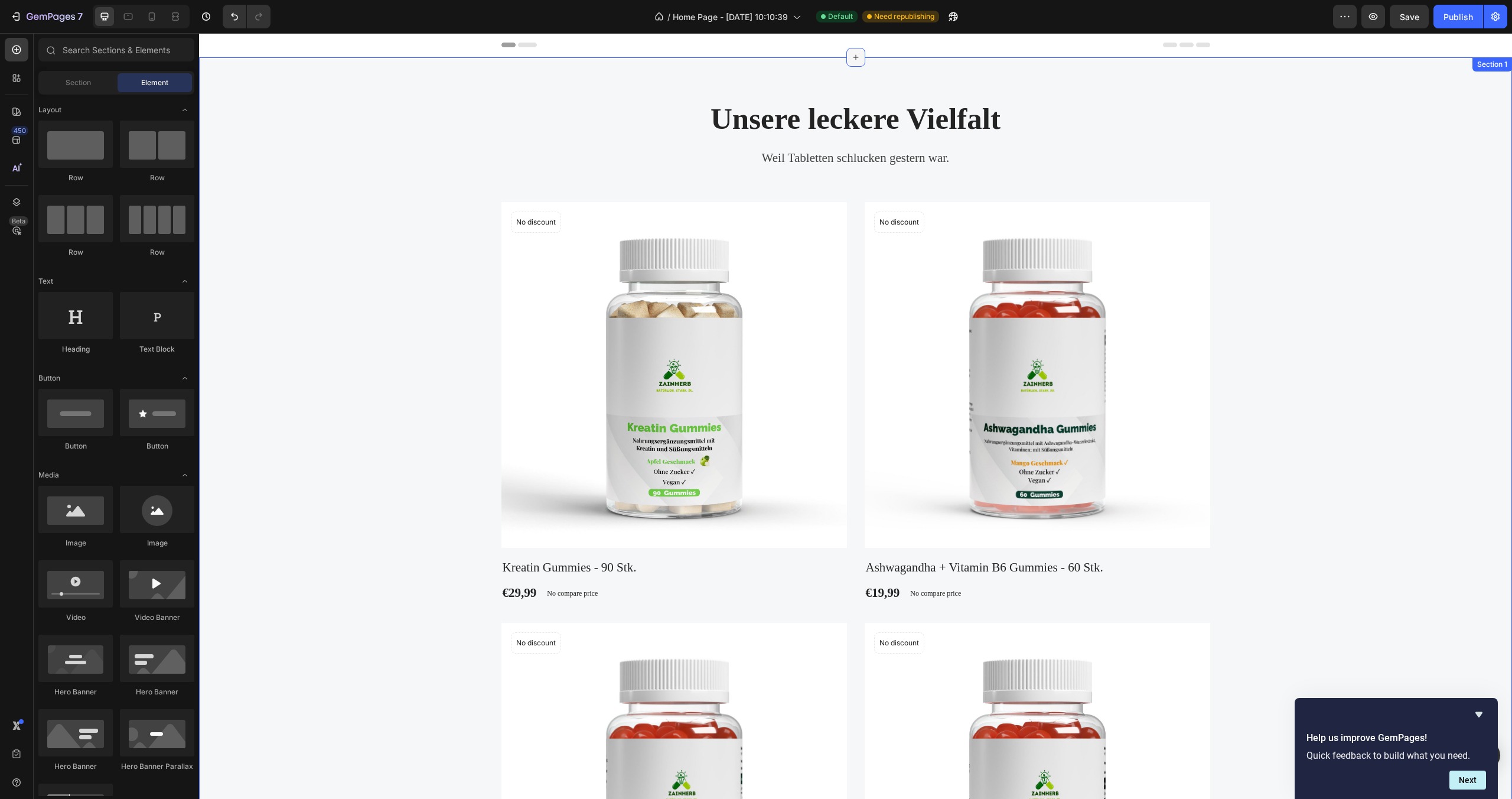
click at [851, 60] on icon at bounding box center [856, 57] width 10 height 10
click at [927, 43] on div "Header" at bounding box center [856, 45] width 709 height 24
click at [853, 52] on div at bounding box center [856, 58] width 19 height 19
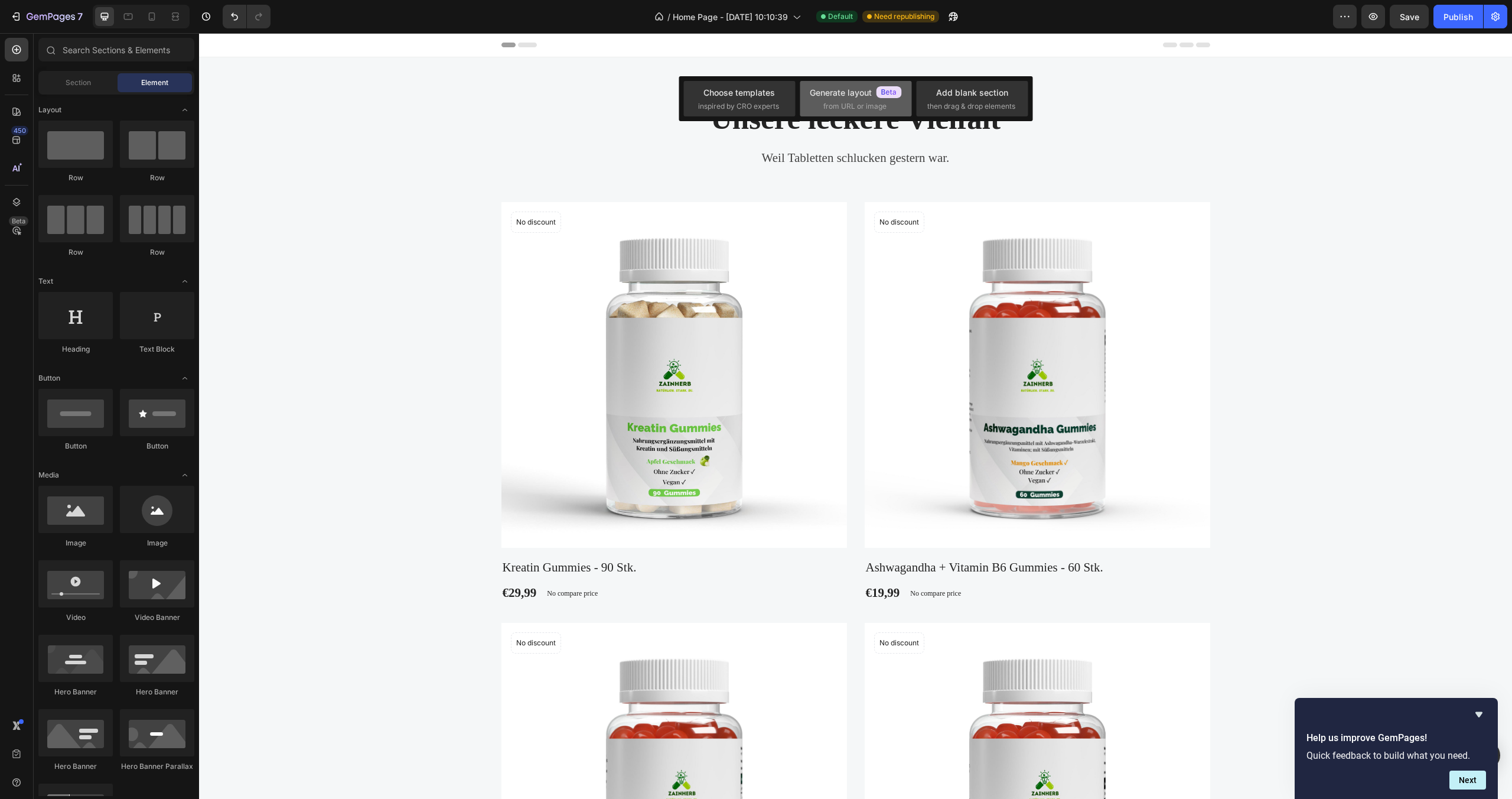
click at [869, 83] on div "Generate layout from URL or image" at bounding box center [856, 99] width 112 height 36
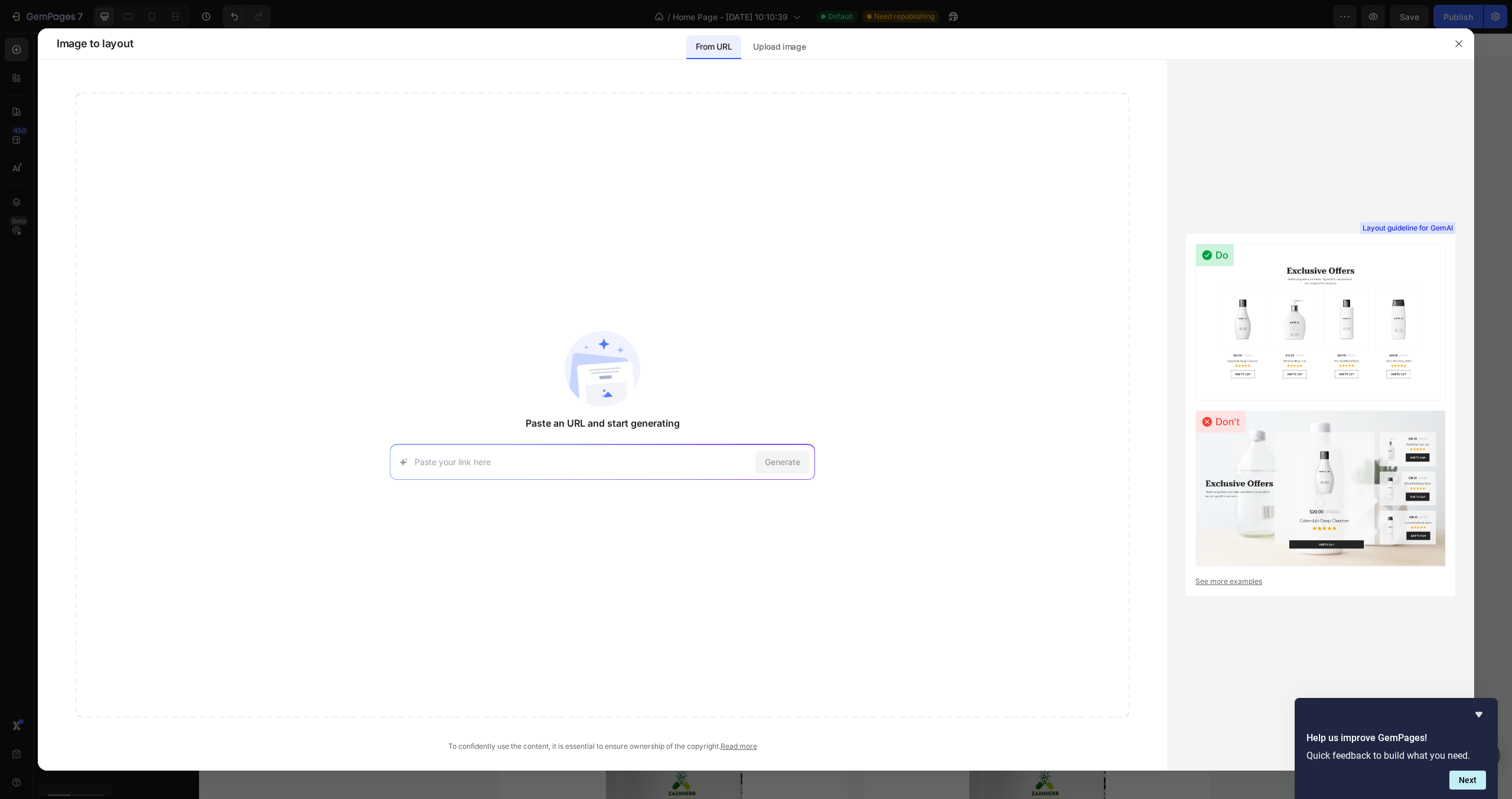
click at [1240, 582] on link "See more examples" at bounding box center [1320, 582] width 251 height 10
drag, startPoint x: 1457, startPoint y: 39, endPoint x: 1263, endPoint y: 13, distance: 195.7
click at [1457, 39] on icon "button" at bounding box center [1459, 44] width 10 height 10
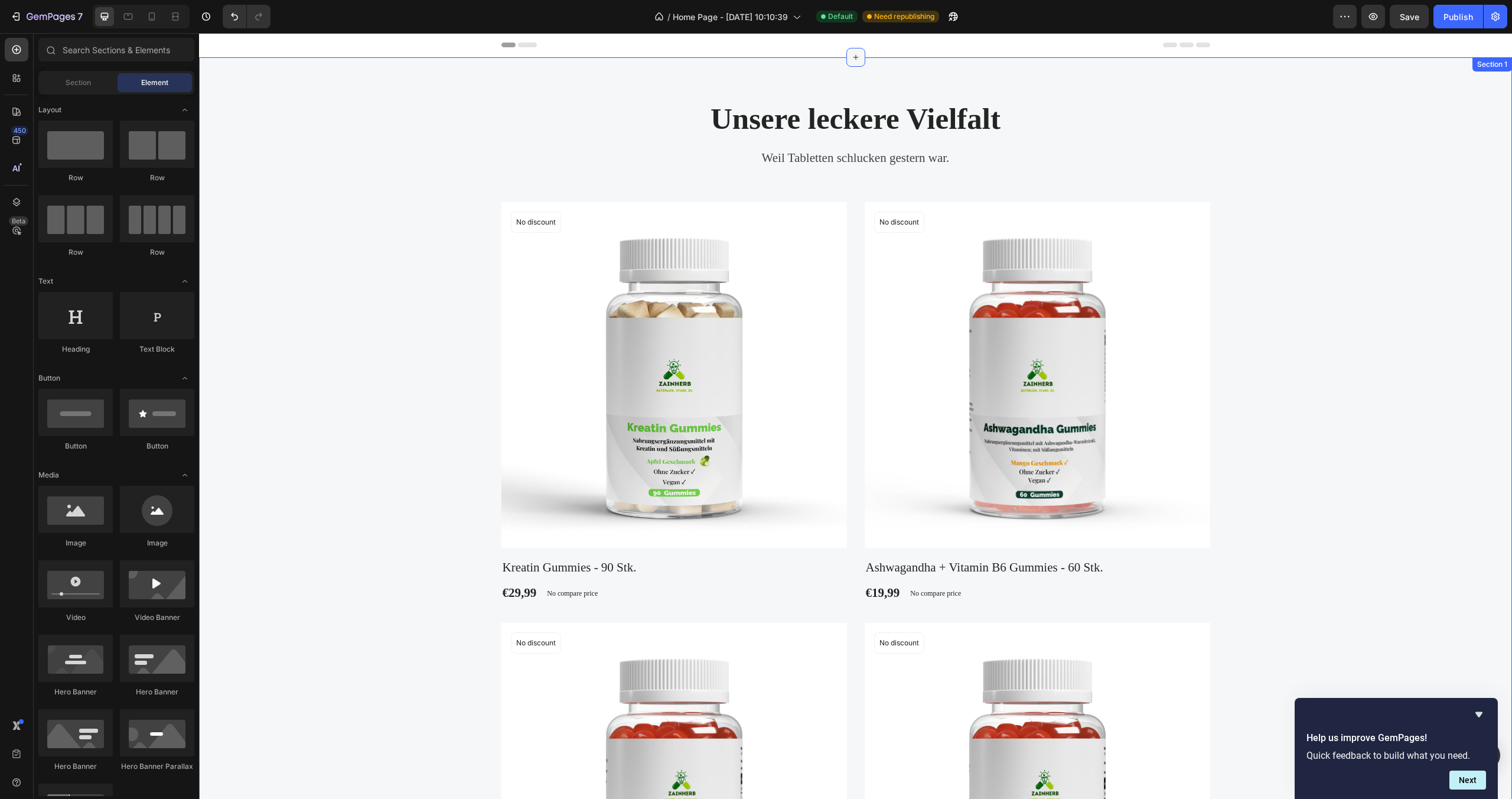
click at [852, 59] on icon at bounding box center [856, 57] width 10 height 10
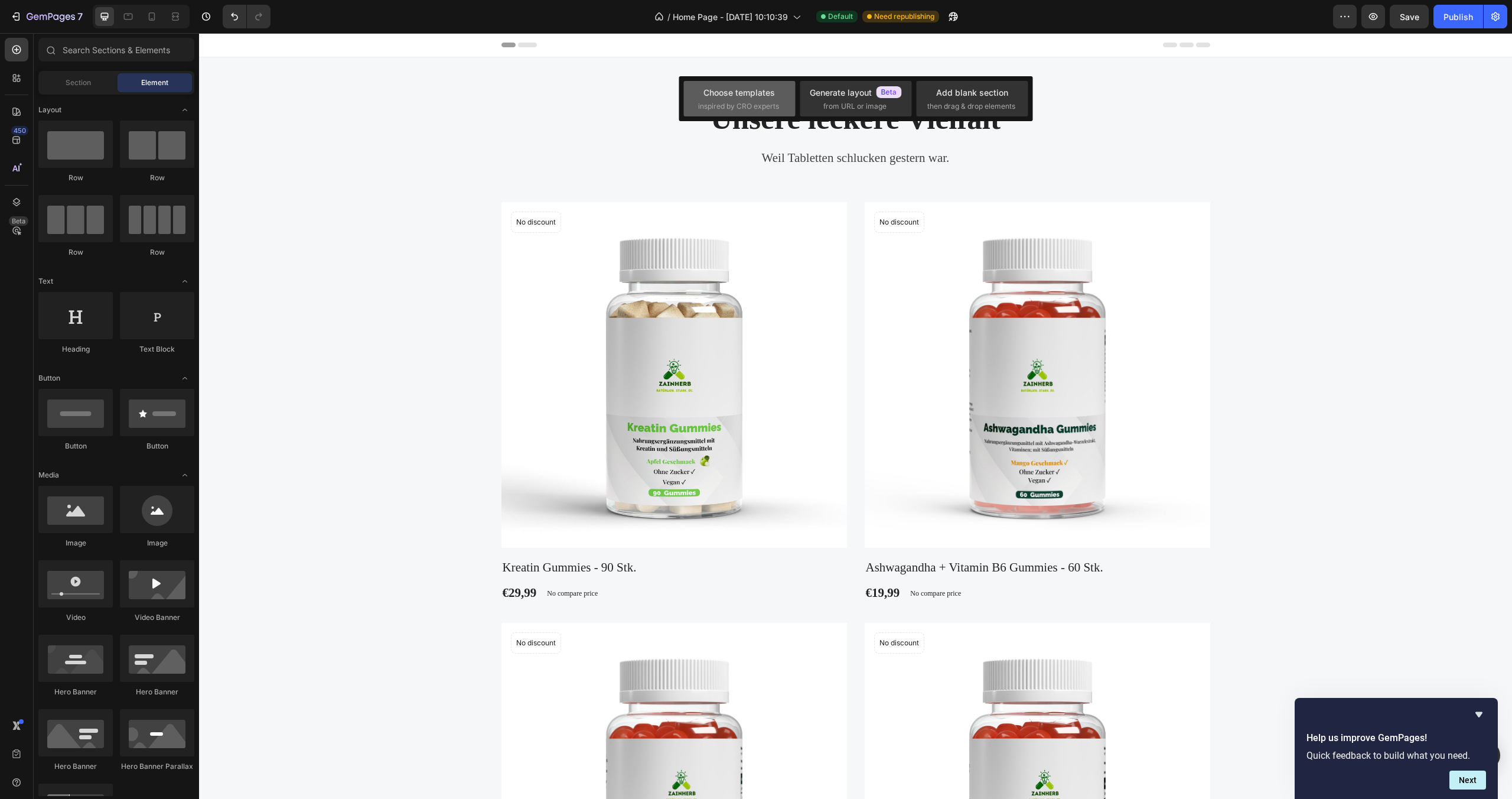
click at [768, 97] on div "Choose templates" at bounding box center [739, 93] width 72 height 12
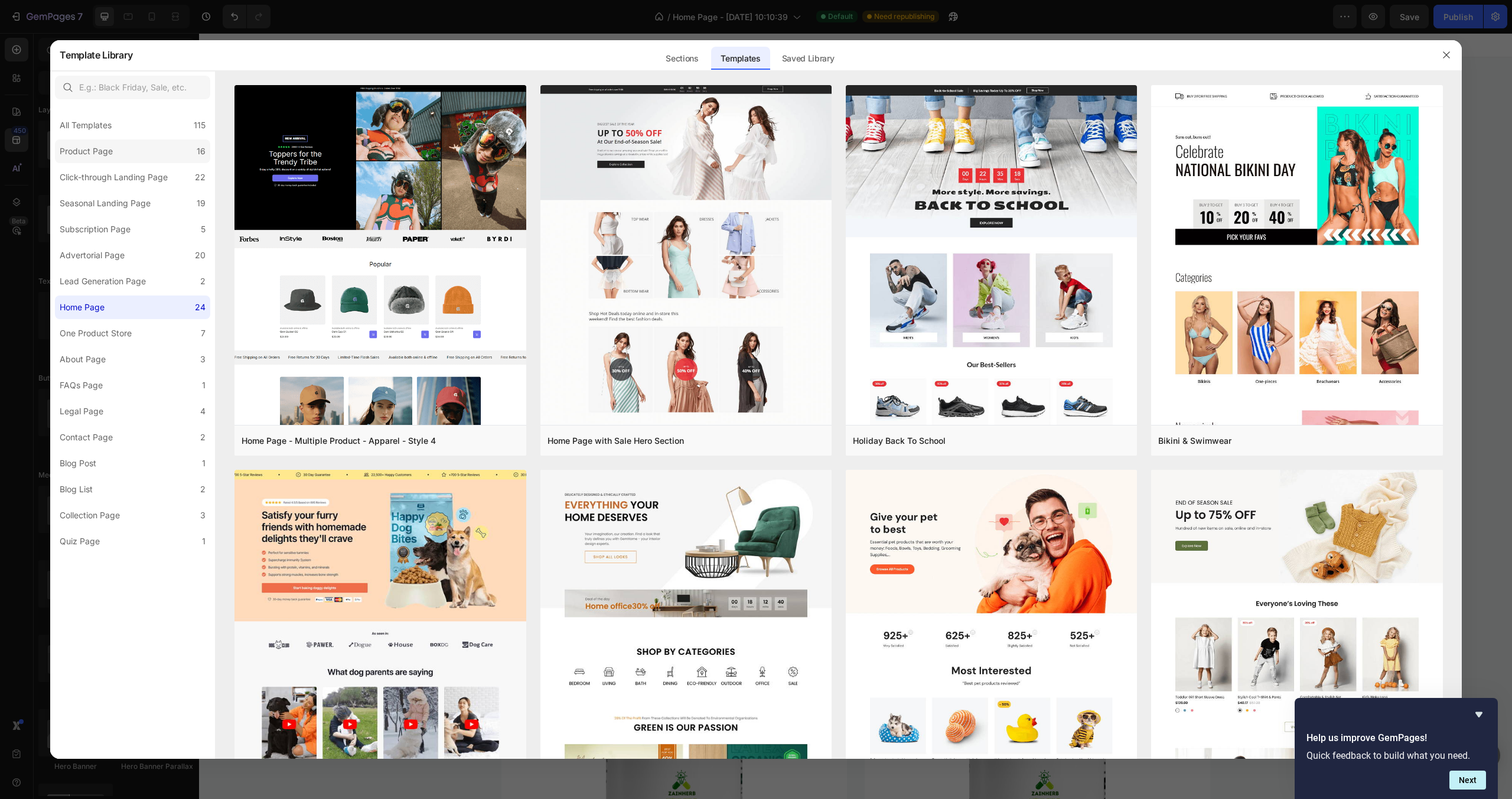
click at [175, 140] on label "Product Page 16" at bounding box center [133, 151] width 155 height 24
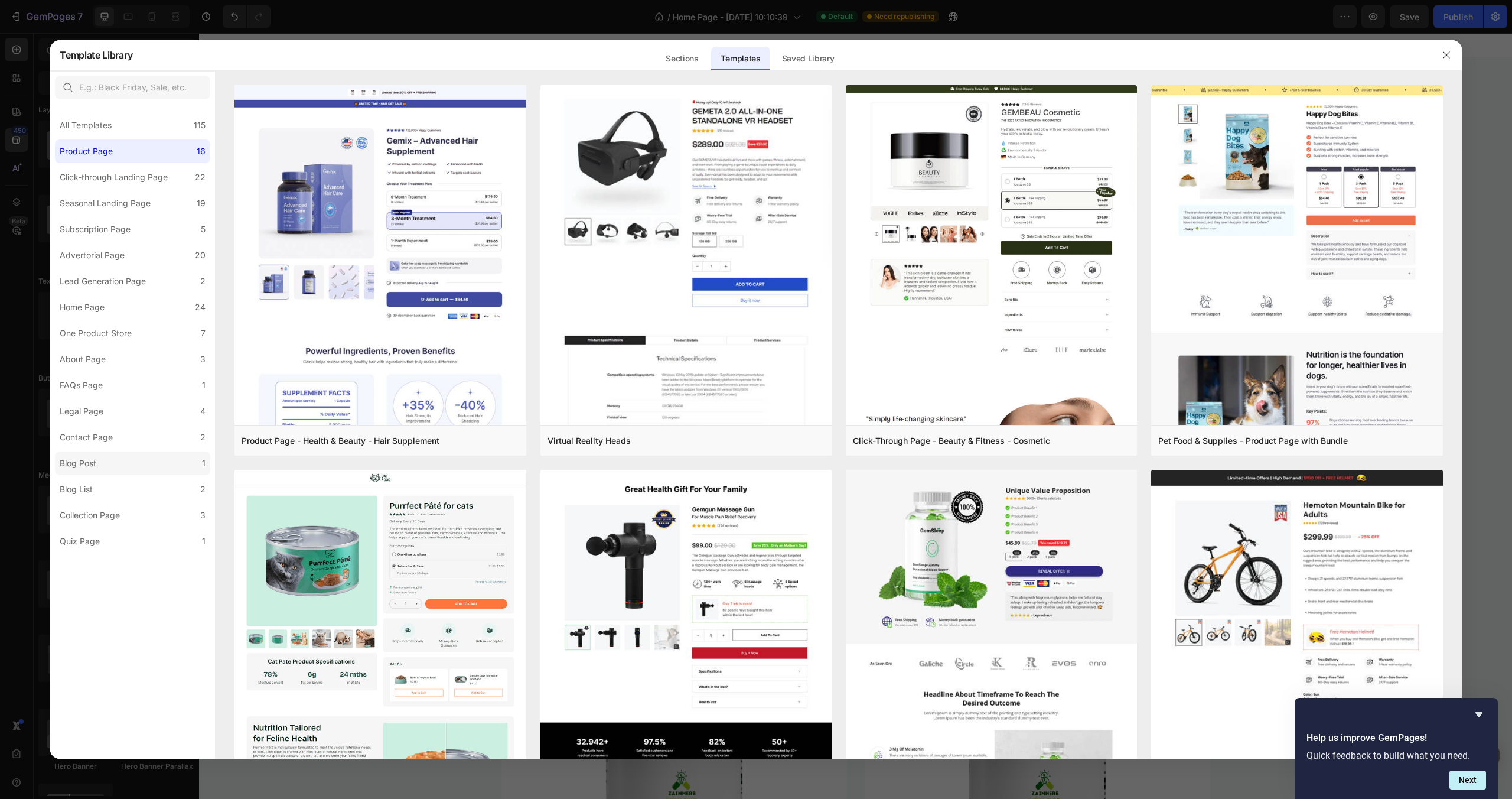
click at [120, 467] on label "Blog Post 1" at bounding box center [133, 463] width 155 height 24
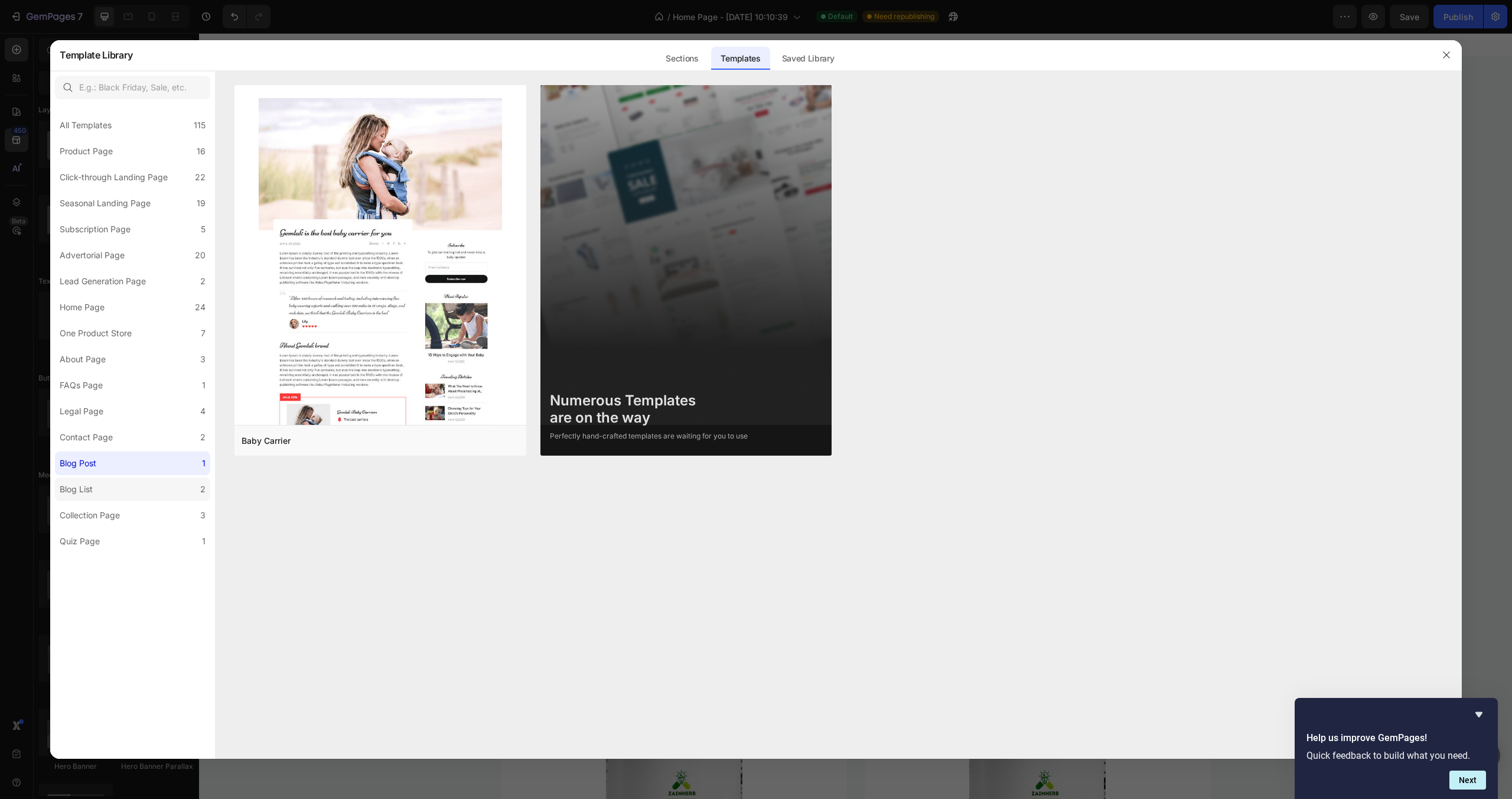
click at [132, 498] on label "Blog List 2" at bounding box center [133, 489] width 155 height 24
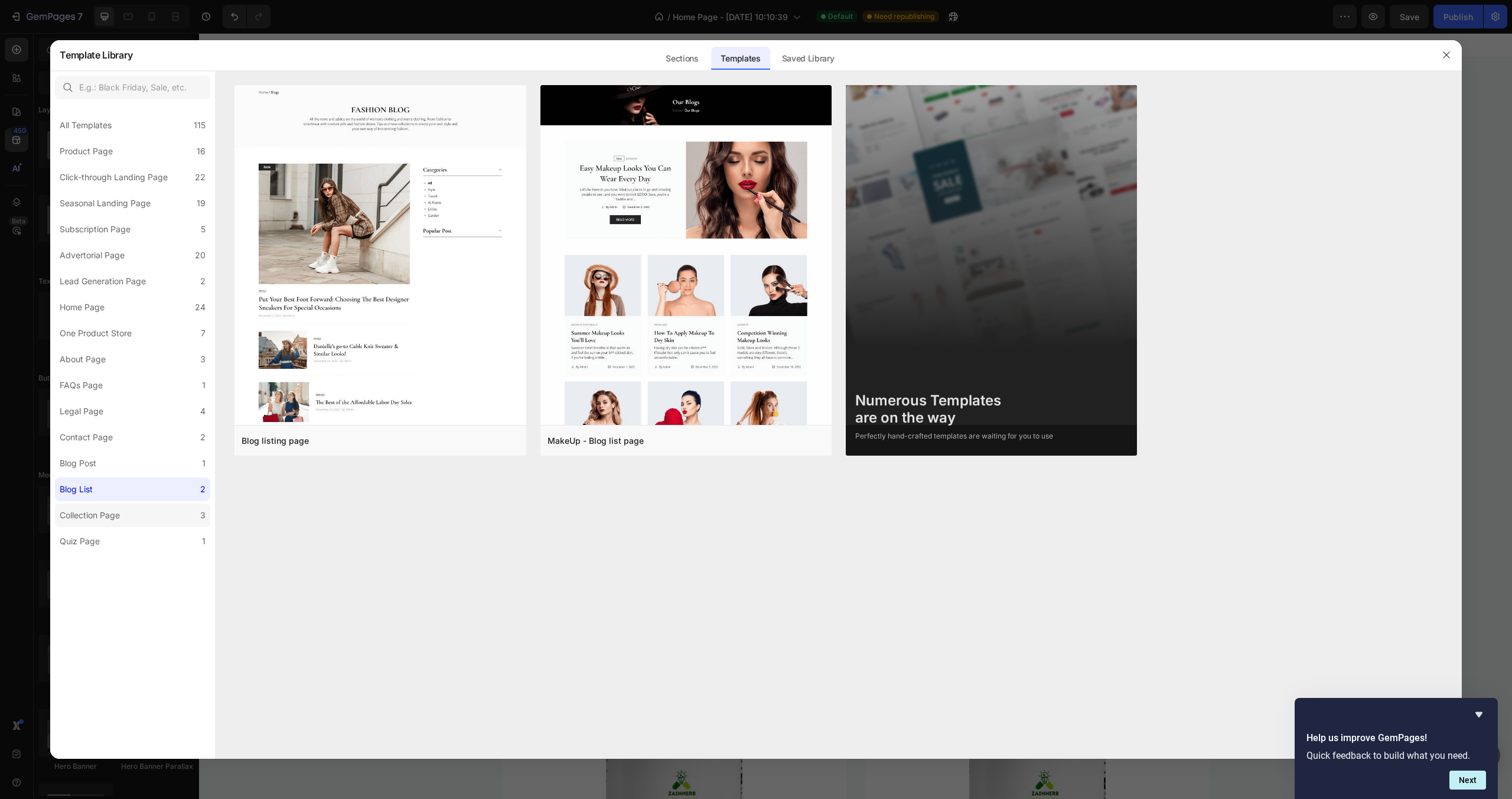
click at [129, 526] on label "Collection Page 3" at bounding box center [133, 514] width 155 height 24
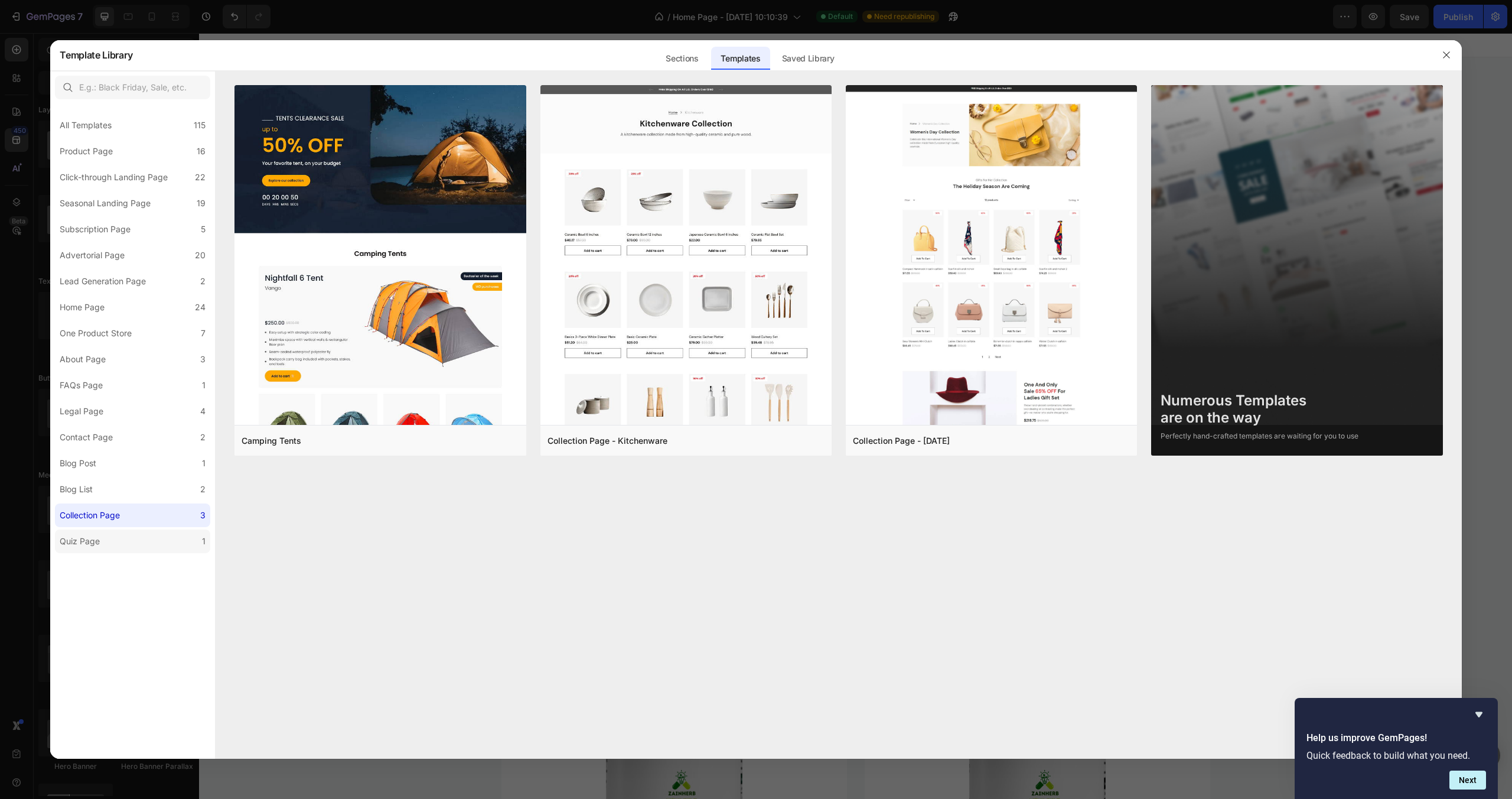
click at [144, 542] on label "Quiz Page 1" at bounding box center [133, 541] width 155 height 24
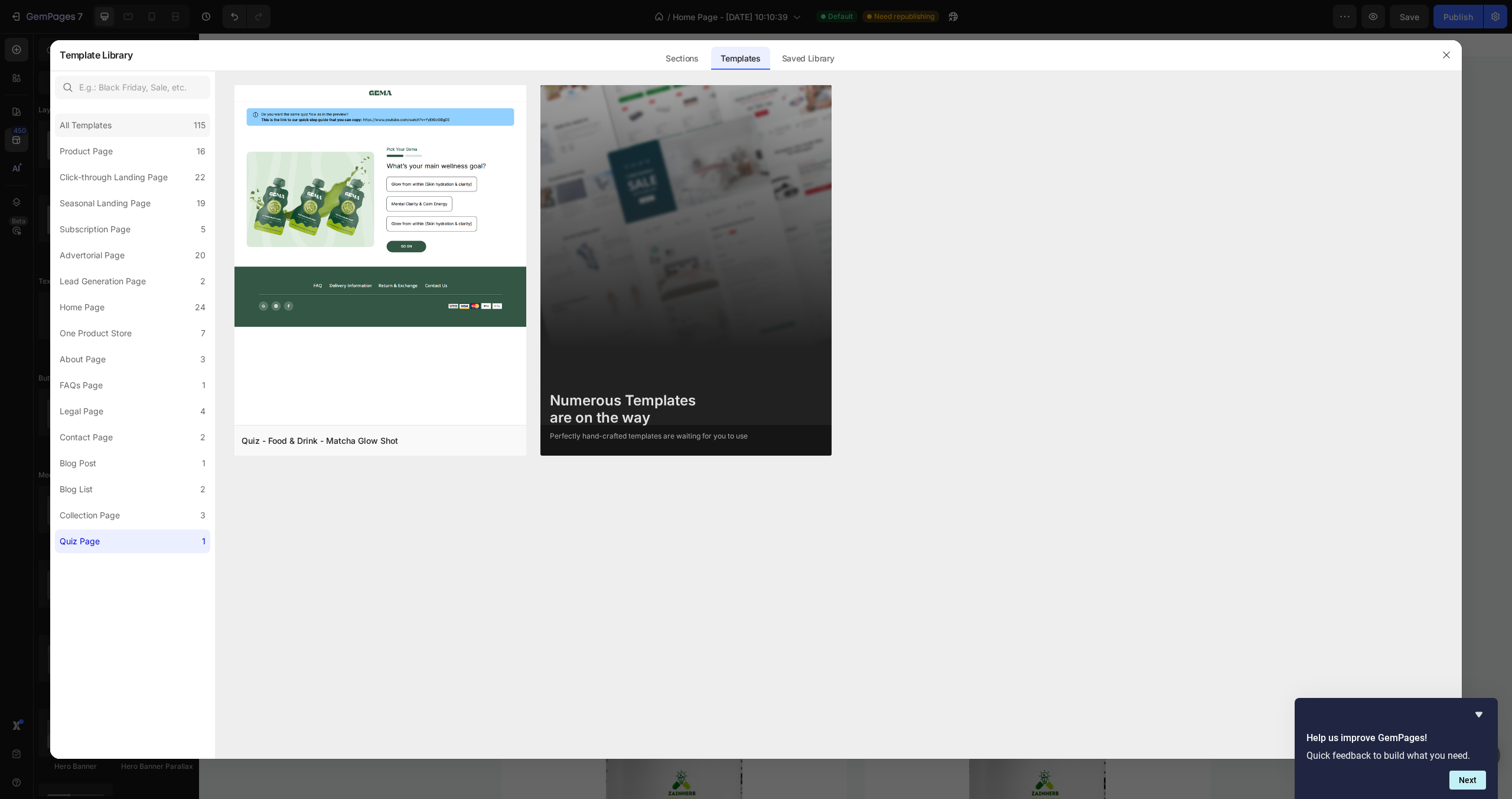
click at [146, 122] on div "All Templates 115" at bounding box center [133, 125] width 155 height 24
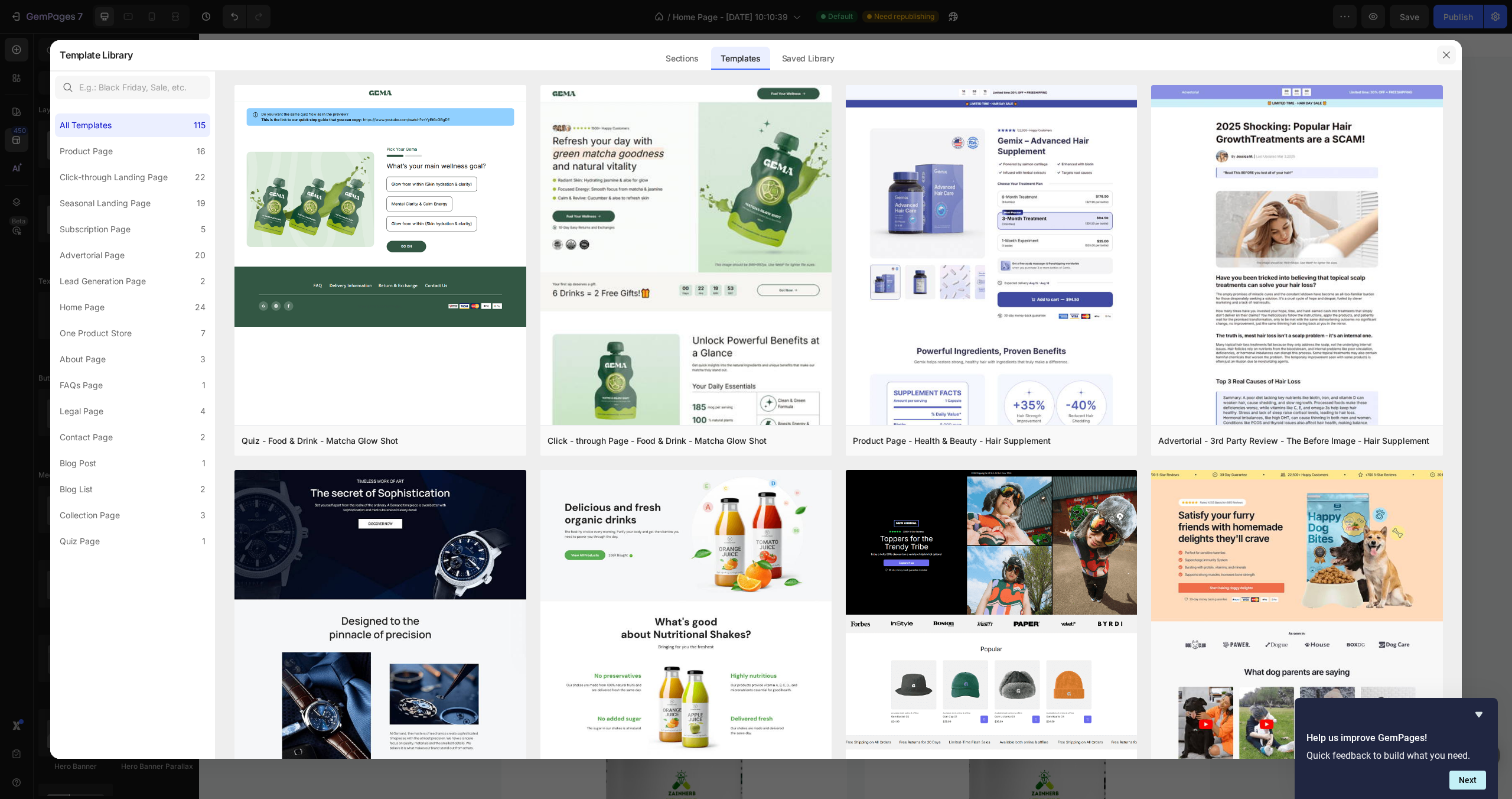
drag, startPoint x: 1442, startPoint y: 52, endPoint x: 1243, endPoint y: 21, distance: 201.4
click at [1442, 52] on icon "button" at bounding box center [1447, 55] width 10 height 10
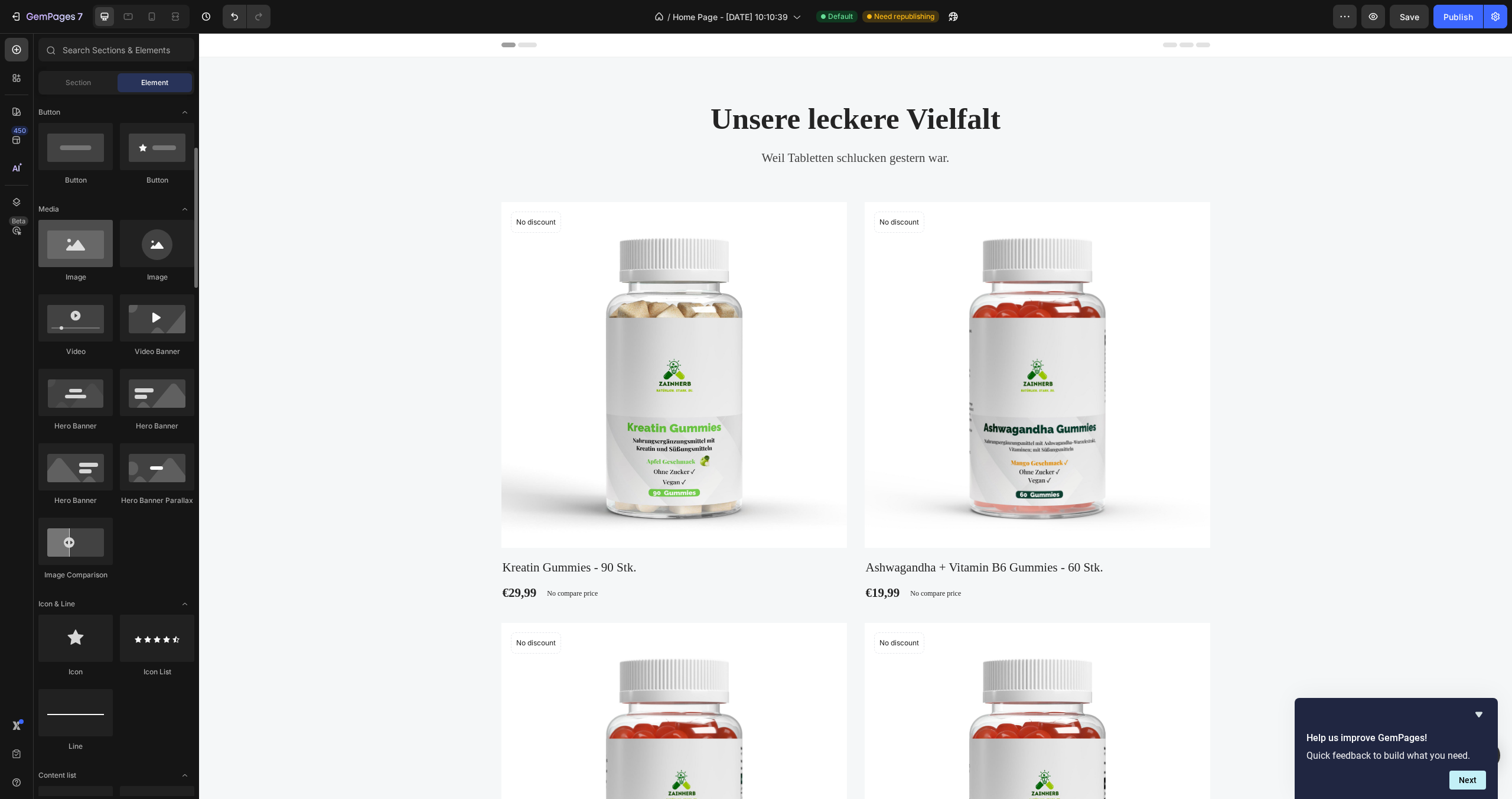
scroll to position [386, 0]
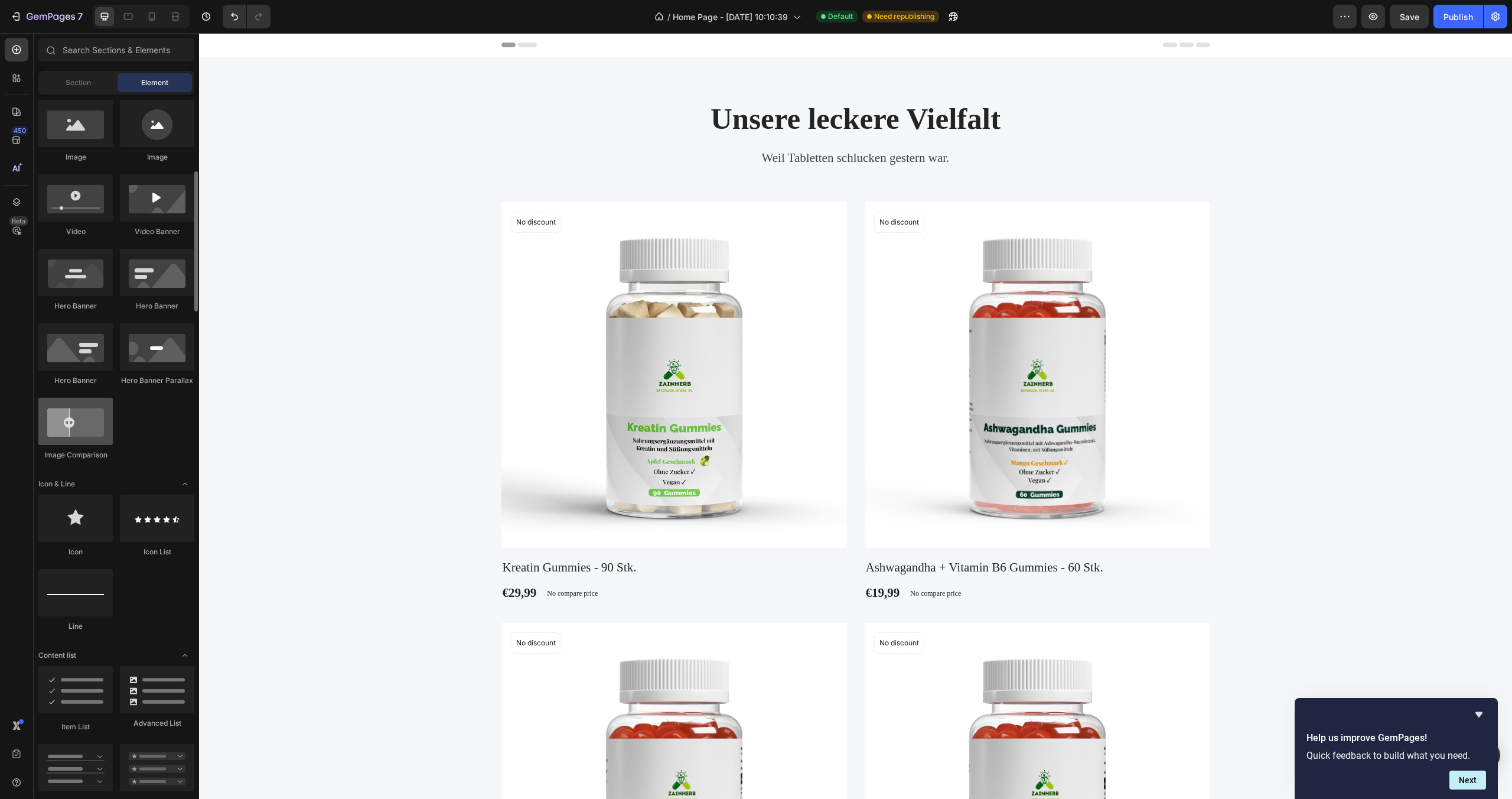
click at [90, 430] on div at bounding box center [75, 421] width 74 height 47
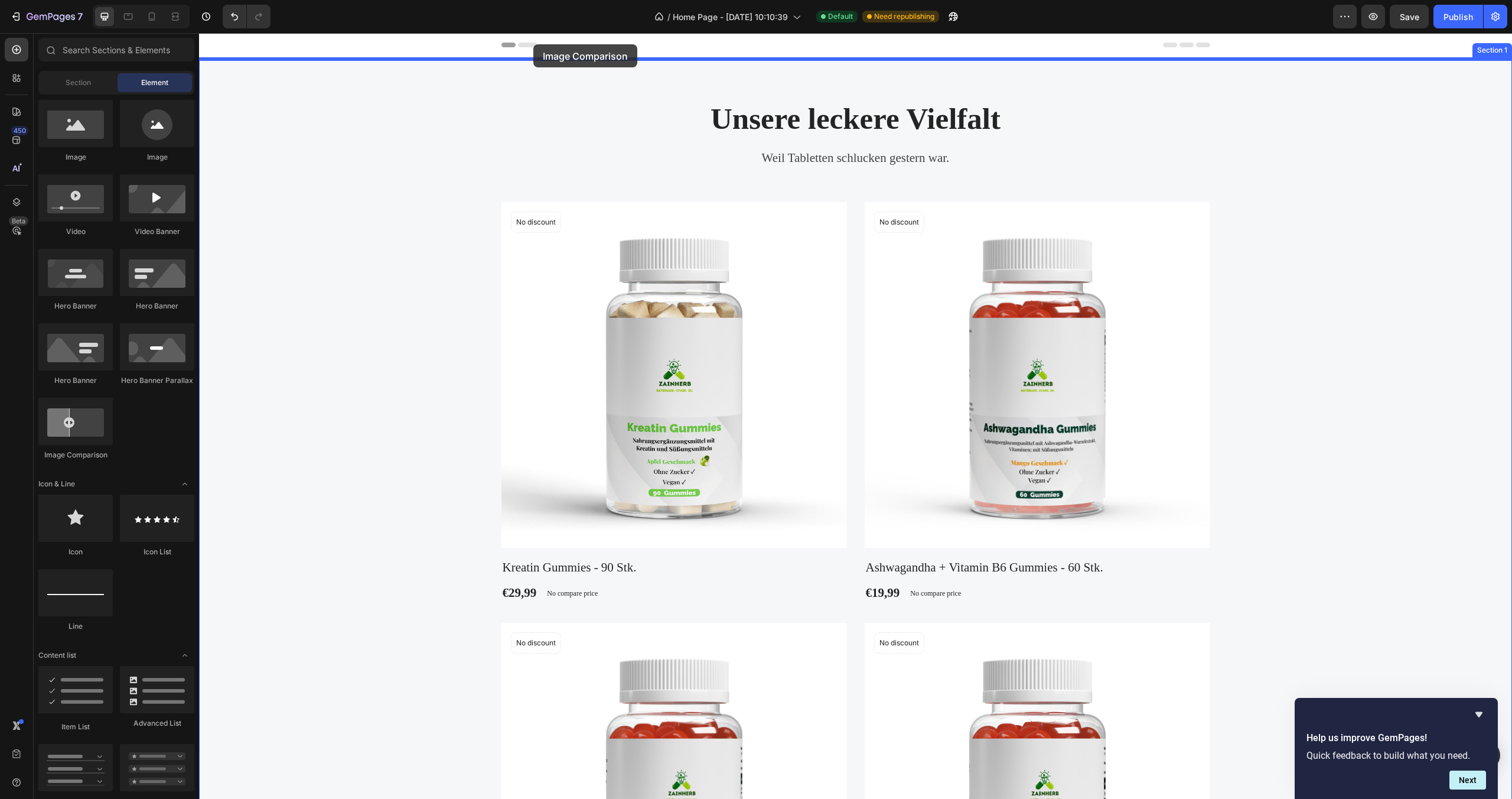
drag, startPoint x: 288, startPoint y: 466, endPoint x: 533, endPoint y: 45, distance: 487.1
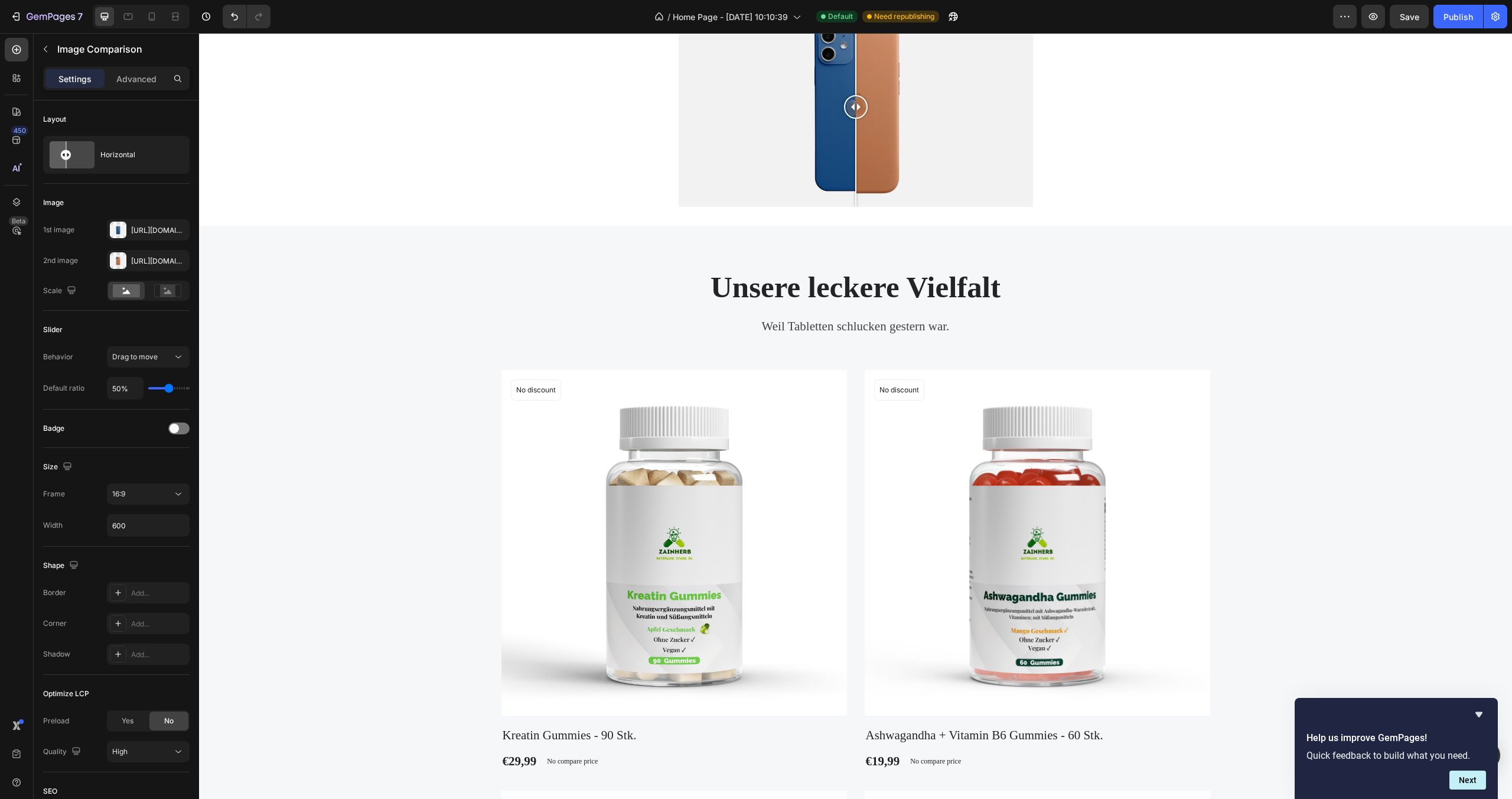
scroll to position [0, 0]
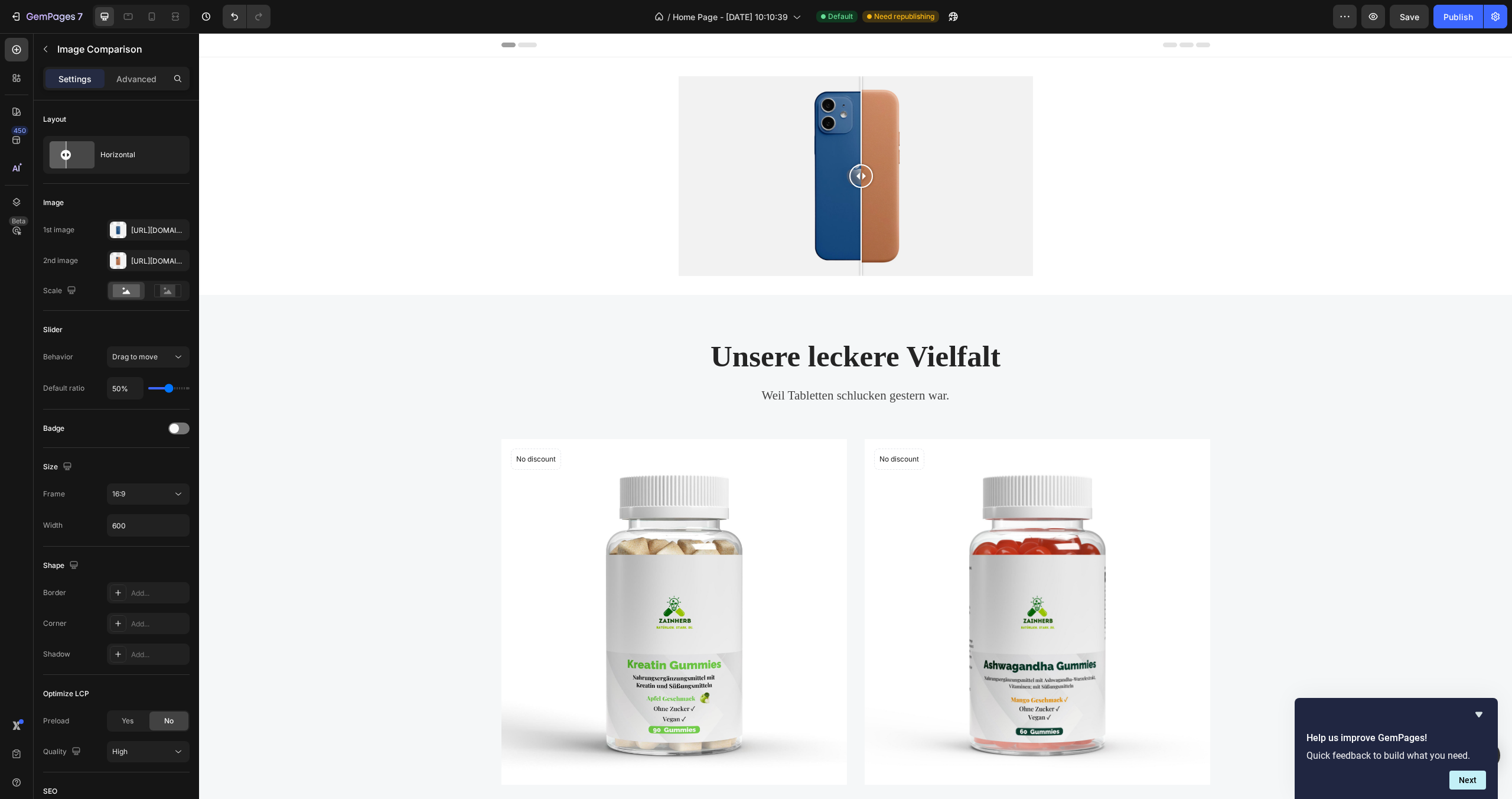
click at [856, 177] on div at bounding box center [861, 176] width 24 height 24
drag, startPoint x: 858, startPoint y: 177, endPoint x: 788, endPoint y: 210, distance: 77.4
click at [788, 210] on div at bounding box center [793, 176] width 24 height 200
drag, startPoint x: 237, startPoint y: 17, endPoint x: 34, endPoint y: 10, distance: 203.1
click at [237, 17] on icon "Undo/Redo" at bounding box center [235, 17] width 12 height 12
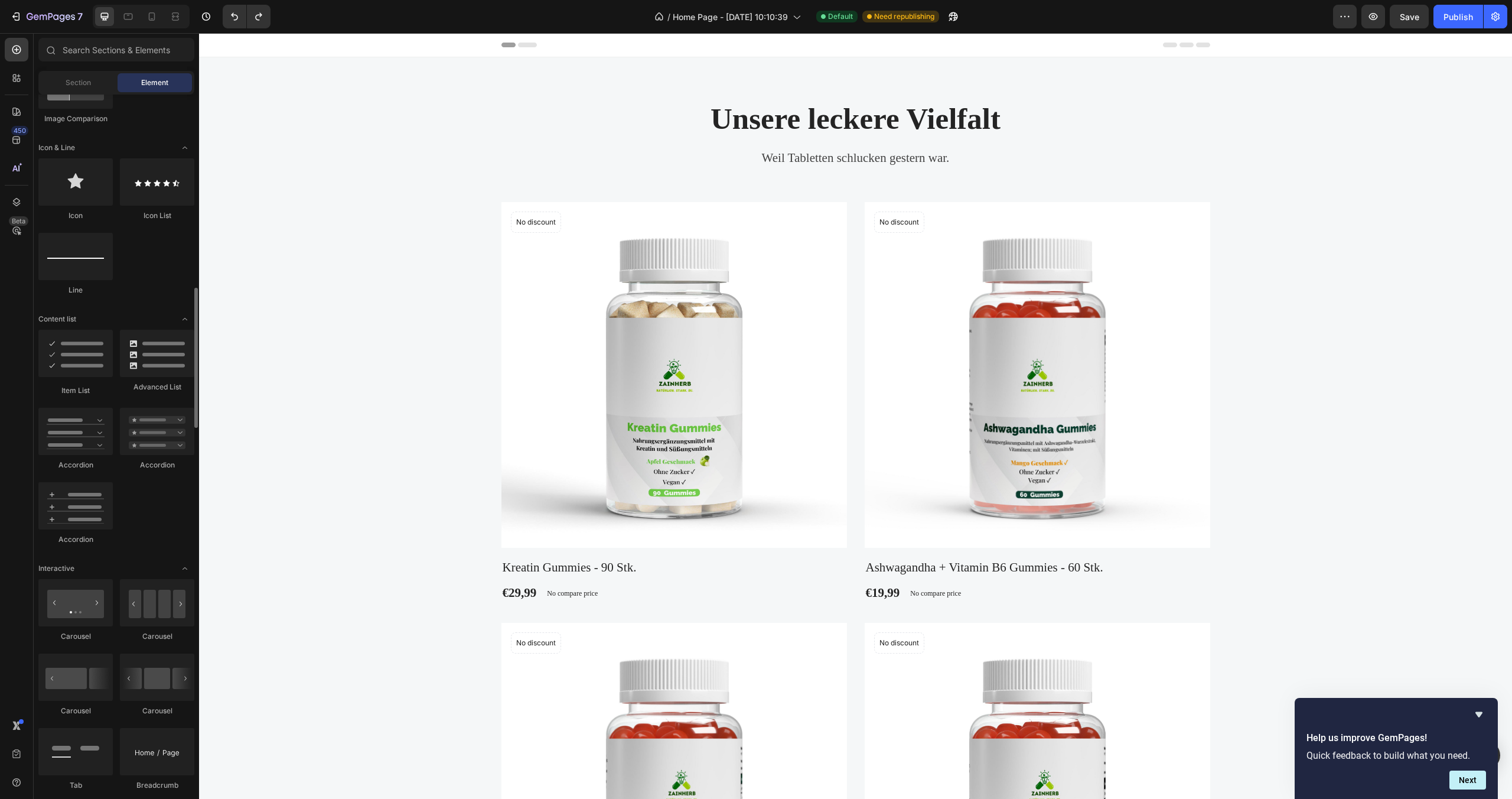
scroll to position [763, 0]
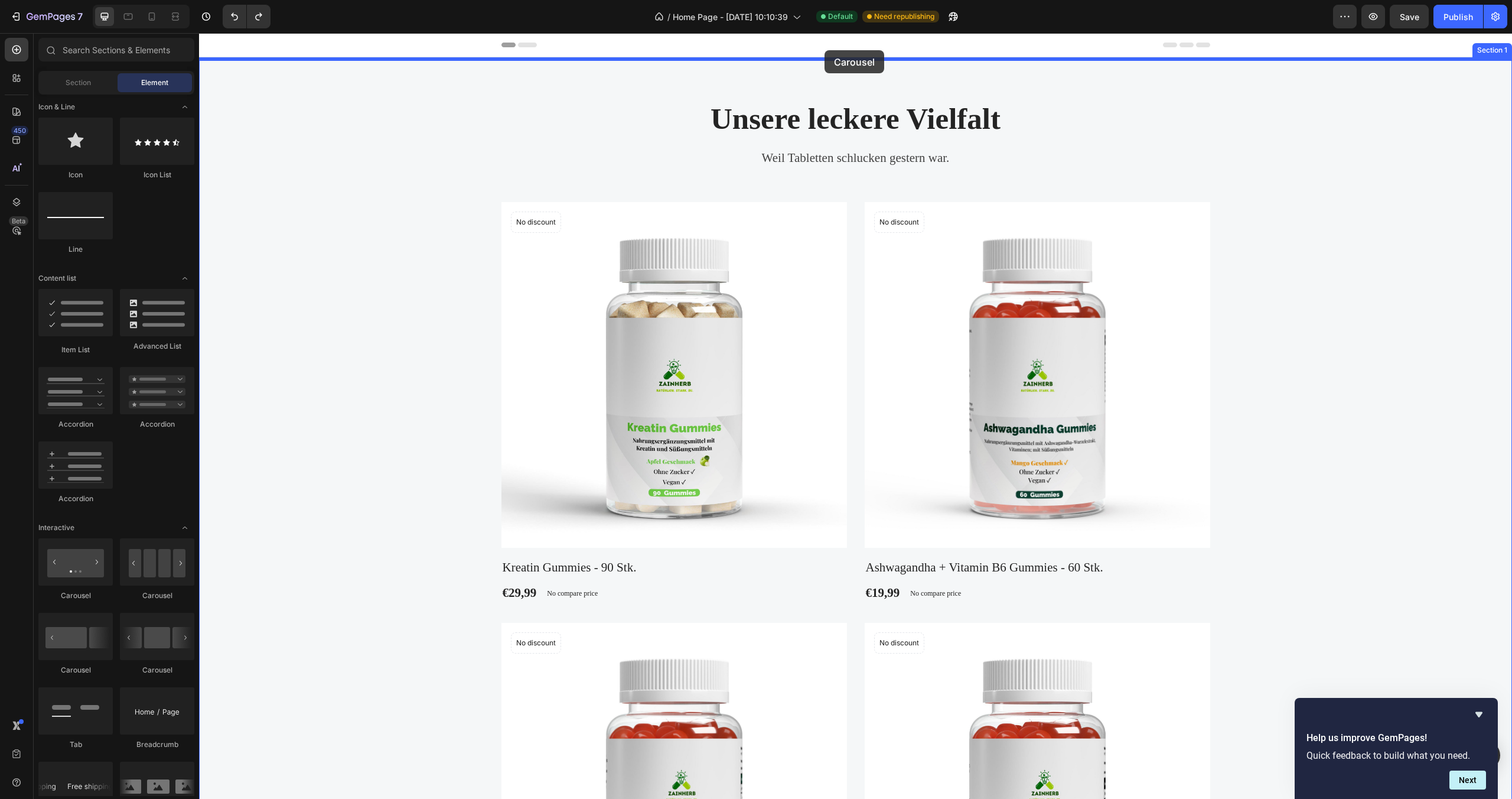
drag, startPoint x: 265, startPoint y: 601, endPoint x: 823, endPoint y: 52, distance: 782.8
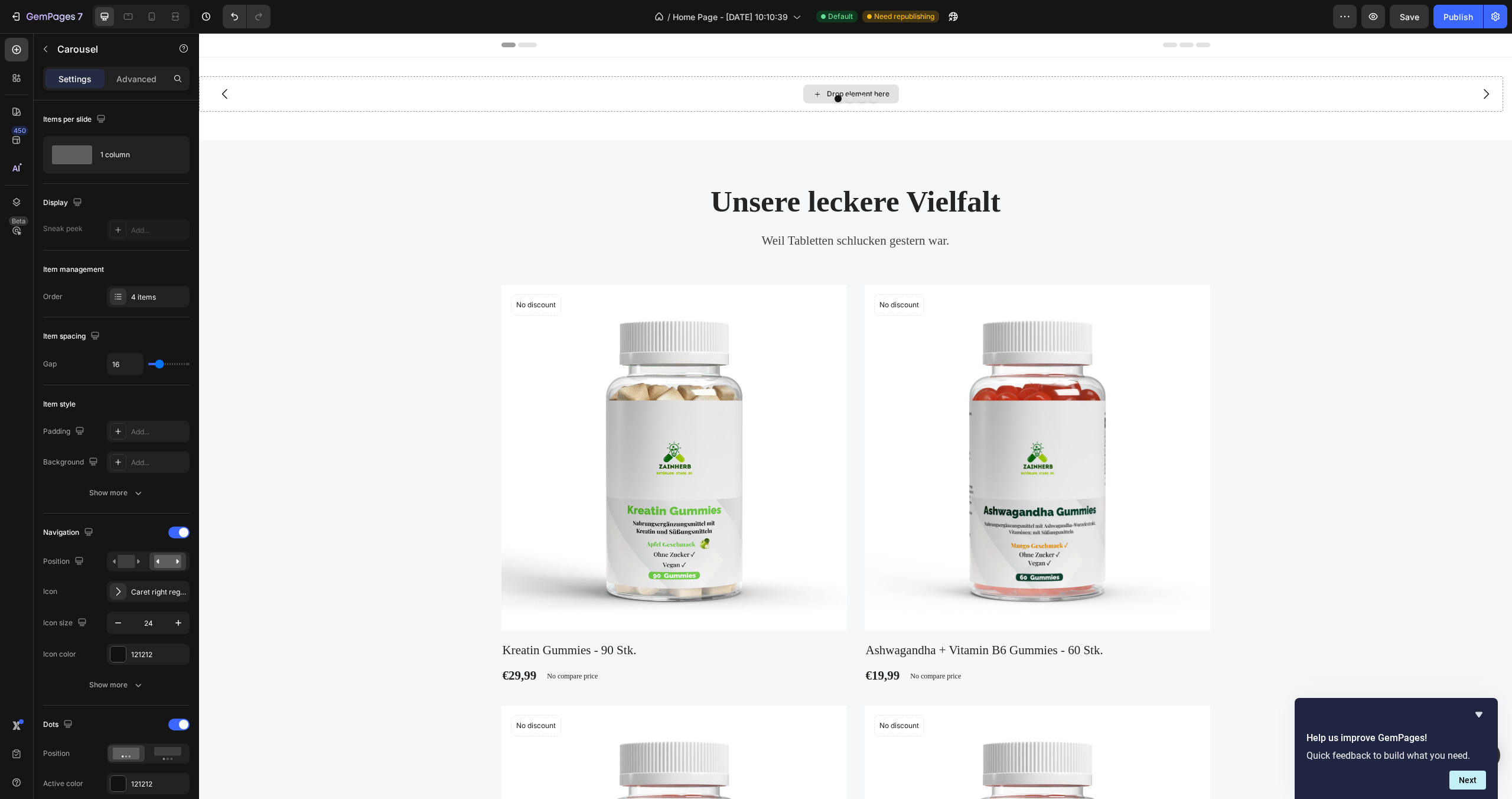
click at [849, 91] on div "Drop element here" at bounding box center [858, 93] width 63 height 10
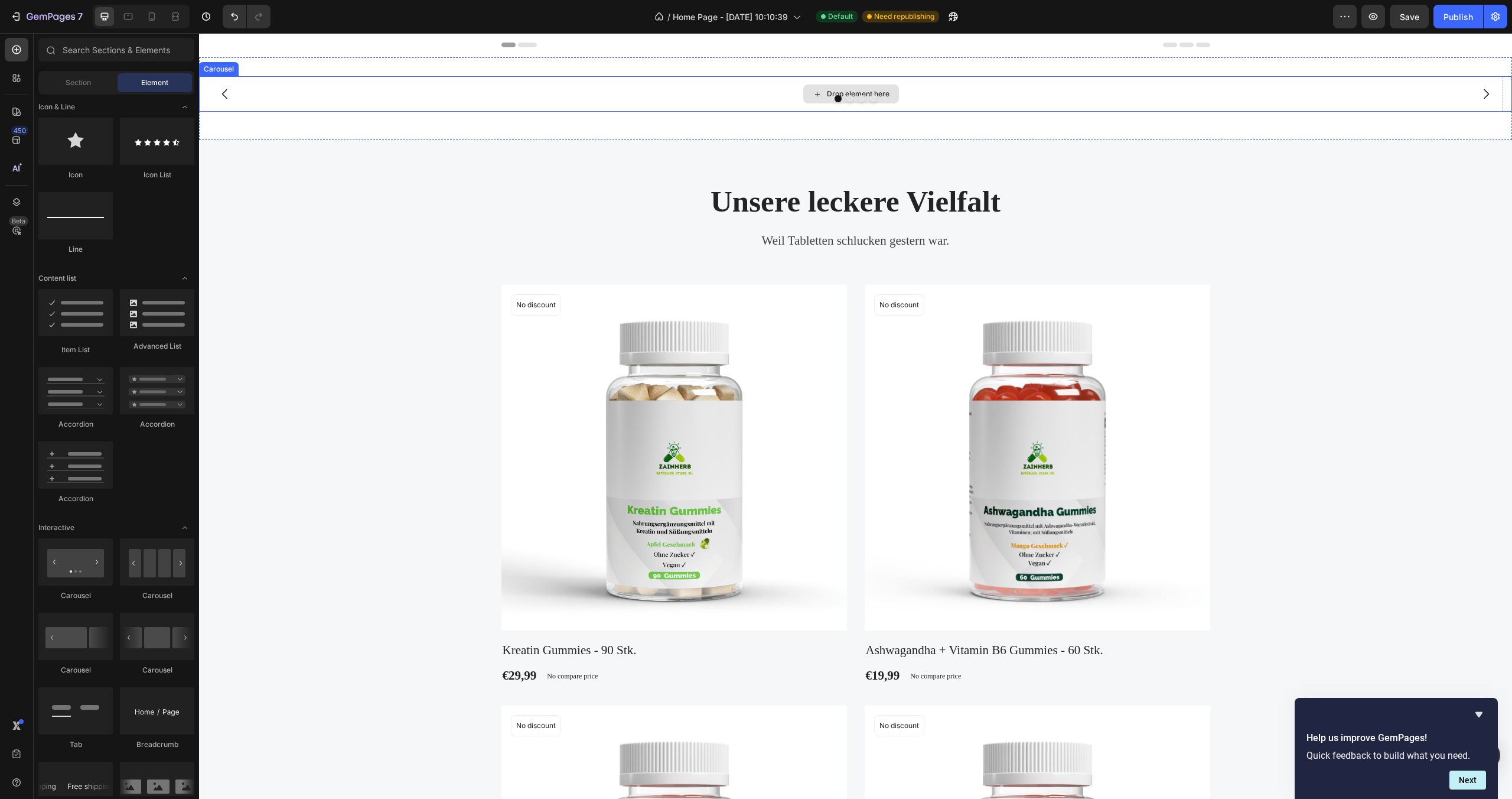
click at [828, 93] on div "Drop element here" at bounding box center [858, 93] width 63 height 10
click at [821, 94] on icon at bounding box center [817, 94] width 10 height 10
click at [76, 80] on span "Section" at bounding box center [78, 83] width 25 height 10
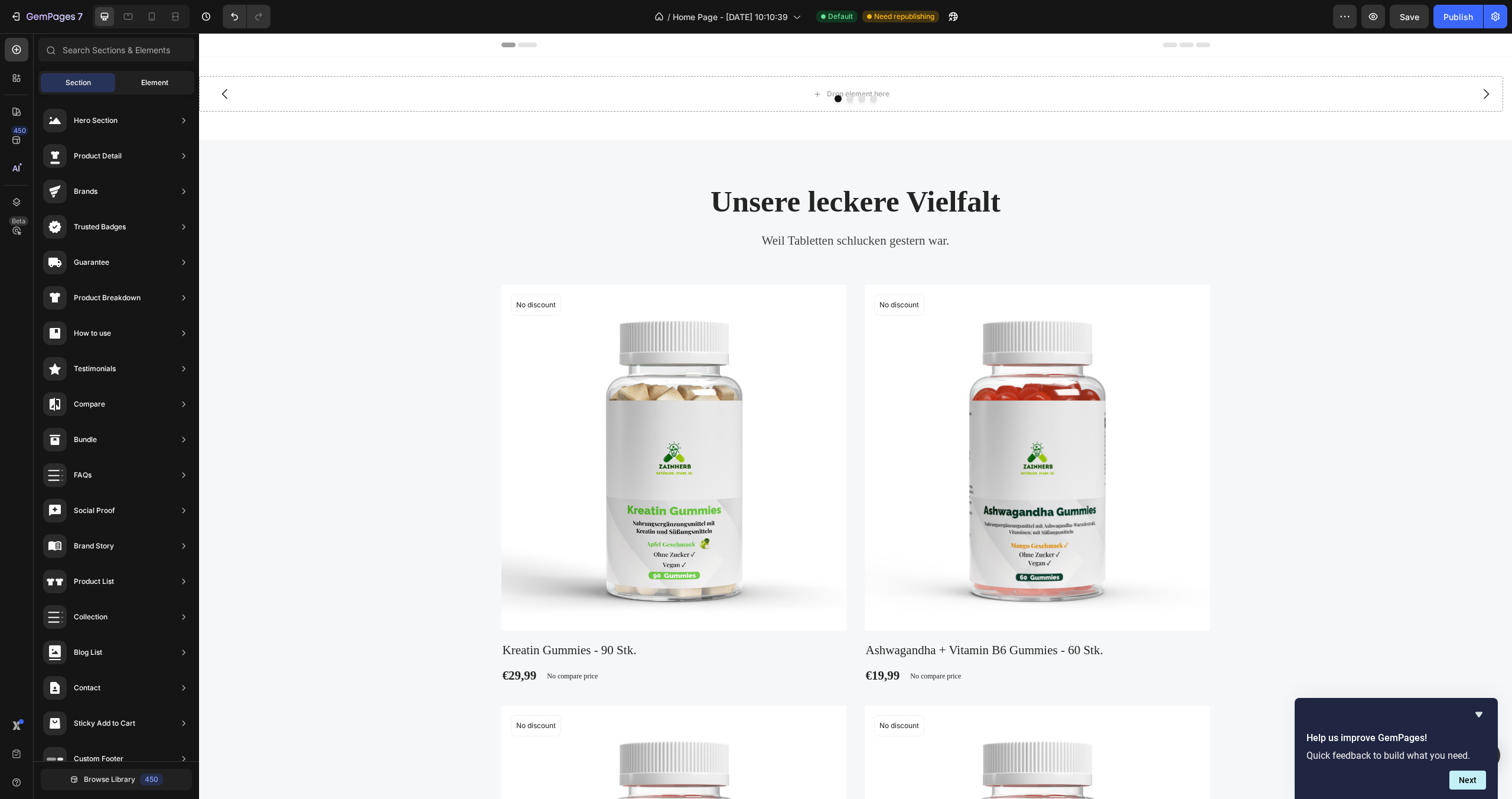
click at [148, 79] on span "Element" at bounding box center [155, 83] width 27 height 10
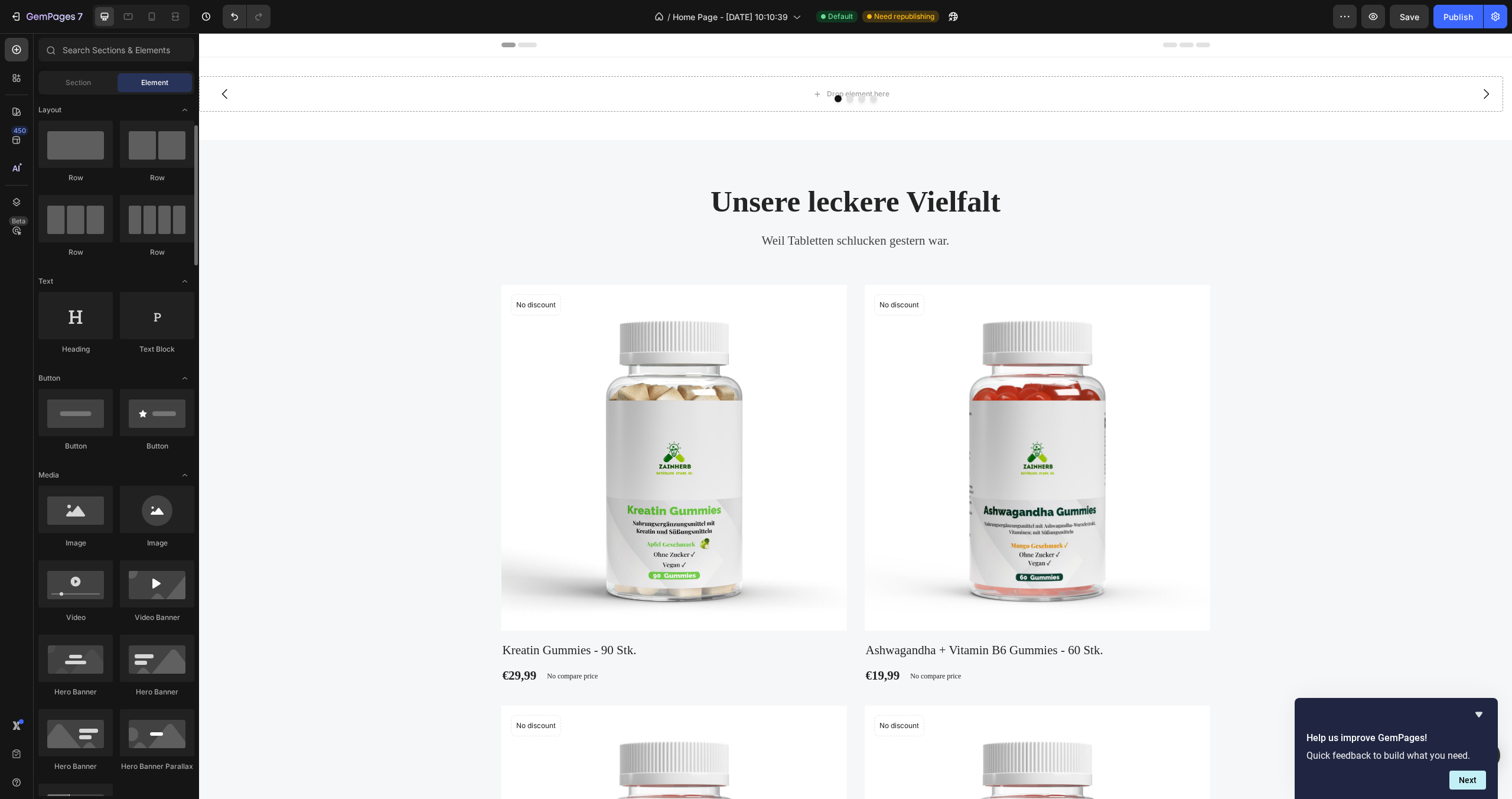
scroll to position [26, 0]
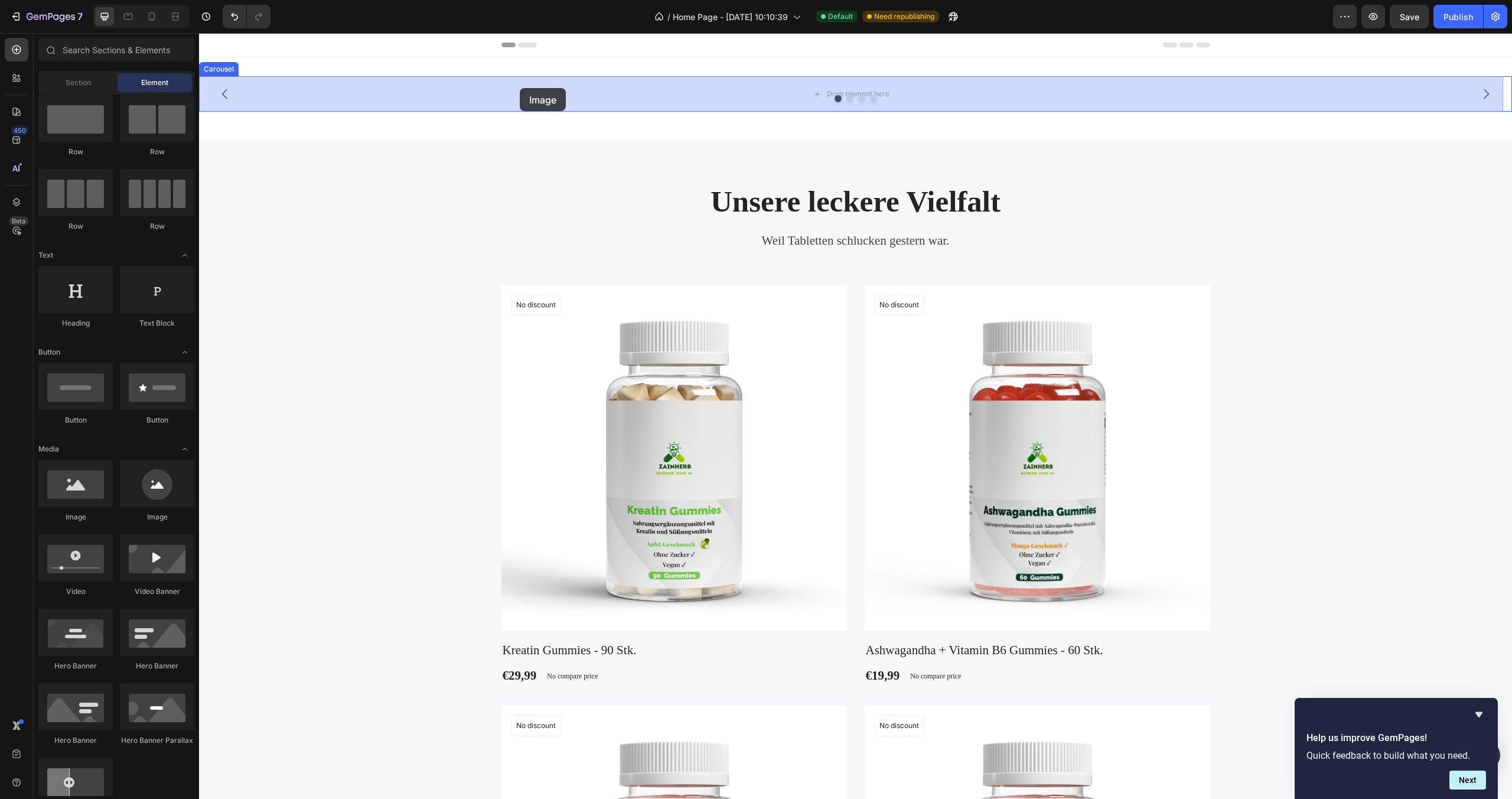
drag, startPoint x: 273, startPoint y: 527, endPoint x: 519, endPoint y: 88, distance: 503.2
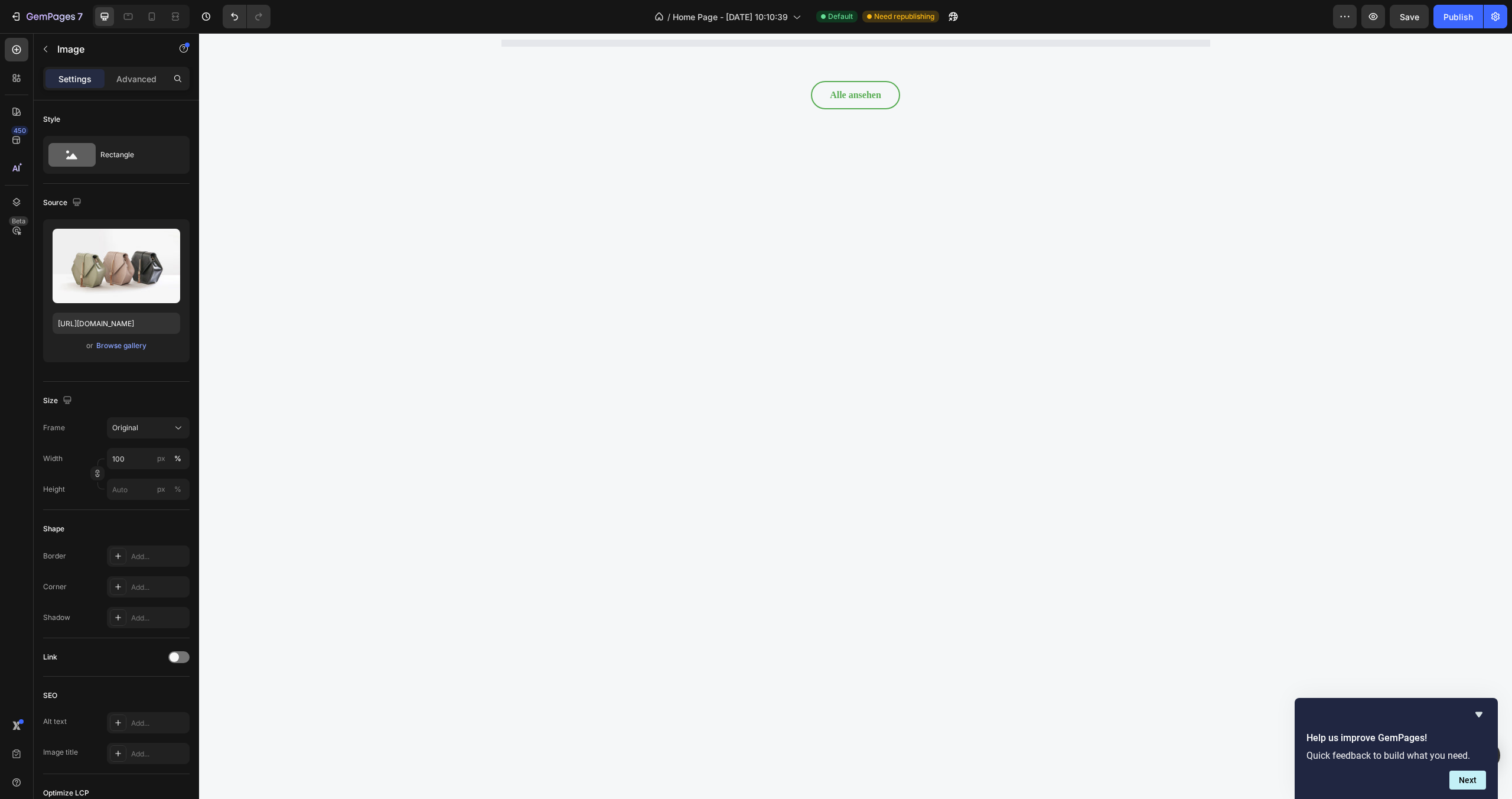
scroll to position [375, 0]
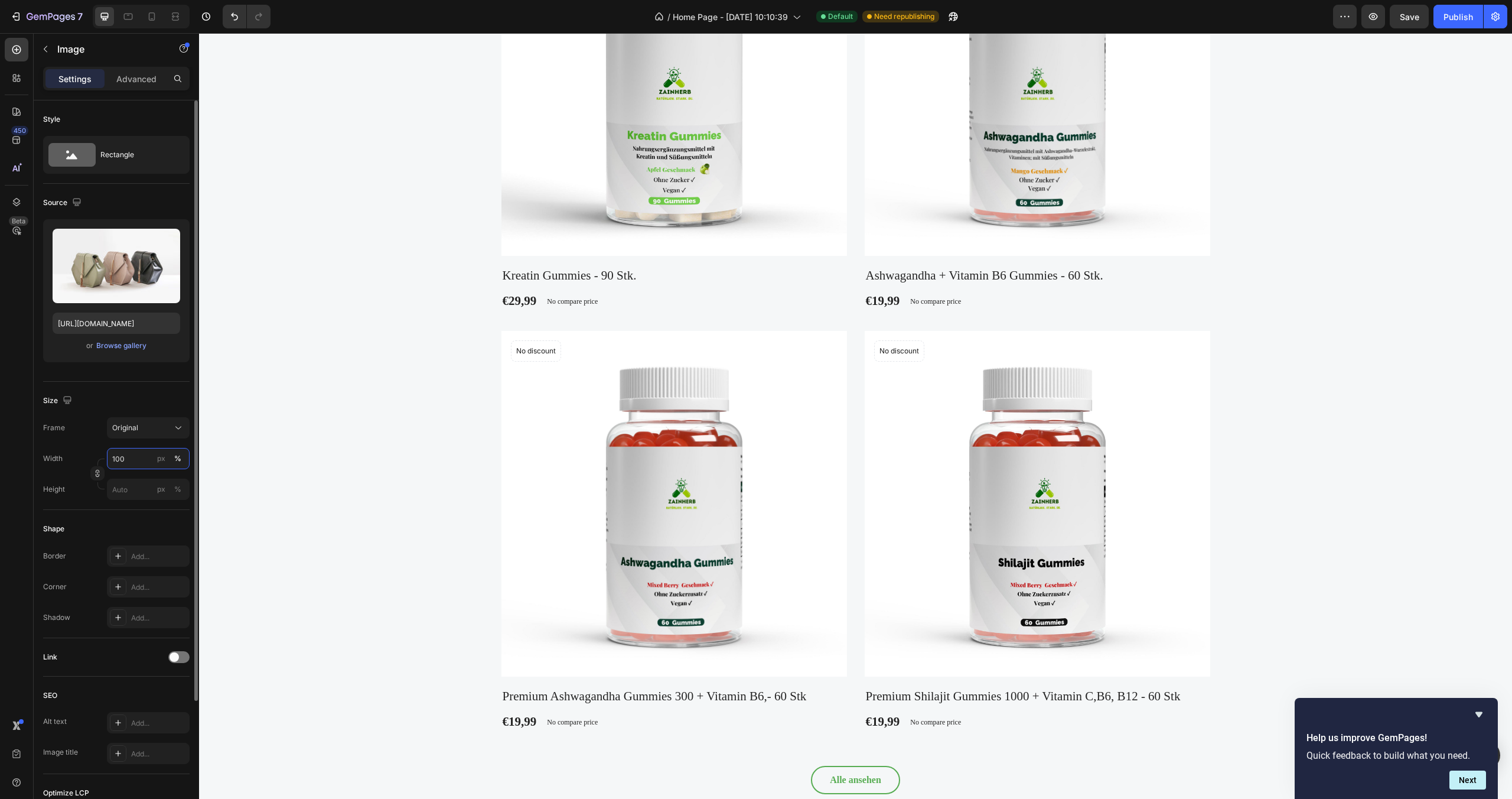
click at [143, 463] on input "100" at bounding box center [148, 458] width 83 height 21
type input "50"
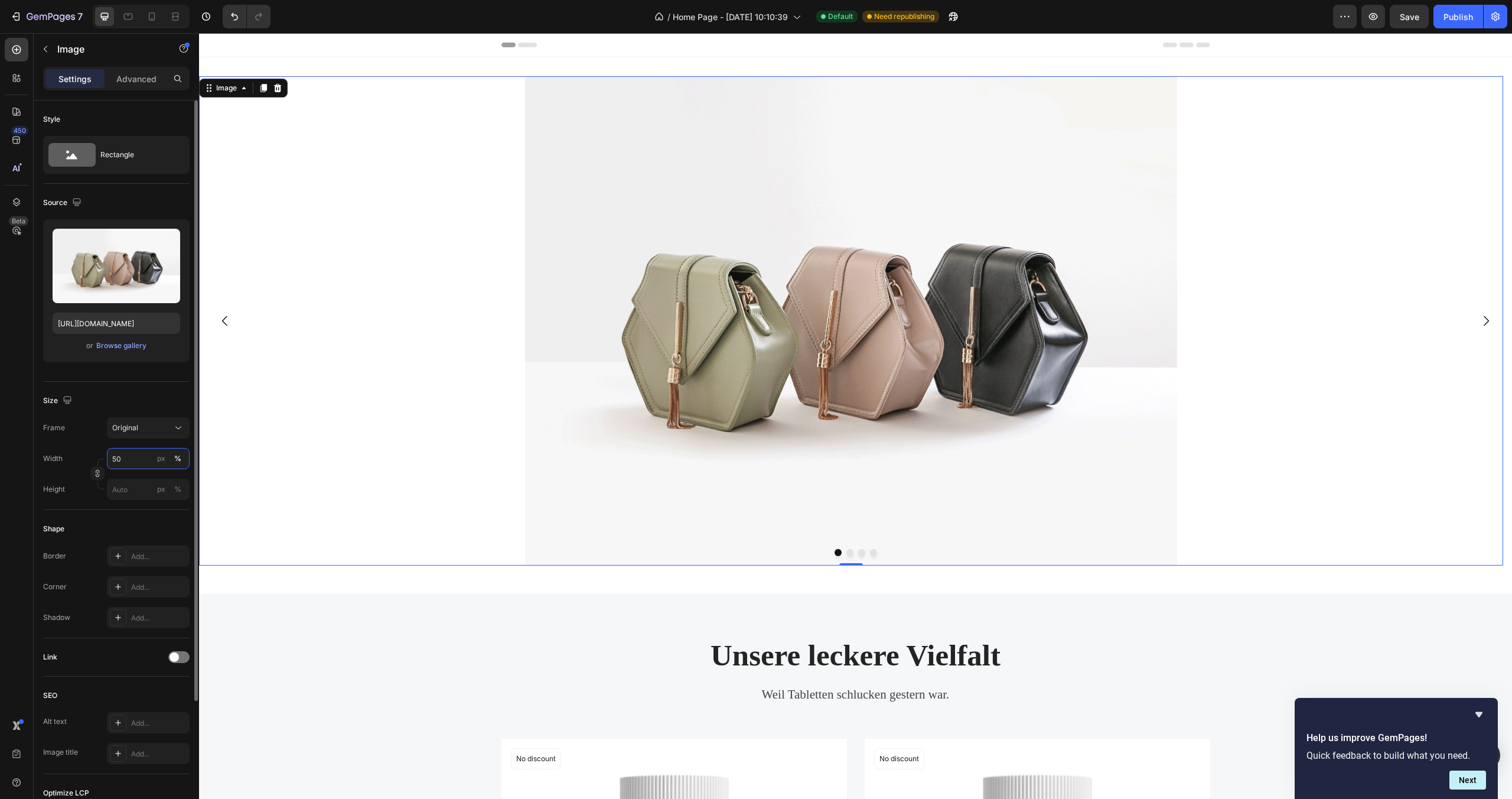
click at [140, 461] on input "50" at bounding box center [148, 458] width 83 height 21
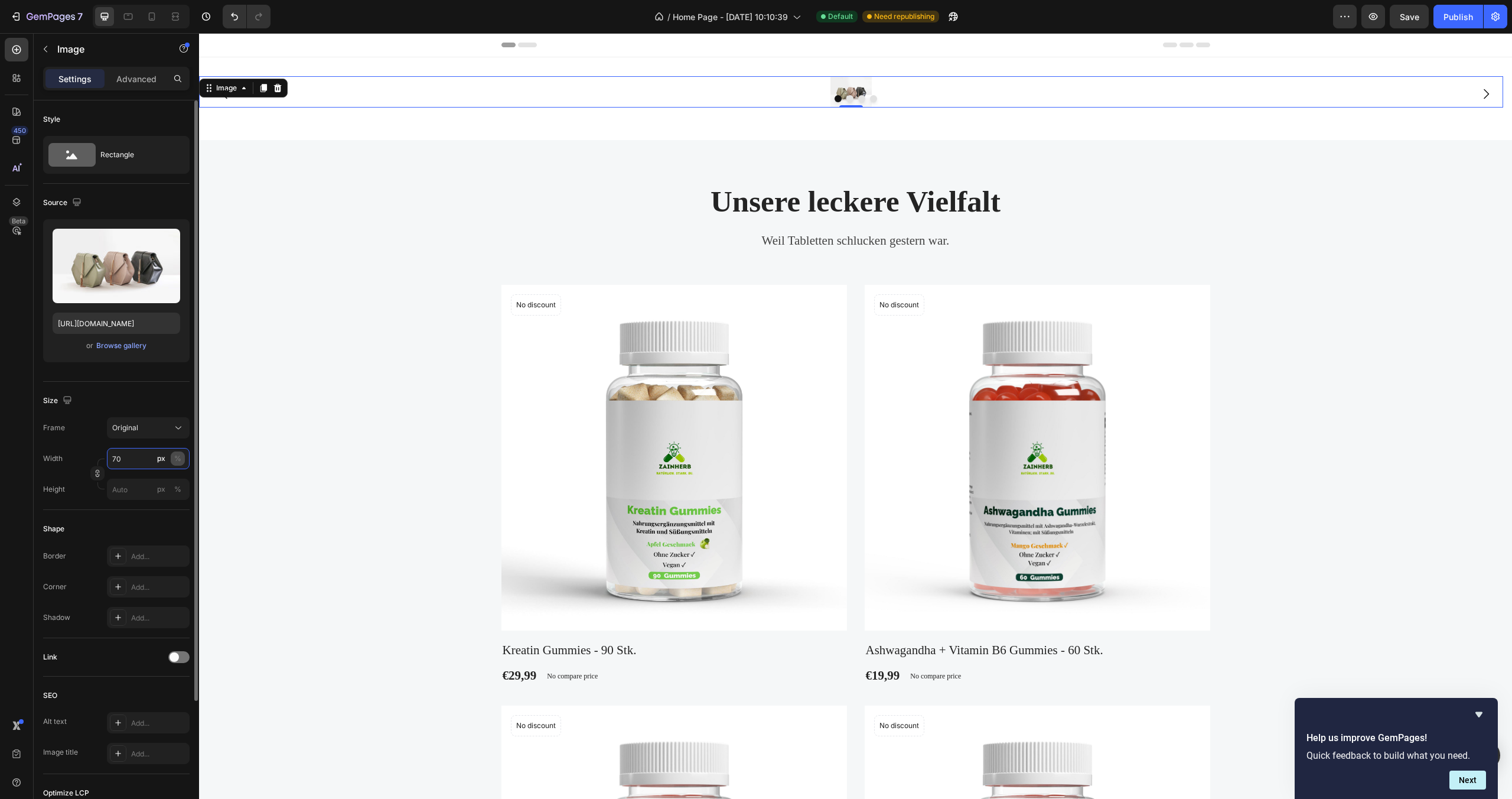
type input "70"
click at [175, 458] on div "%" at bounding box center [178, 458] width 7 height 10
type input "20"
click at [134, 465] on input "20" at bounding box center [148, 458] width 83 height 21
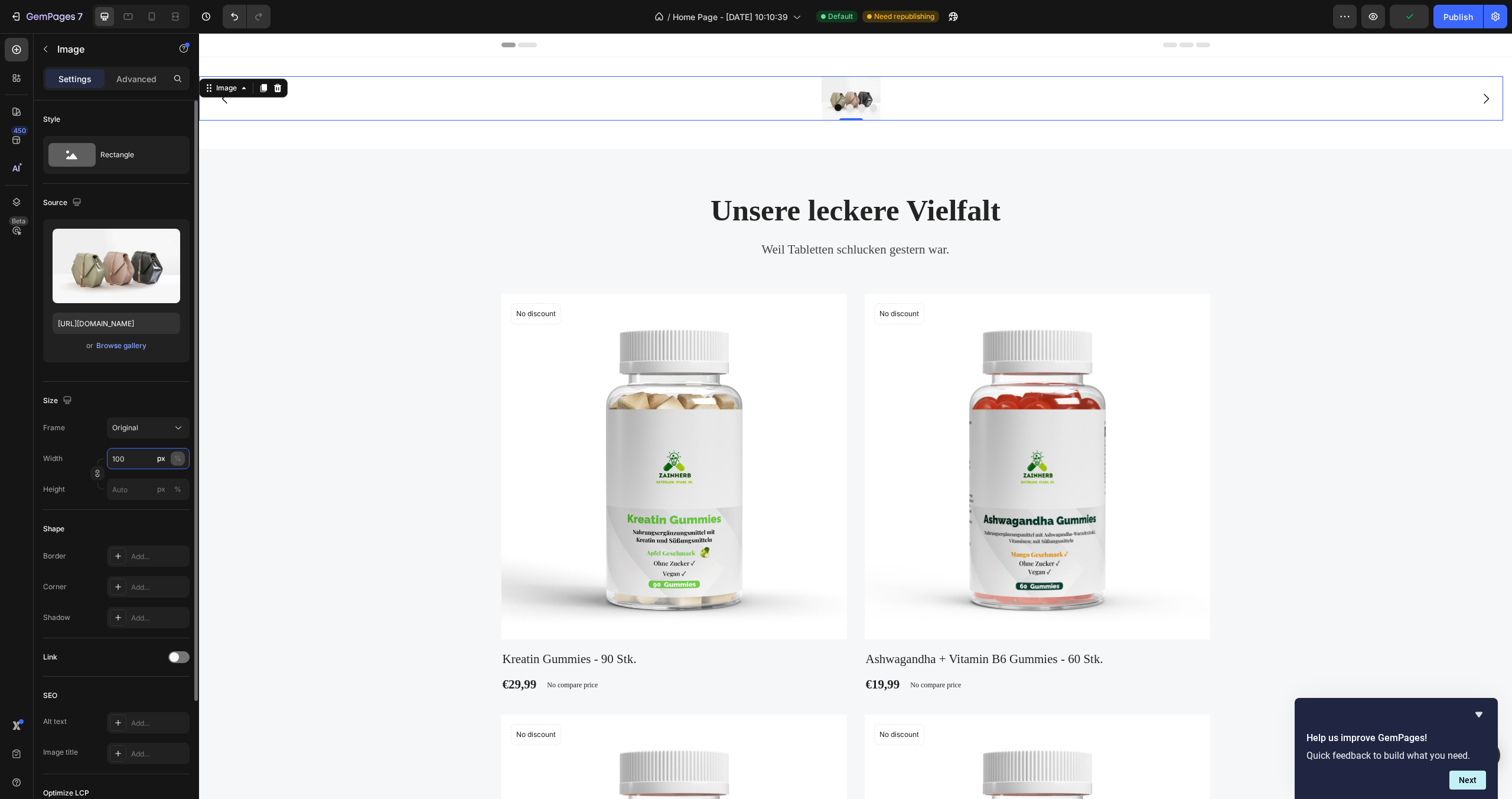
type input "100"
click at [180, 459] on div "%" at bounding box center [178, 458] width 7 height 10
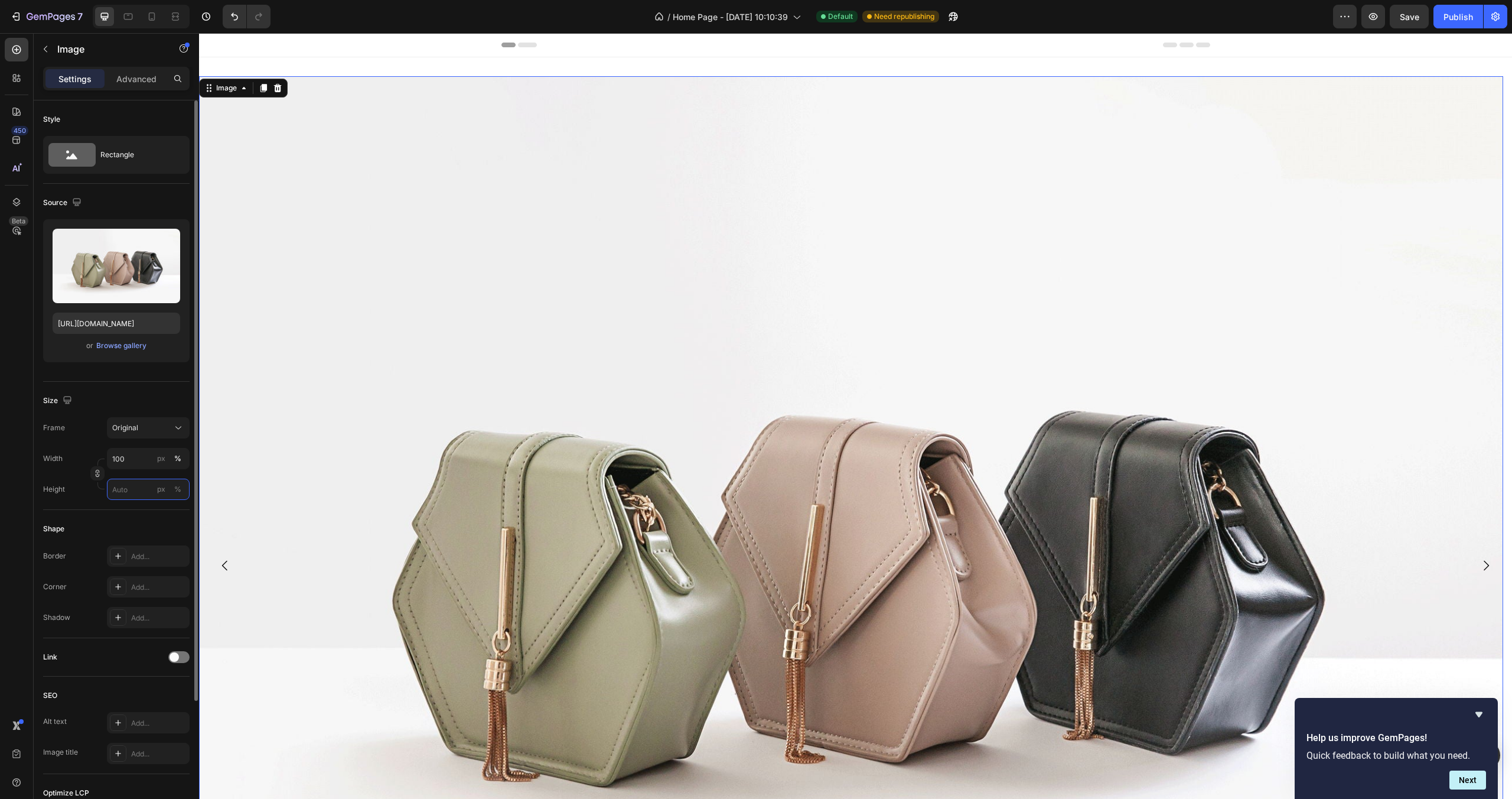
click at [150, 491] on input "px %" at bounding box center [148, 489] width 83 height 21
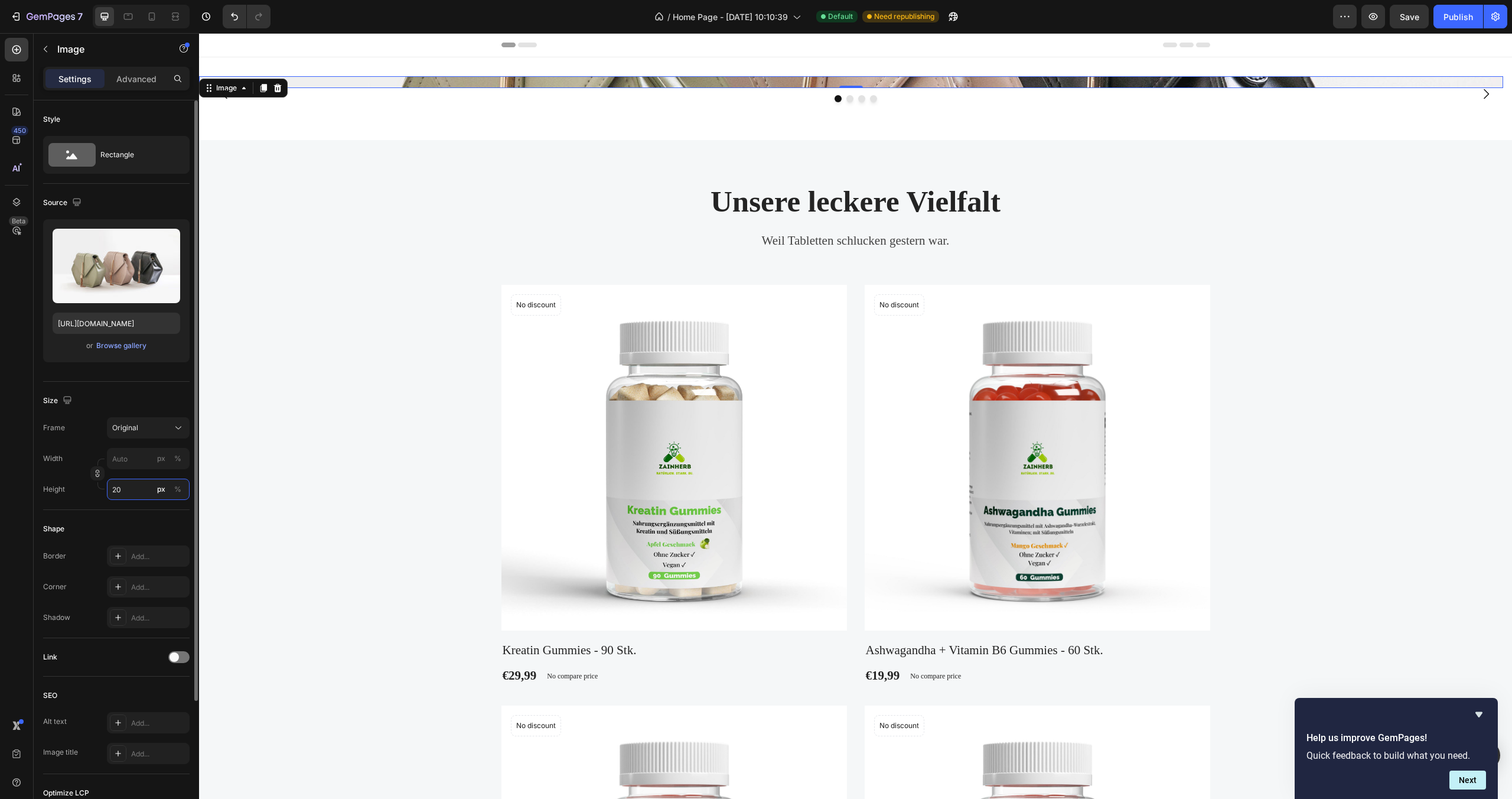
type input "2"
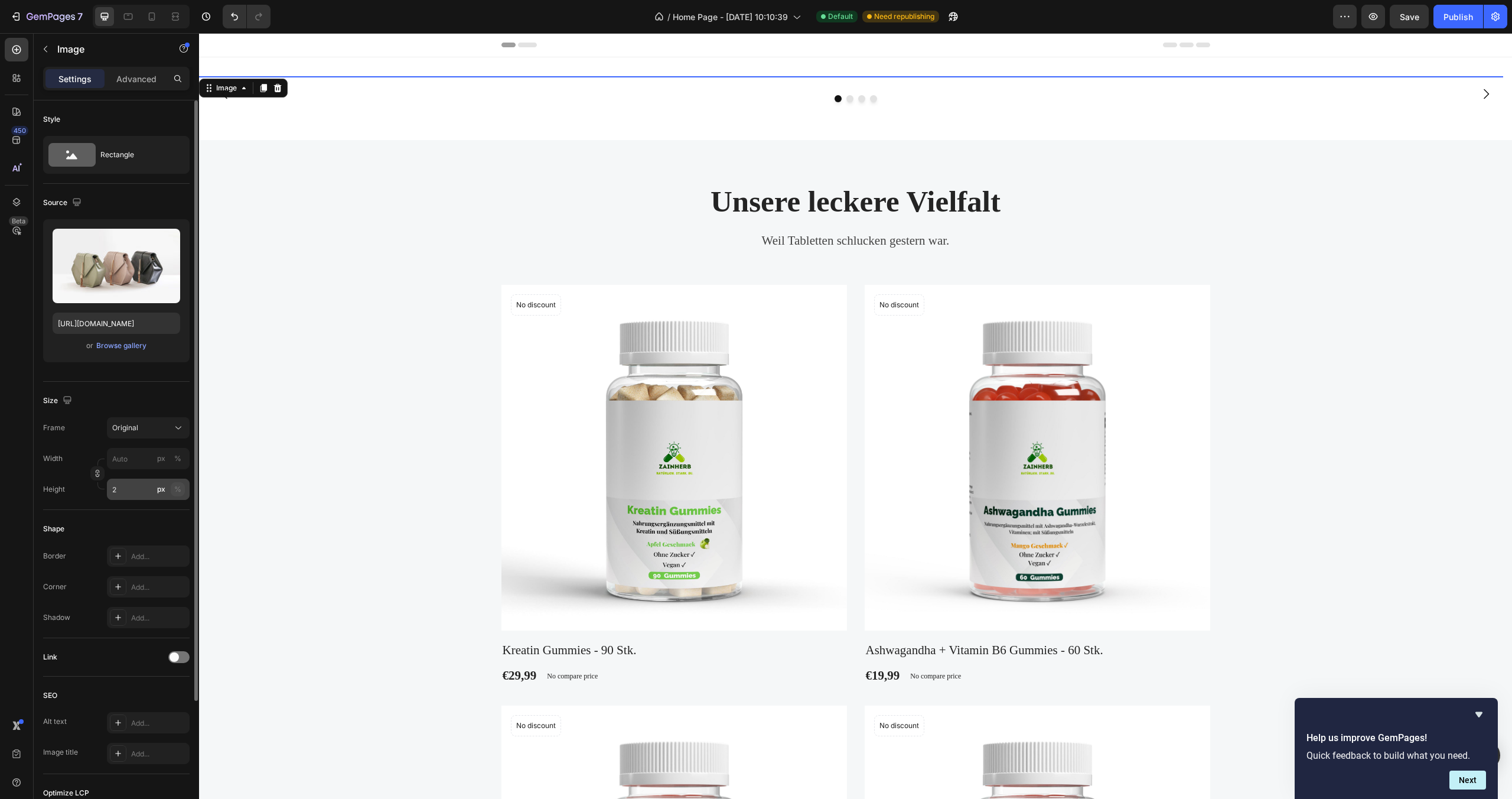
click at [181, 492] on div "%" at bounding box center [178, 489] width 7 height 10
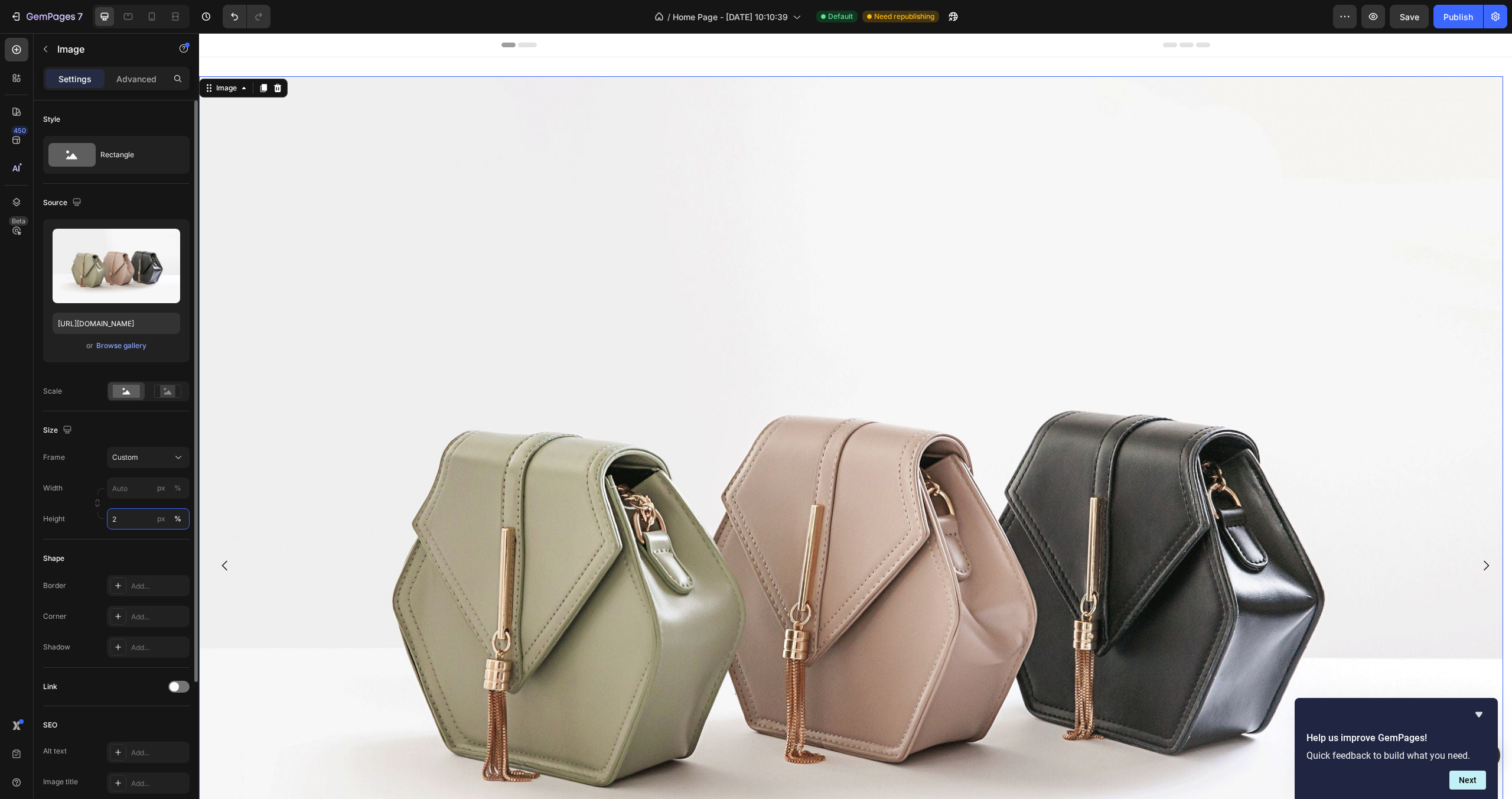
click at [135, 523] on input "2" at bounding box center [148, 519] width 83 height 21
click at [93, 542] on div "Shape Border Add... Corner Add... Shadow Add..." at bounding box center [116, 603] width 147 height 128
click at [177, 518] on div "%" at bounding box center [178, 519] width 7 height 10
click at [131, 526] on input "50" at bounding box center [148, 519] width 83 height 21
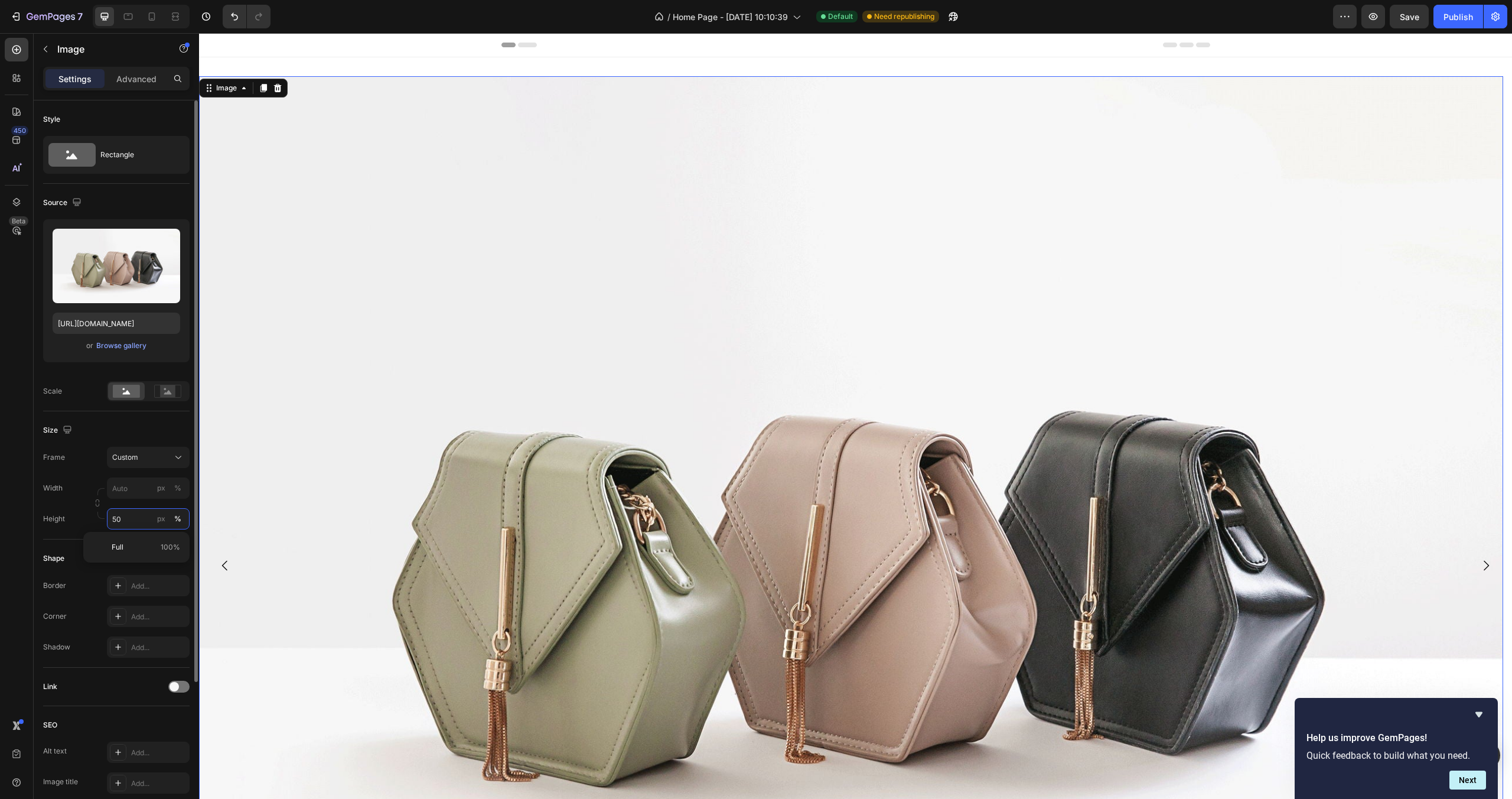
click at [131, 526] on input "50" at bounding box center [148, 519] width 83 height 21
type input "30"
click at [81, 509] on div "Height 30 px %" at bounding box center [116, 519] width 147 height 21
click at [134, 525] on input "30" at bounding box center [148, 519] width 83 height 21
click at [140, 494] on input "px %" at bounding box center [148, 488] width 83 height 21
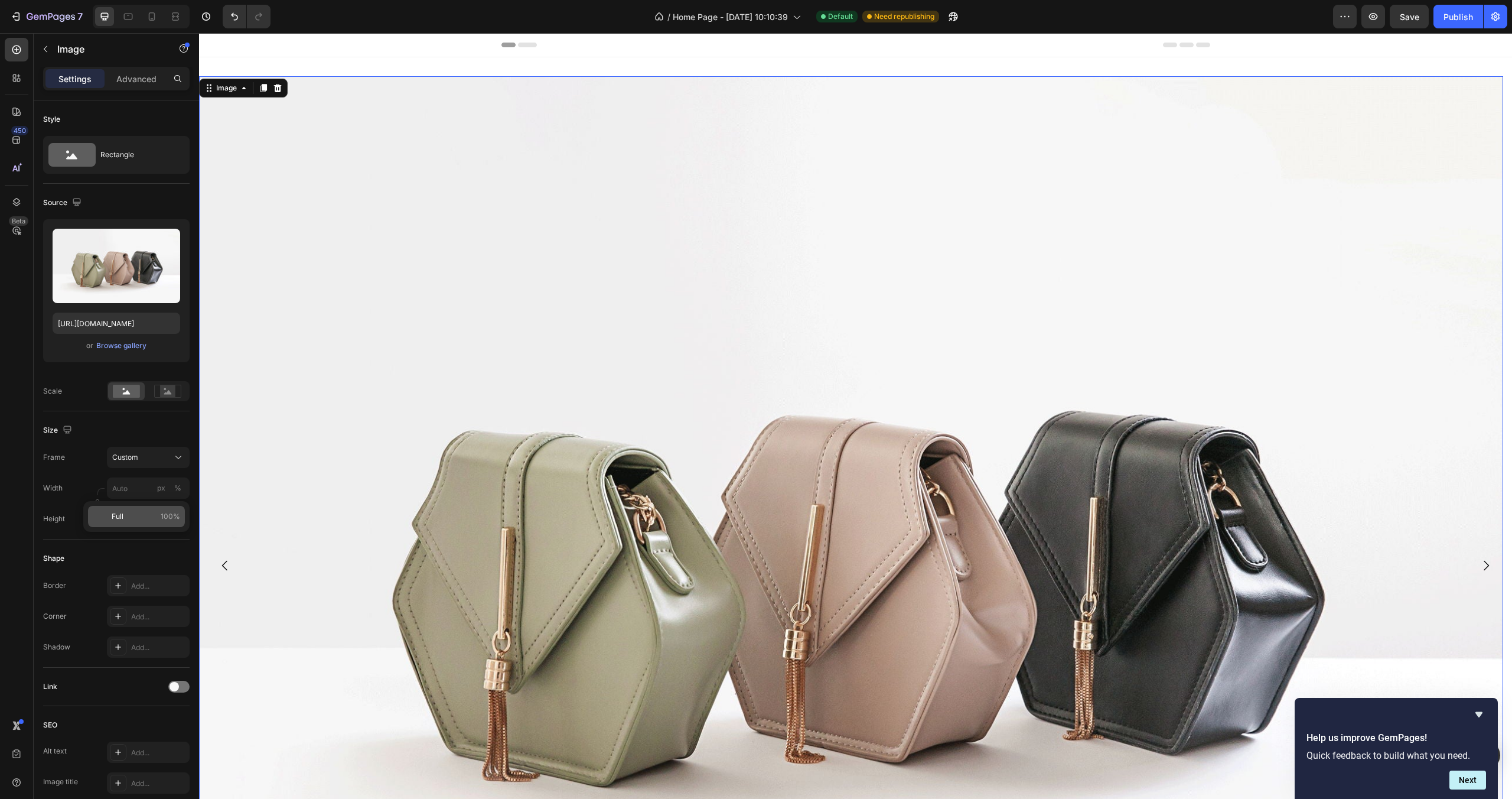
click at [147, 520] on p "Full 100%" at bounding box center [146, 516] width 68 height 10
type input "100"
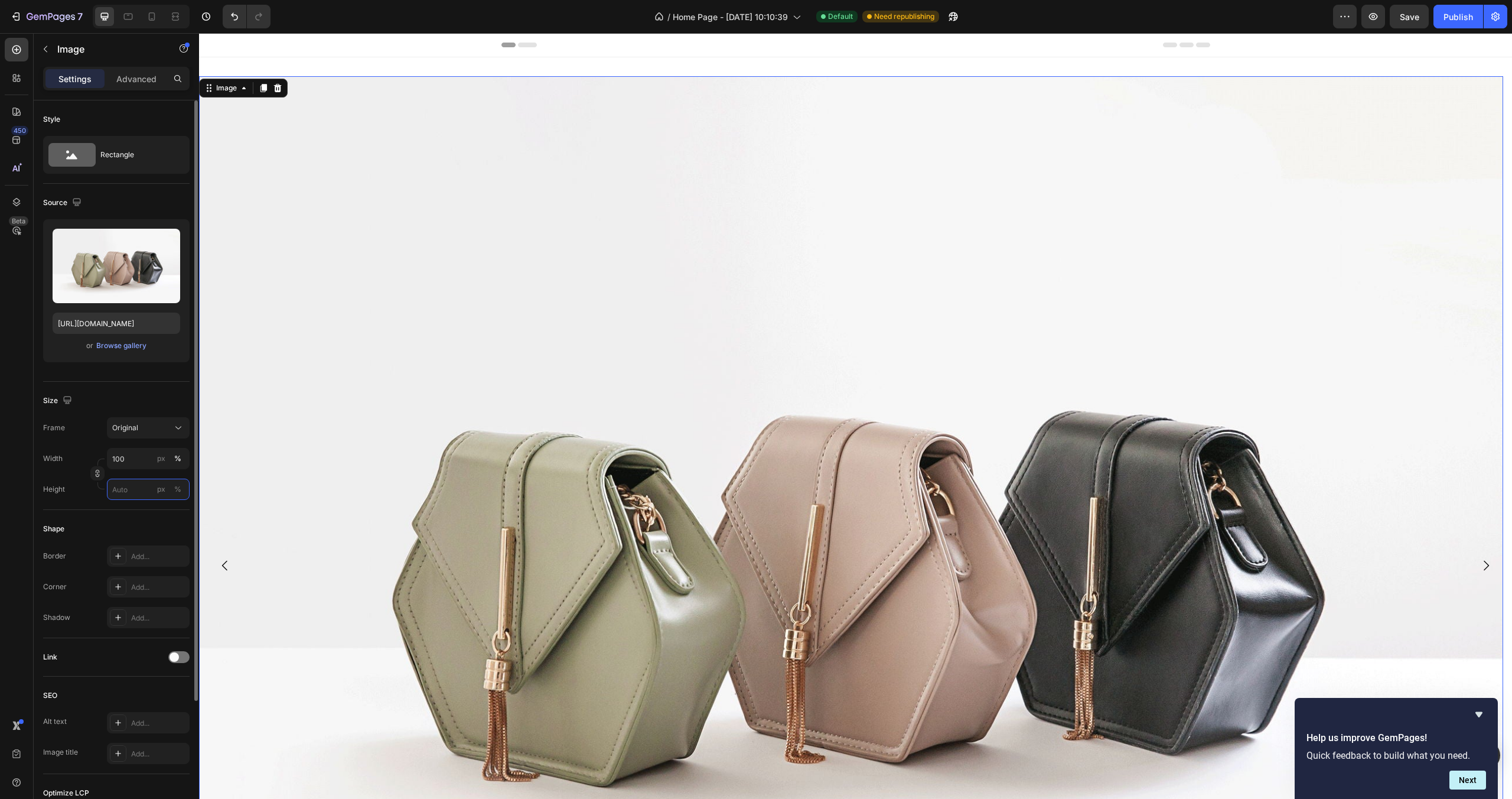
click at [131, 492] on input "px %" at bounding box center [148, 489] width 83 height 21
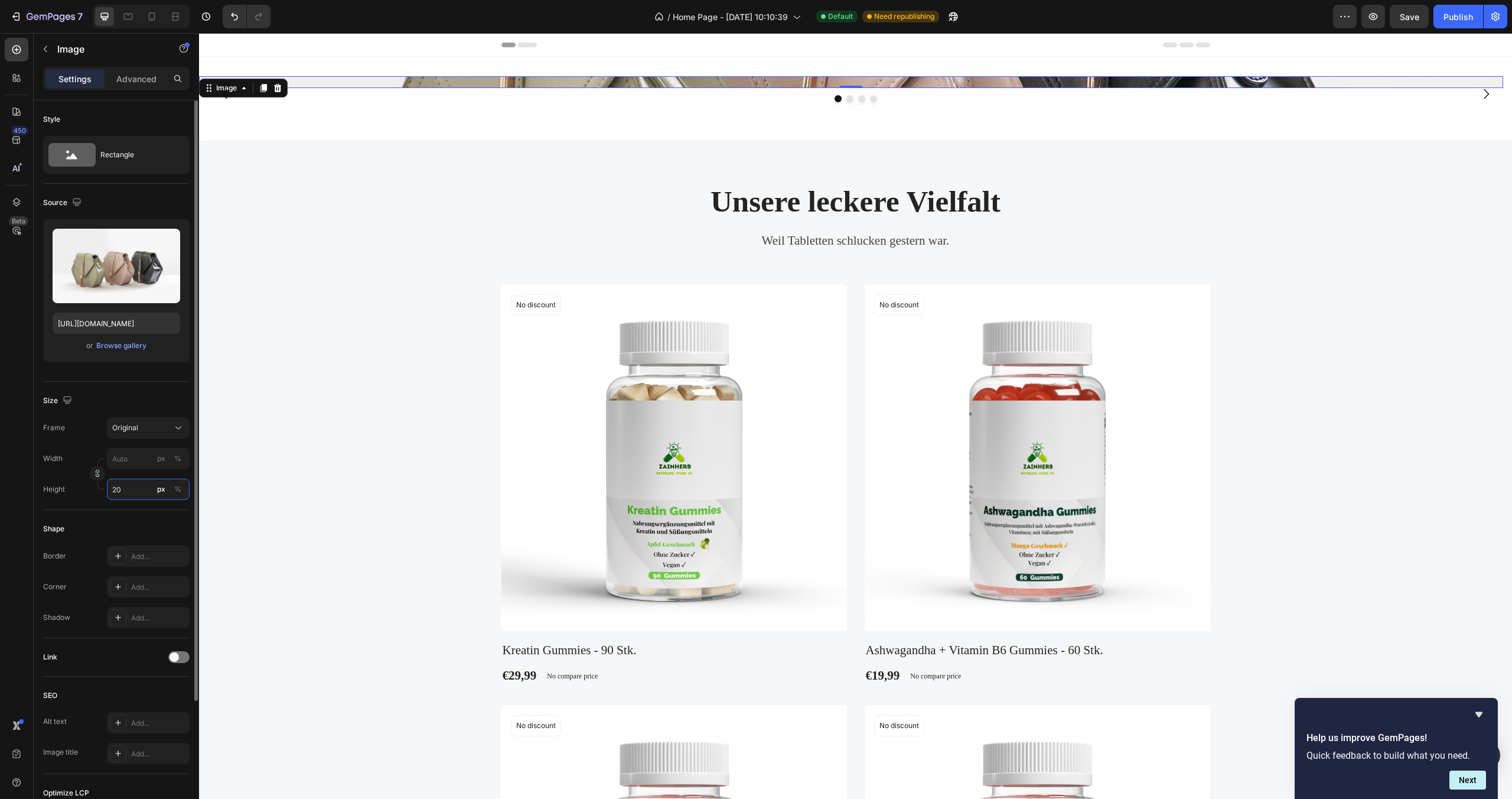
type input "2"
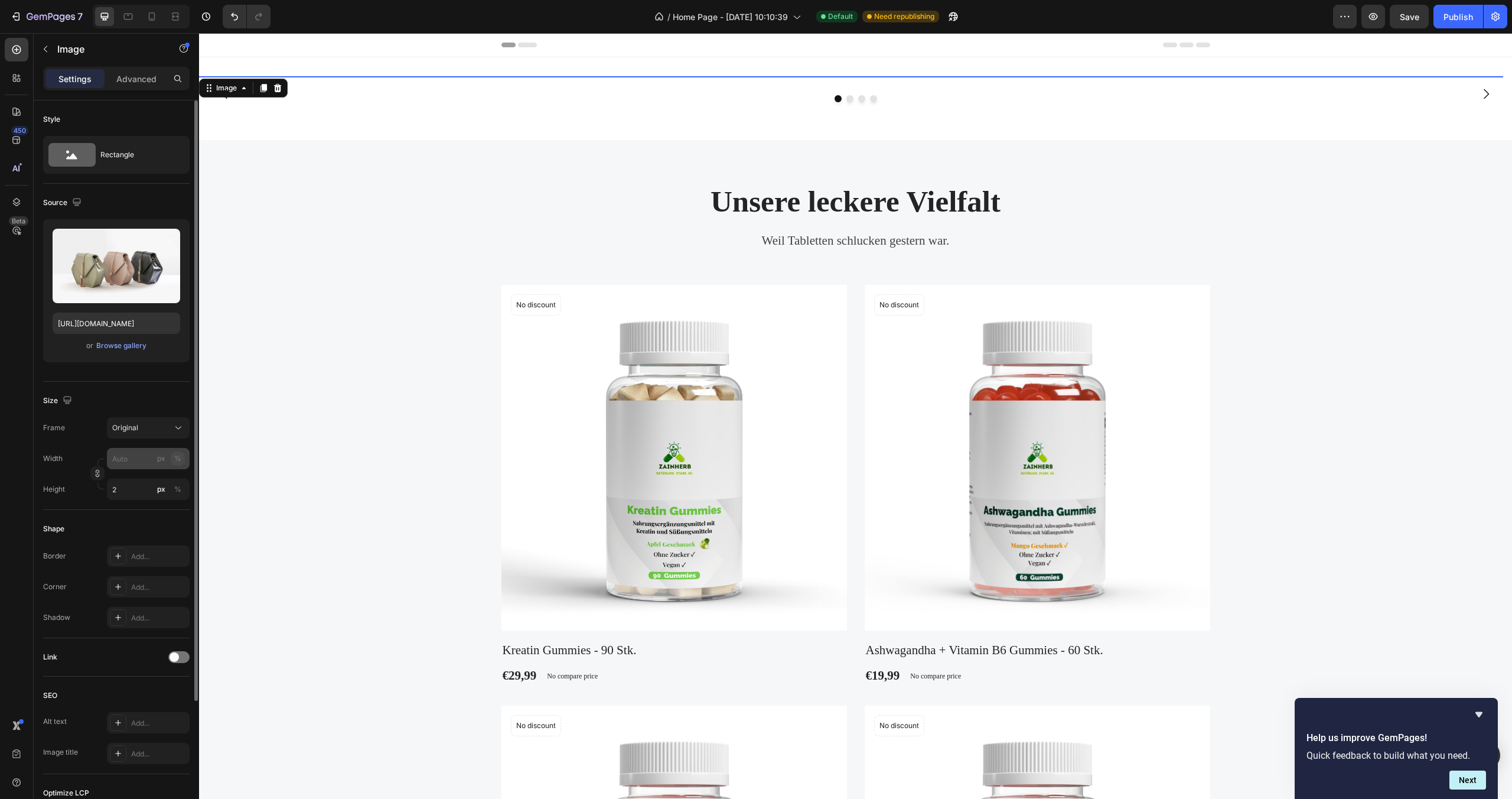
click at [183, 491] on button "%" at bounding box center [178, 489] width 14 height 14
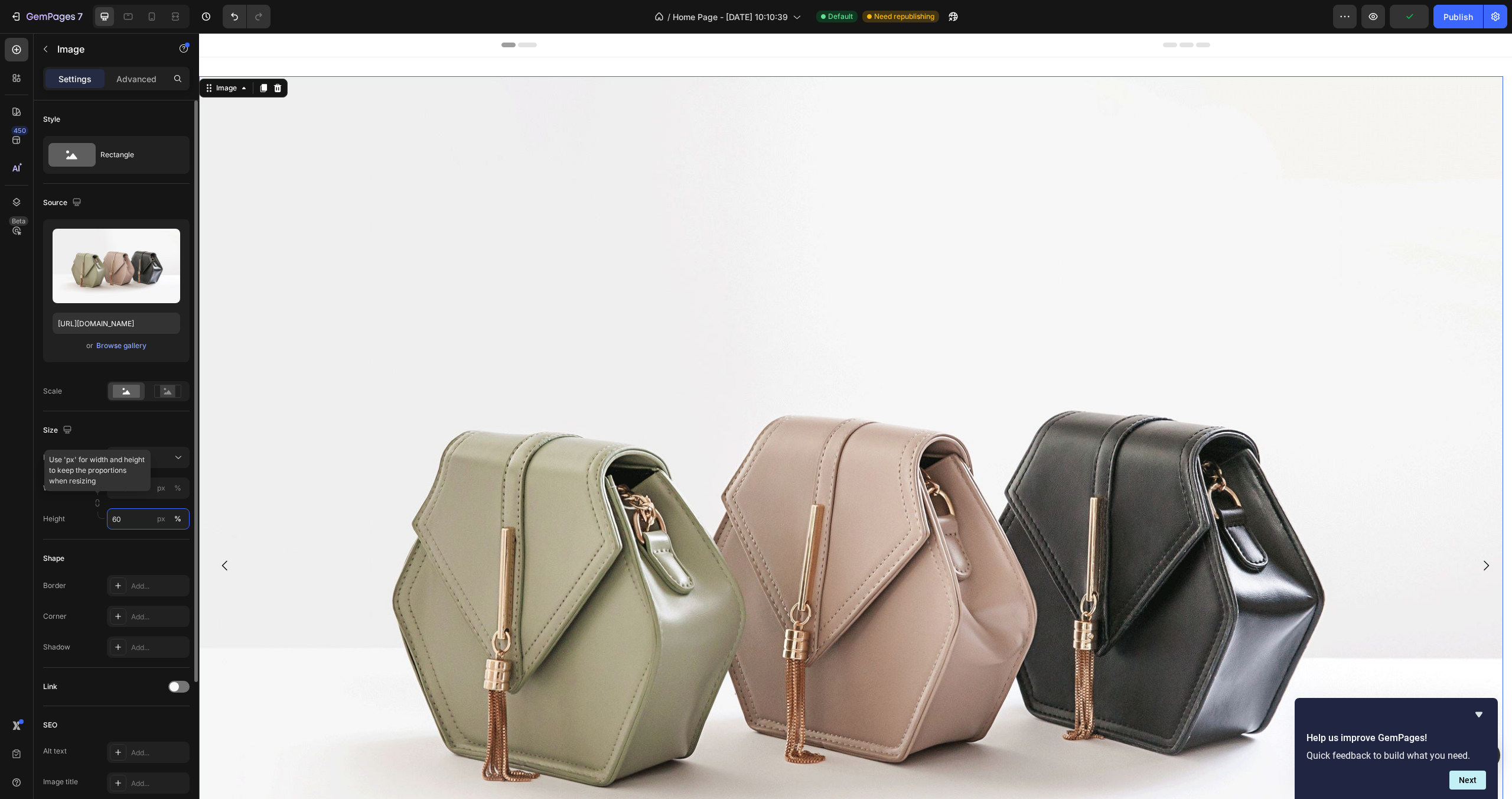
type input "60"
click at [145, 490] on input "px %" at bounding box center [148, 488] width 83 height 21
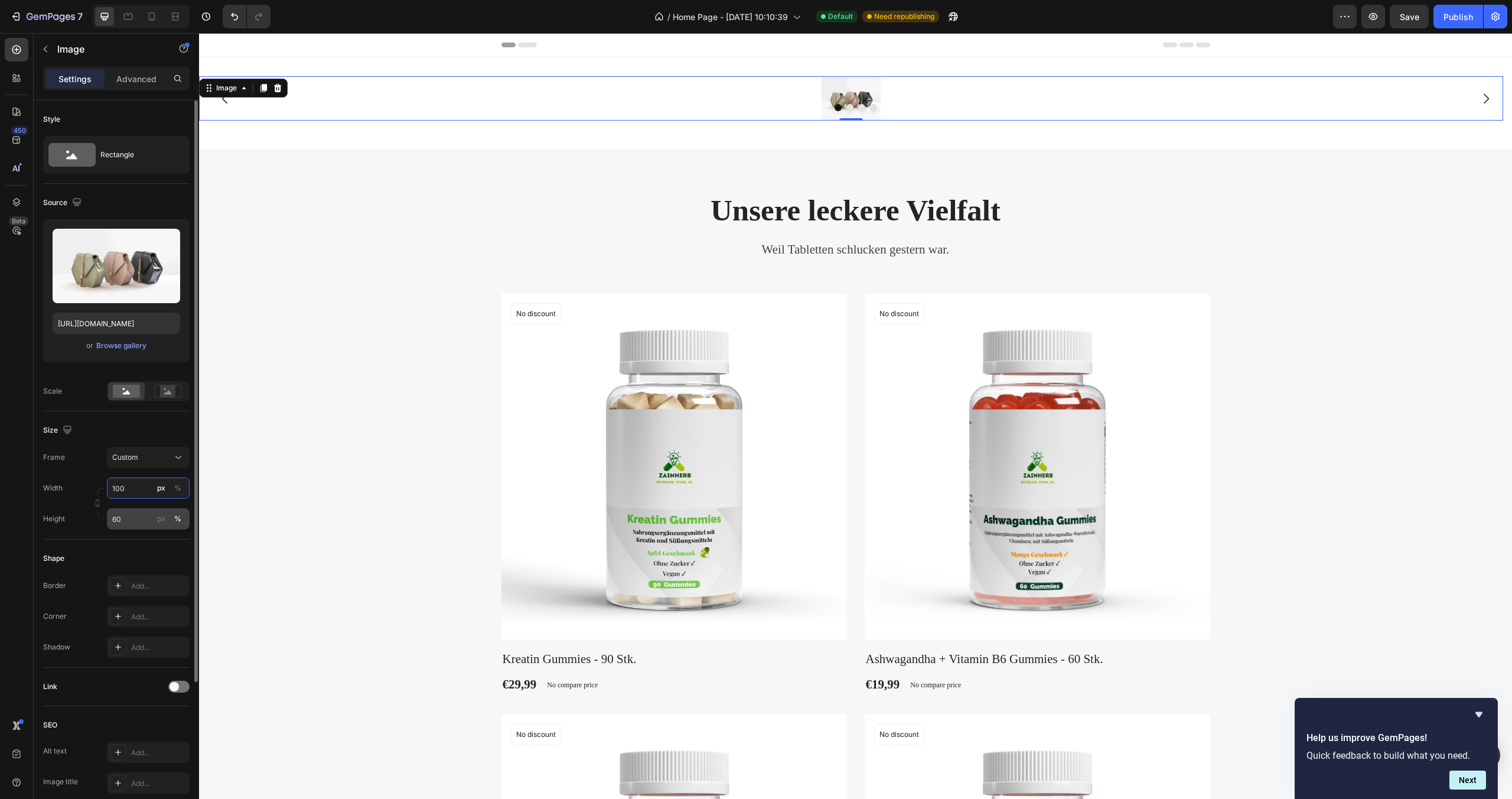
type input "100"
click at [133, 521] on input "60" at bounding box center [148, 519] width 83 height 21
type input "80"
click at [97, 471] on div "Frame Custom Width 100 px % Height 80 px %" at bounding box center [116, 488] width 147 height 83
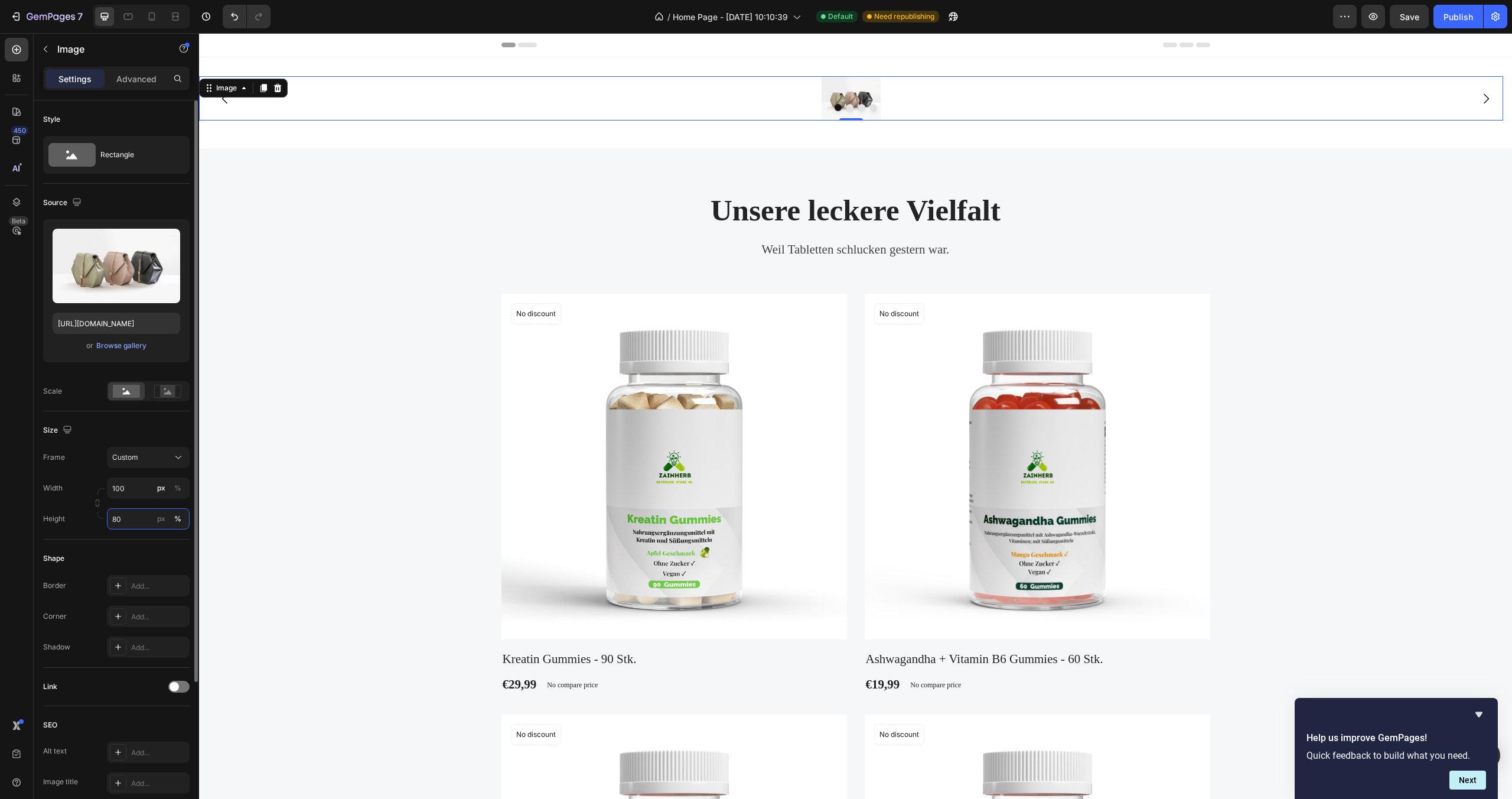
click at [120, 518] on input "80" at bounding box center [148, 519] width 83 height 21
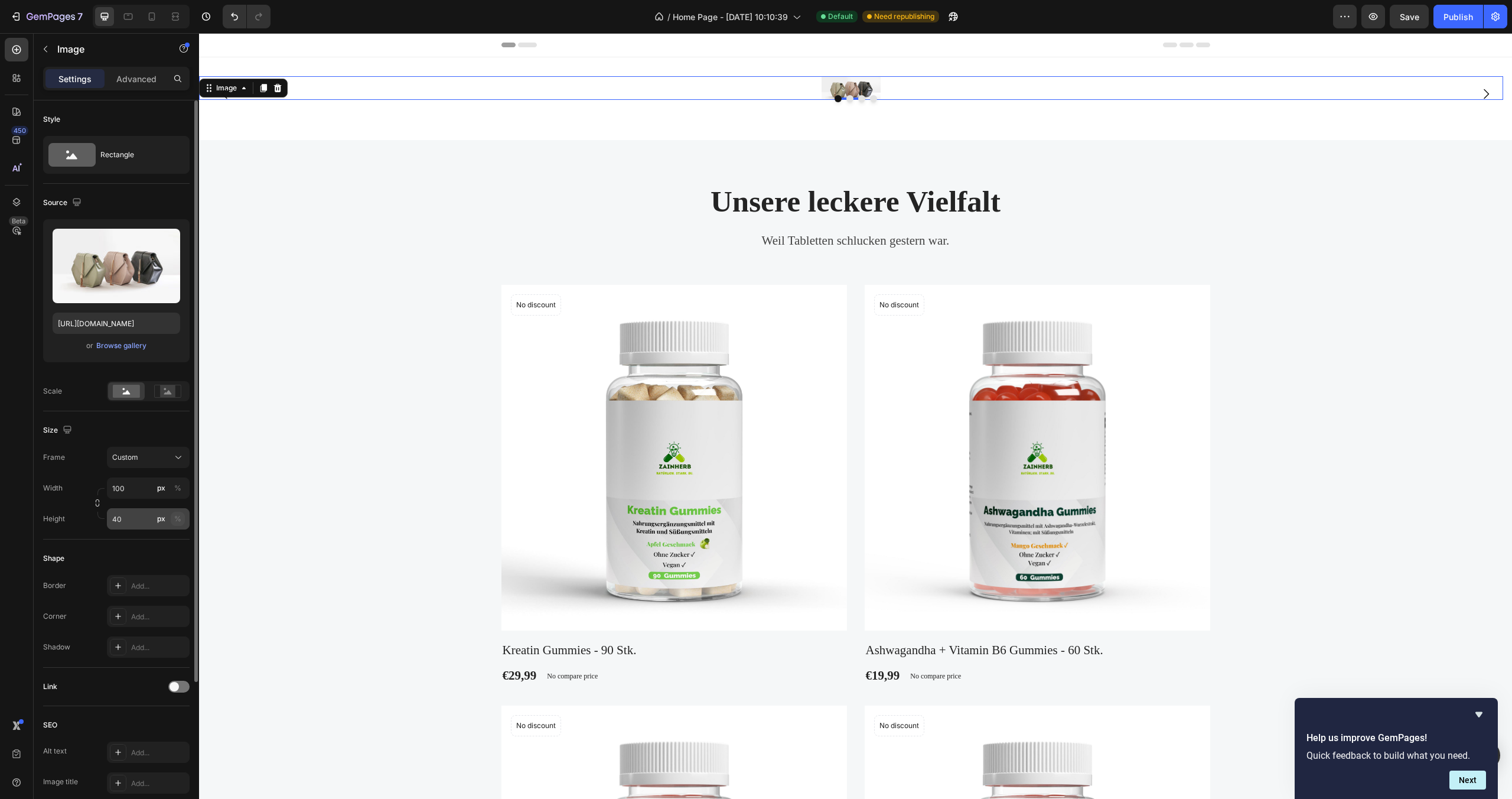
click at [179, 520] on div "%" at bounding box center [178, 519] width 7 height 10
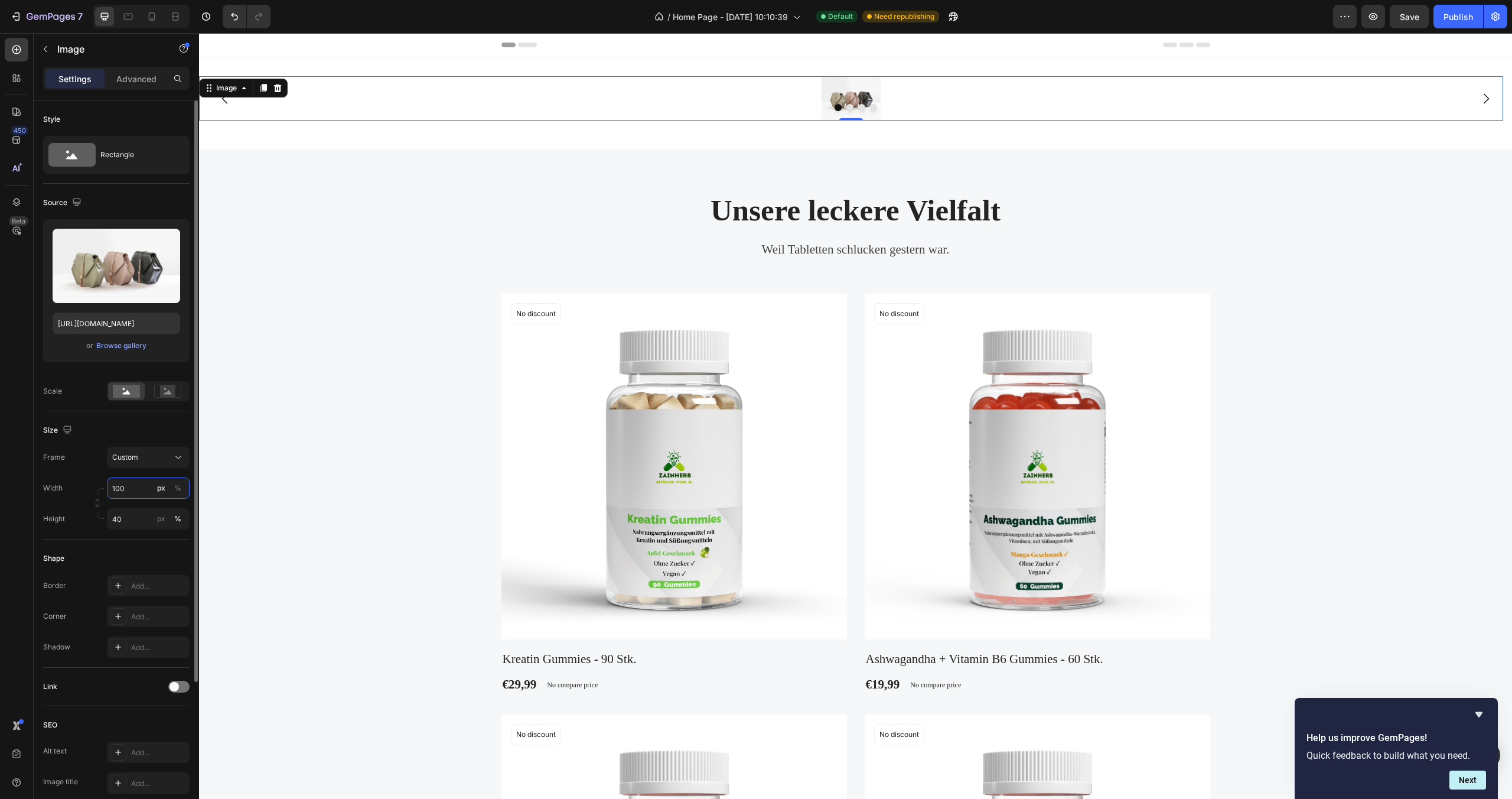
click at [136, 490] on input "100" at bounding box center [148, 488] width 83 height 21
click at [180, 491] on div "%" at bounding box center [178, 488] width 7 height 10
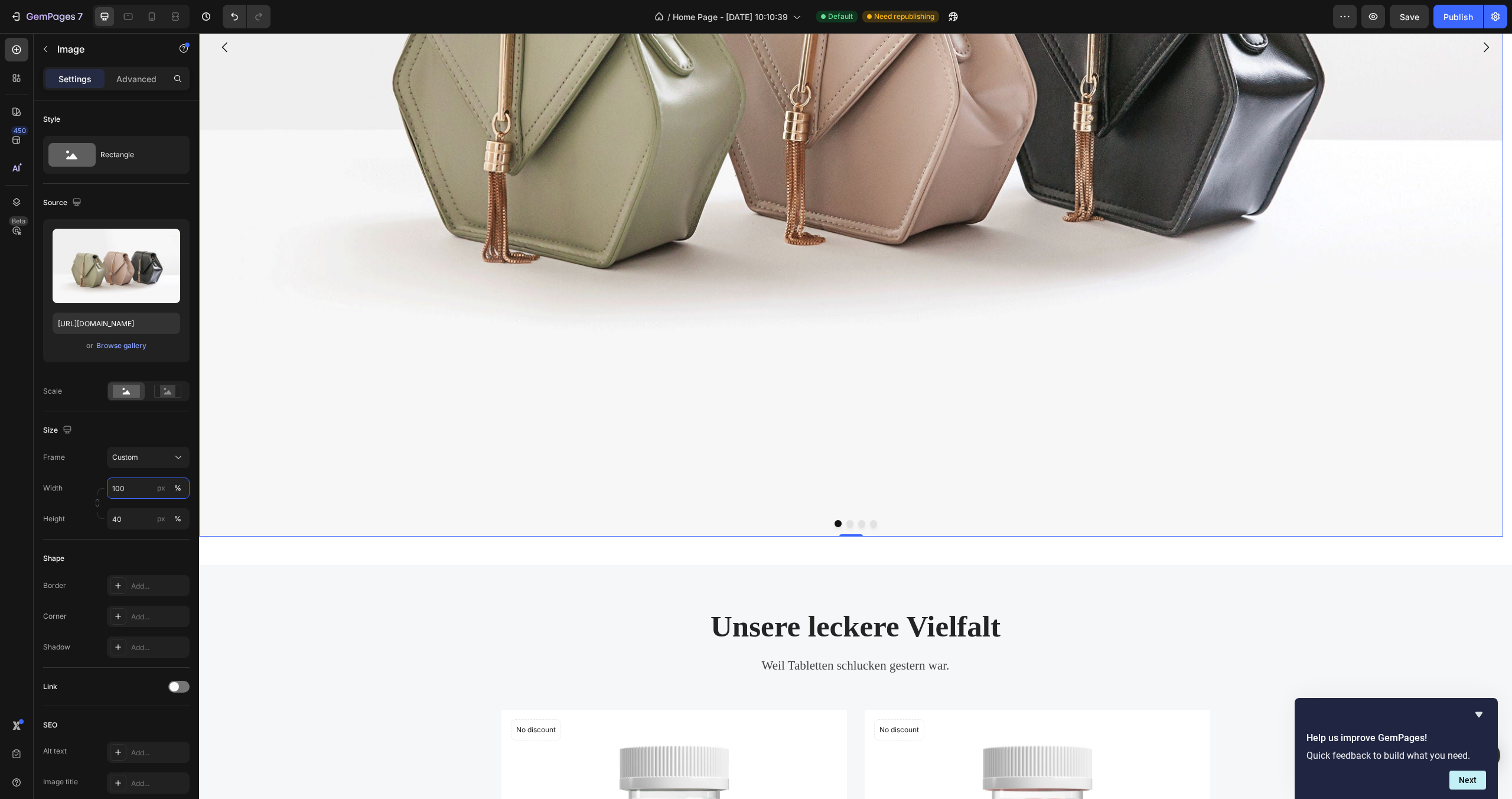
scroll to position [258, 0]
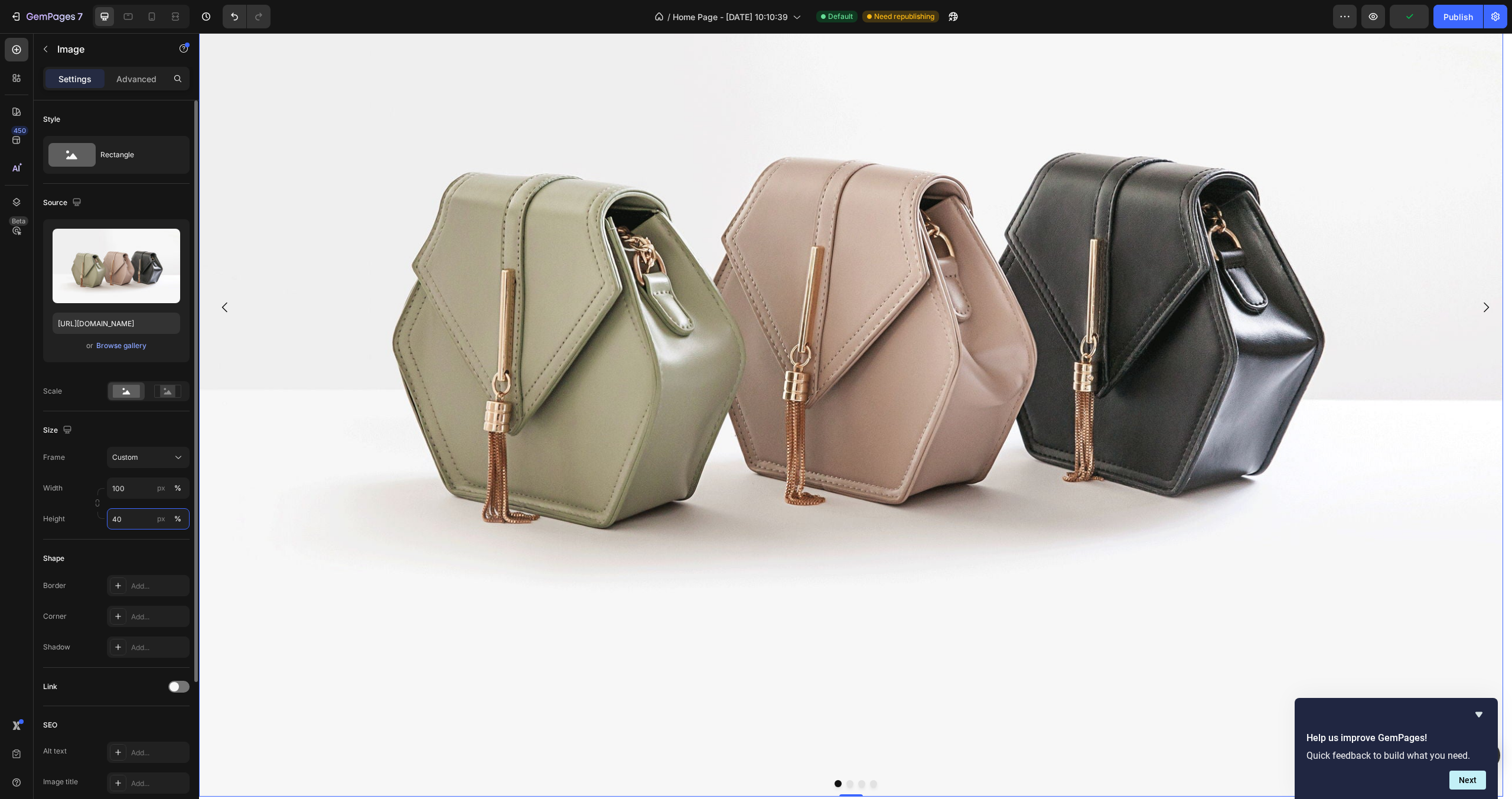
click at [140, 517] on input "40" at bounding box center [148, 519] width 83 height 21
click at [168, 534] on div "Size Frame Custom Width 100 px % Height 10 px %" at bounding box center [116, 475] width 147 height 128
click at [154, 523] on input "10" at bounding box center [148, 519] width 83 height 21
click at [152, 524] on input "10" at bounding box center [148, 519] width 83 height 21
type input "1"
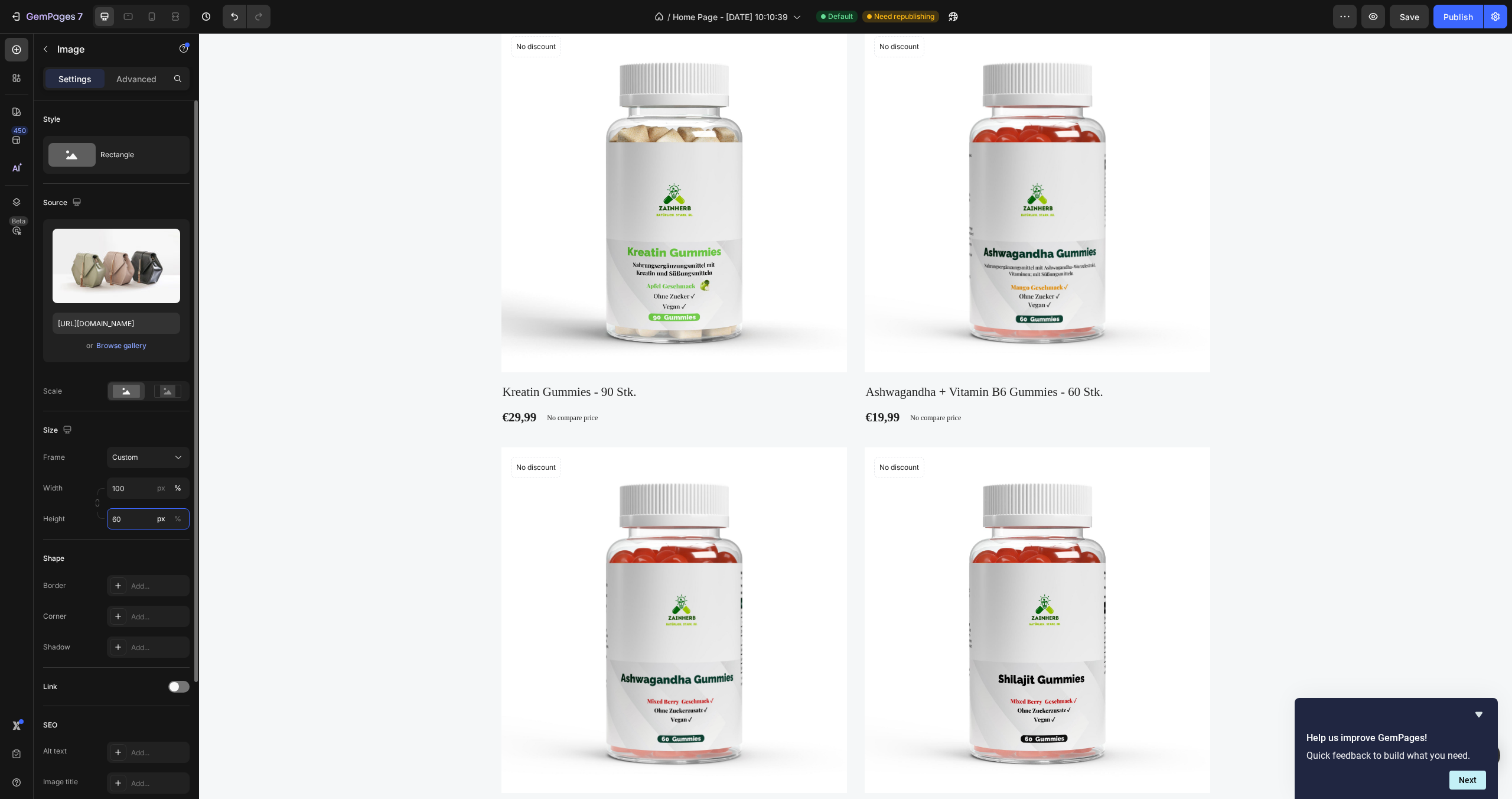
scroll to position [0, 0]
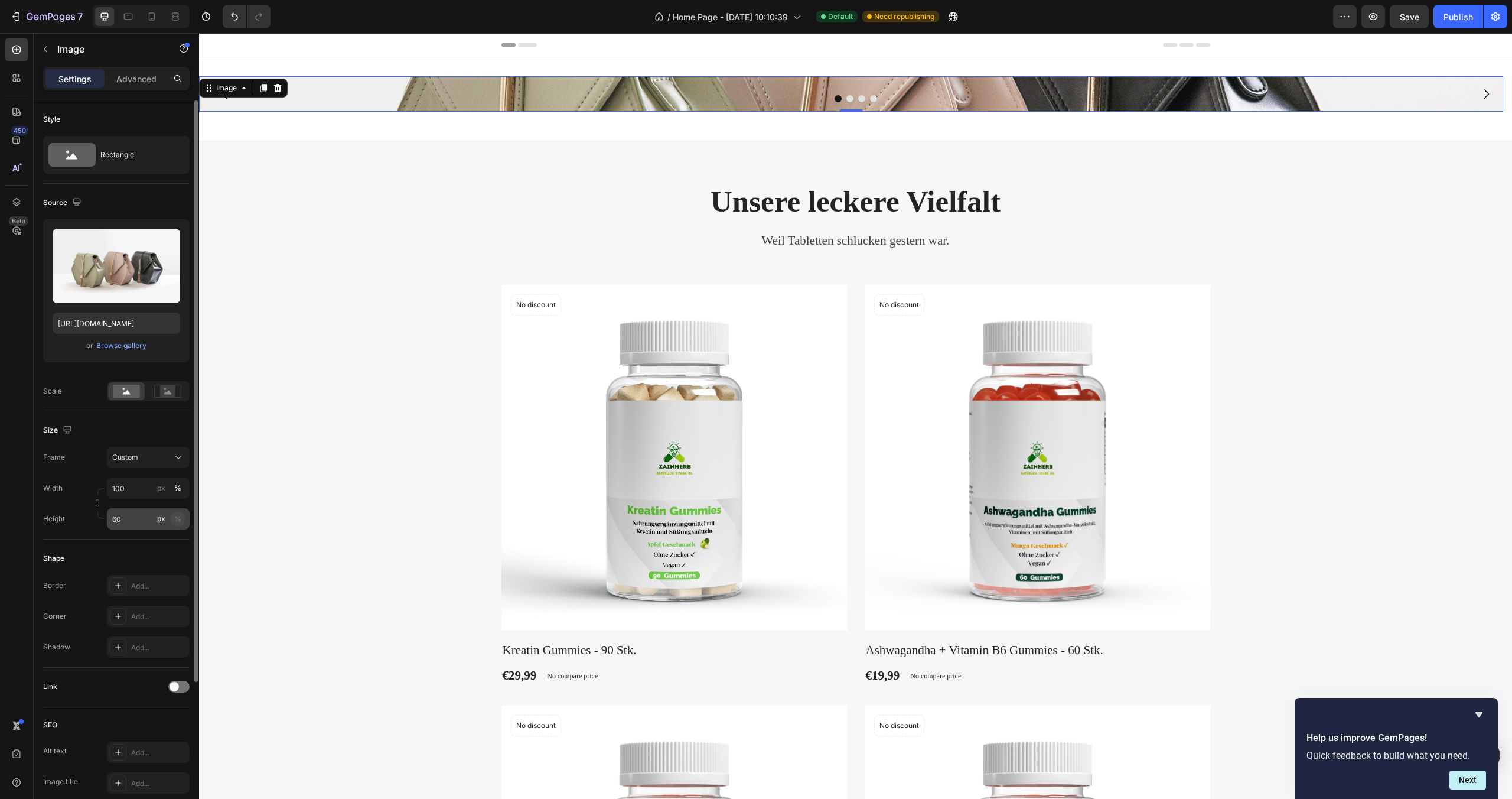
click at [182, 522] on button "%" at bounding box center [178, 519] width 14 height 14
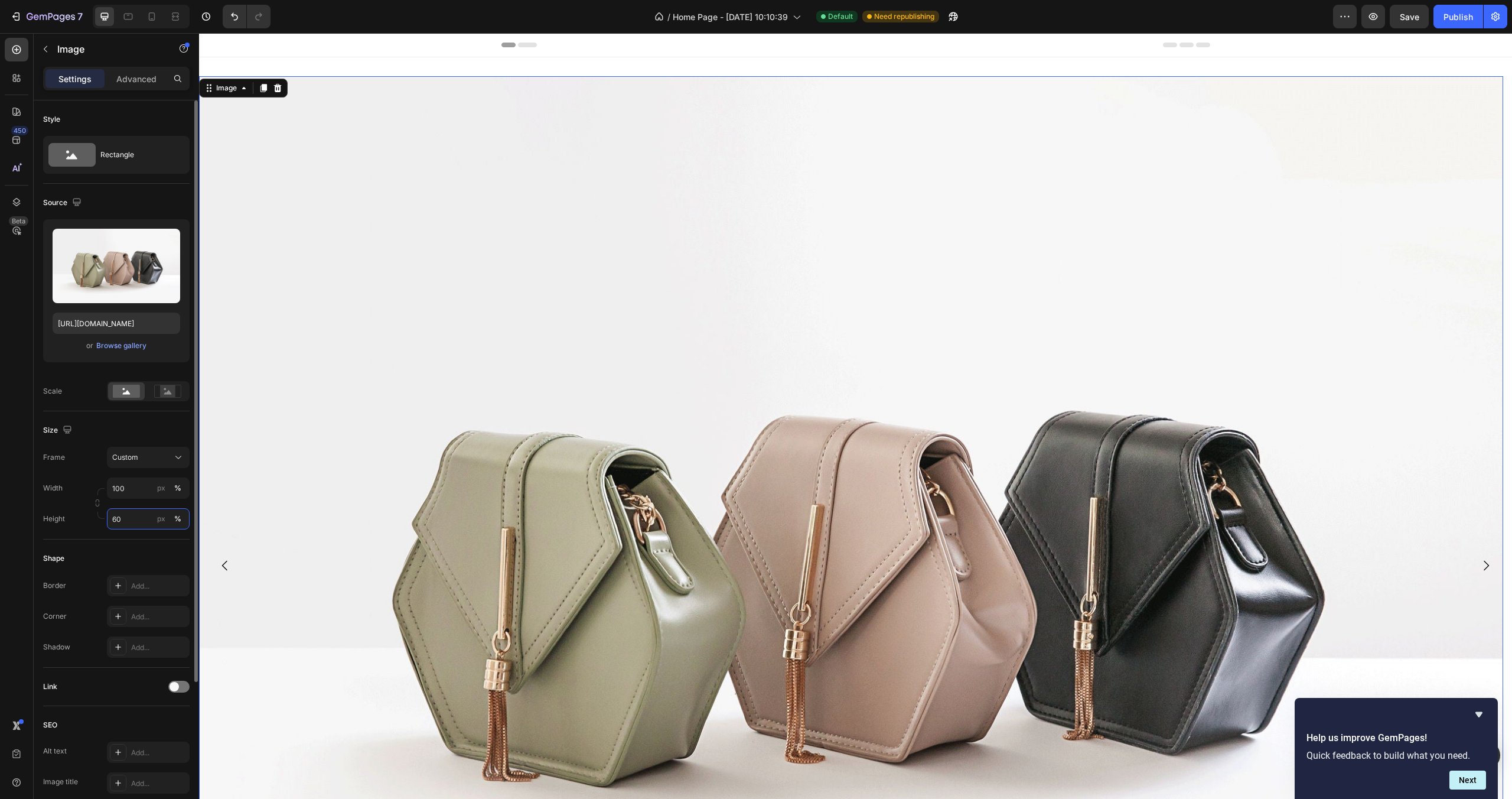
click at [127, 520] on input "60" at bounding box center [148, 519] width 83 height 21
click at [127, 520] on input "60" at bounding box center [148, 519] width 83 height 21
click at [181, 520] on div "%" at bounding box center [178, 519] width 7 height 10
click at [164, 536] on div "Size Frame Custom Width 100 px % Height 40 px %" at bounding box center [116, 475] width 147 height 128
click at [165, 523] on button "px" at bounding box center [162, 519] width 14 height 14
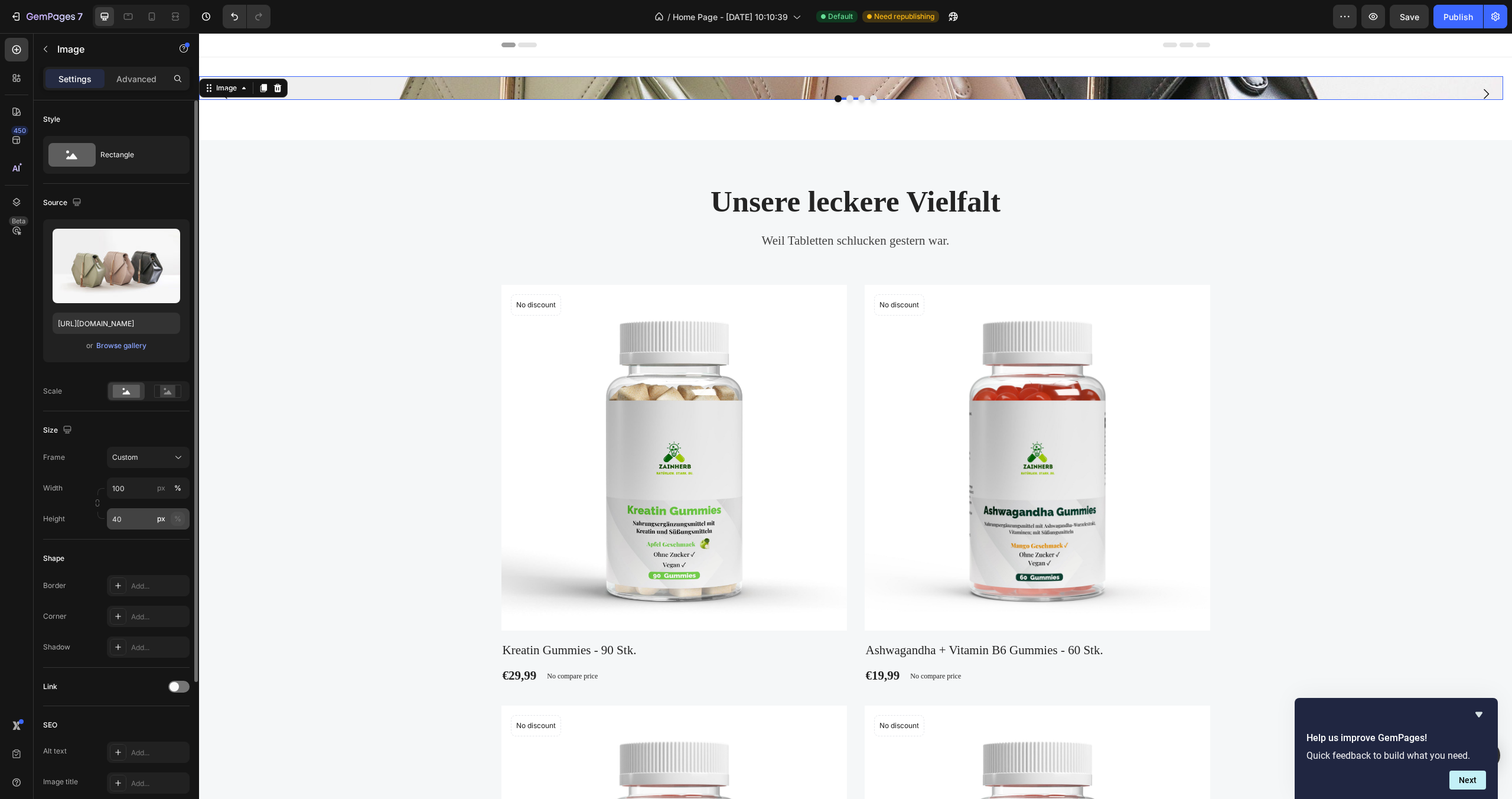
click at [181, 520] on div "%" at bounding box center [178, 519] width 7 height 10
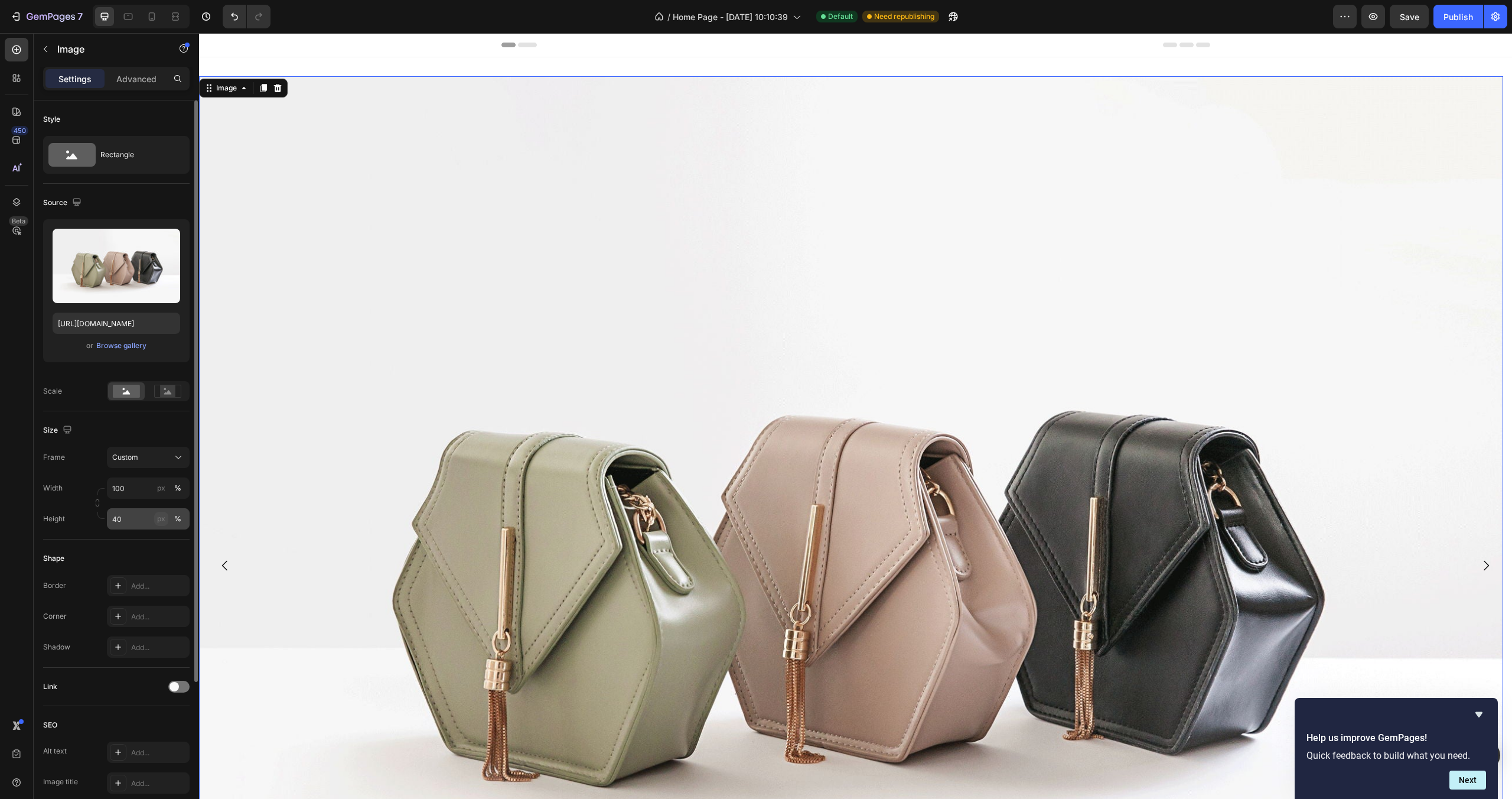
click at [155, 518] on button "px" at bounding box center [162, 519] width 14 height 14
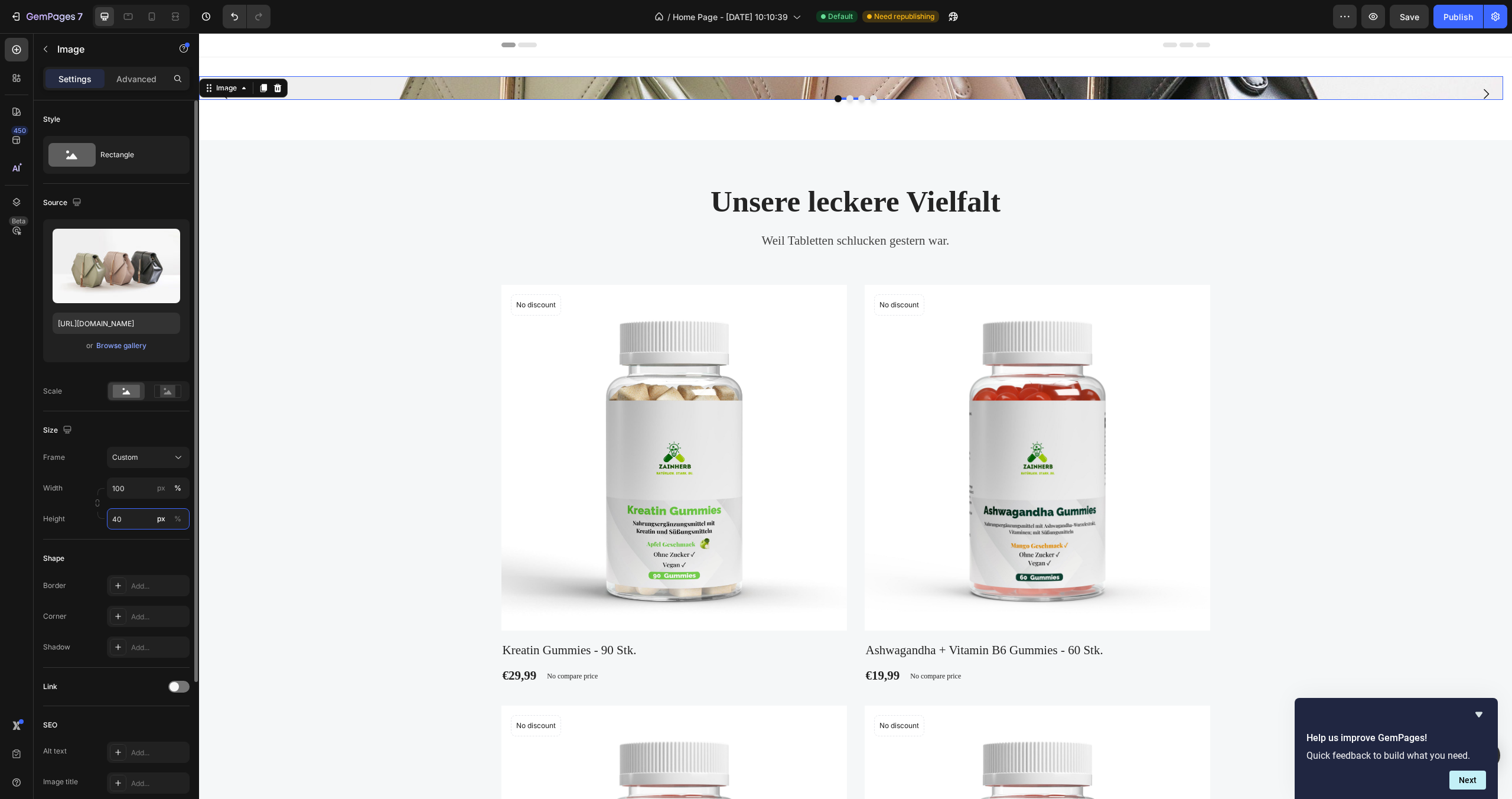
click at [127, 520] on input "40" at bounding box center [148, 519] width 83 height 21
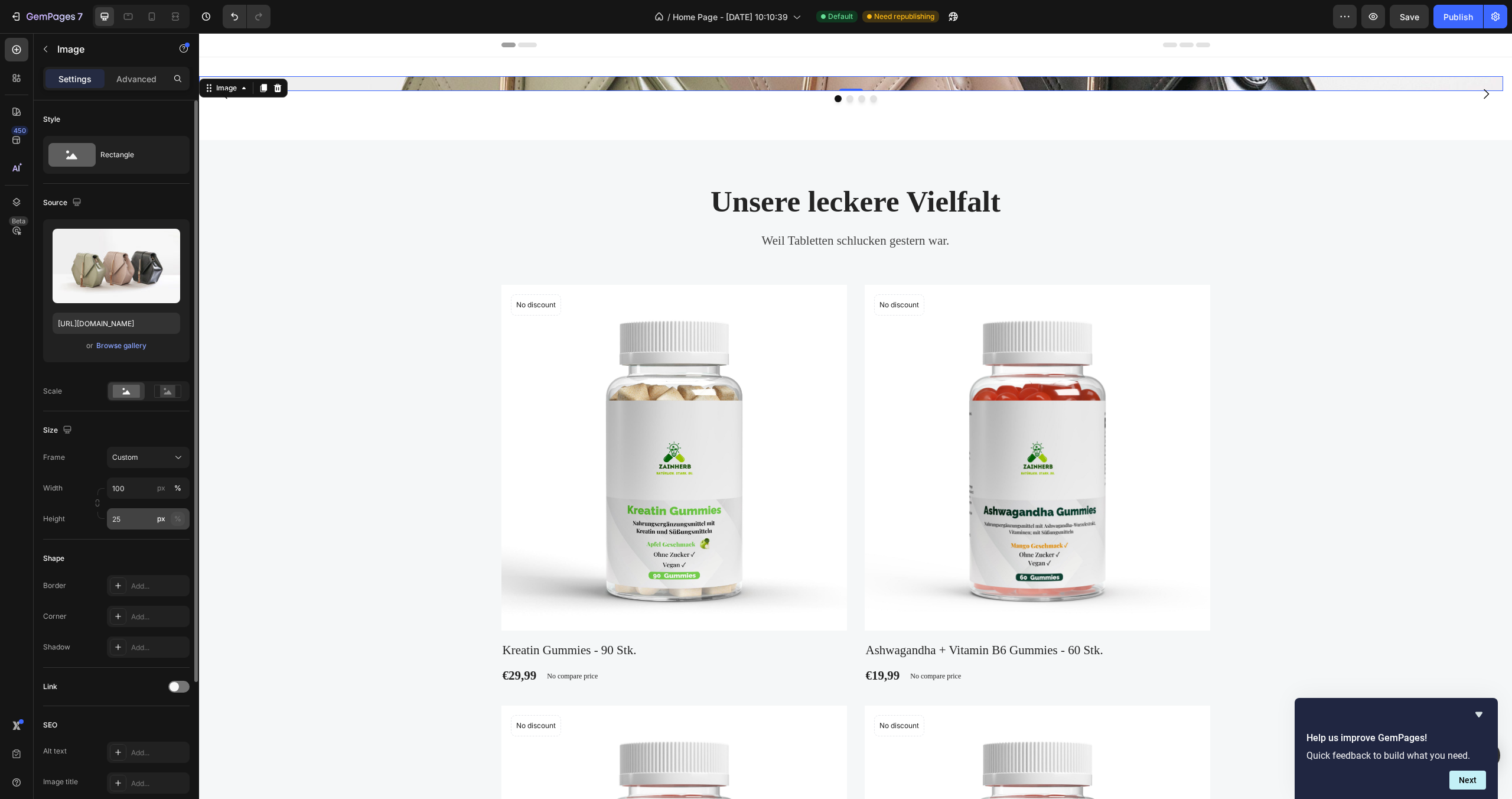
click at [180, 522] on div "%" at bounding box center [178, 519] width 7 height 10
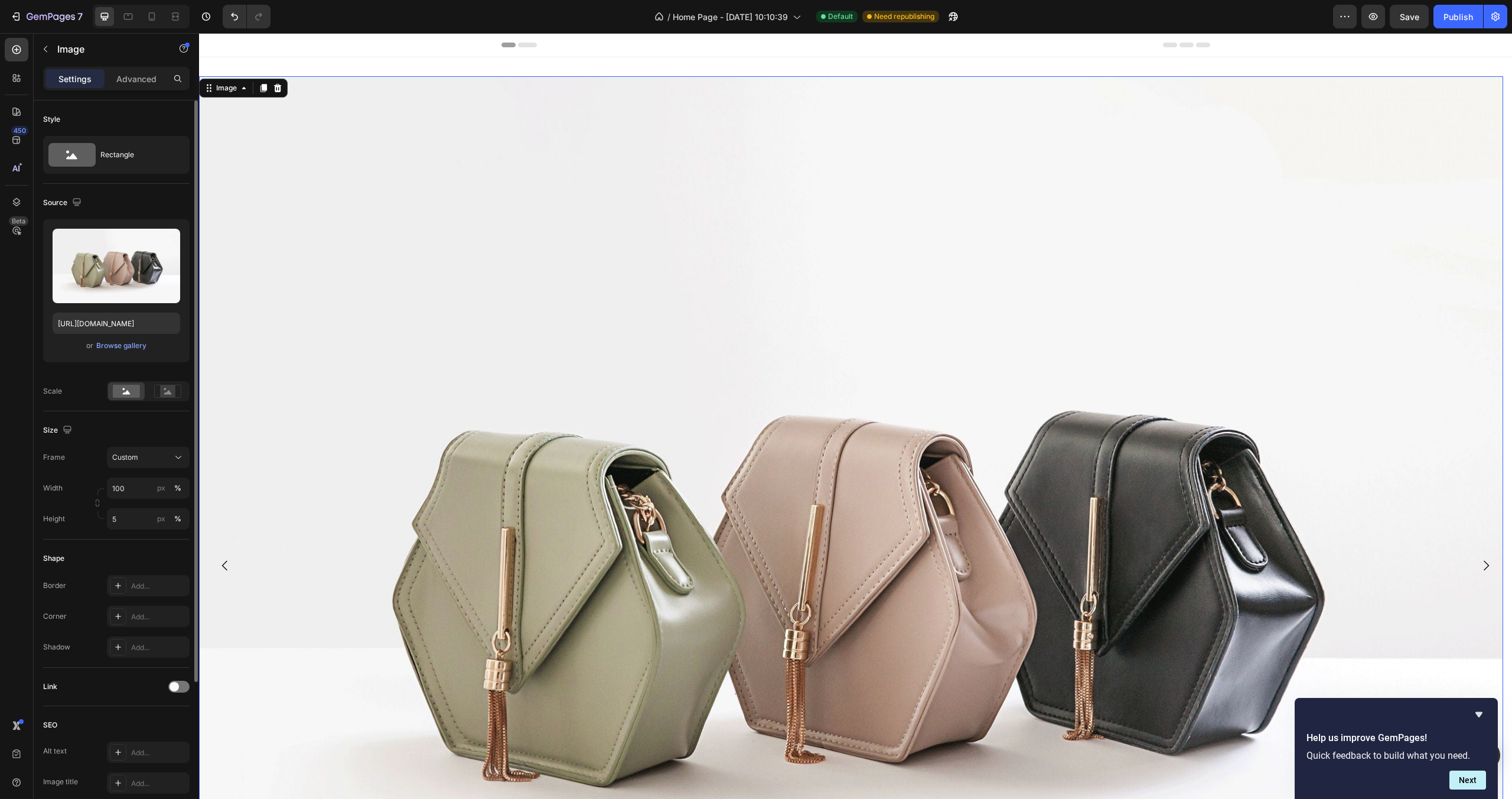
click at [141, 548] on div "Shape Border Add... Corner Add... Shadow Add..." at bounding box center [116, 603] width 147 height 128
click at [163, 526] on button "px" at bounding box center [162, 519] width 14 height 14
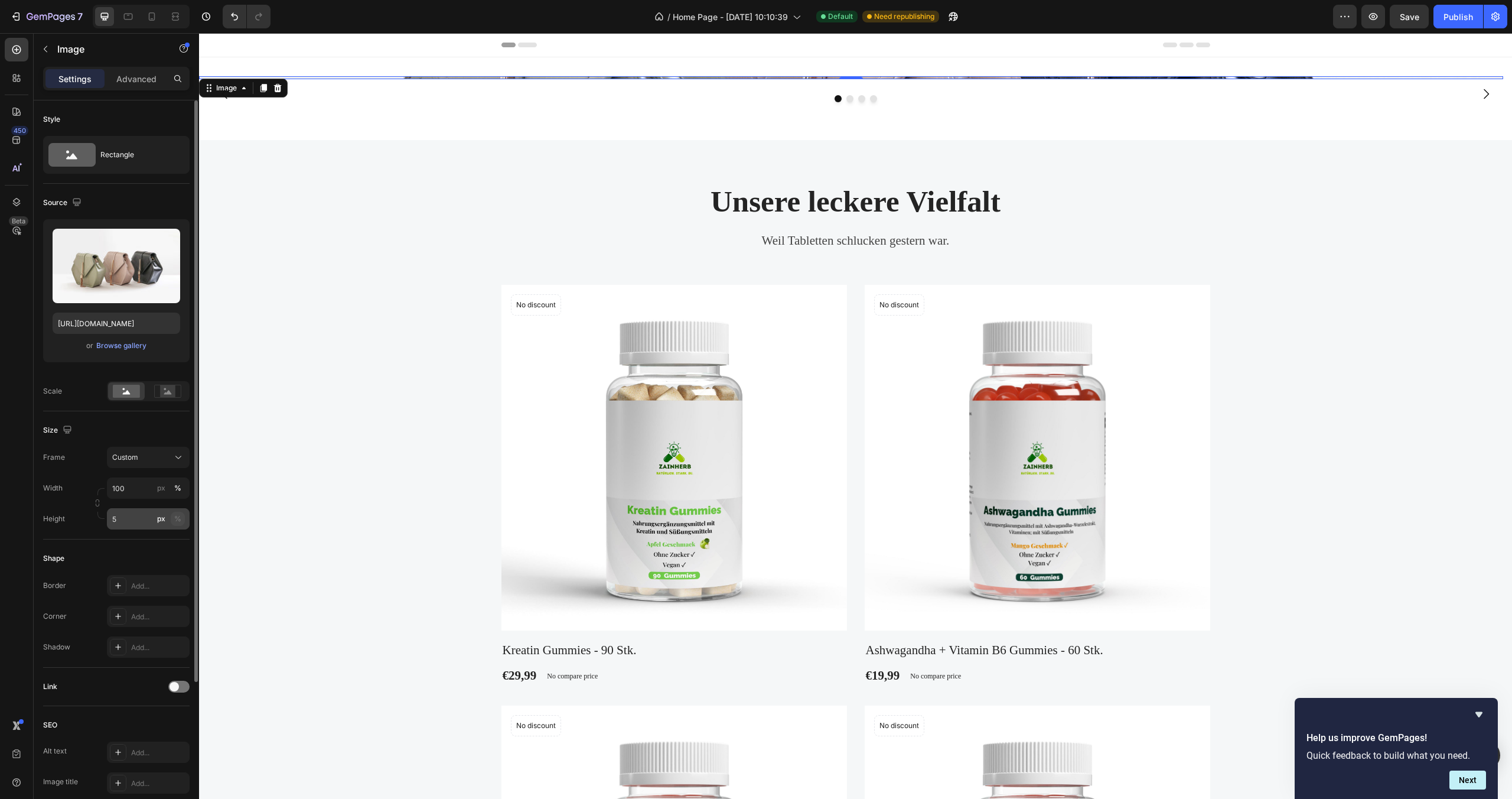
click at [176, 525] on button "%" at bounding box center [178, 519] width 14 height 14
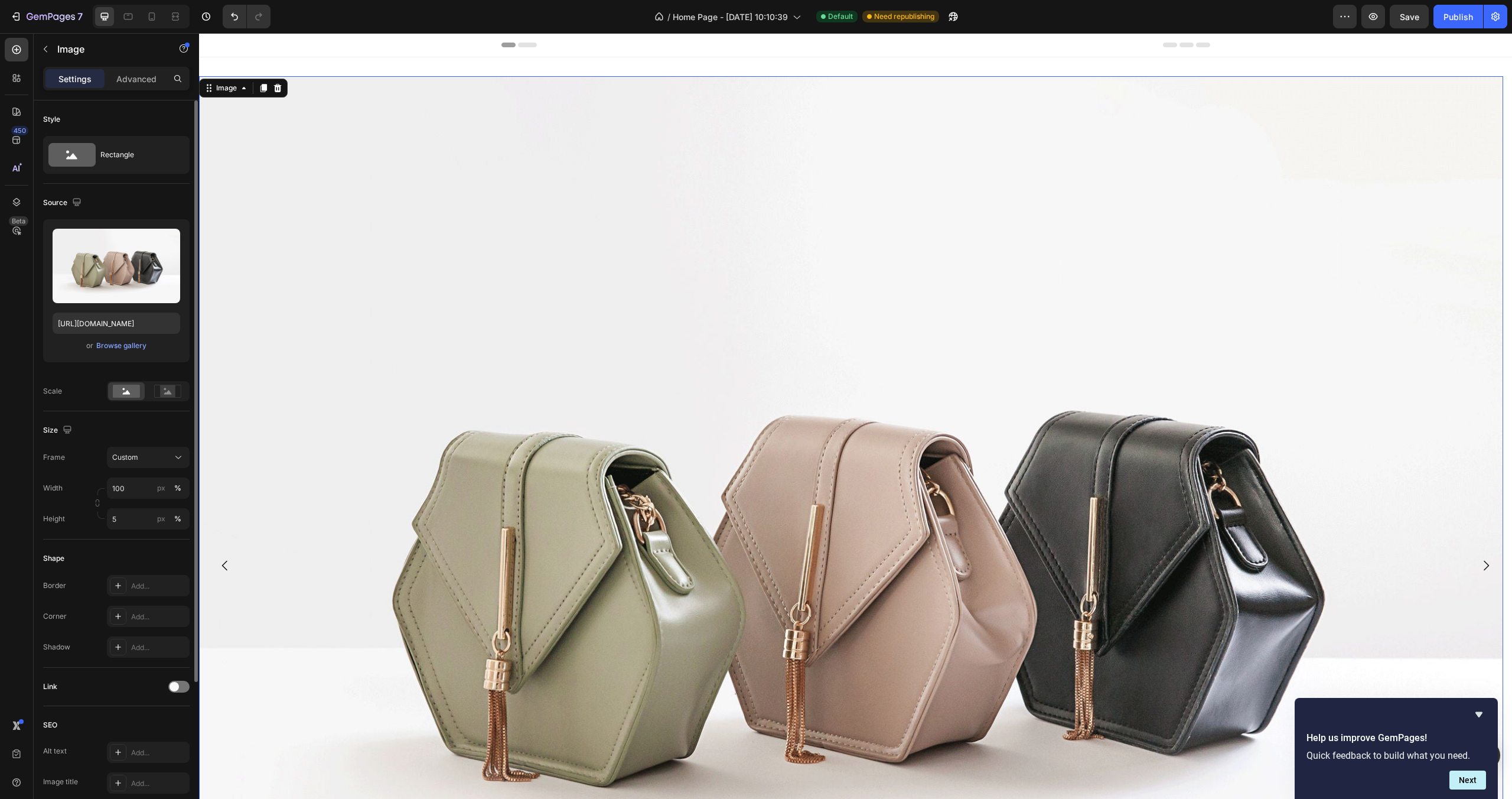
click at [139, 549] on div "Shape" at bounding box center [116, 559] width 147 height 19
click at [135, 516] on input "5" at bounding box center [148, 519] width 83 height 21
click at [185, 519] on input "05" at bounding box center [148, 519] width 83 height 21
click at [175, 554] on div "Full 100%" at bounding box center [136, 547] width 97 height 21
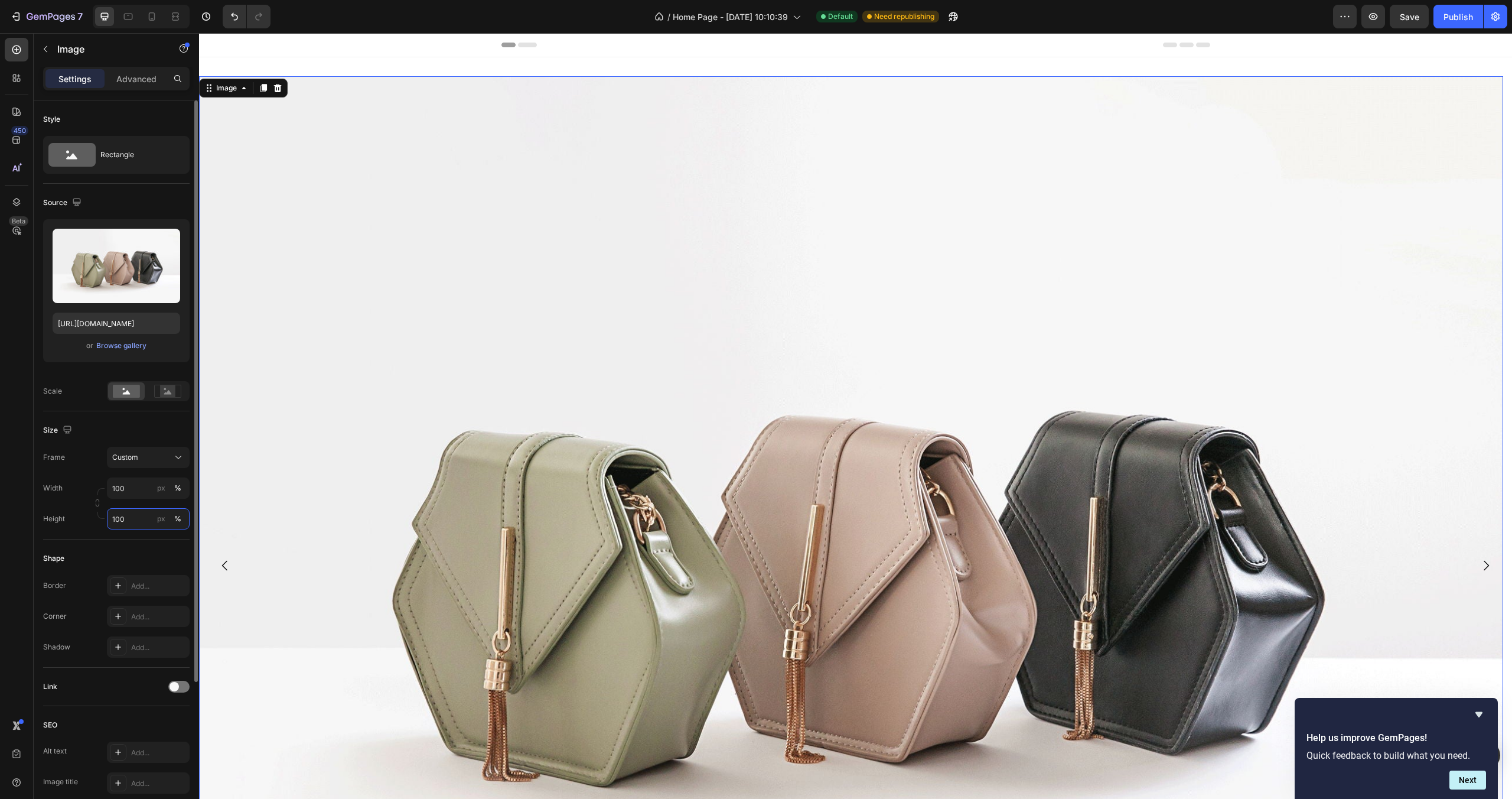
click at [149, 520] on input "100" at bounding box center [148, 519] width 83 height 21
type input "60"
click at [83, 506] on div "Height 60 px %" at bounding box center [116, 516] width 147 height 21
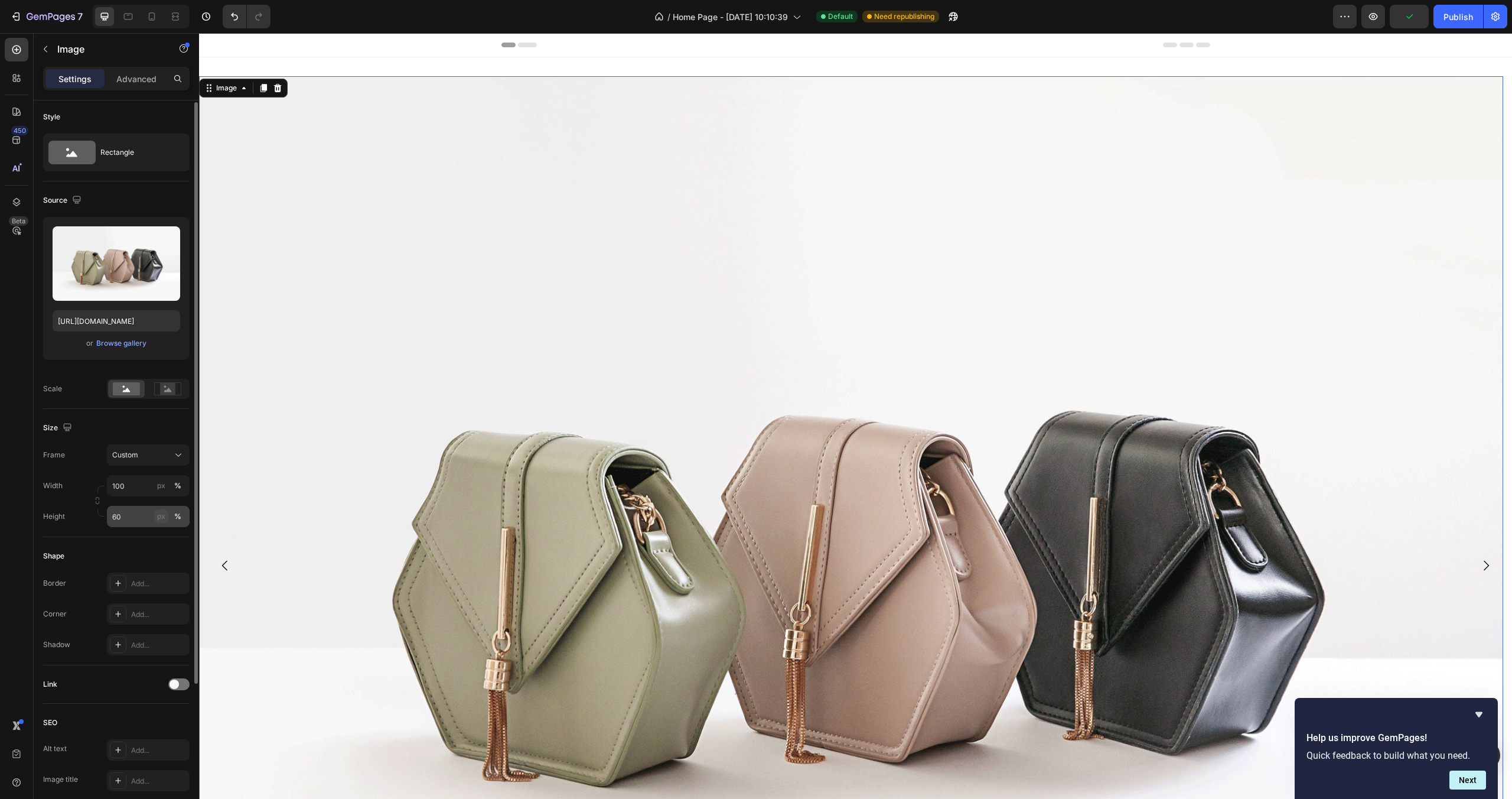
click at [165, 519] on div "px" at bounding box center [161, 516] width 8 height 10
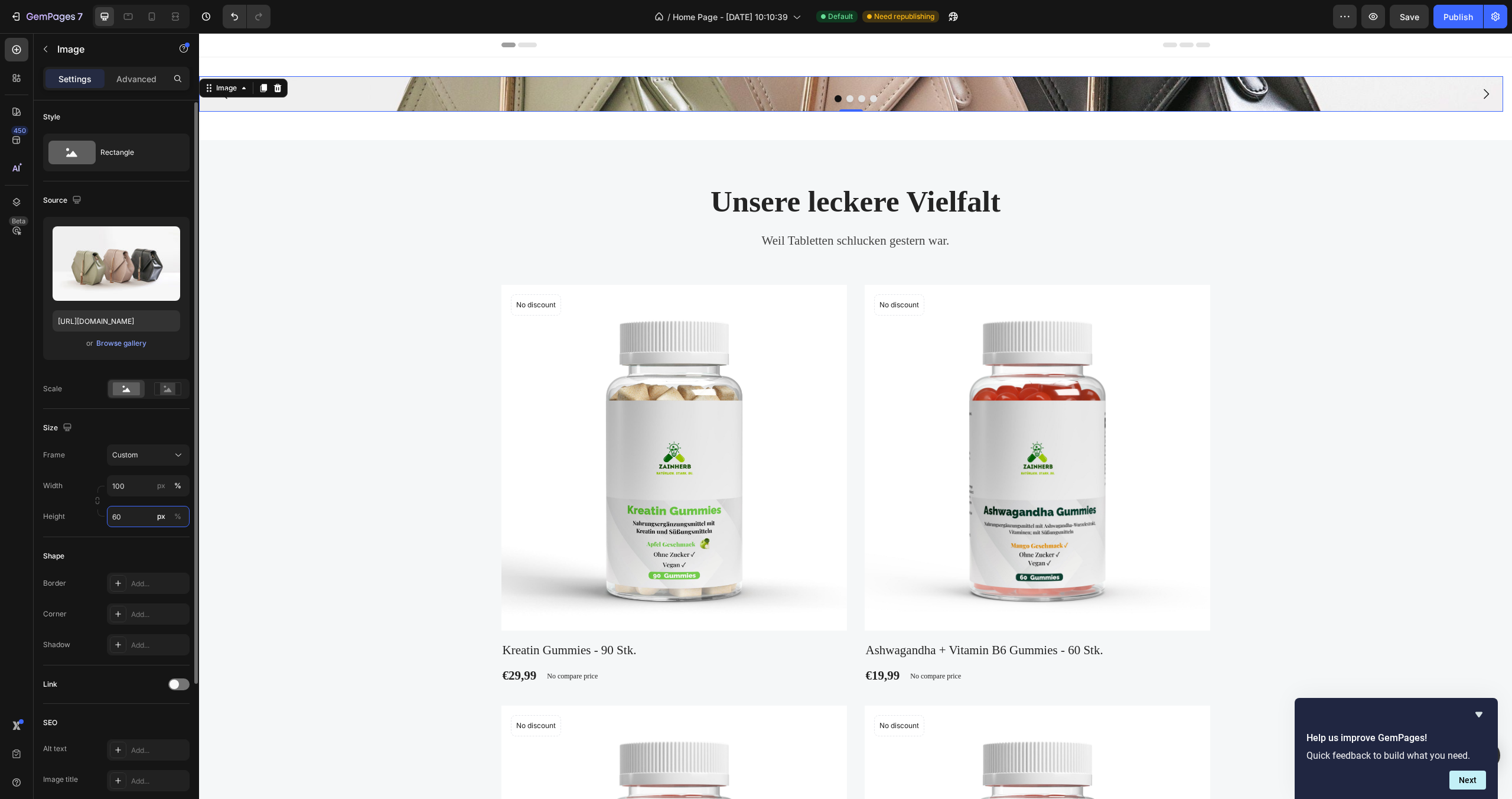
click at [130, 521] on input "60" at bounding box center [148, 516] width 83 height 21
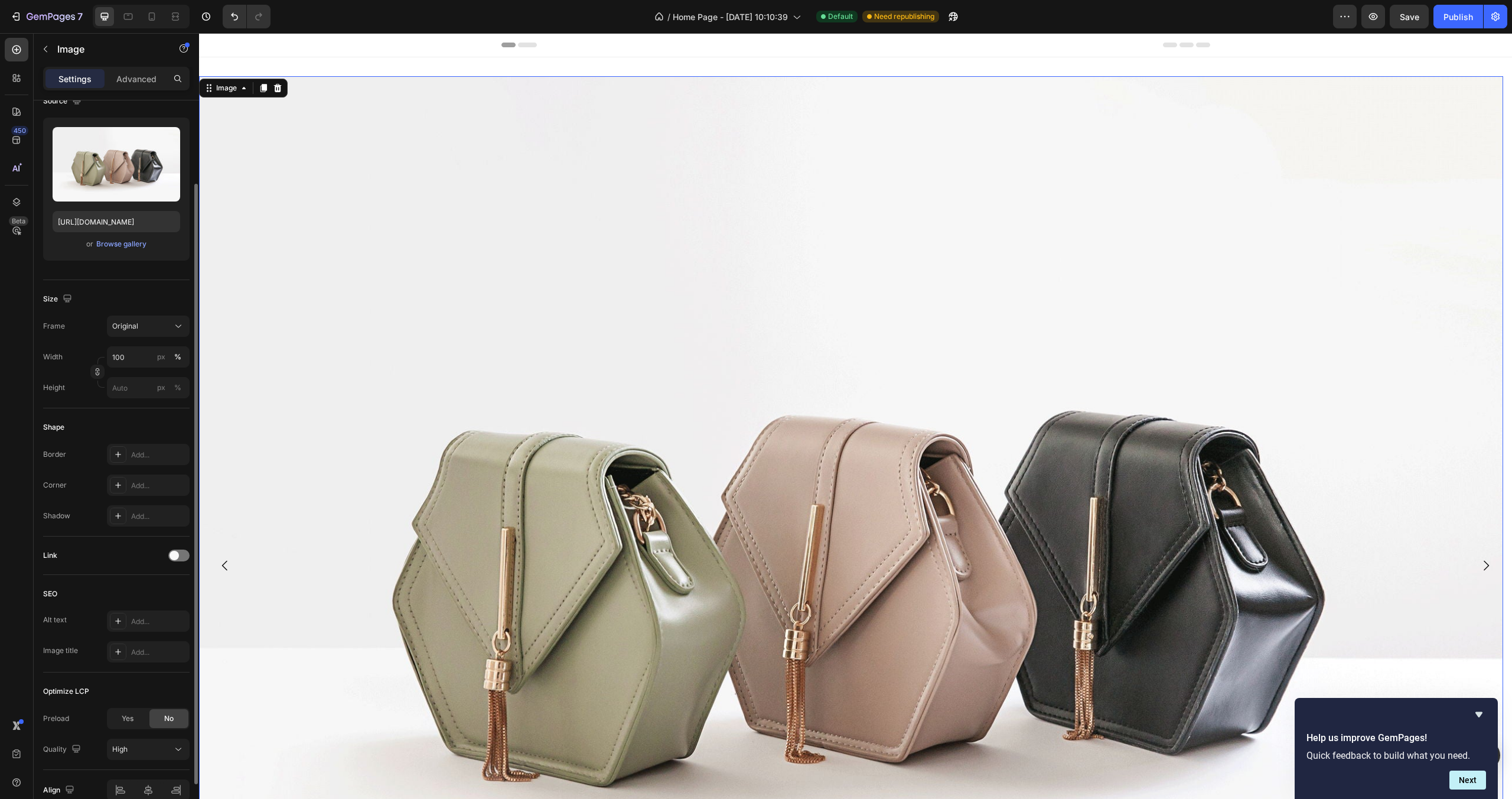
scroll to position [0, 0]
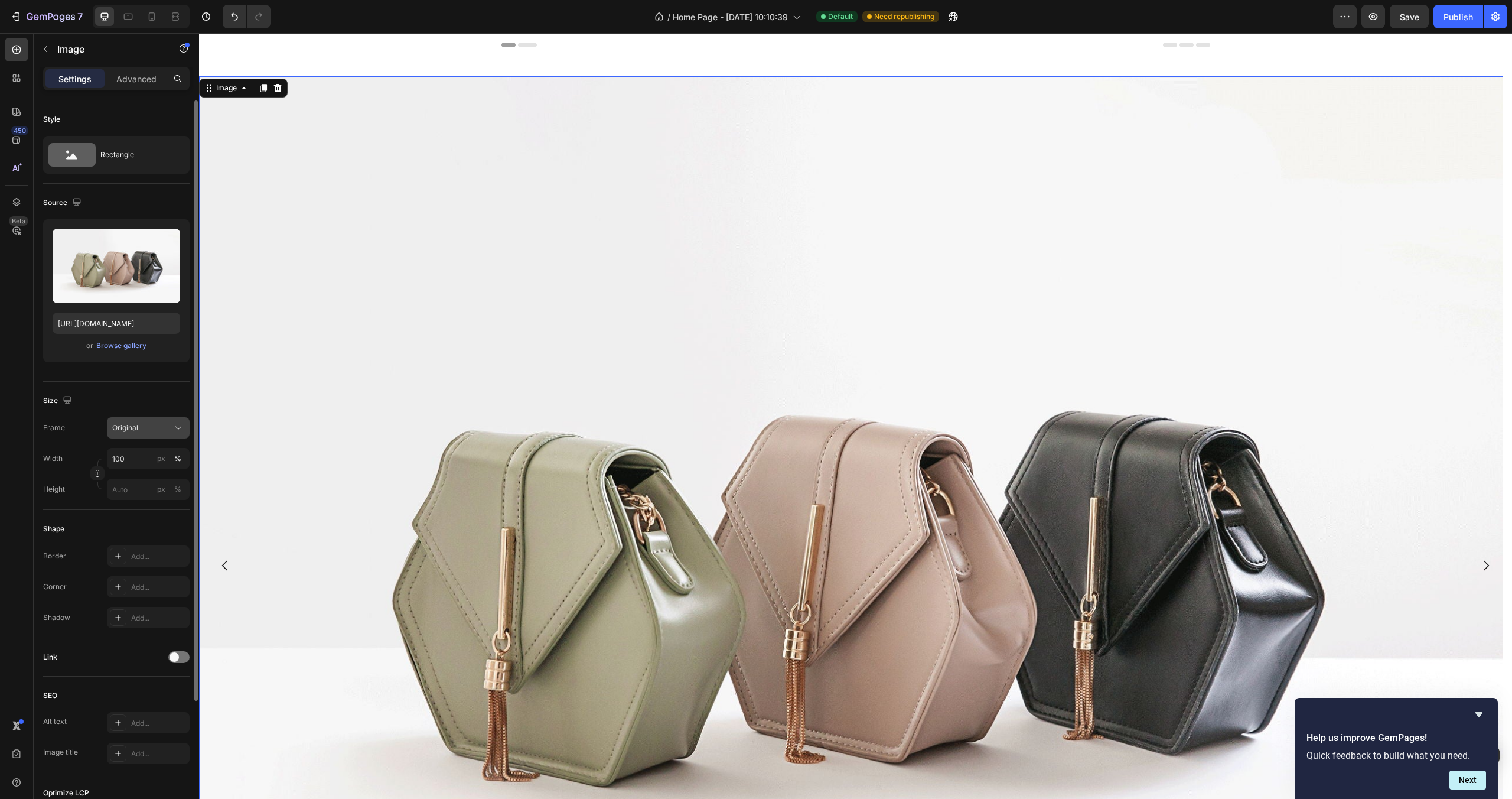
click at [149, 418] on button "Original" at bounding box center [148, 428] width 83 height 21
click at [143, 394] on div "Size" at bounding box center [116, 401] width 147 height 19
click at [129, 494] on input "px %" at bounding box center [148, 489] width 83 height 21
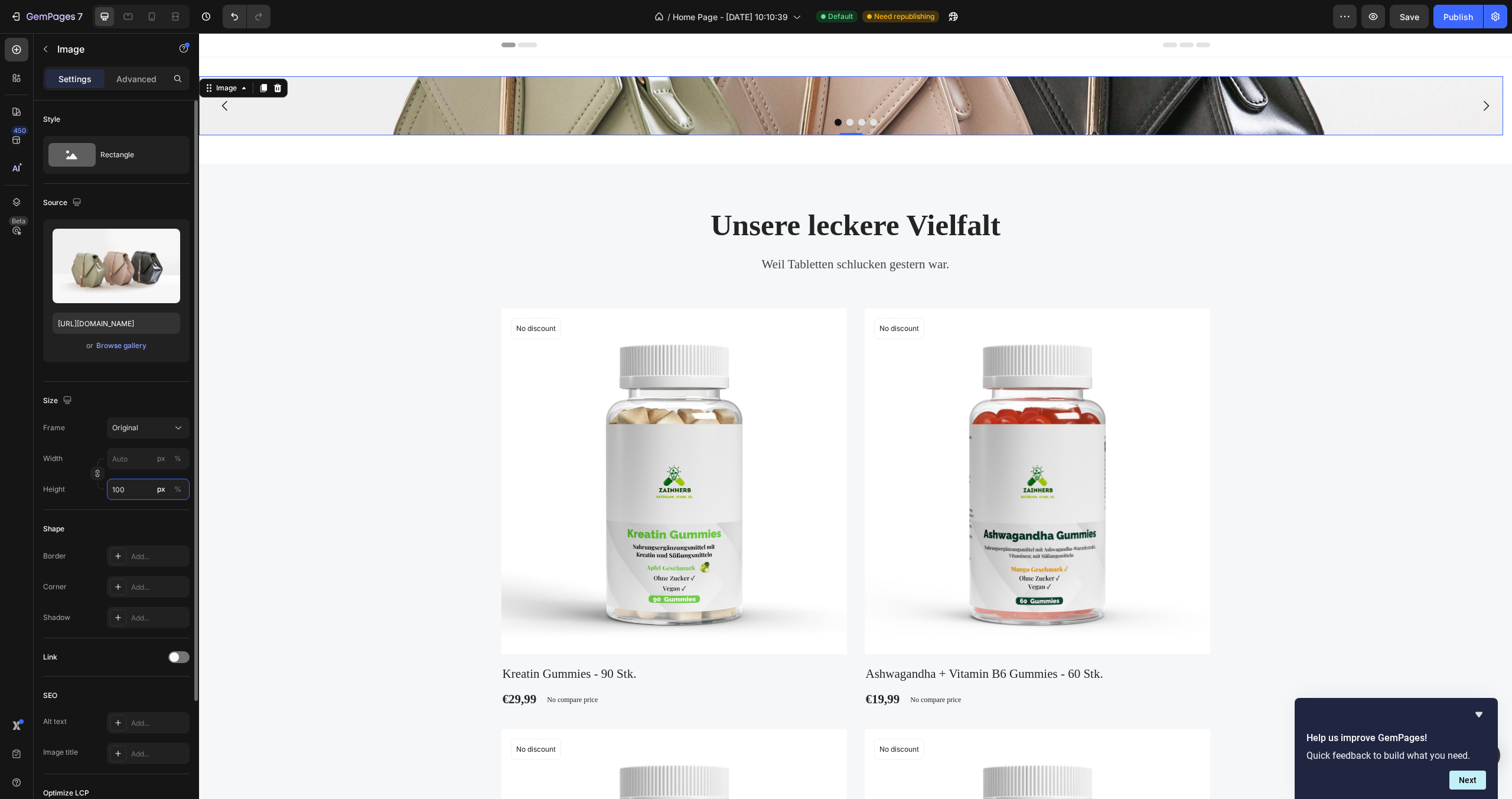
type input "100"
click at [81, 429] on div "Frame Original" at bounding box center [116, 428] width 147 height 21
click at [45, 52] on icon "button" at bounding box center [45, 49] width 10 height 10
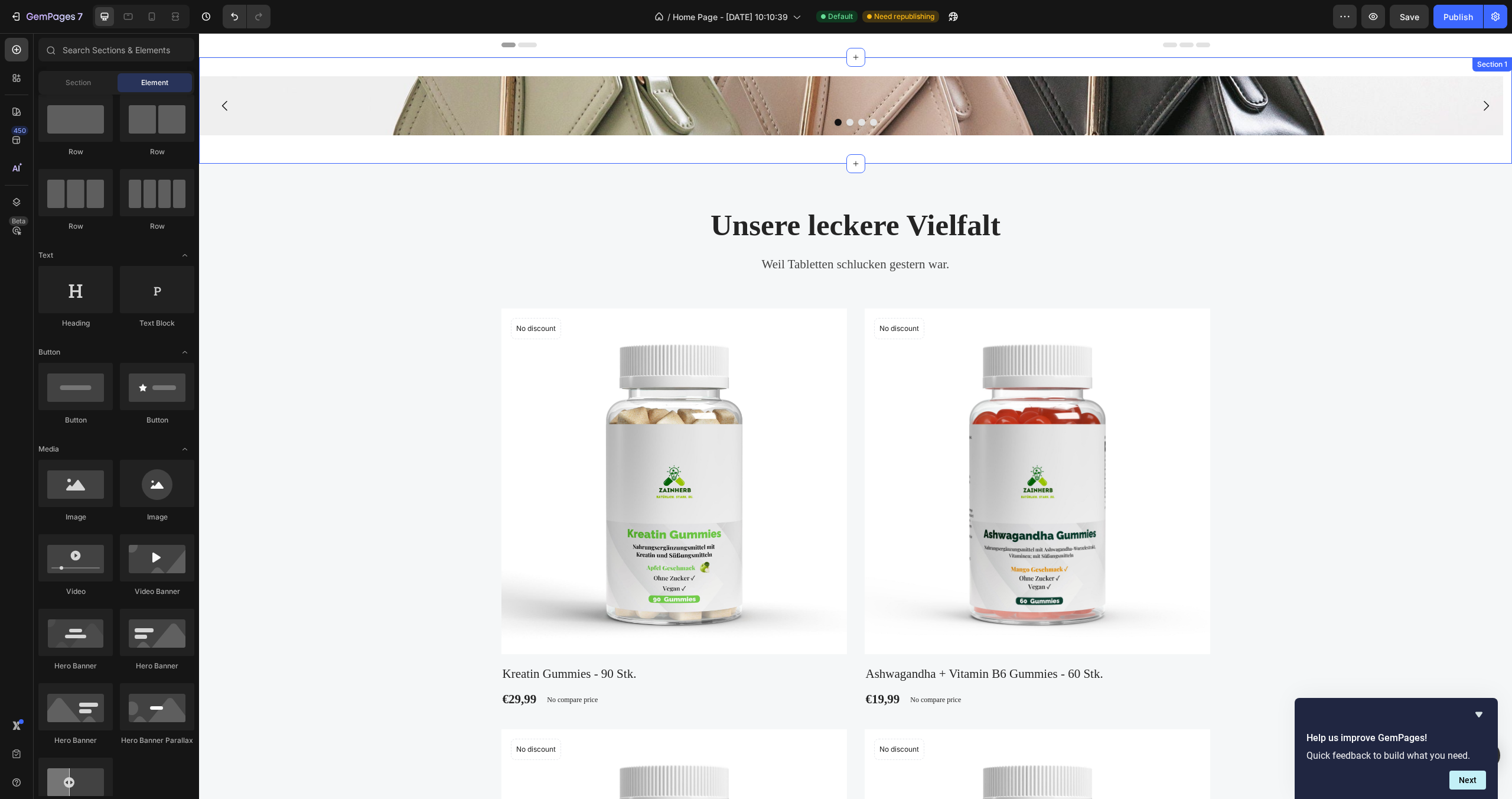
click at [279, 150] on div "Image Drop element here Drop element here Drop element here Carousel Section 1" at bounding box center [856, 111] width 1313 height 107
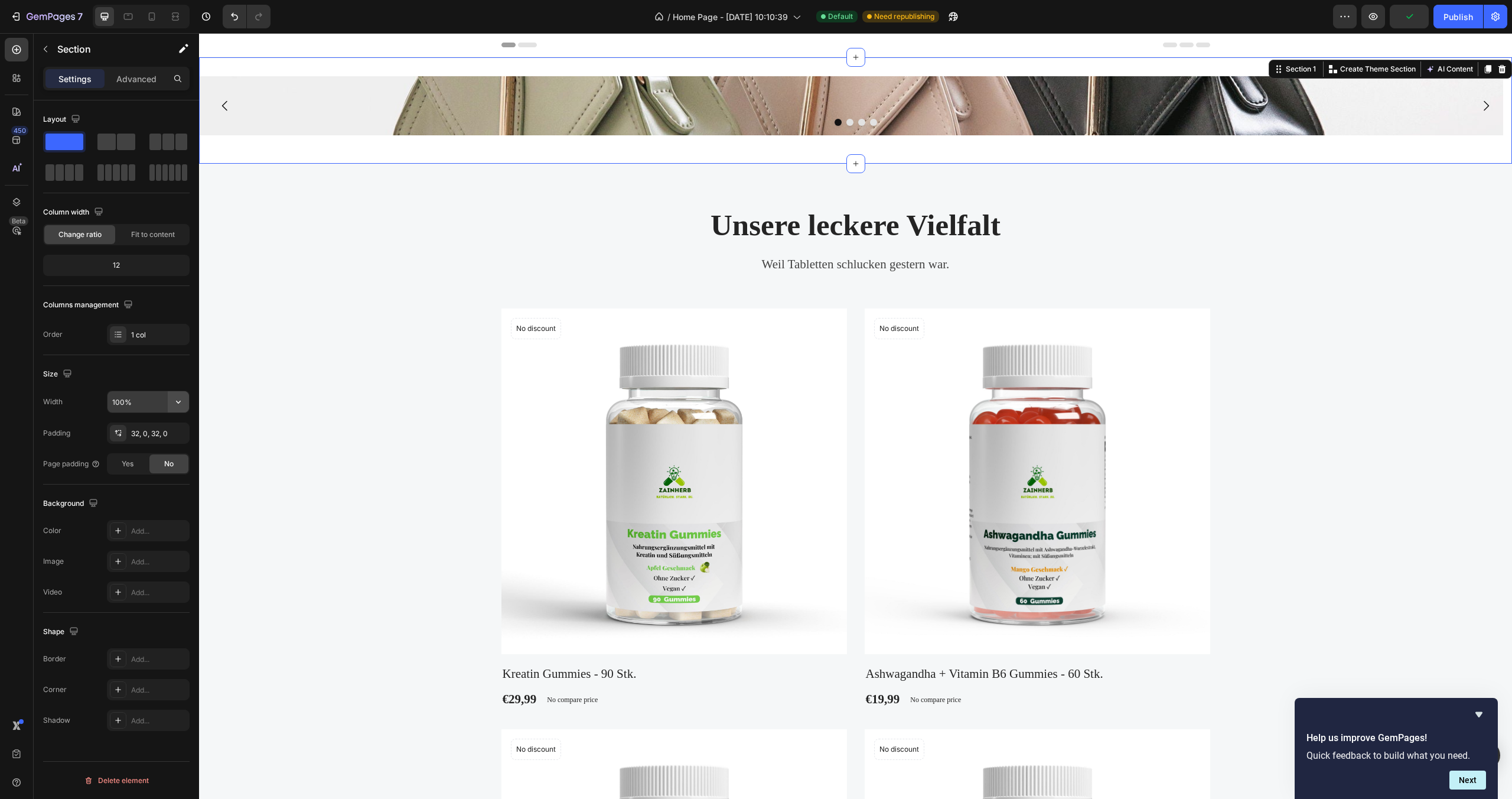
click at [183, 403] on icon "button" at bounding box center [179, 402] width 12 height 12
click at [167, 458] on span "1200px" at bounding box center [167, 454] width 24 height 10
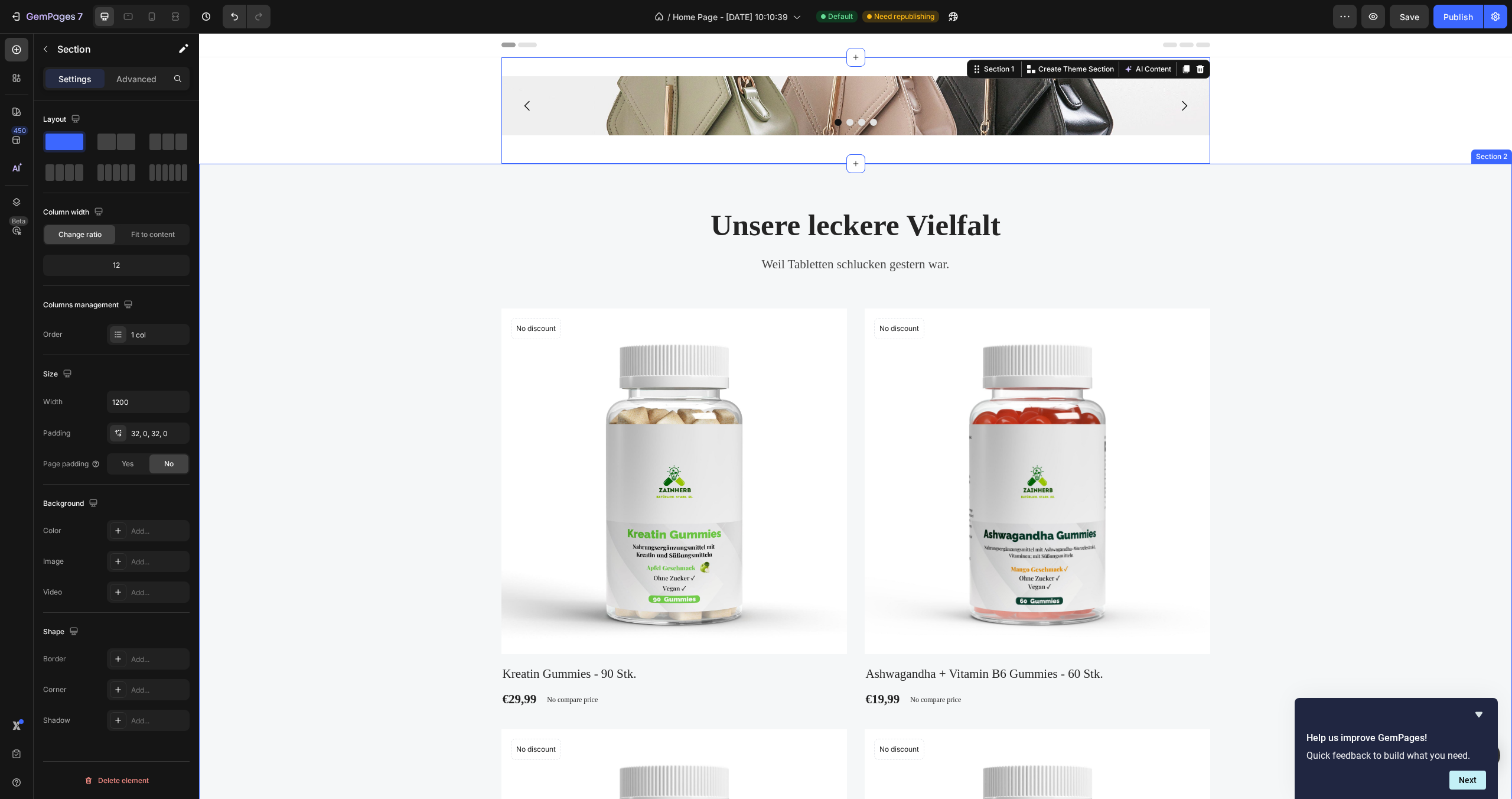
drag, startPoint x: 387, startPoint y: 450, endPoint x: 245, endPoint y: 407, distance: 148.4
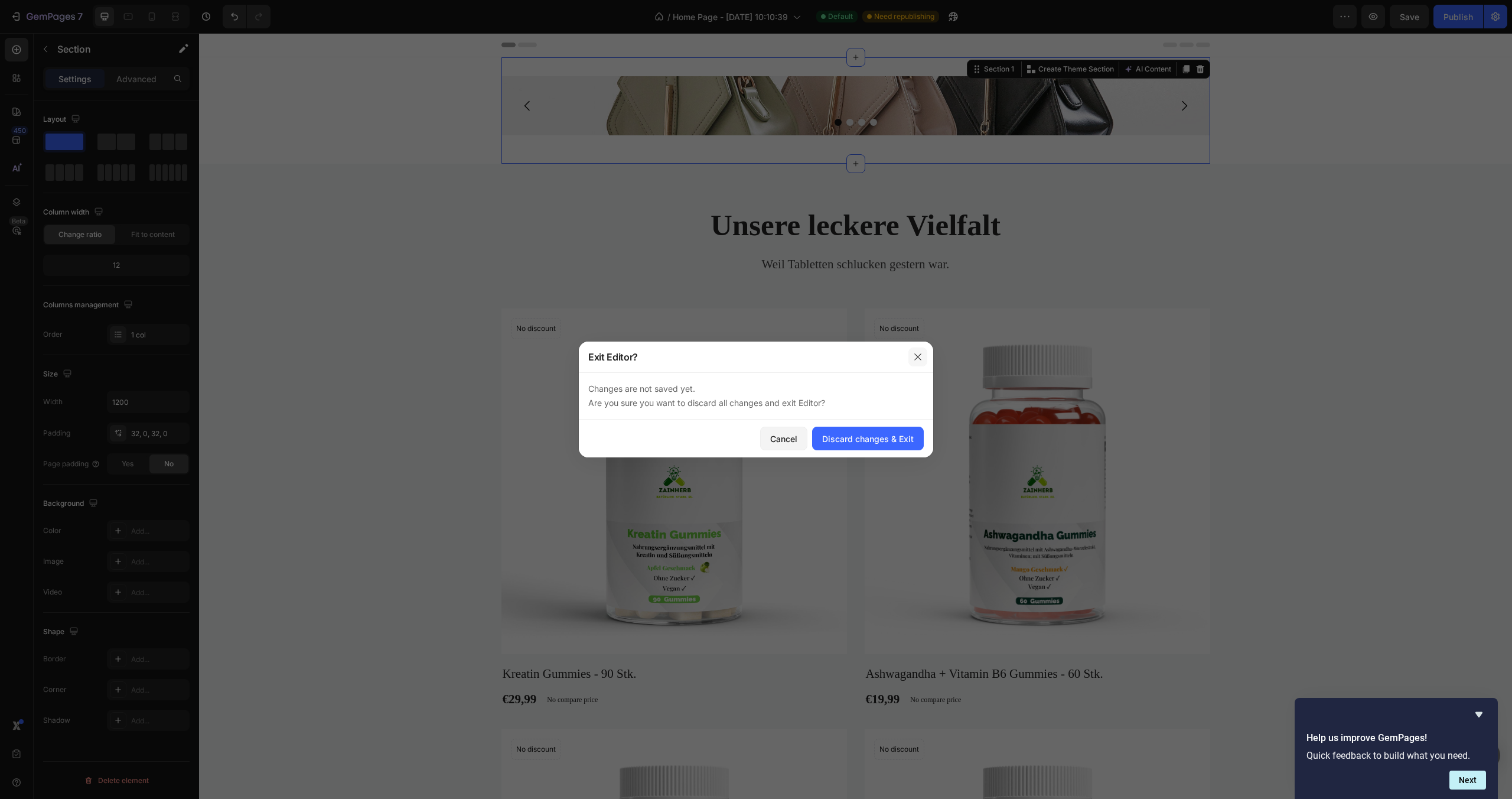
drag, startPoint x: 918, startPoint y: 359, endPoint x: 716, endPoint y: 321, distance: 205.5
click at [918, 359] on icon "button" at bounding box center [918, 356] width 10 height 10
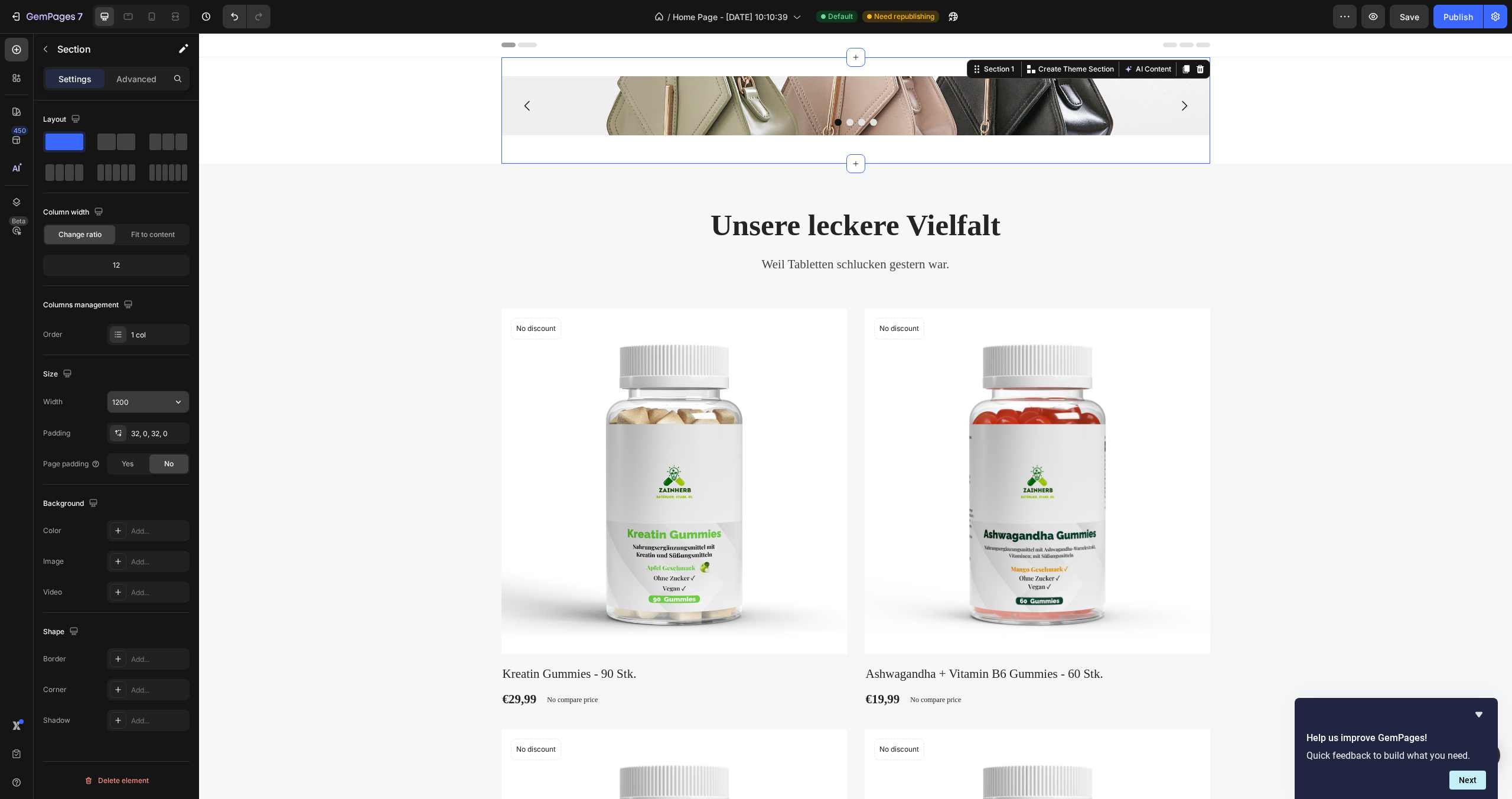
click at [154, 402] on input "1200" at bounding box center [148, 402] width 81 height 21
click at [182, 397] on icon "button" at bounding box center [179, 402] width 12 height 12
click at [173, 424] on div "Full 100%" at bounding box center [135, 432] width 97 height 23
type input "100%"
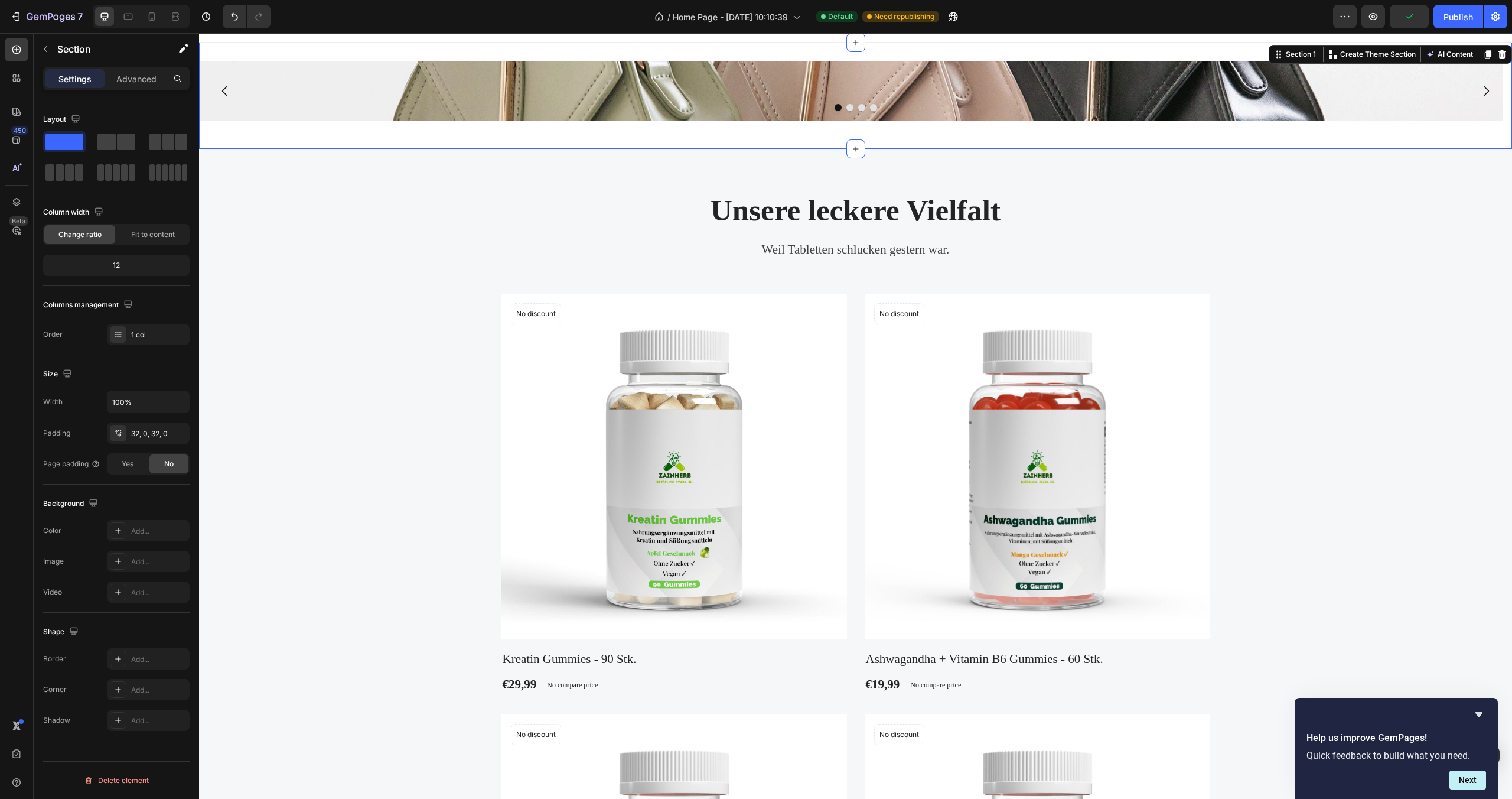
scroll to position [23, 0]
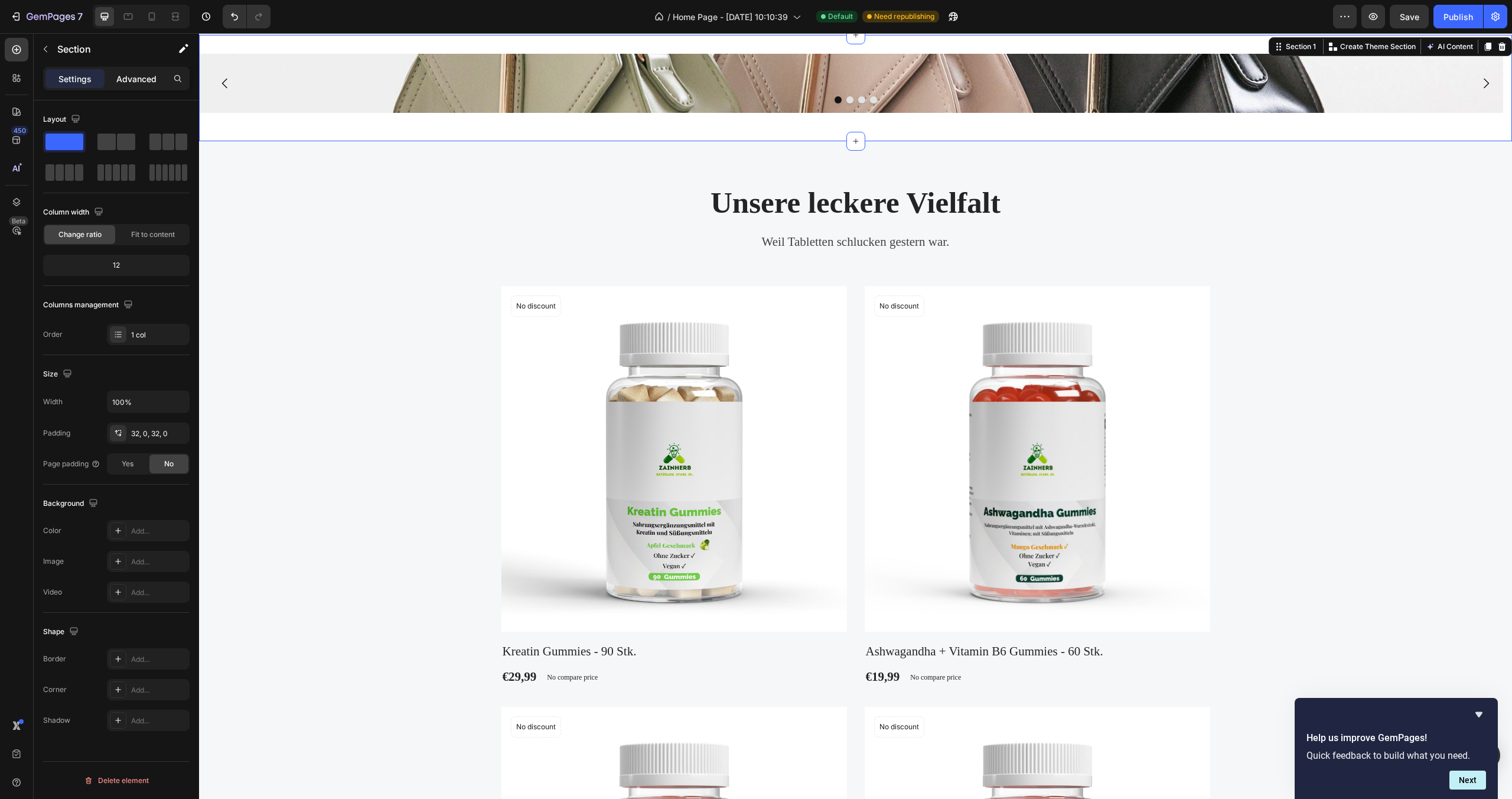
click at [153, 69] on div "Advanced" at bounding box center [136, 79] width 59 height 19
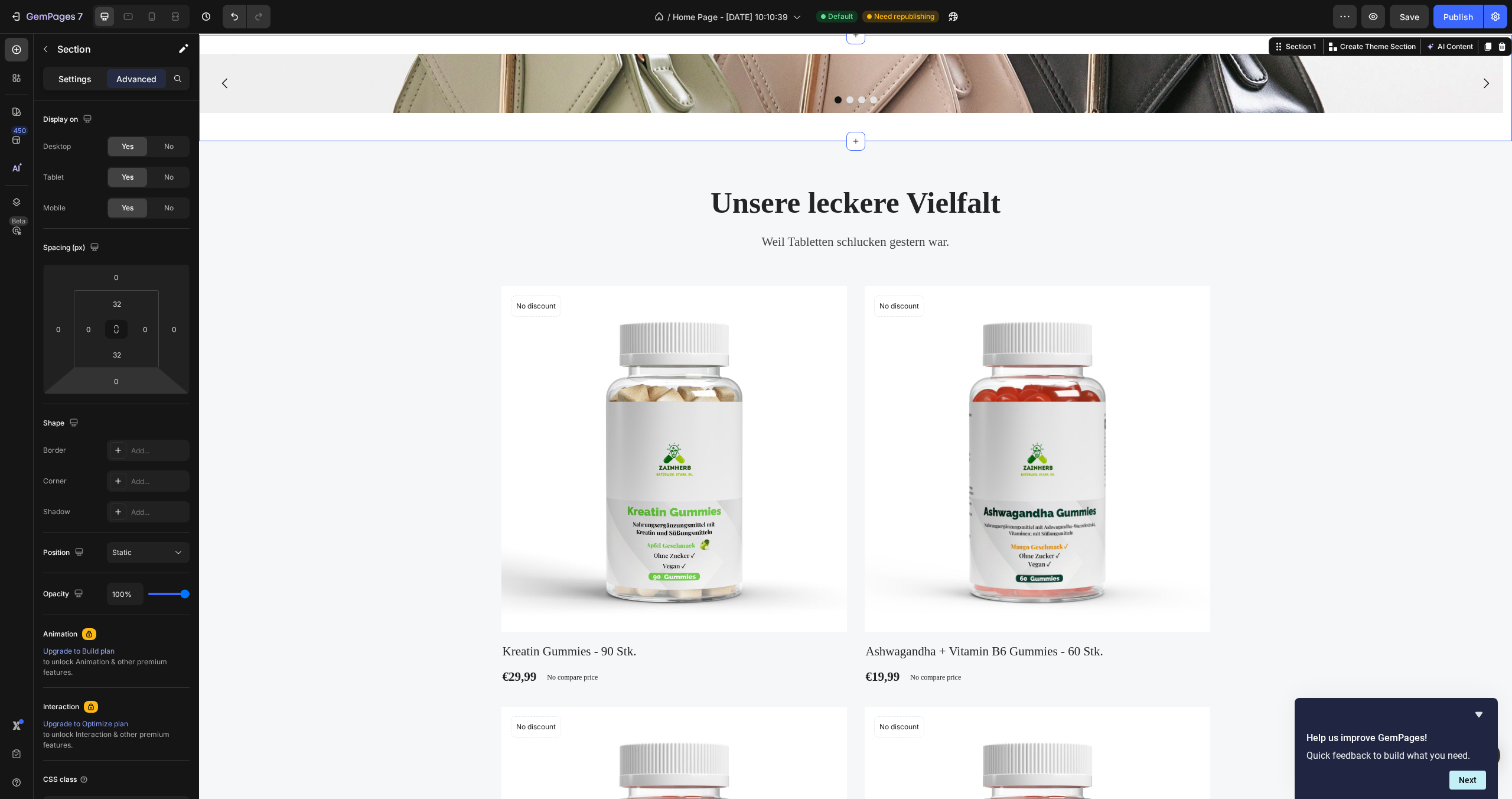
click at [74, 74] on p "Settings" at bounding box center [75, 79] width 33 height 12
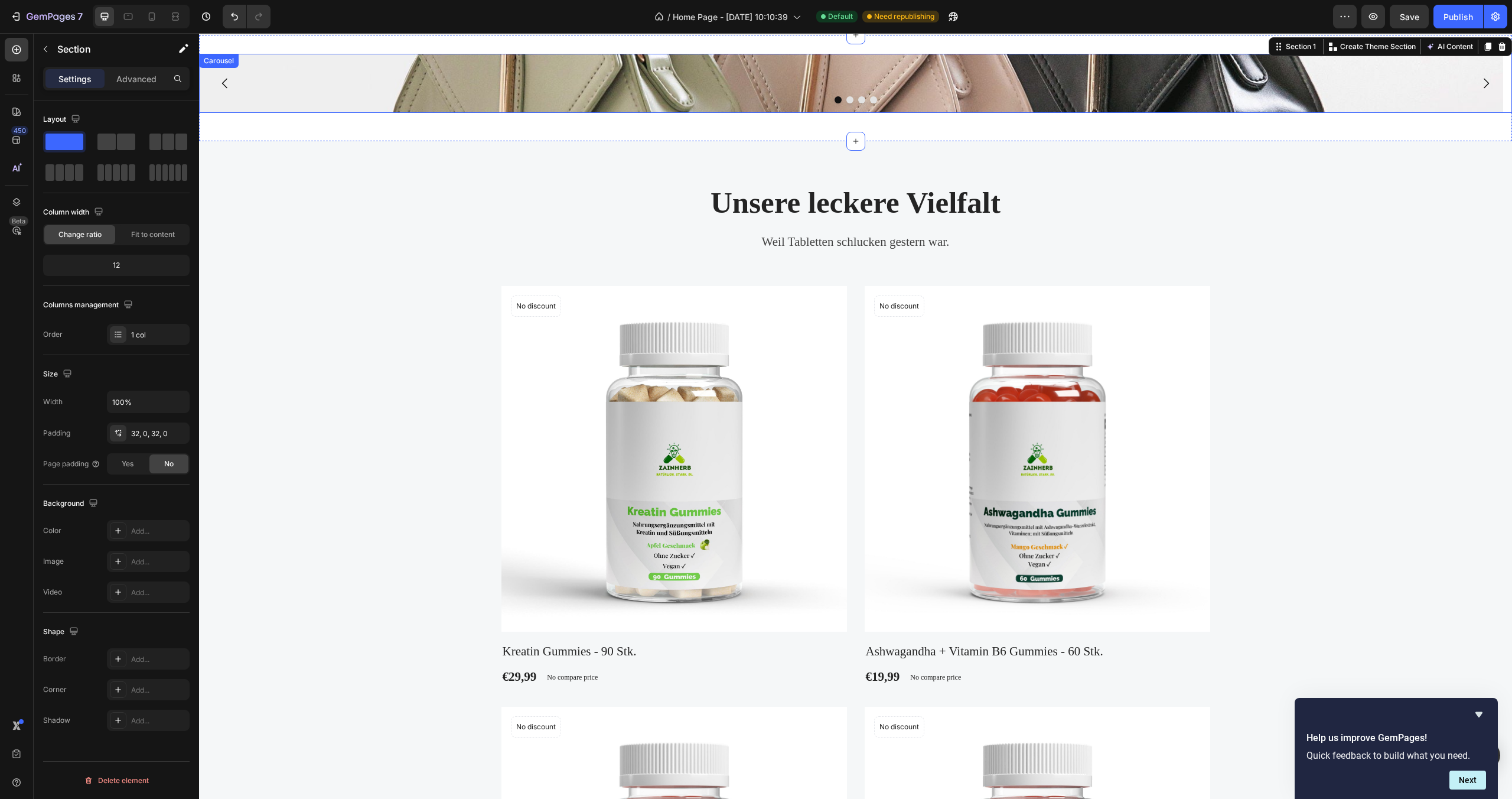
click at [249, 96] on div at bounding box center [856, 100] width 1313 height 7
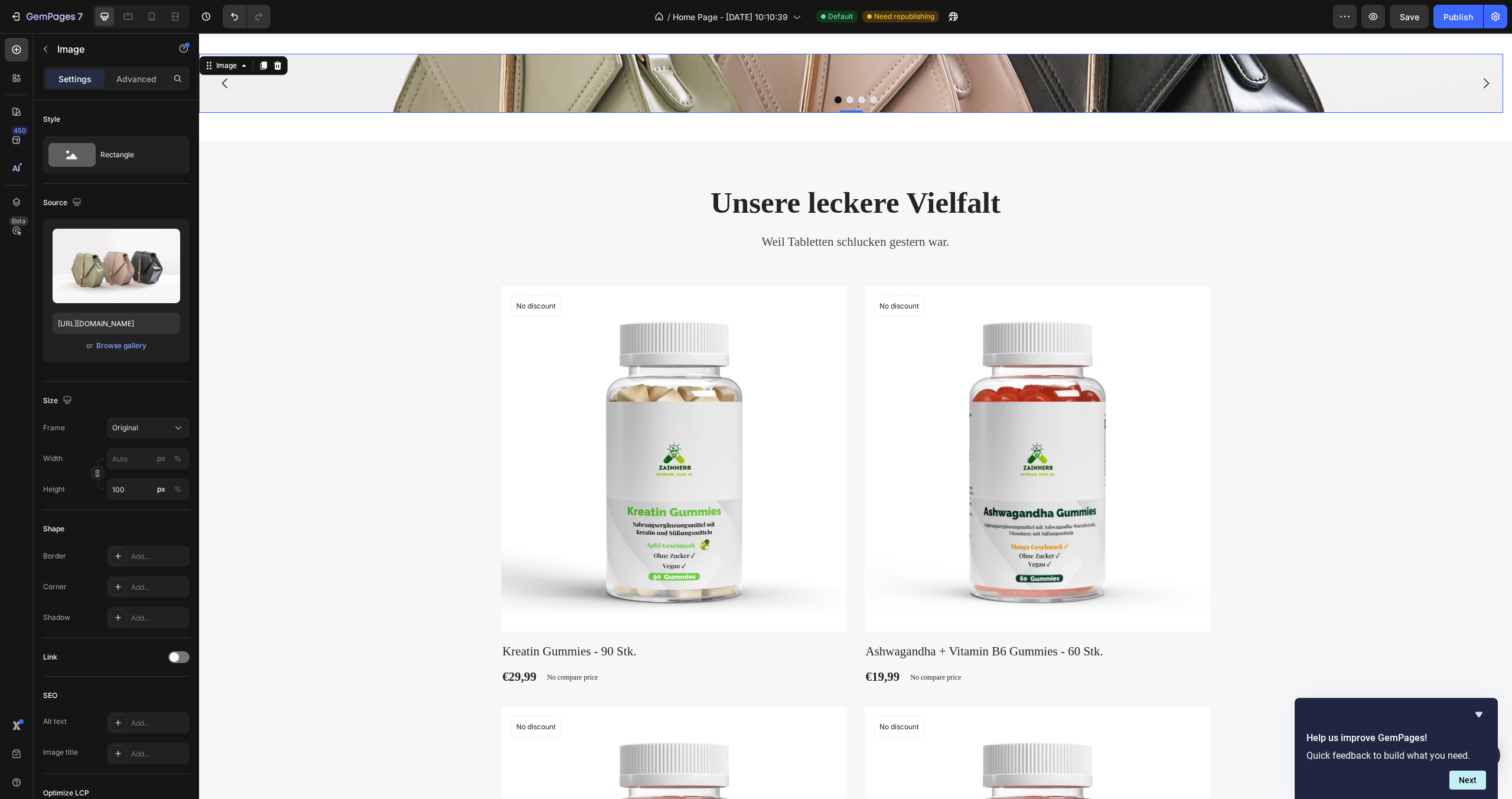
click at [325, 93] on img at bounding box center [851, 84] width 1304 height 59
click at [125, 462] on input "px %" at bounding box center [148, 458] width 83 height 21
click at [94, 529] on div "Shape" at bounding box center [116, 529] width 147 height 19
click at [134, 495] on input "100" at bounding box center [148, 489] width 83 height 21
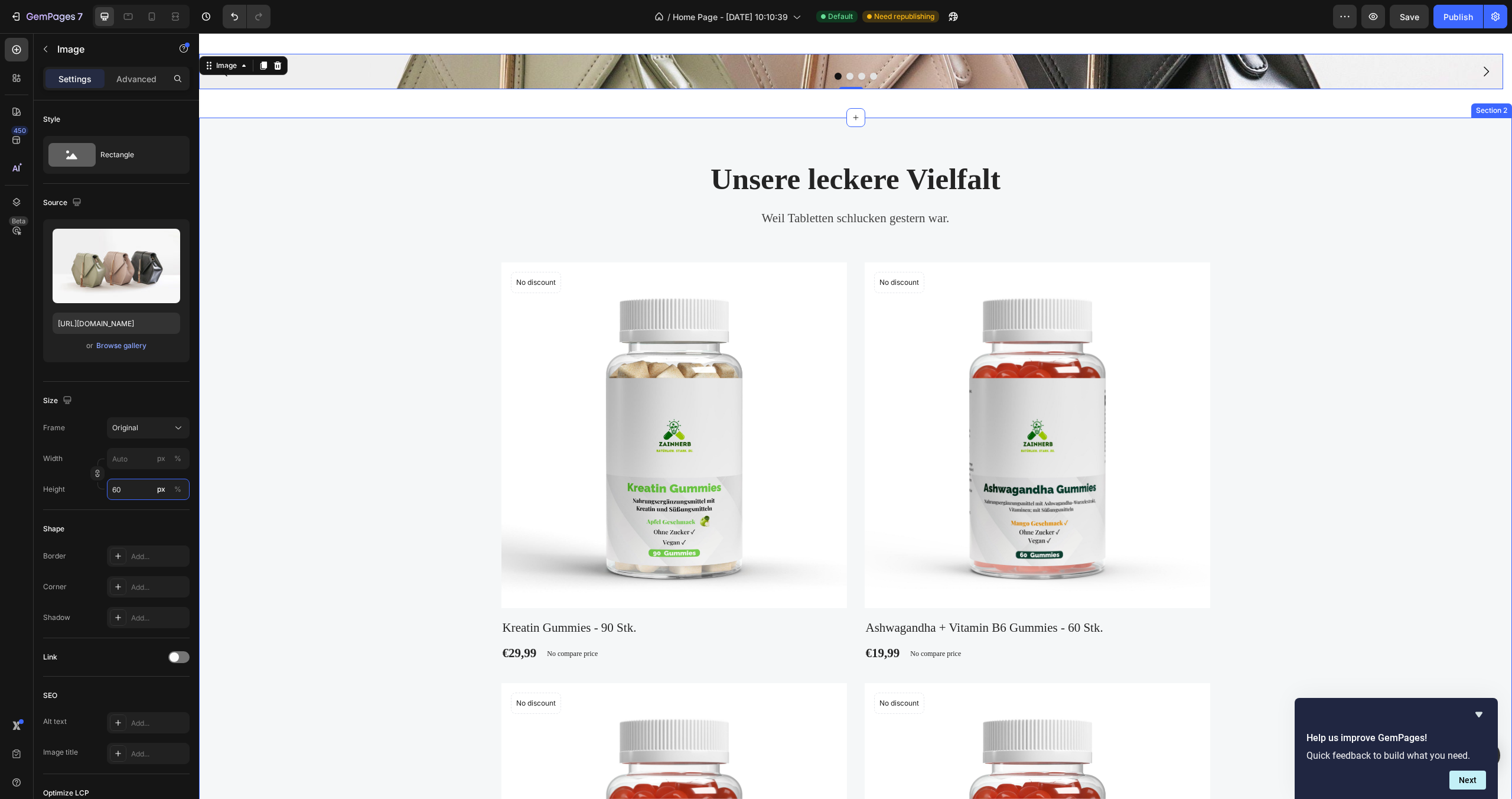
type input "6"
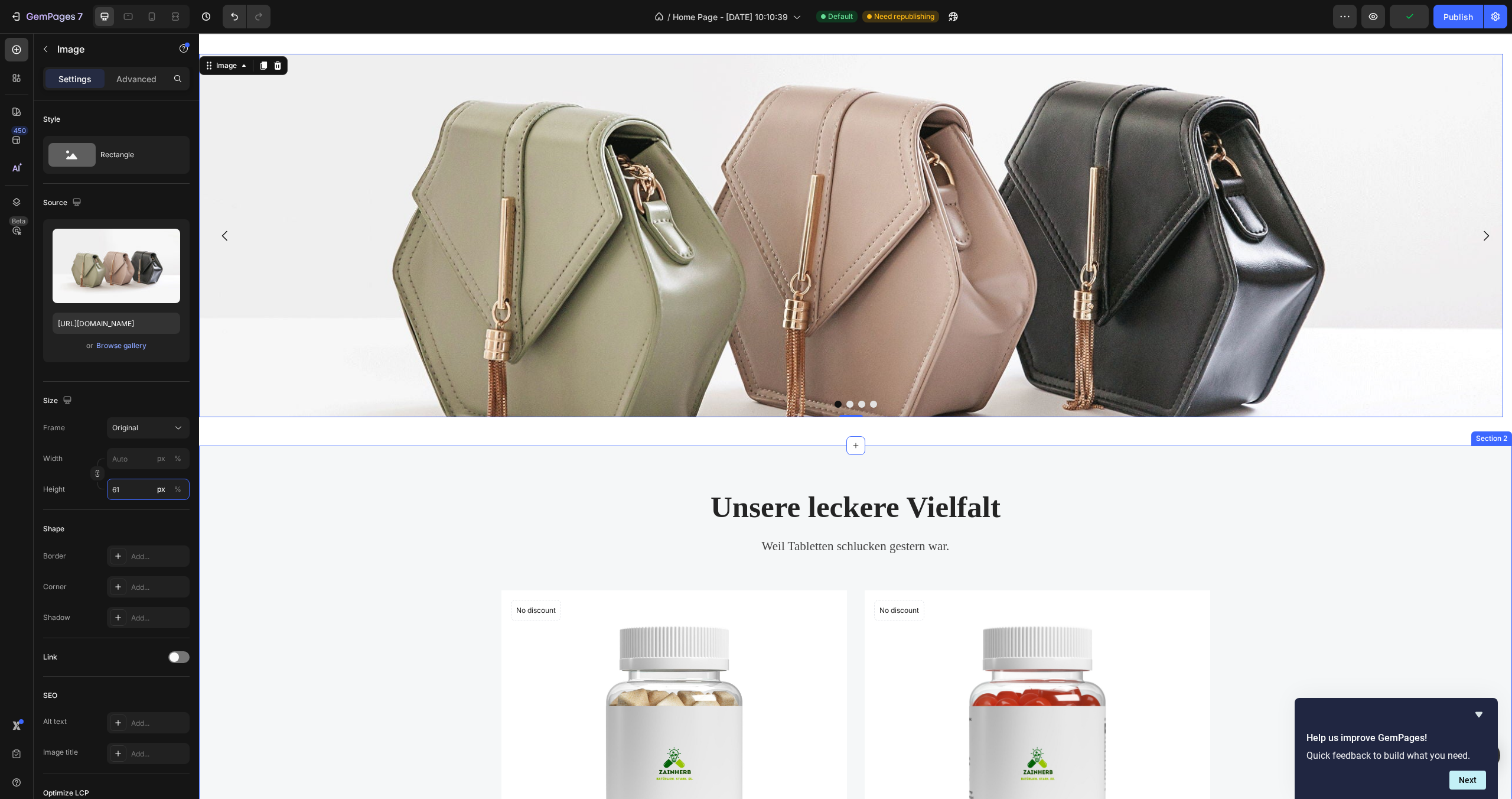
type input "6"
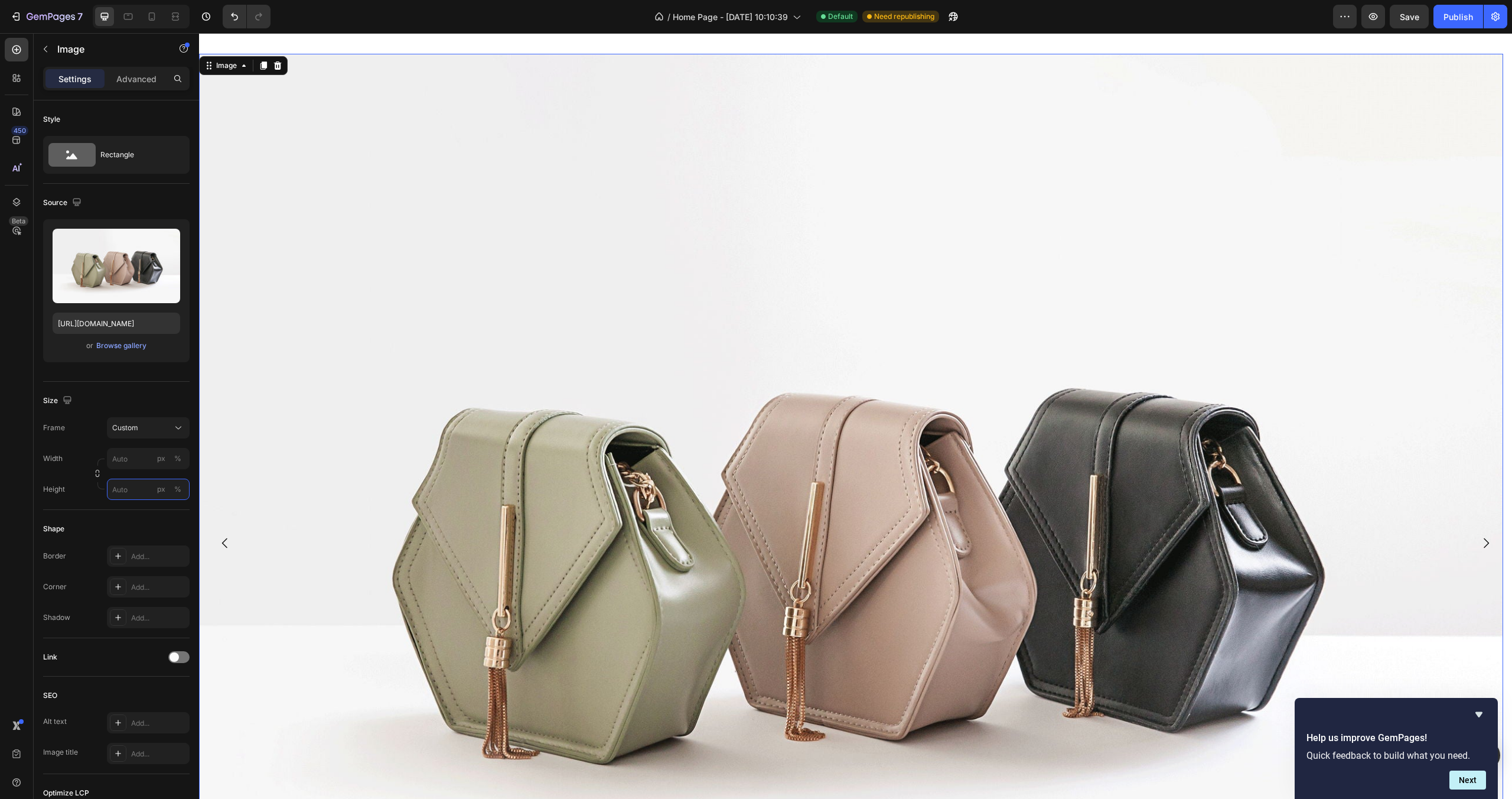
type input "6"
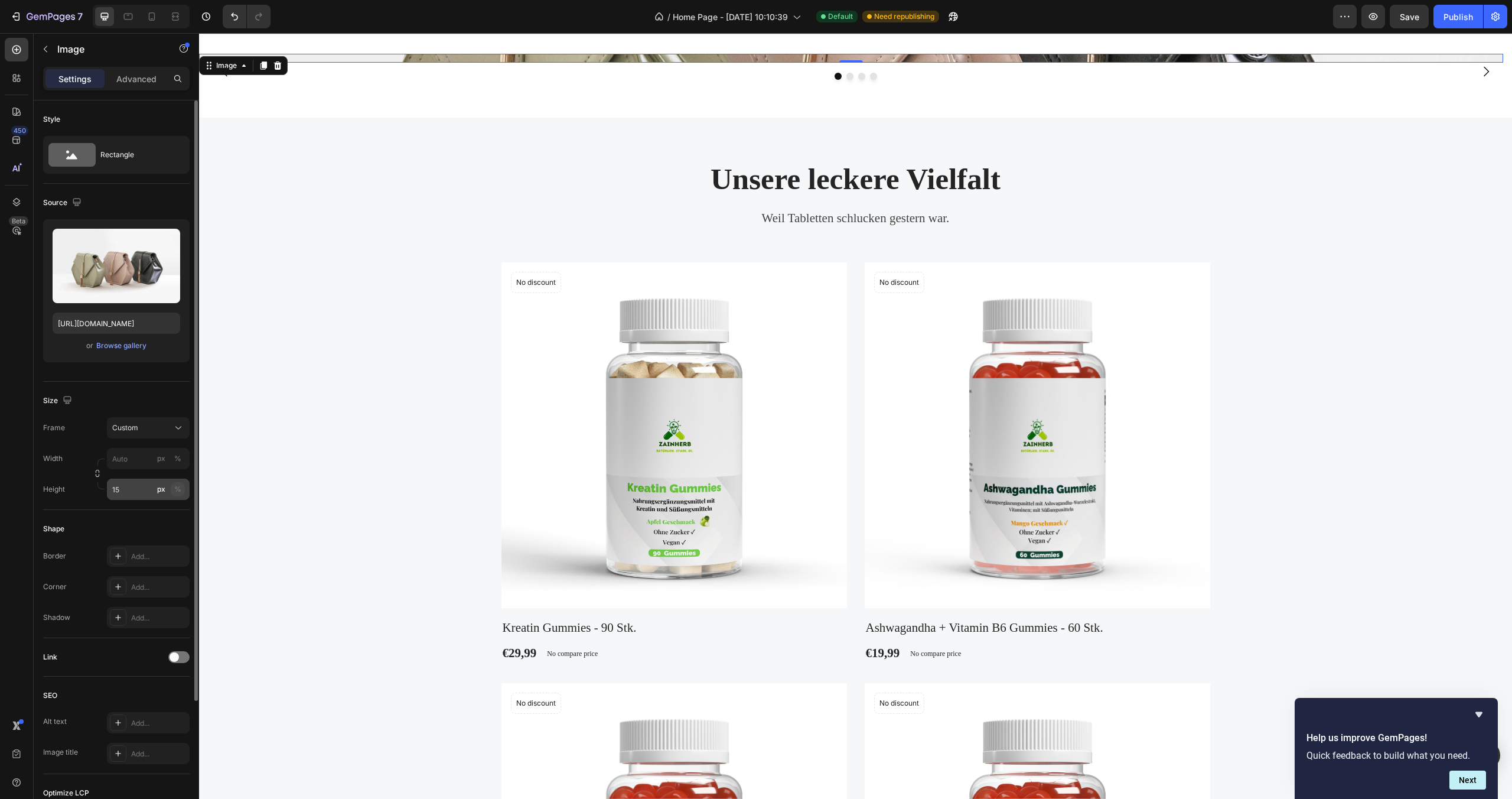
click at [179, 491] on div "Width px % Height 15 px %" at bounding box center [116, 474] width 147 height 52
click at [181, 517] on div "%" at bounding box center [178, 519] width 7 height 10
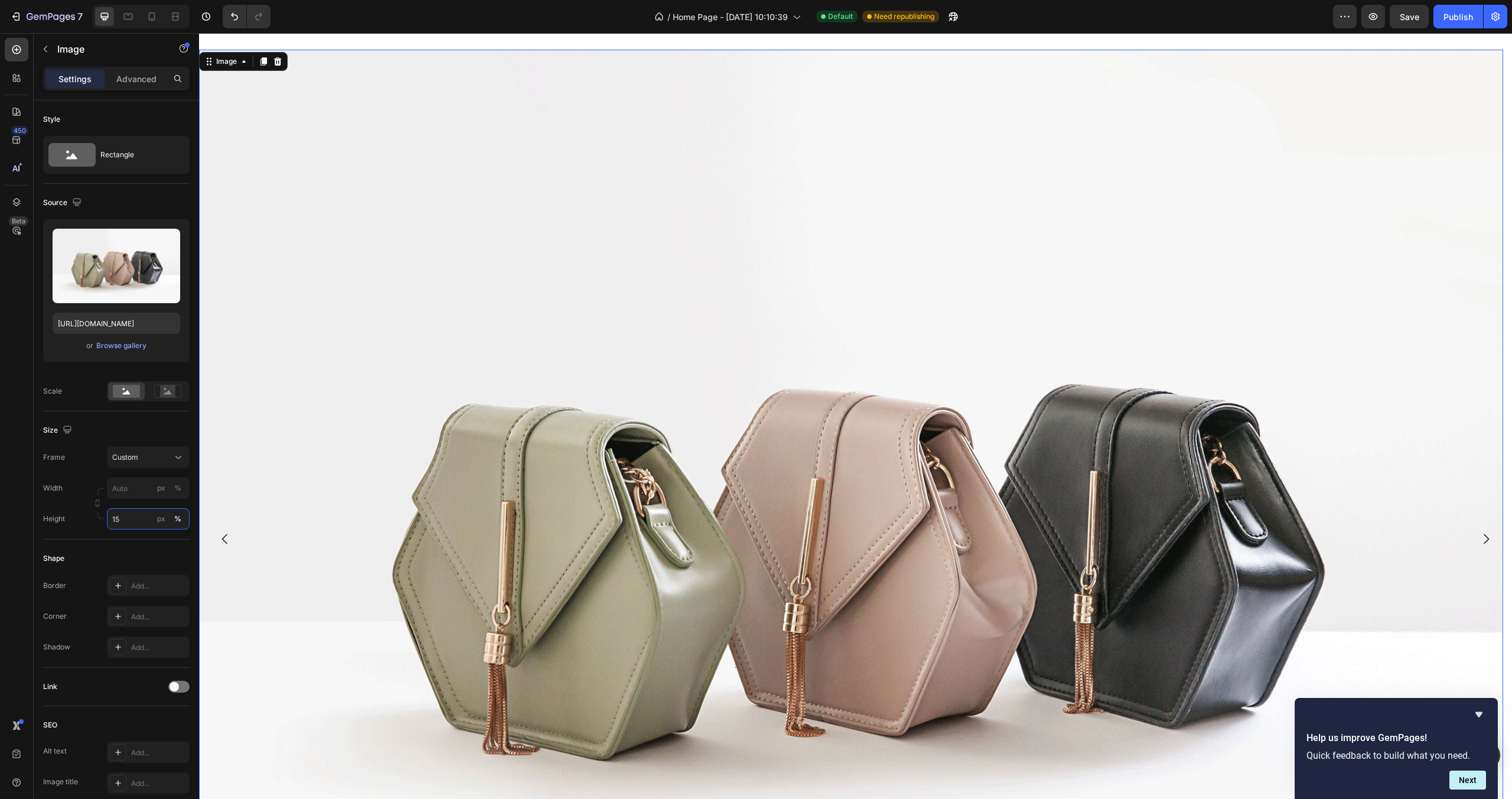
scroll to position [0, 0]
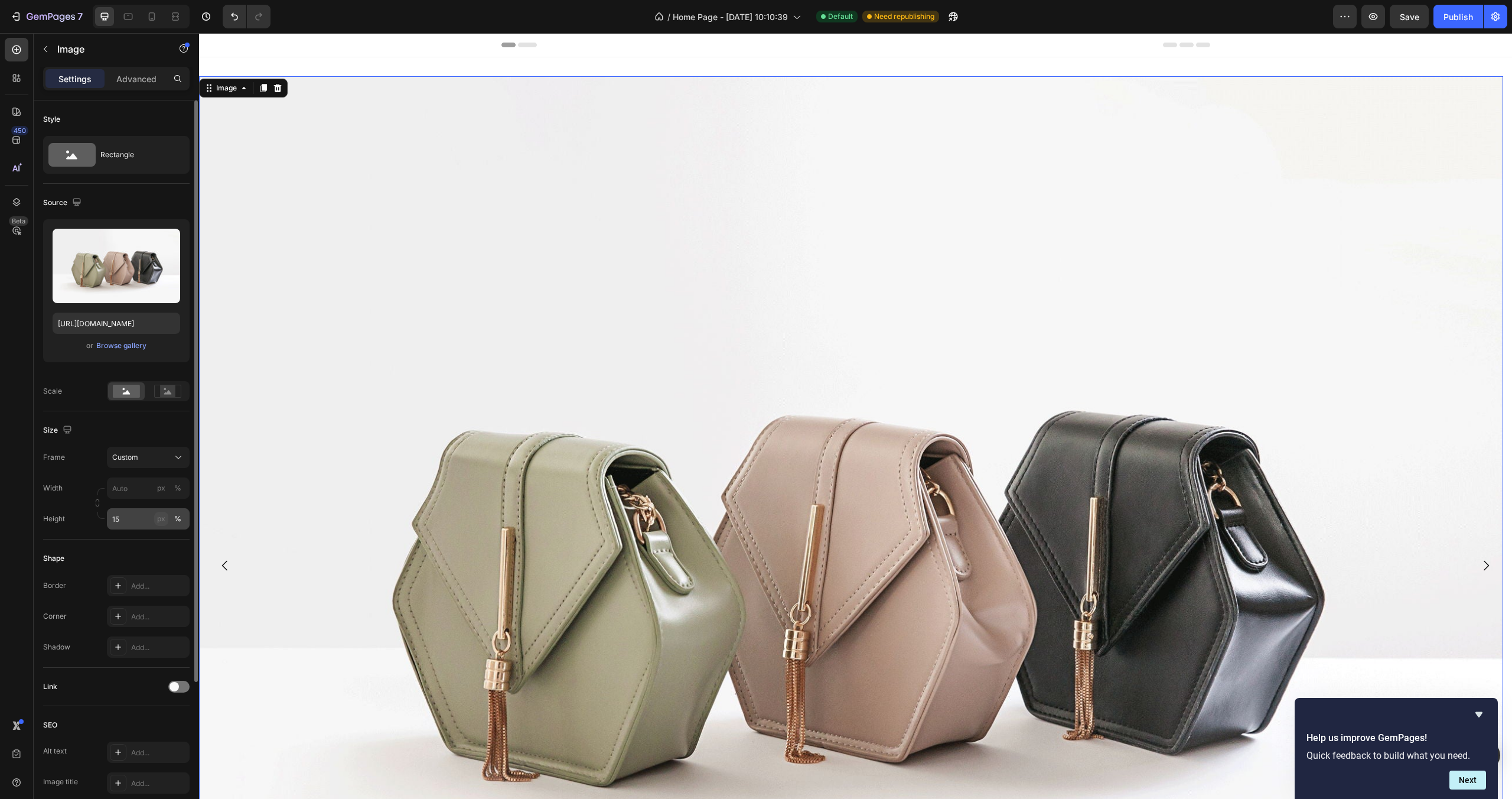
click at [158, 520] on div "px" at bounding box center [161, 519] width 8 height 10
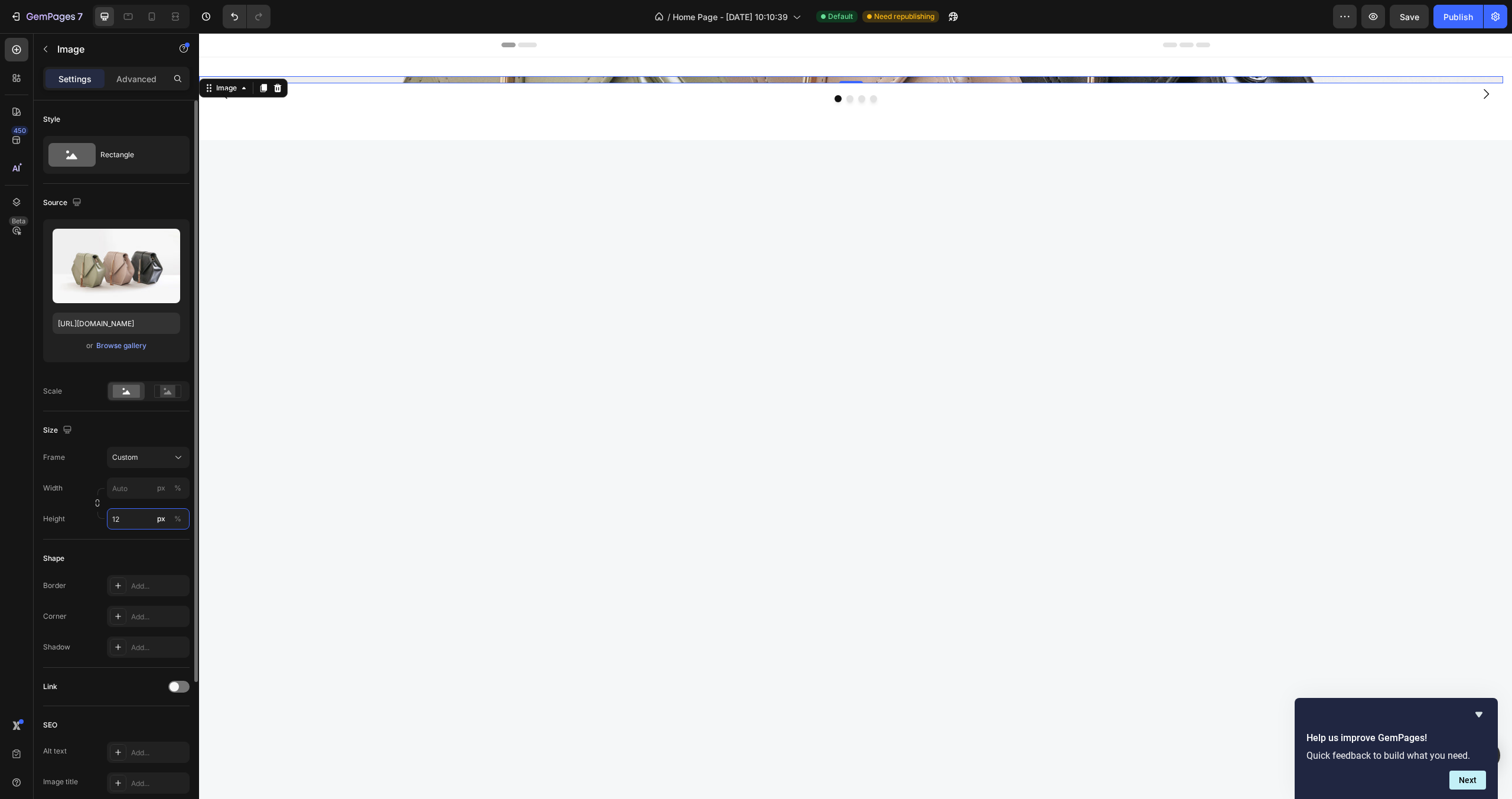
type input "1"
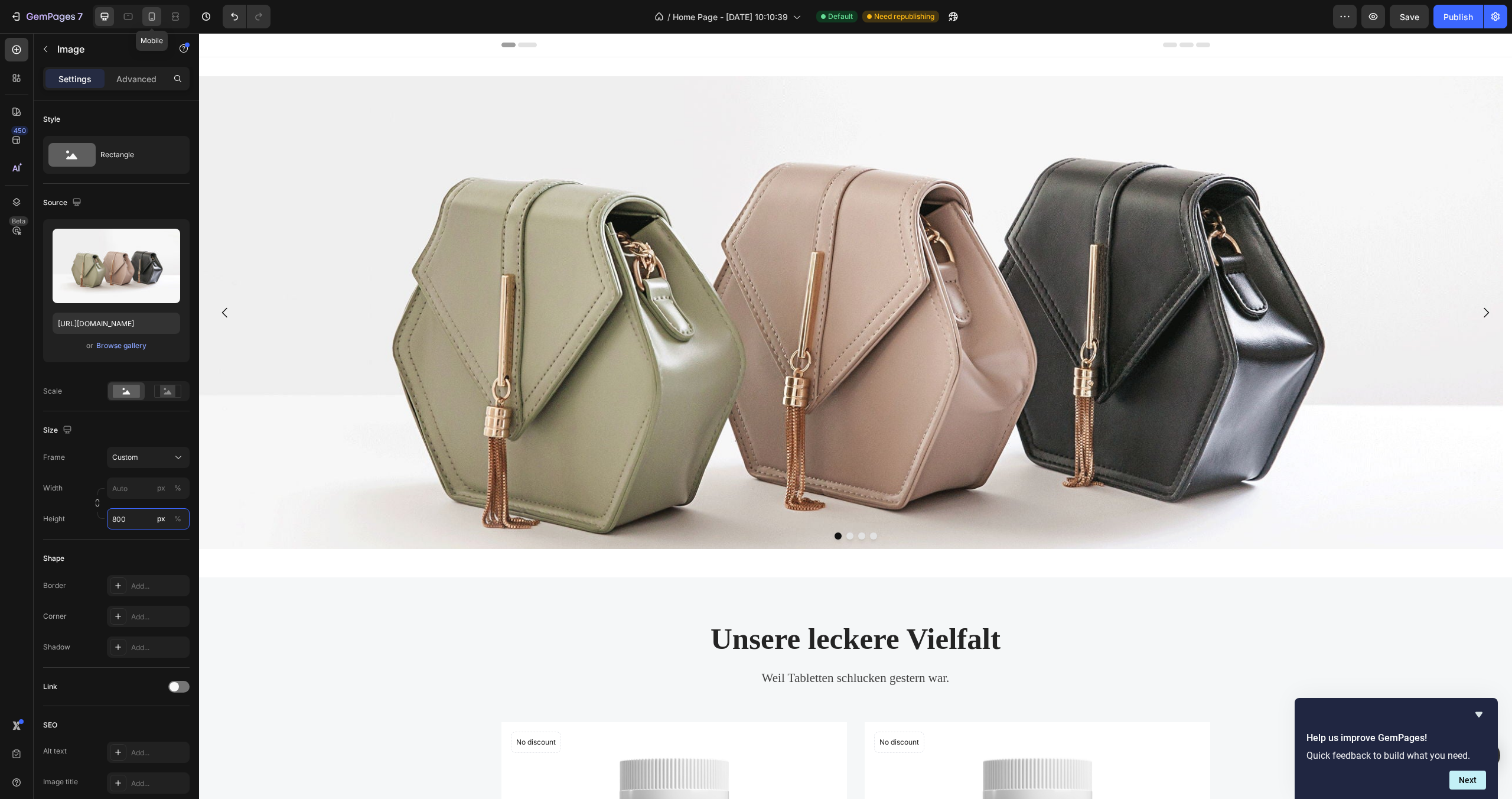
type input "800"
click at [150, 17] on icon at bounding box center [152, 17] width 12 height 12
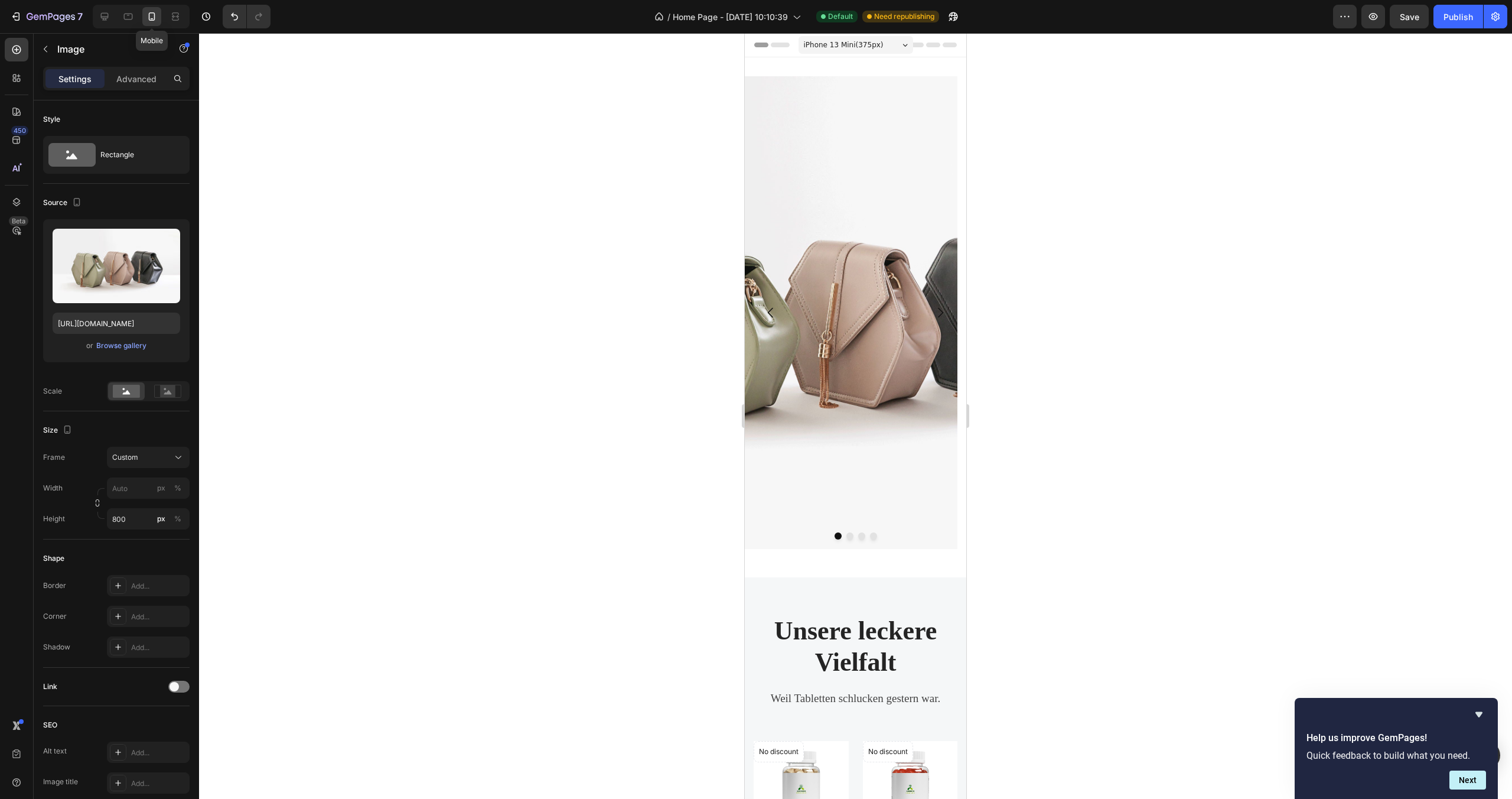
scroll to position [2, 0]
click at [875, 43] on span "iPhone 13 Mini ( 375 px)" at bounding box center [843, 44] width 79 height 12
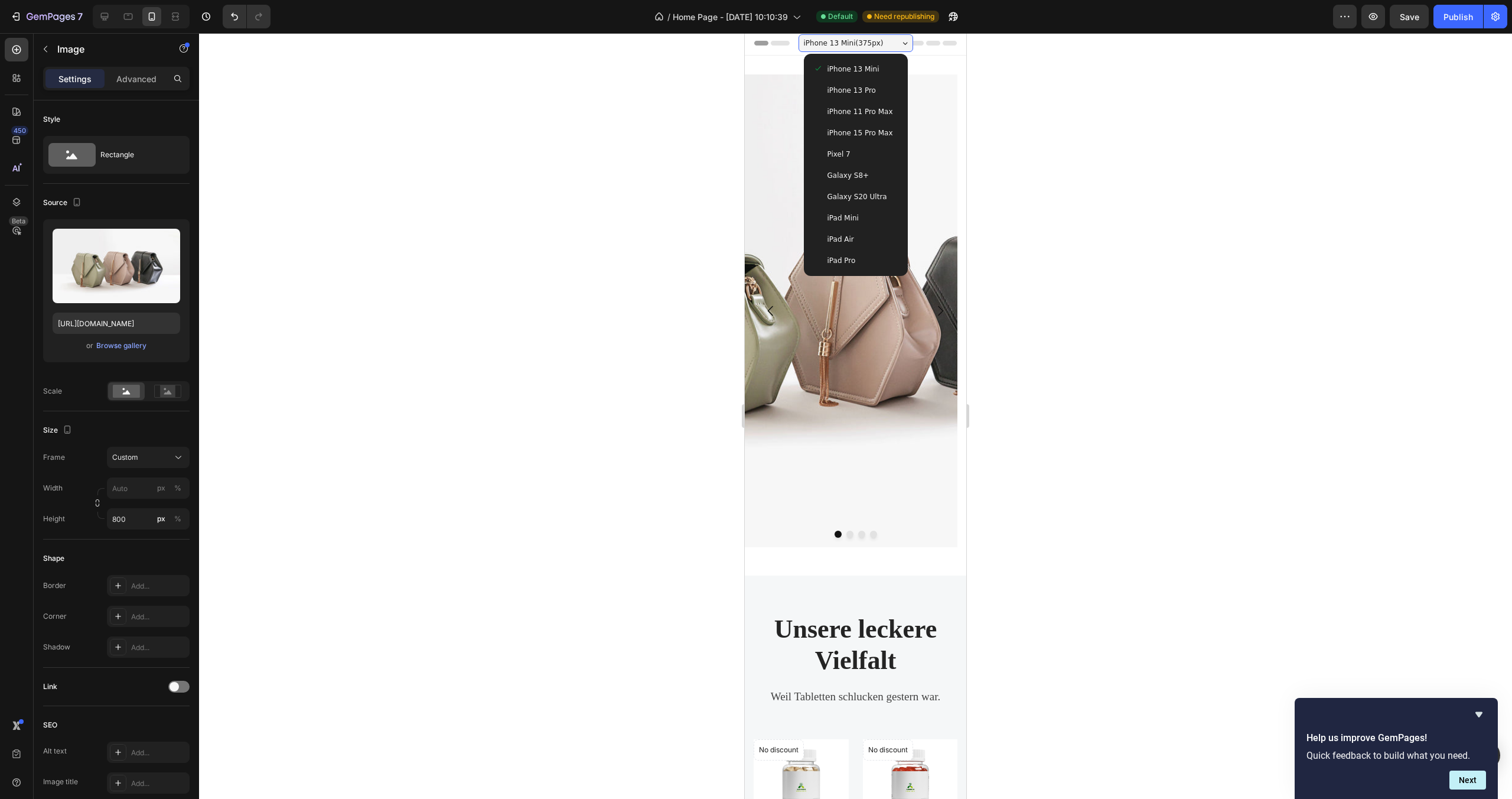
click at [874, 133] on span "iPhone 15 Pro Max" at bounding box center [860, 133] width 65 height 12
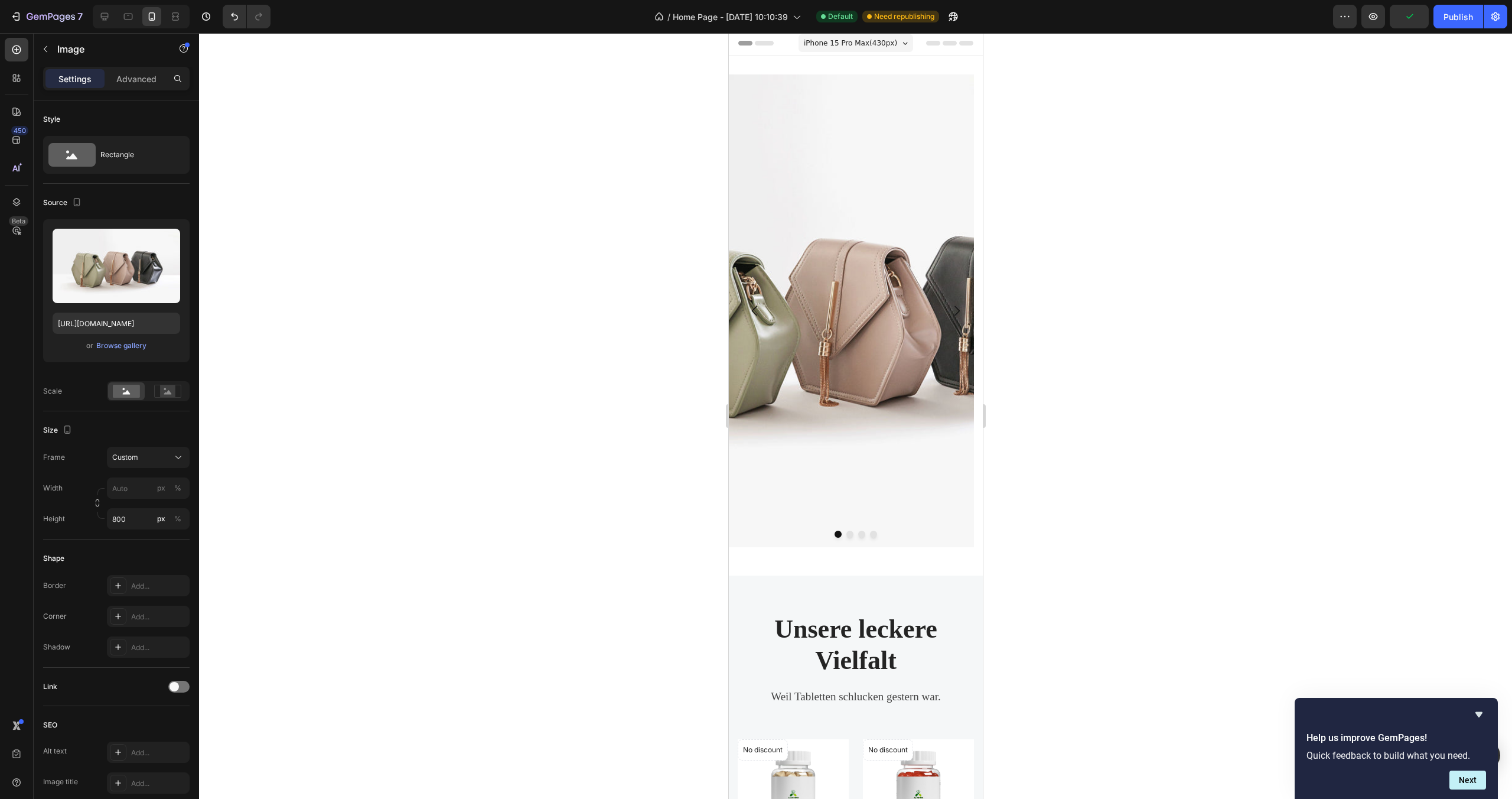
click at [851, 42] on span "iPhone 15 Pro Max ( 430 px)" at bounding box center [849, 44] width 93 height 12
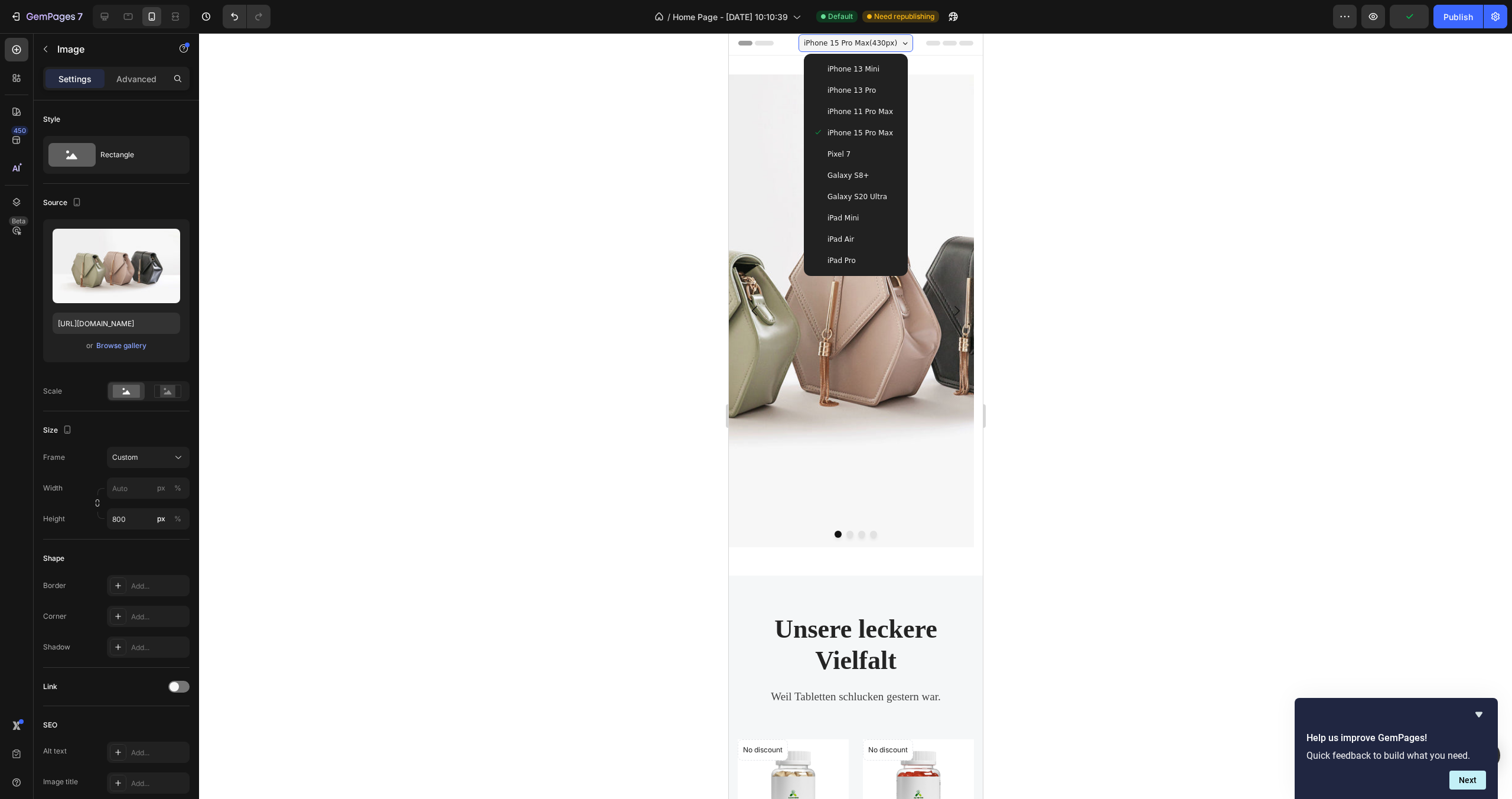
click at [876, 114] on span "iPhone 11 Pro Max" at bounding box center [859, 112] width 65 height 12
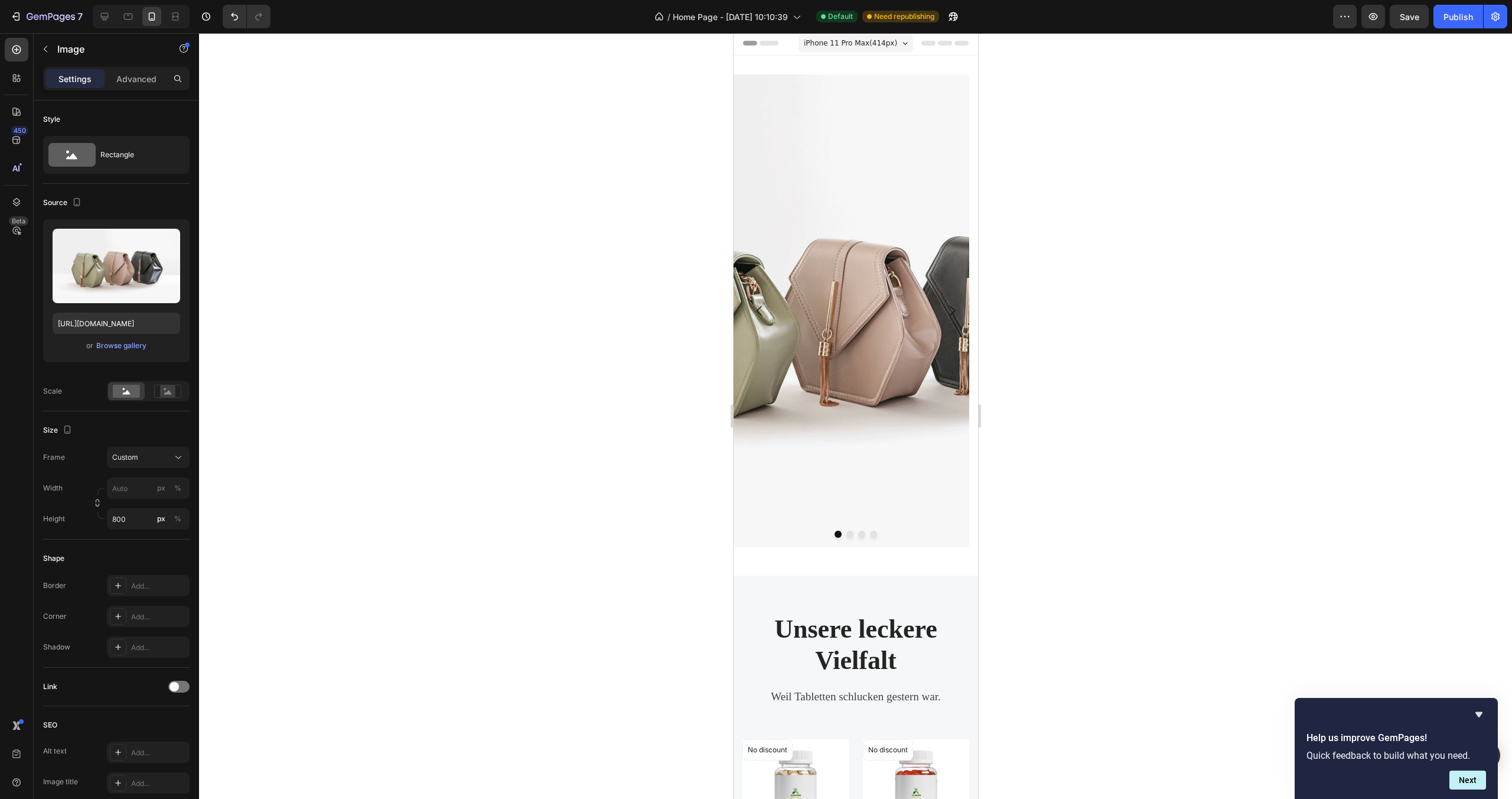
click at [877, 45] on span "iPhone 11 Pro Max ( 414 px)" at bounding box center [849, 44] width 93 height 12
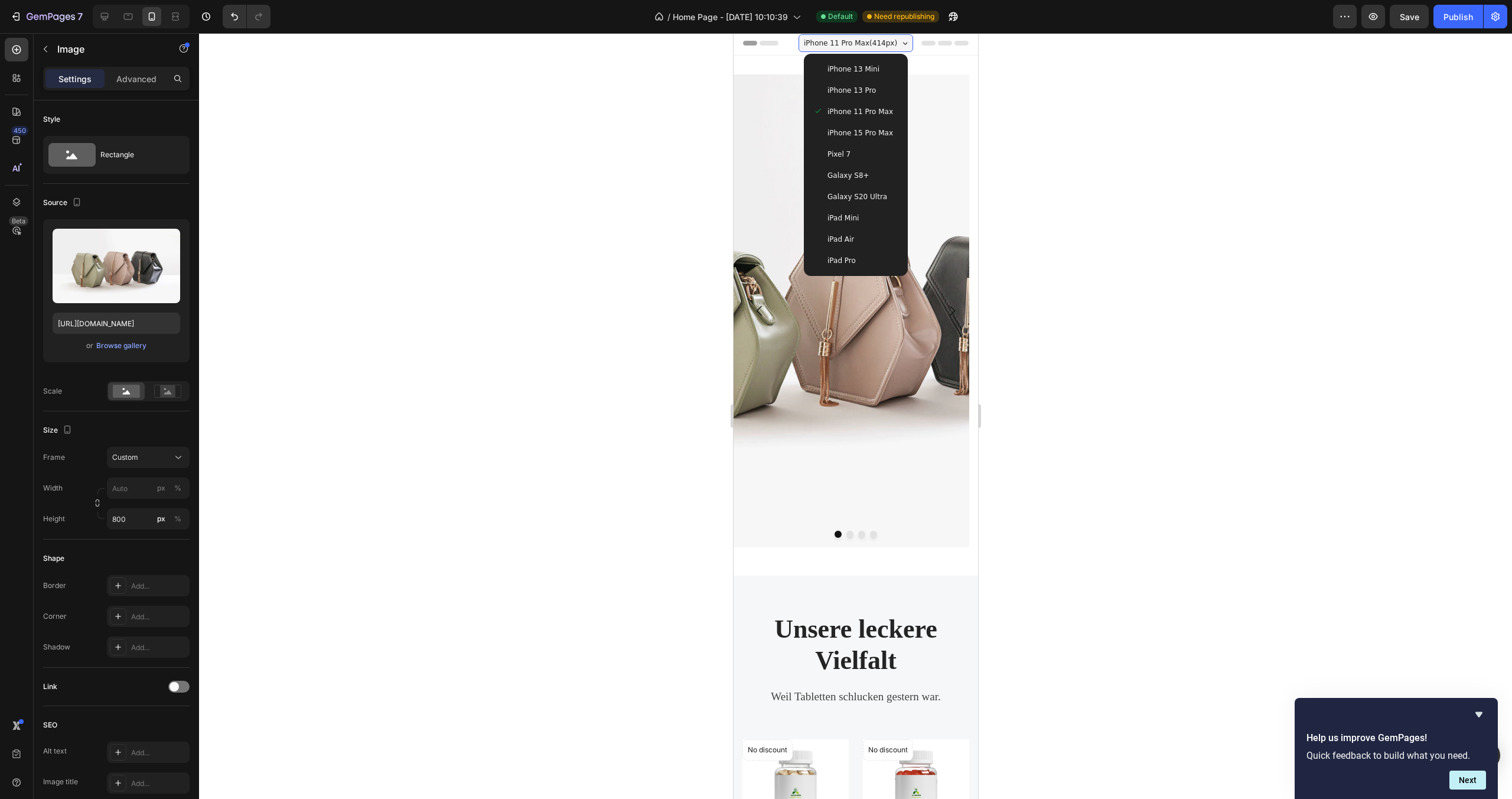
click at [878, 86] on div "iPhone 13 Pro" at bounding box center [855, 91] width 85 height 12
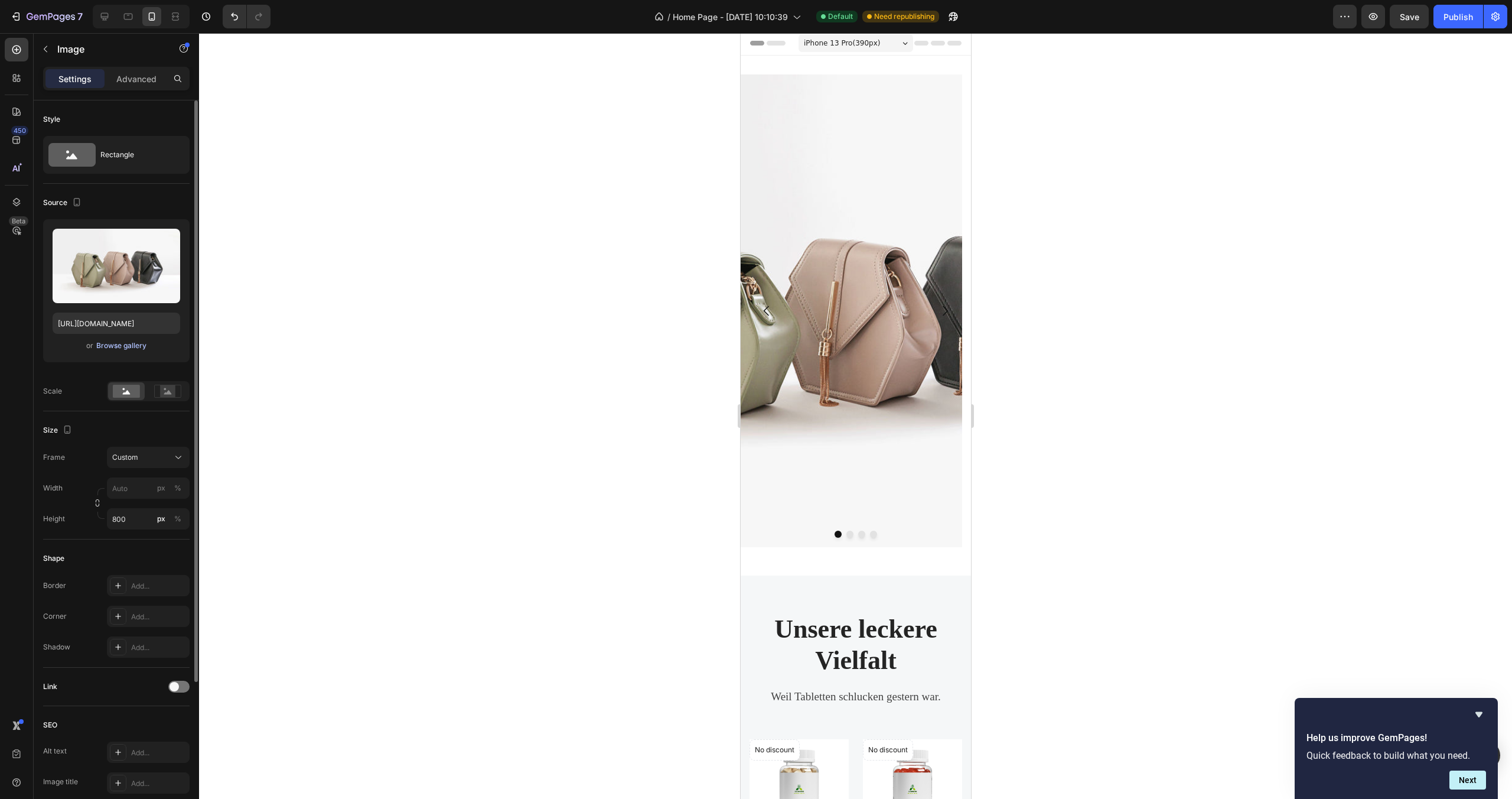
click at [136, 344] on div "Browse gallery" at bounding box center [121, 346] width 51 height 10
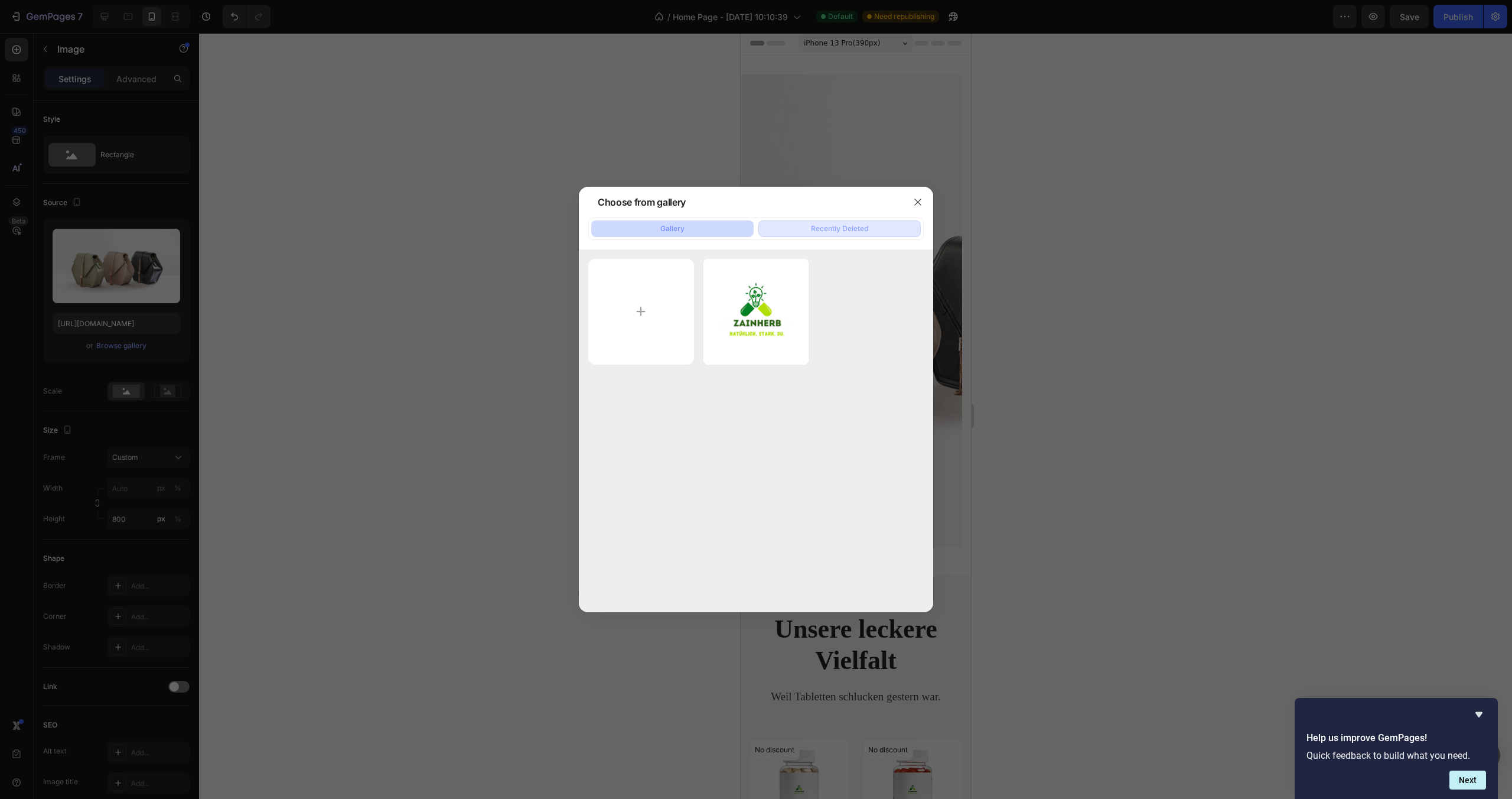
click at [845, 225] on div "Recently Deleted" at bounding box center [840, 229] width 58 height 10
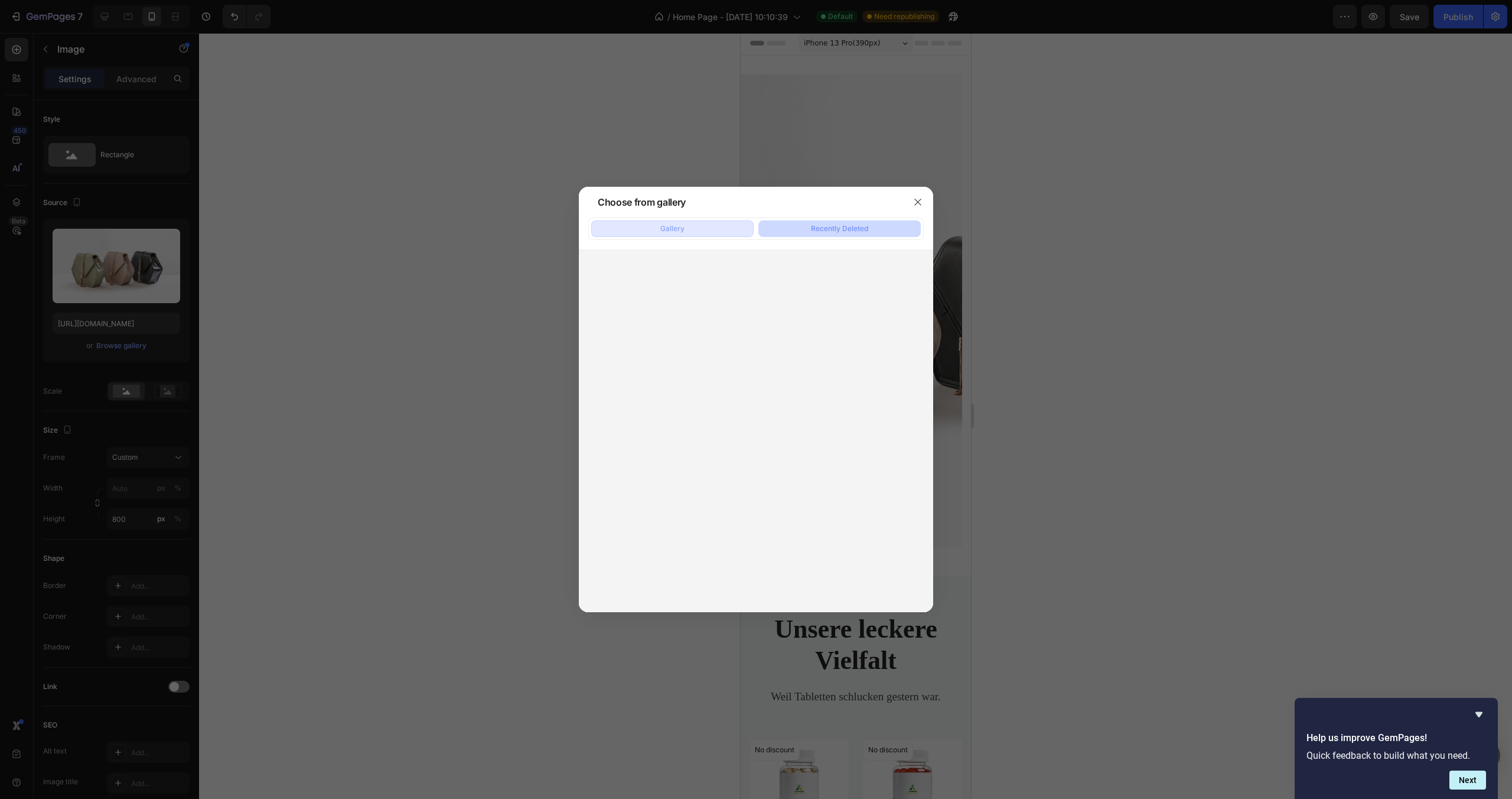
click at [670, 234] on button "Gallery" at bounding box center [672, 228] width 162 height 17
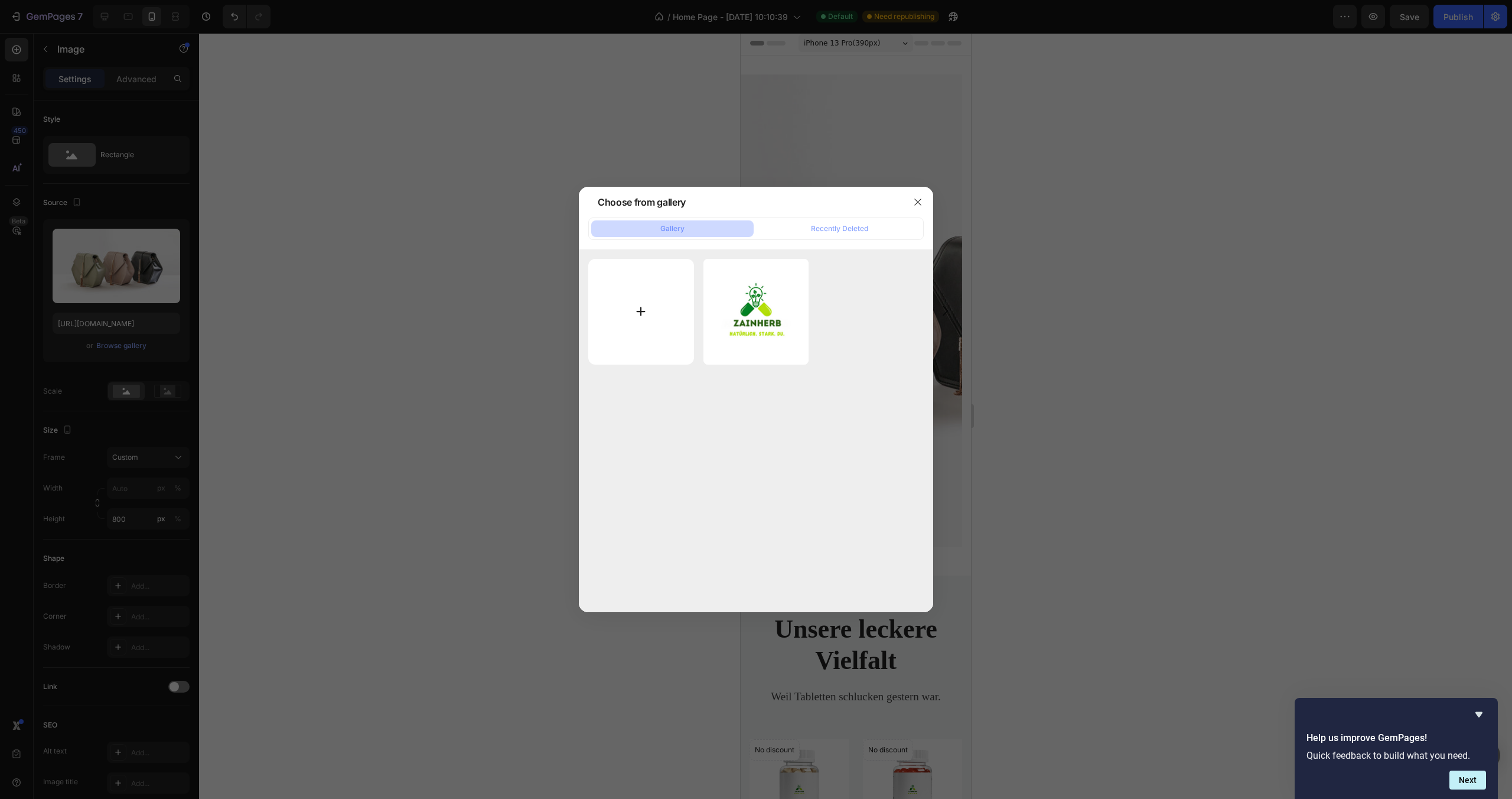
click at [658, 274] on input "file" at bounding box center [641, 311] width 106 height 106
click at [914, 200] on icon "button" at bounding box center [918, 202] width 10 height 10
